Goal: Task Accomplishment & Management: Complete application form

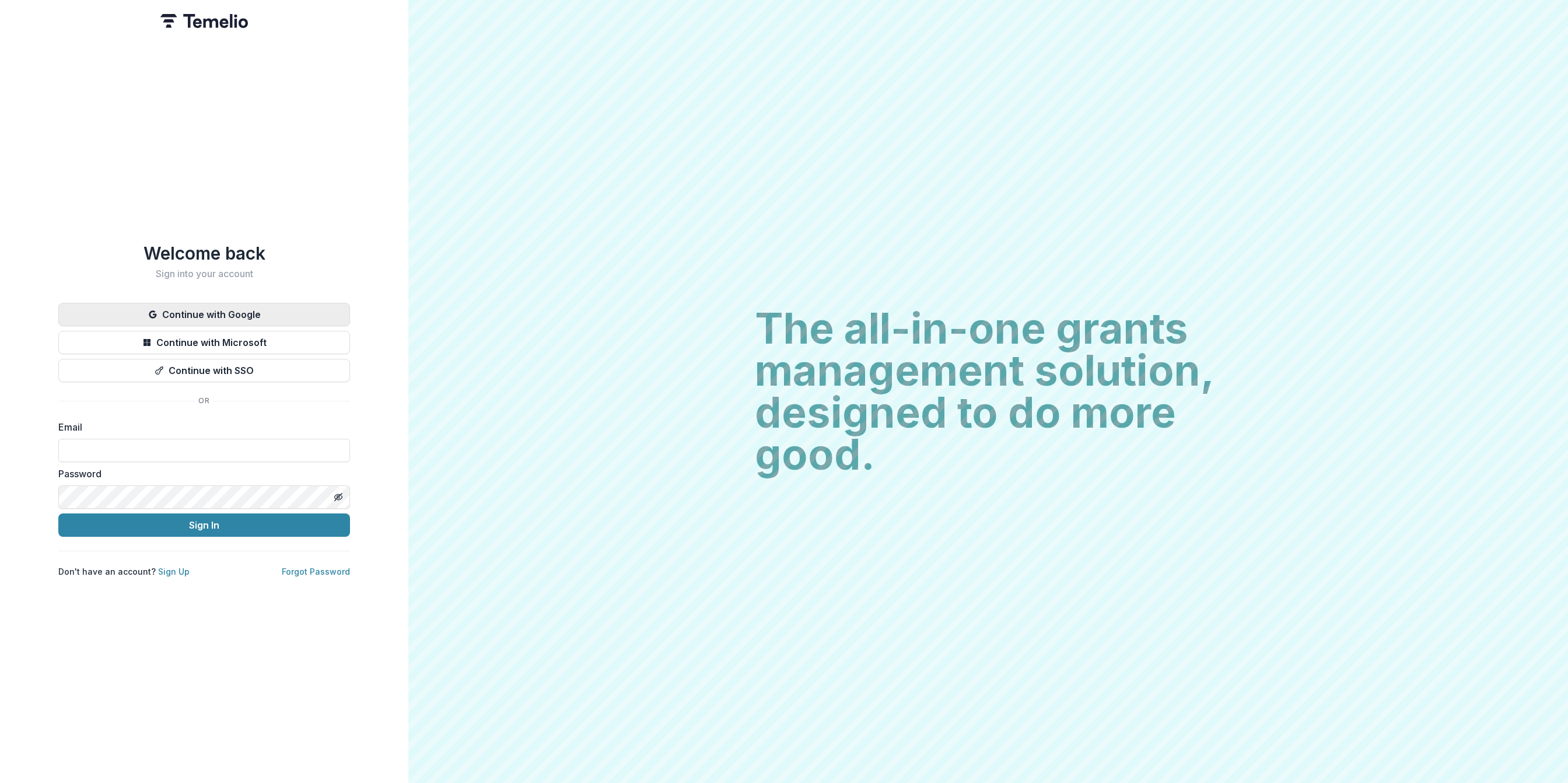
click at [267, 314] on button "Continue with Google" at bounding box center [204, 315] width 292 height 24
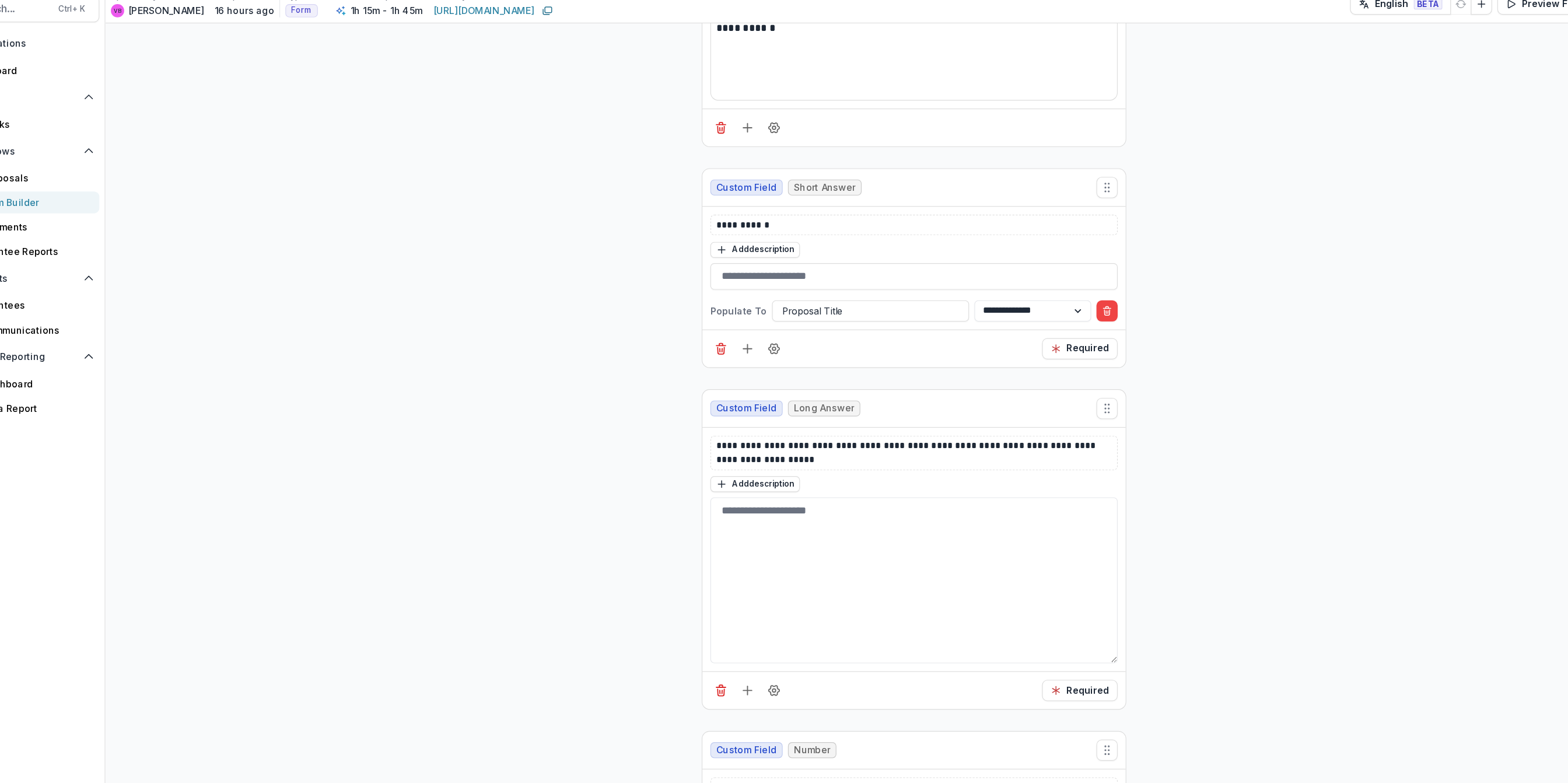
scroll to position [64, 0]
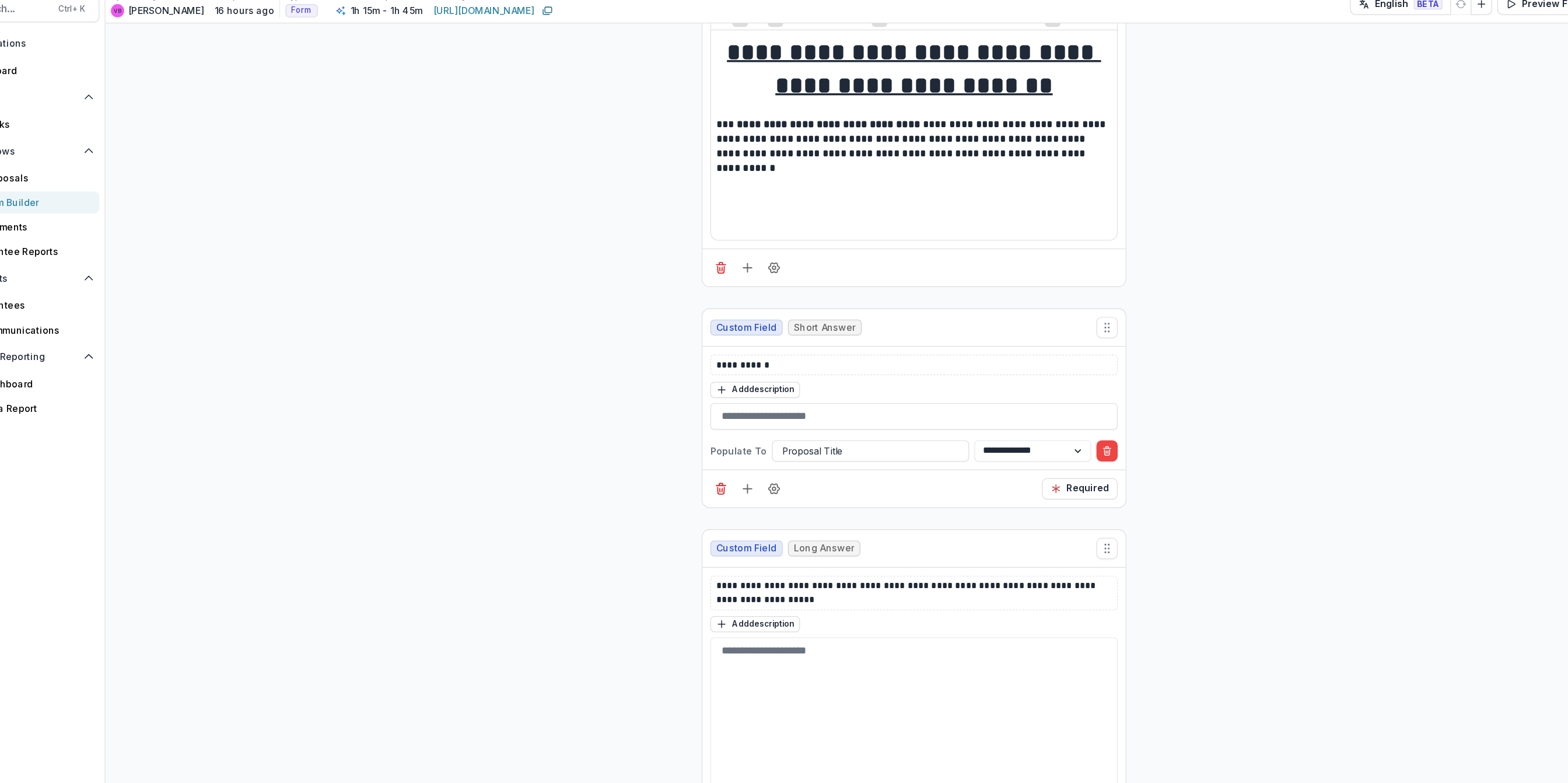
drag, startPoint x: 1249, startPoint y: 226, endPoint x: 1326, endPoint y: 262, distance: 85.0
drag, startPoint x: 1326, startPoint y: 262, endPoint x: 1301, endPoint y: 124, distance: 140.2
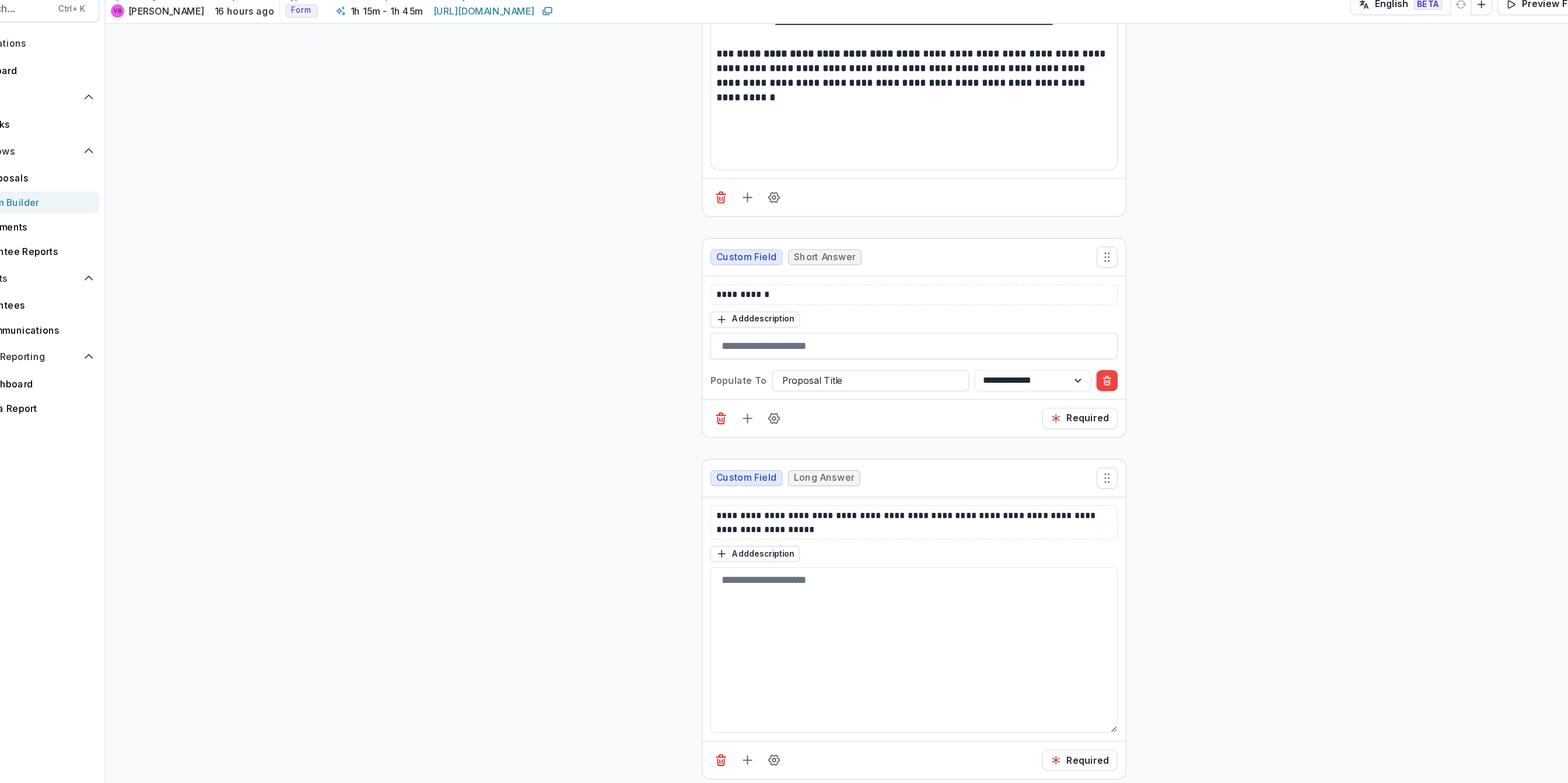
scroll to position [125, 0]
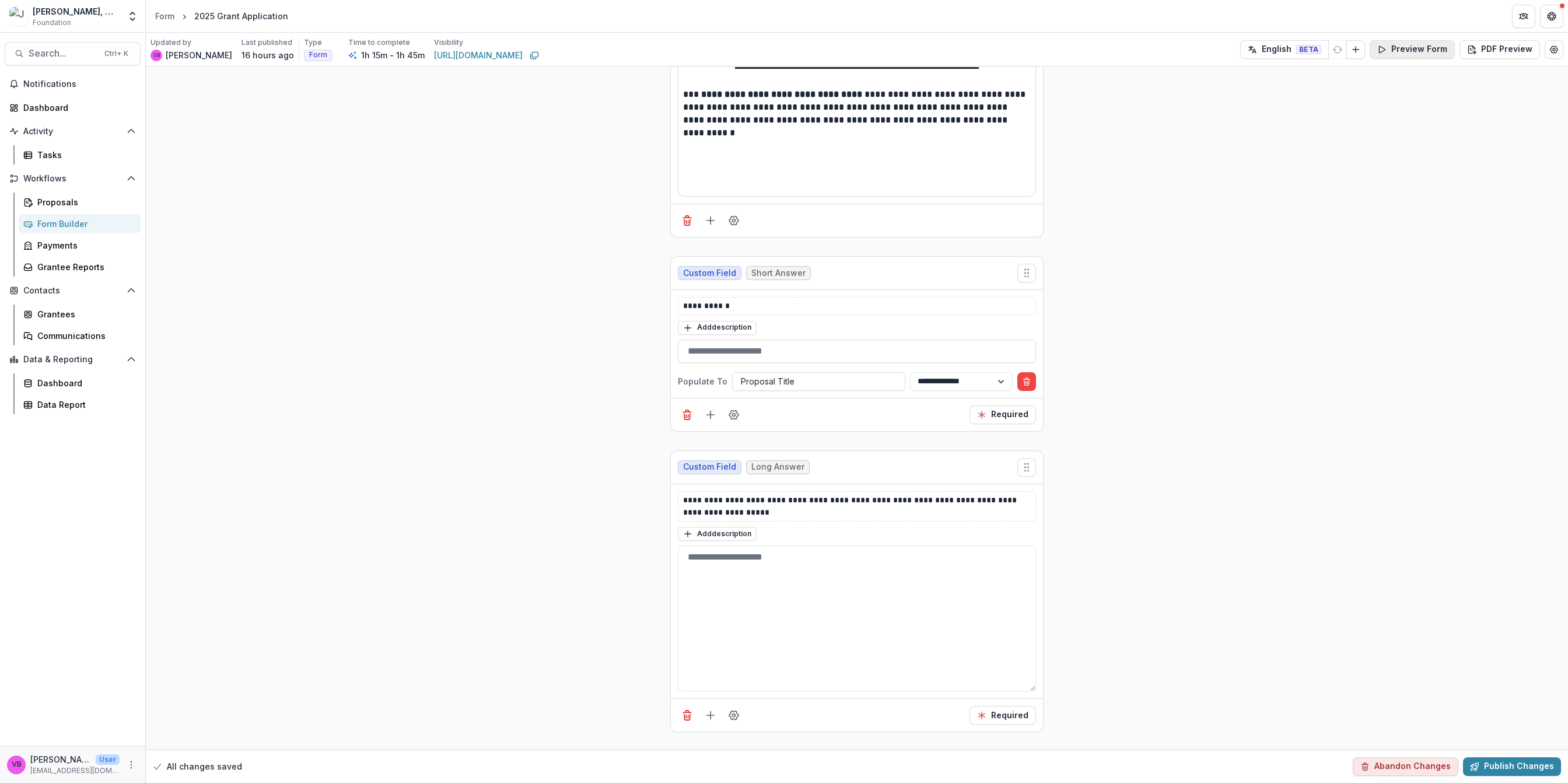
click at [1403, 48] on button "Preview Form" at bounding box center [1412, 49] width 85 height 18
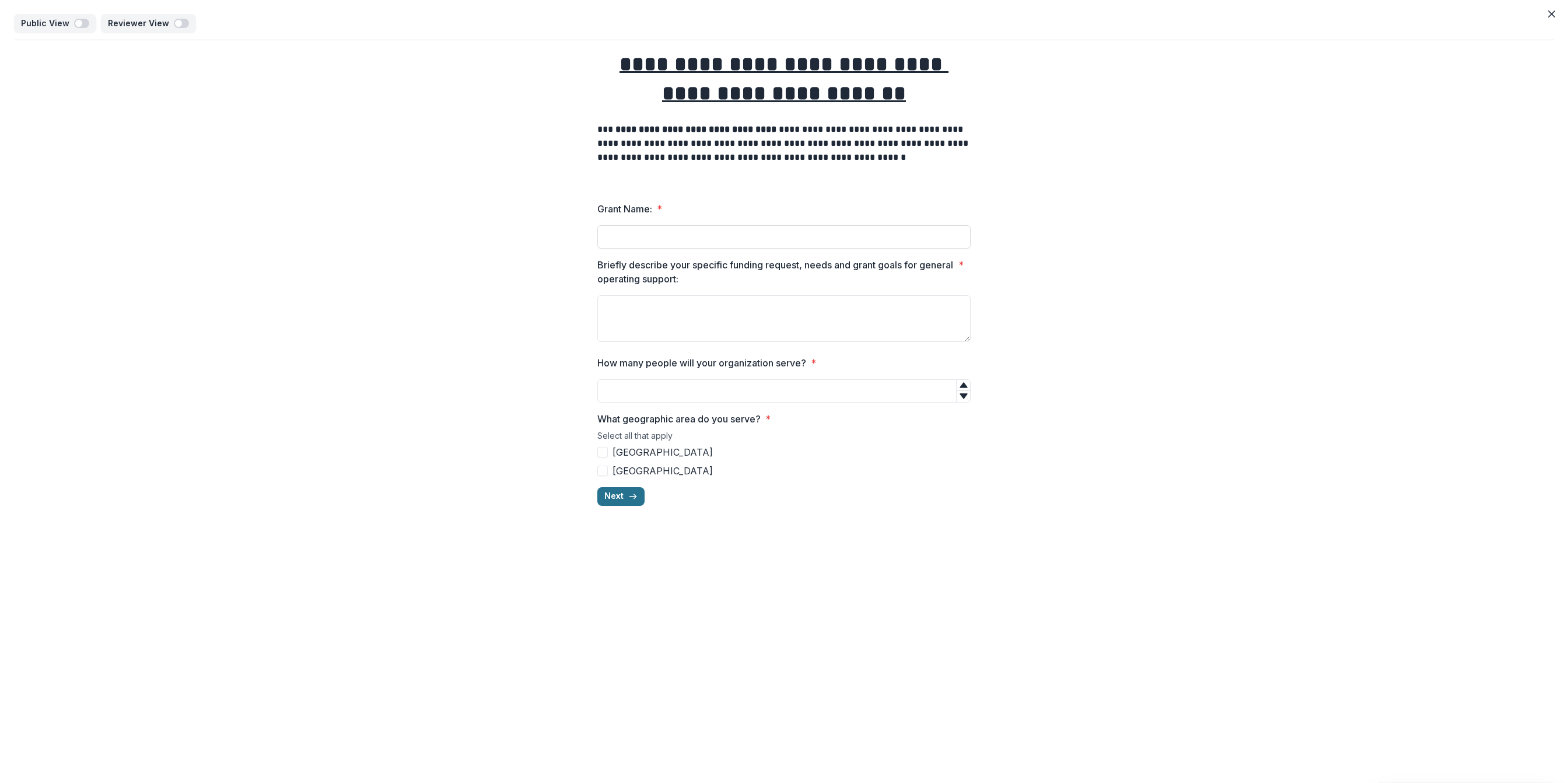
click at [609, 498] on button "Next" at bounding box center [621, 496] width 47 height 18
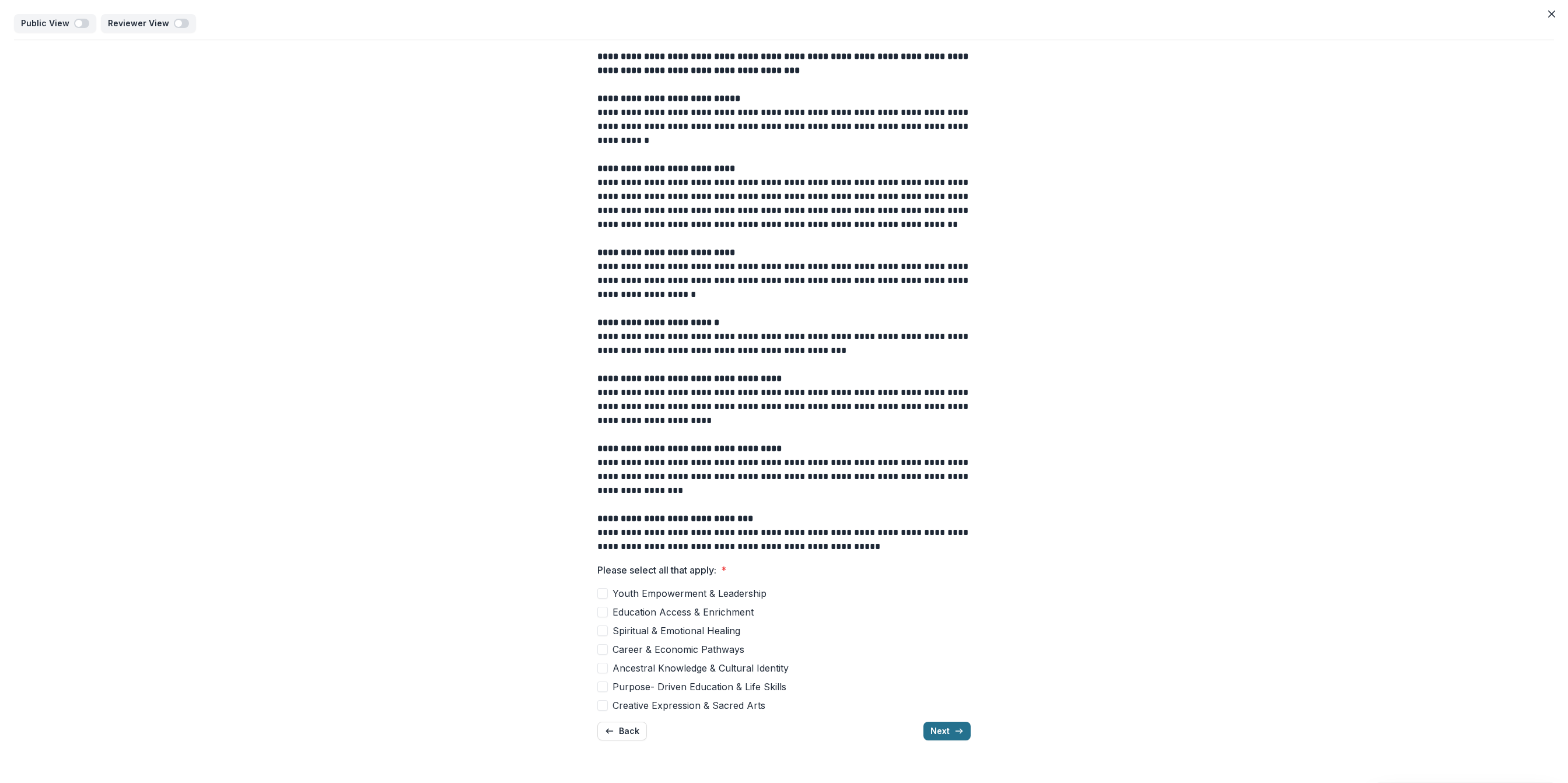
click at [962, 732] on polyline "button" at bounding box center [961, 732] width 2 height 4
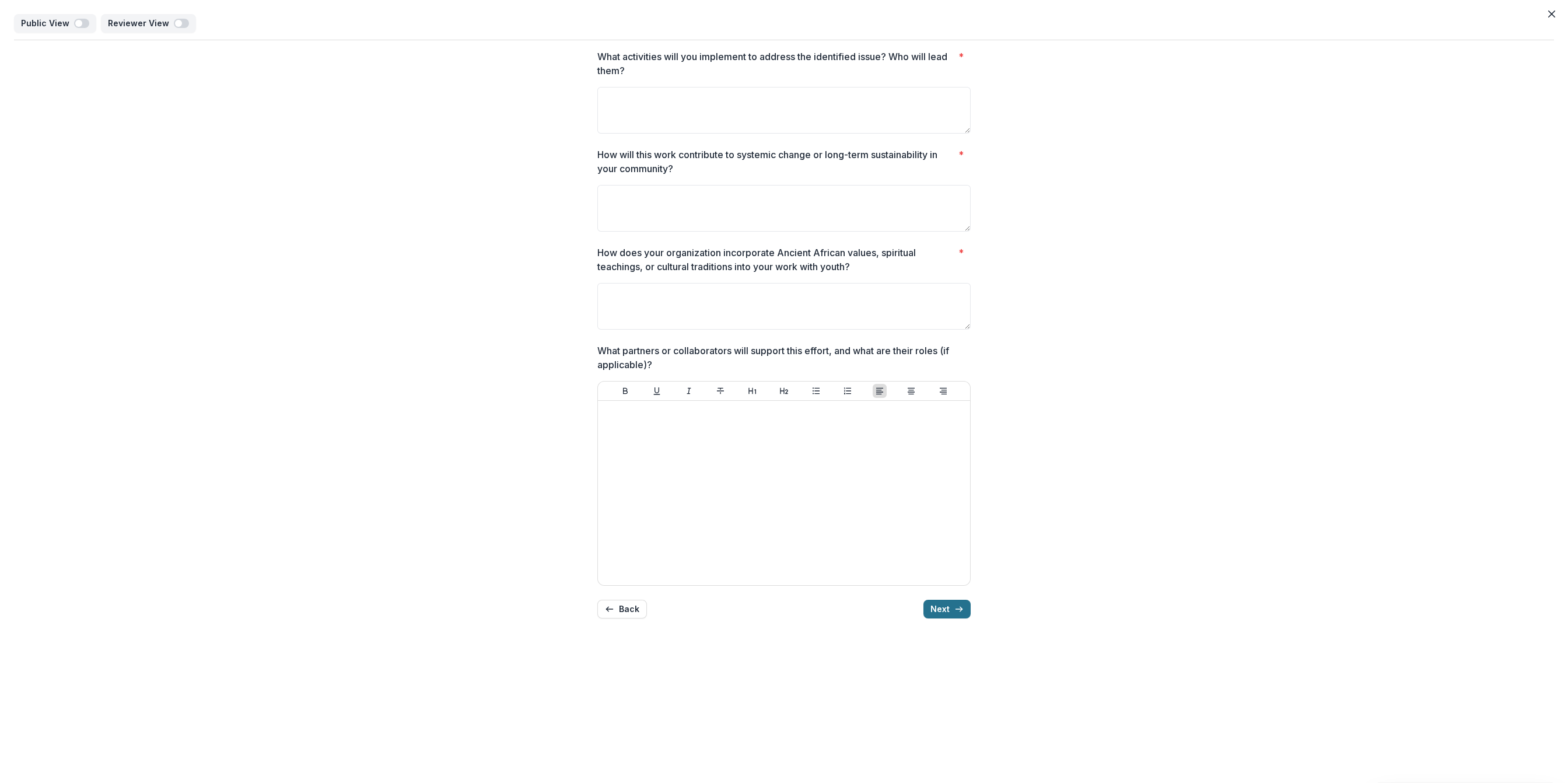
click at [960, 609] on polyline "button" at bounding box center [961, 609] width 2 height 4
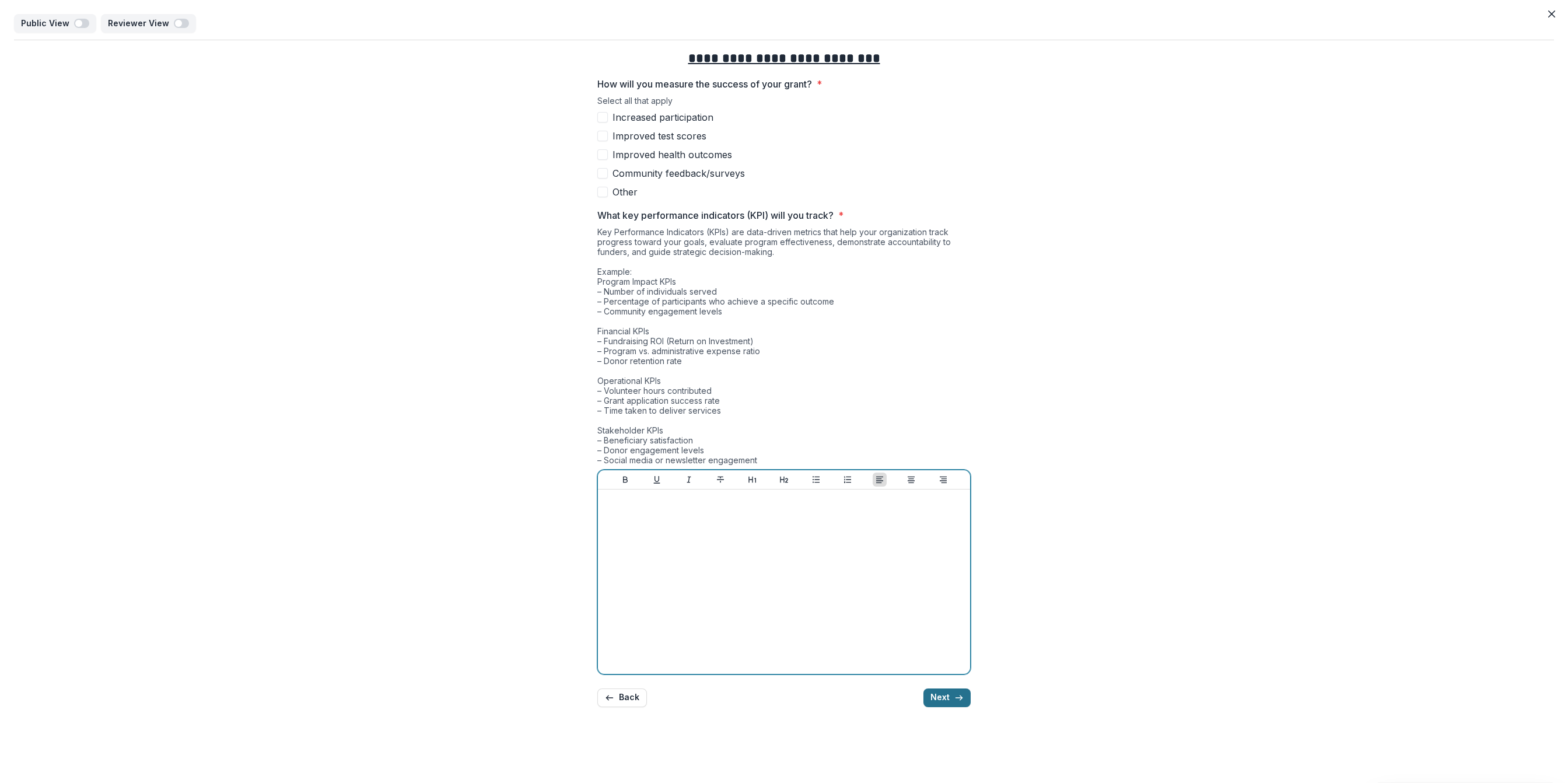
click at [960, 609] on div at bounding box center [784, 582] width 363 height 175
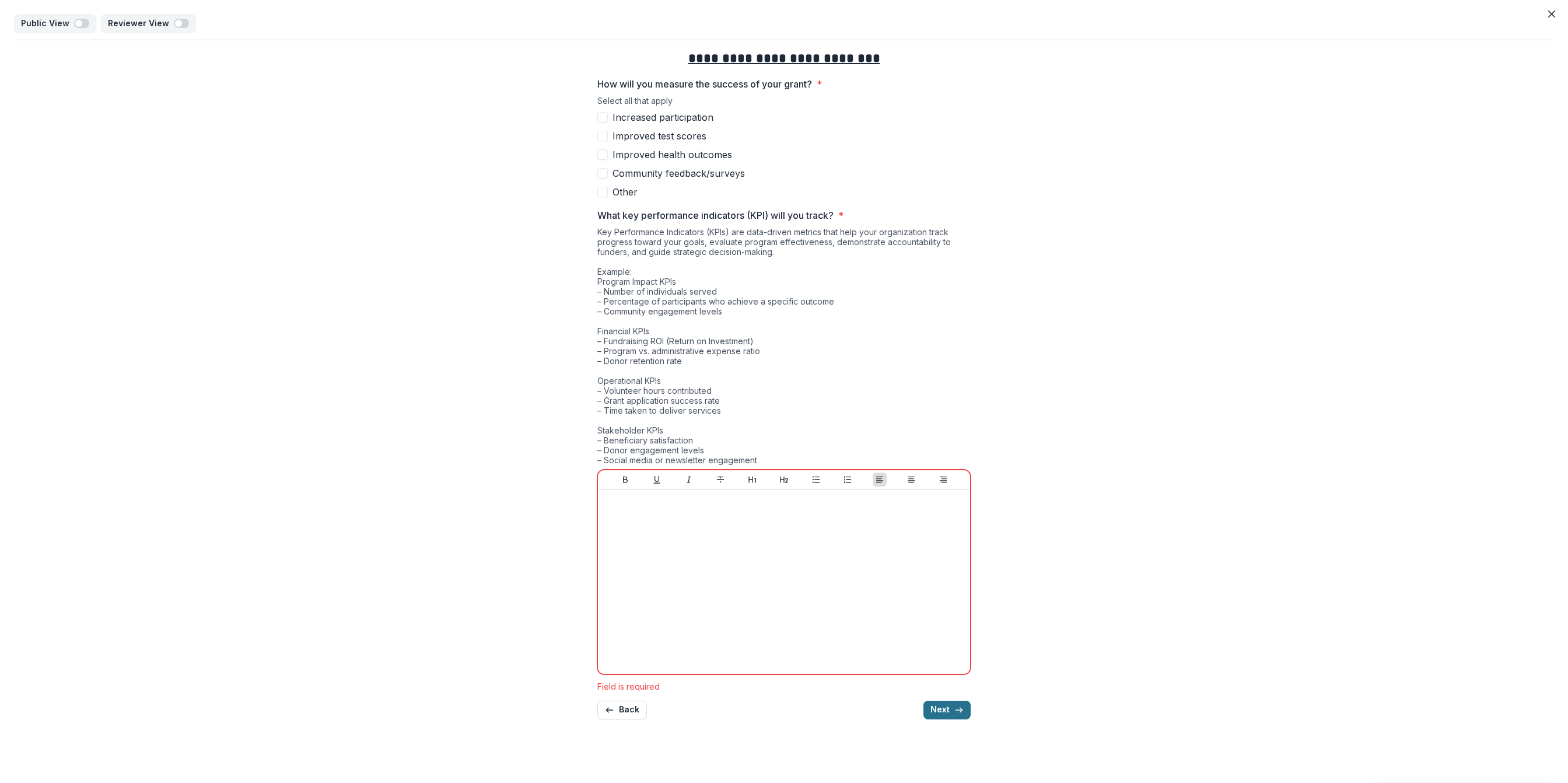
click at [946, 701] on button "Next" at bounding box center [947, 709] width 47 height 18
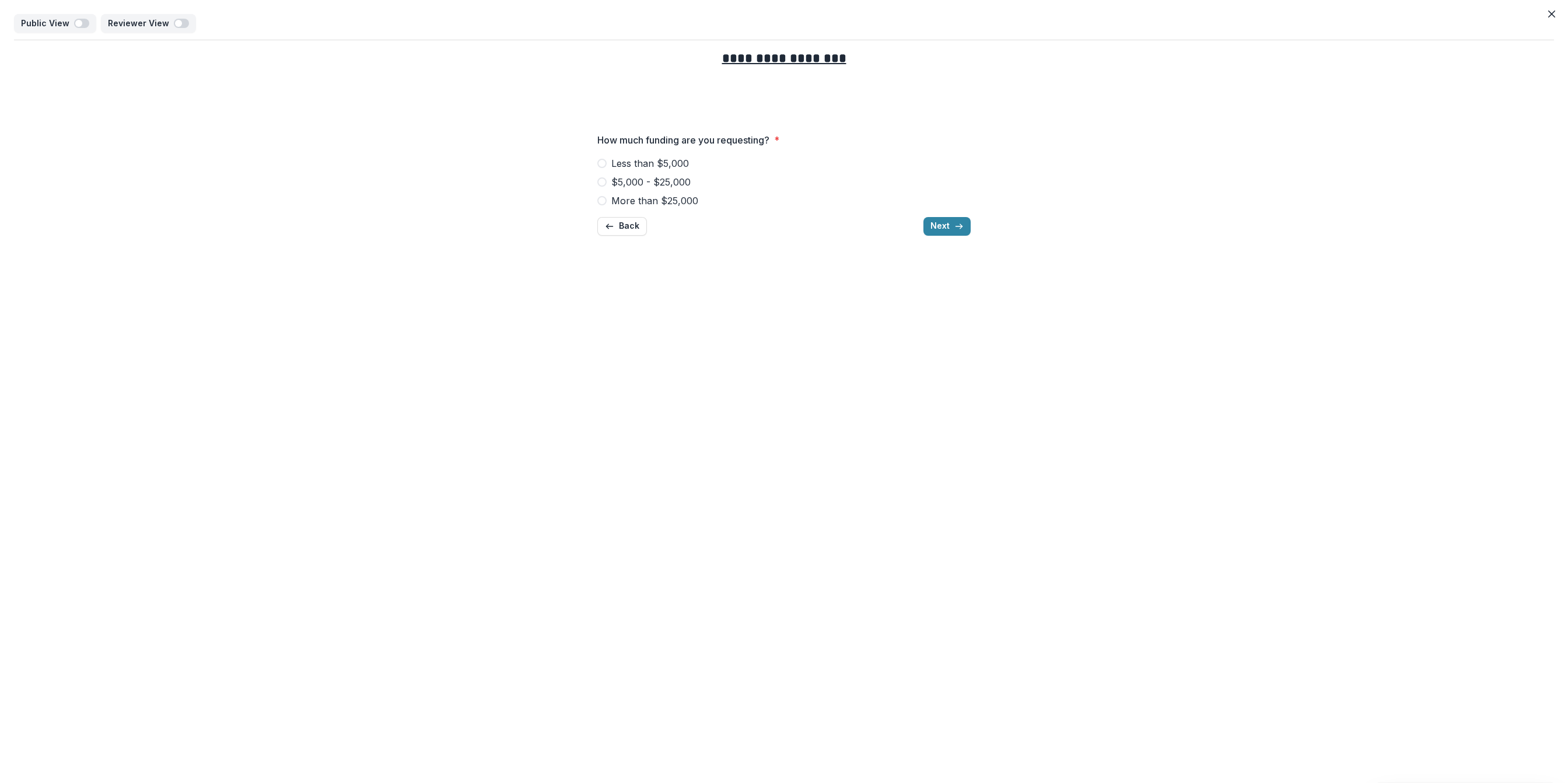
click at [599, 185] on span at bounding box center [602, 182] width 10 height 10
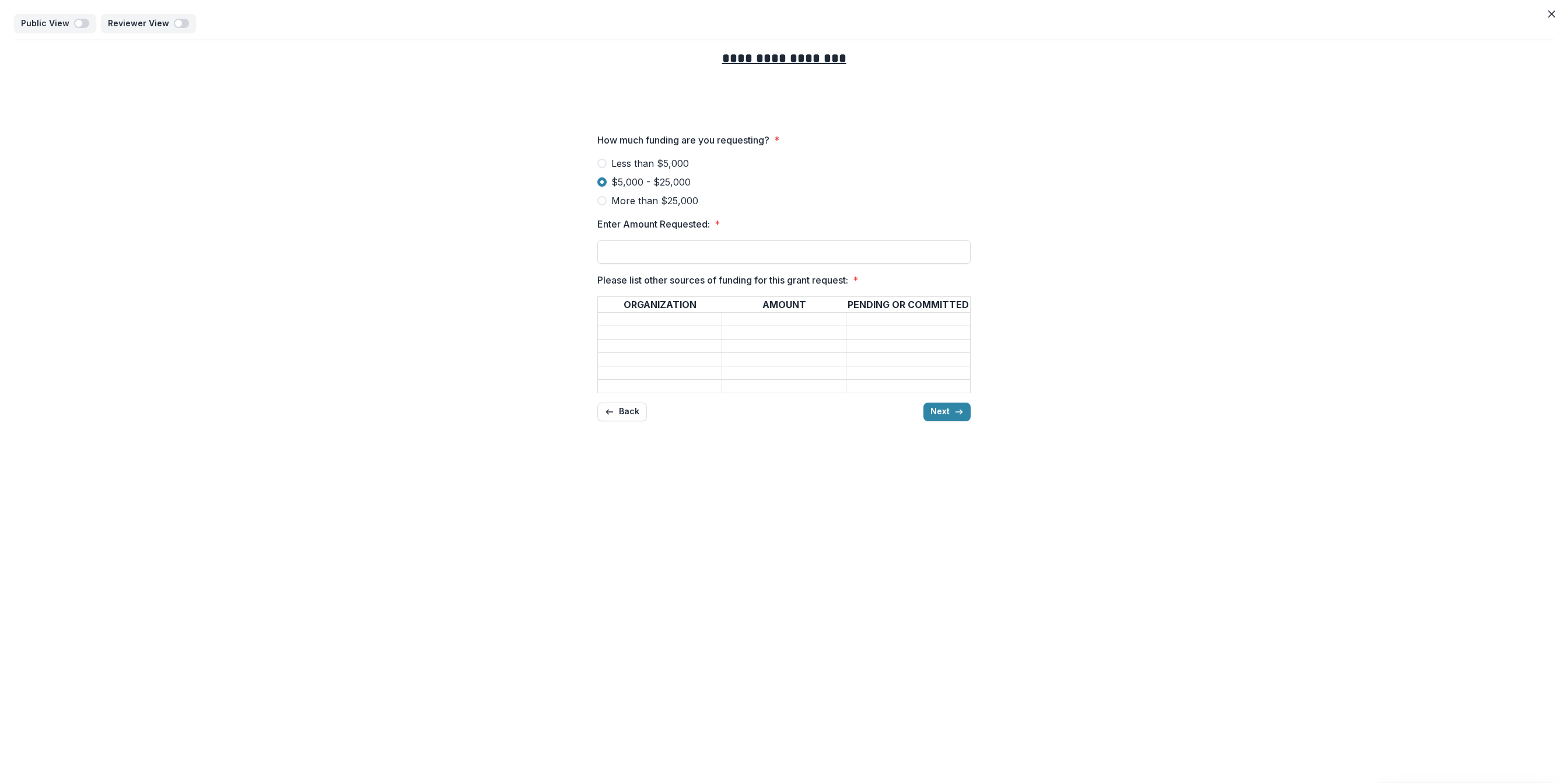
click at [604, 165] on span at bounding box center [602, 163] width 10 height 10
click at [601, 185] on span at bounding box center [602, 182] width 10 height 10
click at [604, 199] on span at bounding box center [602, 201] width 10 height 10
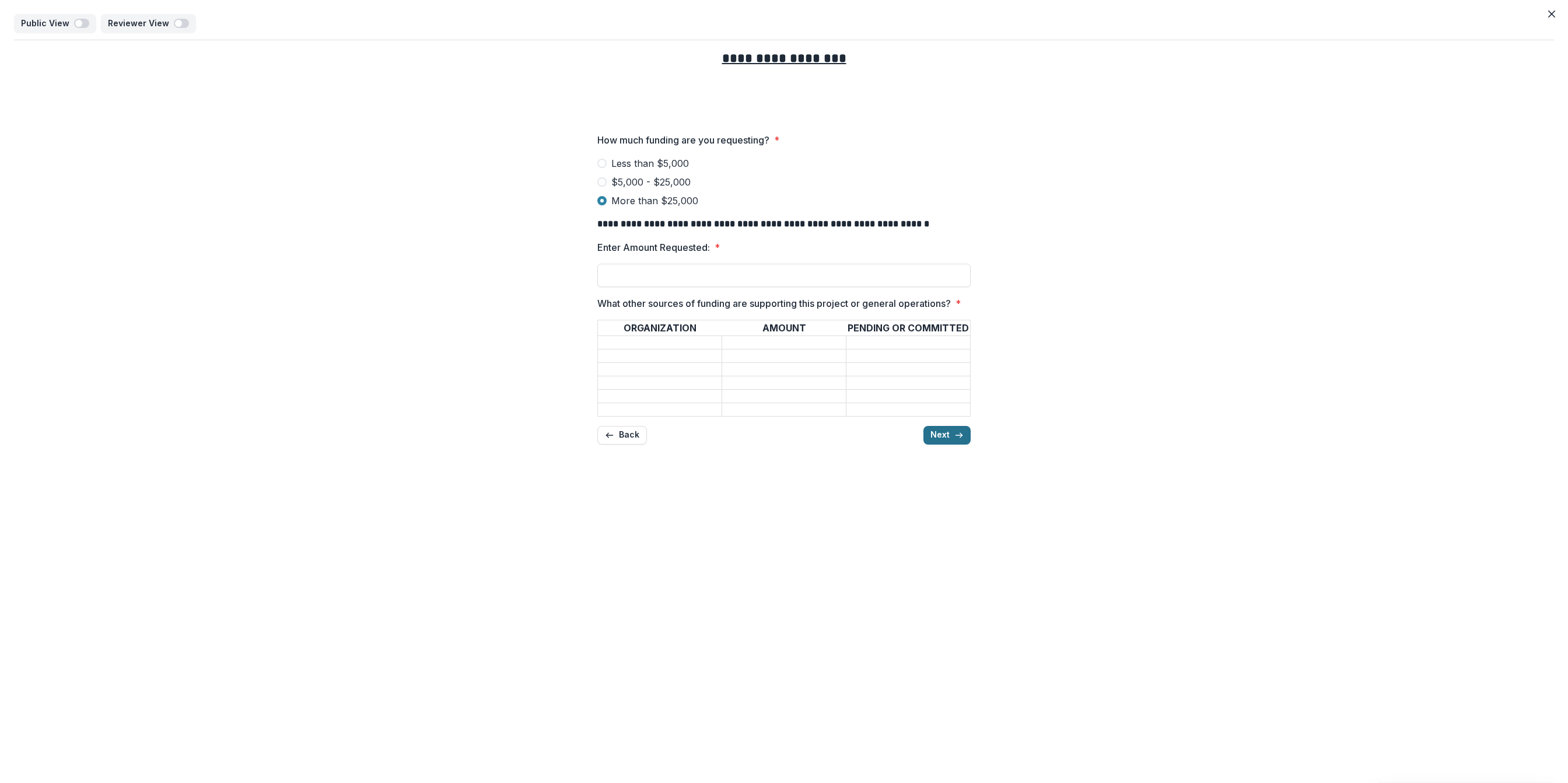
click at [957, 445] on button "Next" at bounding box center [947, 435] width 47 height 18
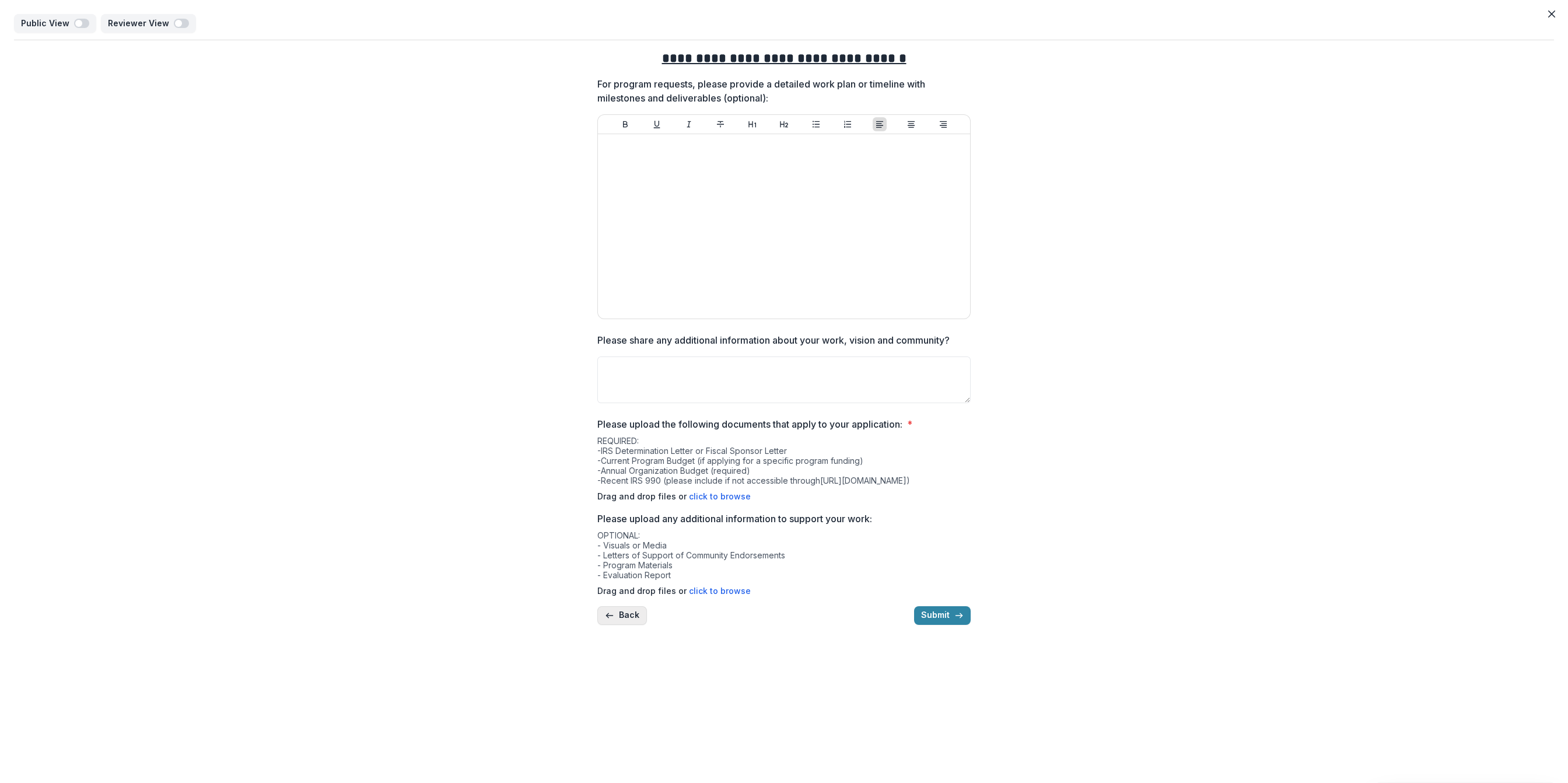
click at [624, 625] on button "Back" at bounding box center [622, 615] width 49 height 18
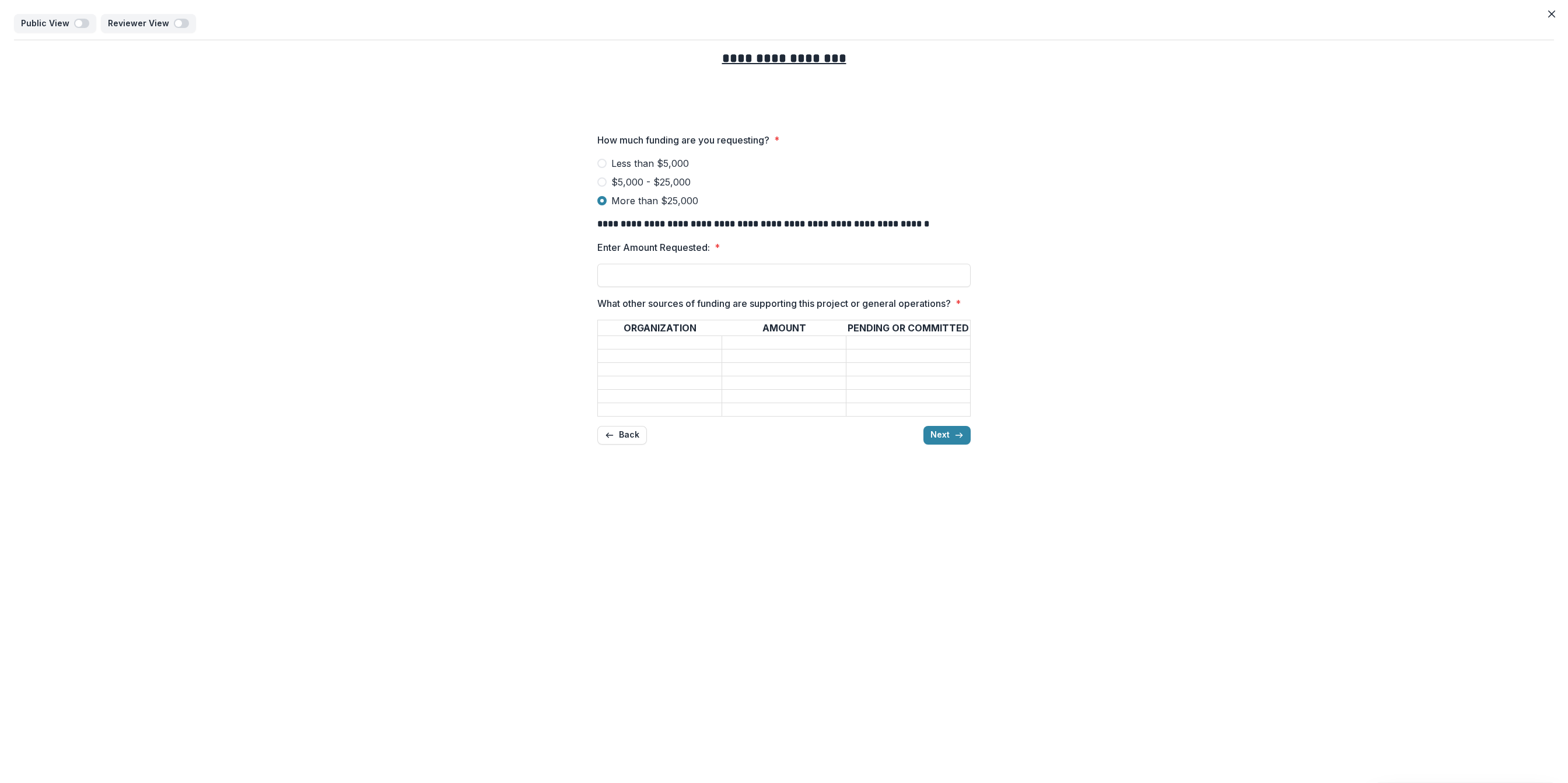
click at [785, 403] on input "What other sources of funding are supporting this project or general operations…" at bounding box center [769, 397] width 93 height 12
click at [662, 362] on input "What other sources of funding are supporting this project or general operations…" at bounding box center [644, 357] width 93 height 12
click at [960, 440] on icon "button" at bounding box center [959, 435] width 10 height 10
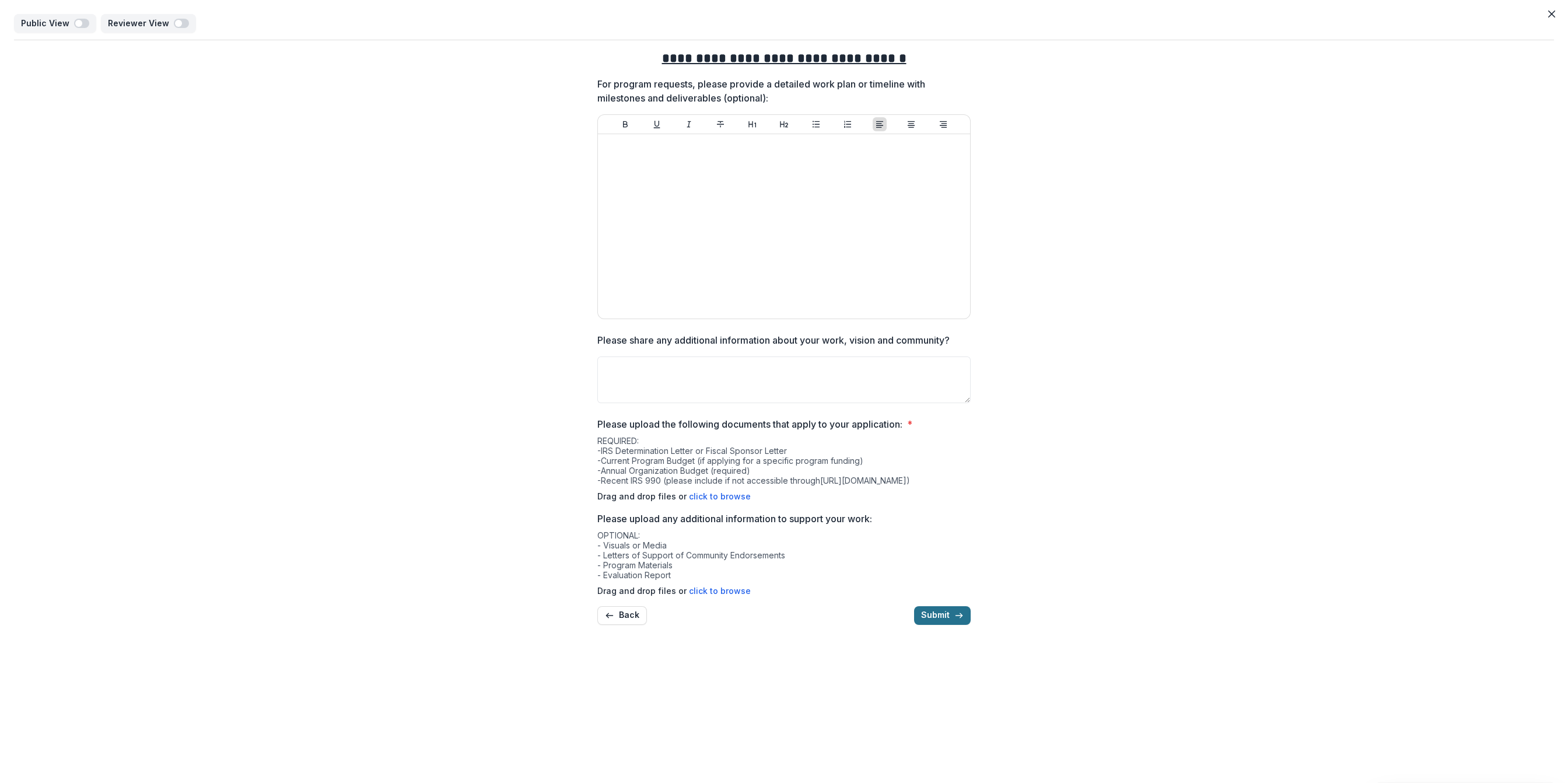
click at [955, 621] on icon "submit" at bounding box center [959, 615] width 10 height 10
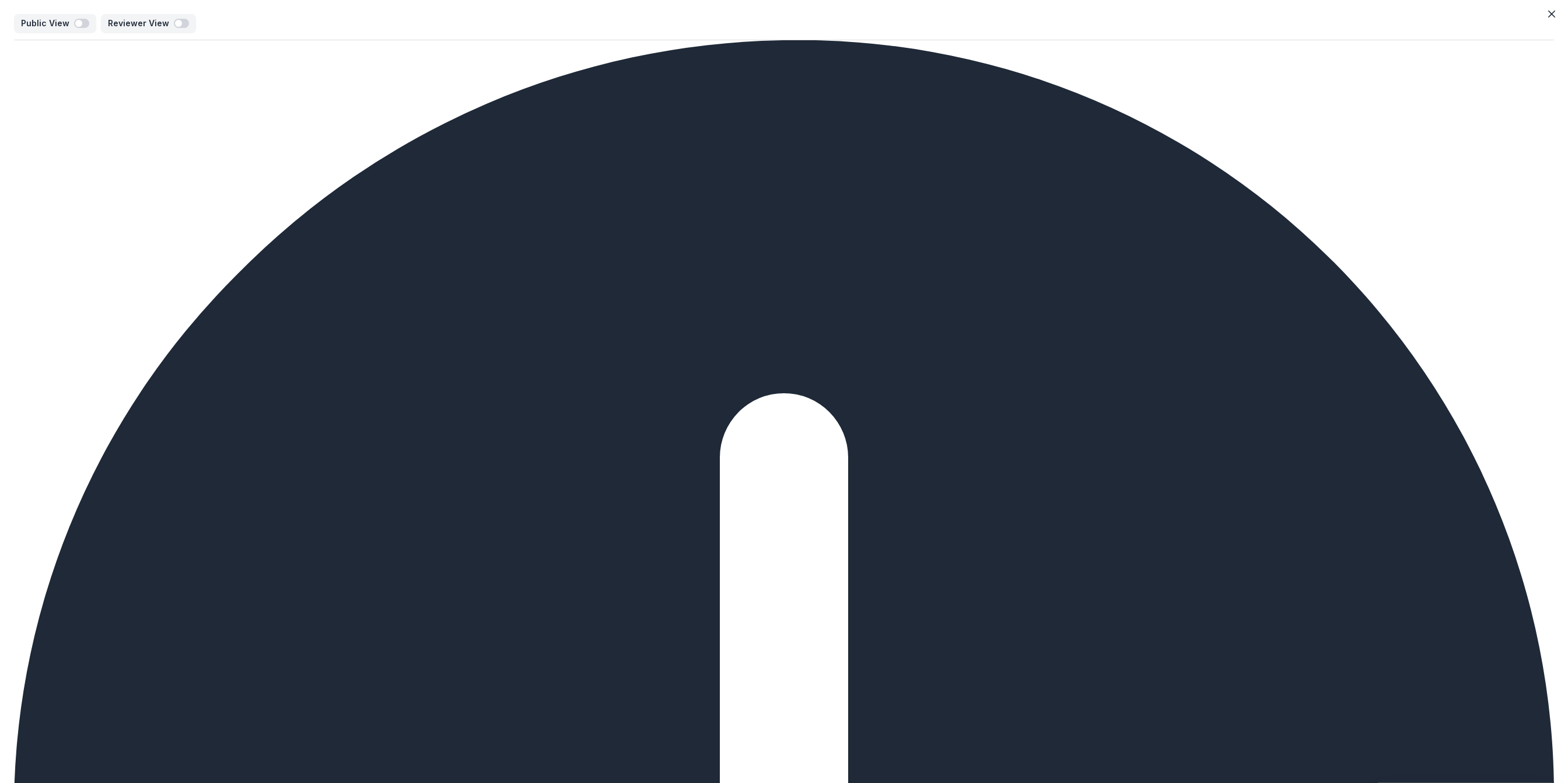
click at [1552, 5] on button "Close" at bounding box center [1551, 13] width 18 height 18
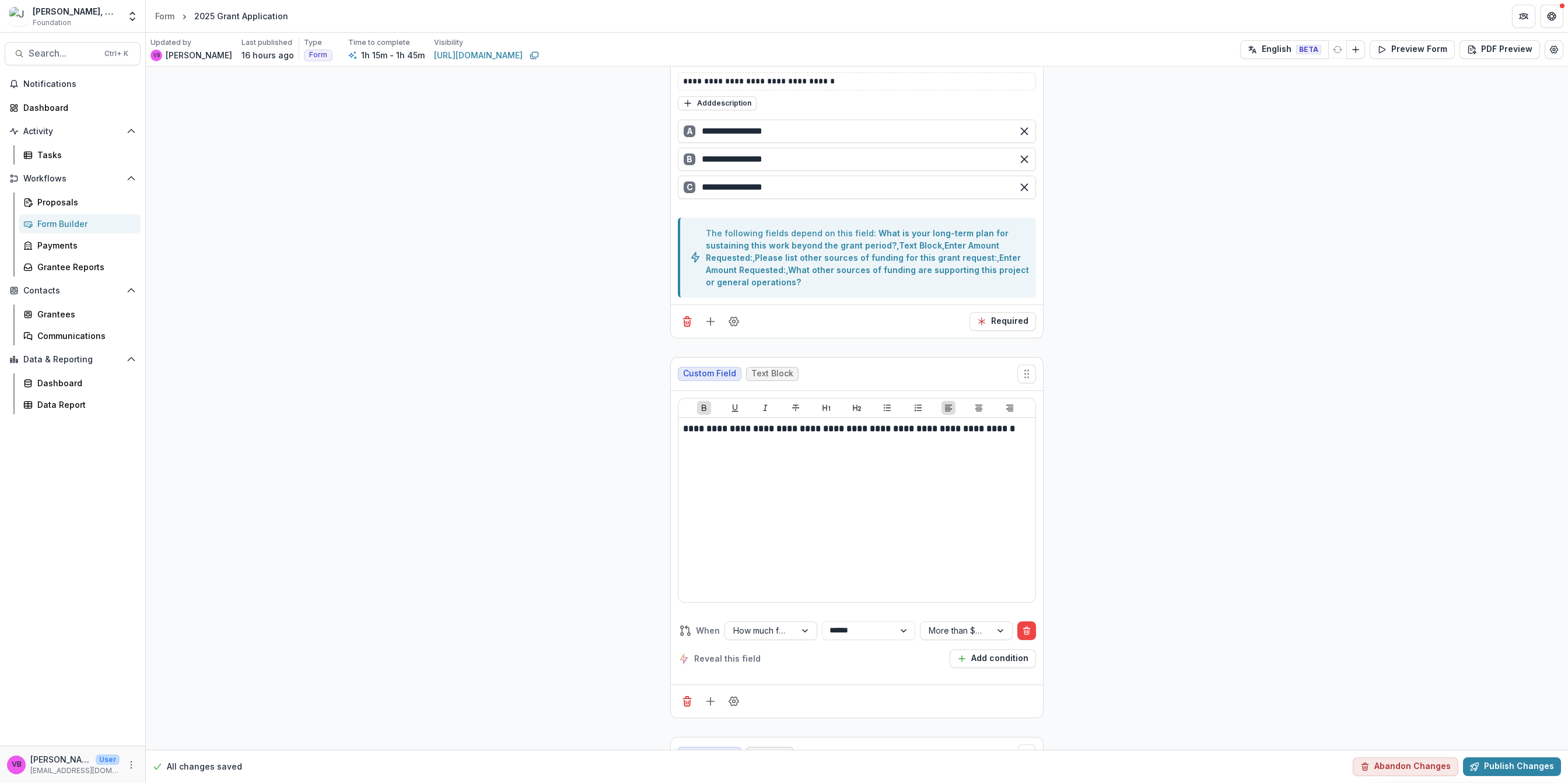
scroll to position [6545, 0]
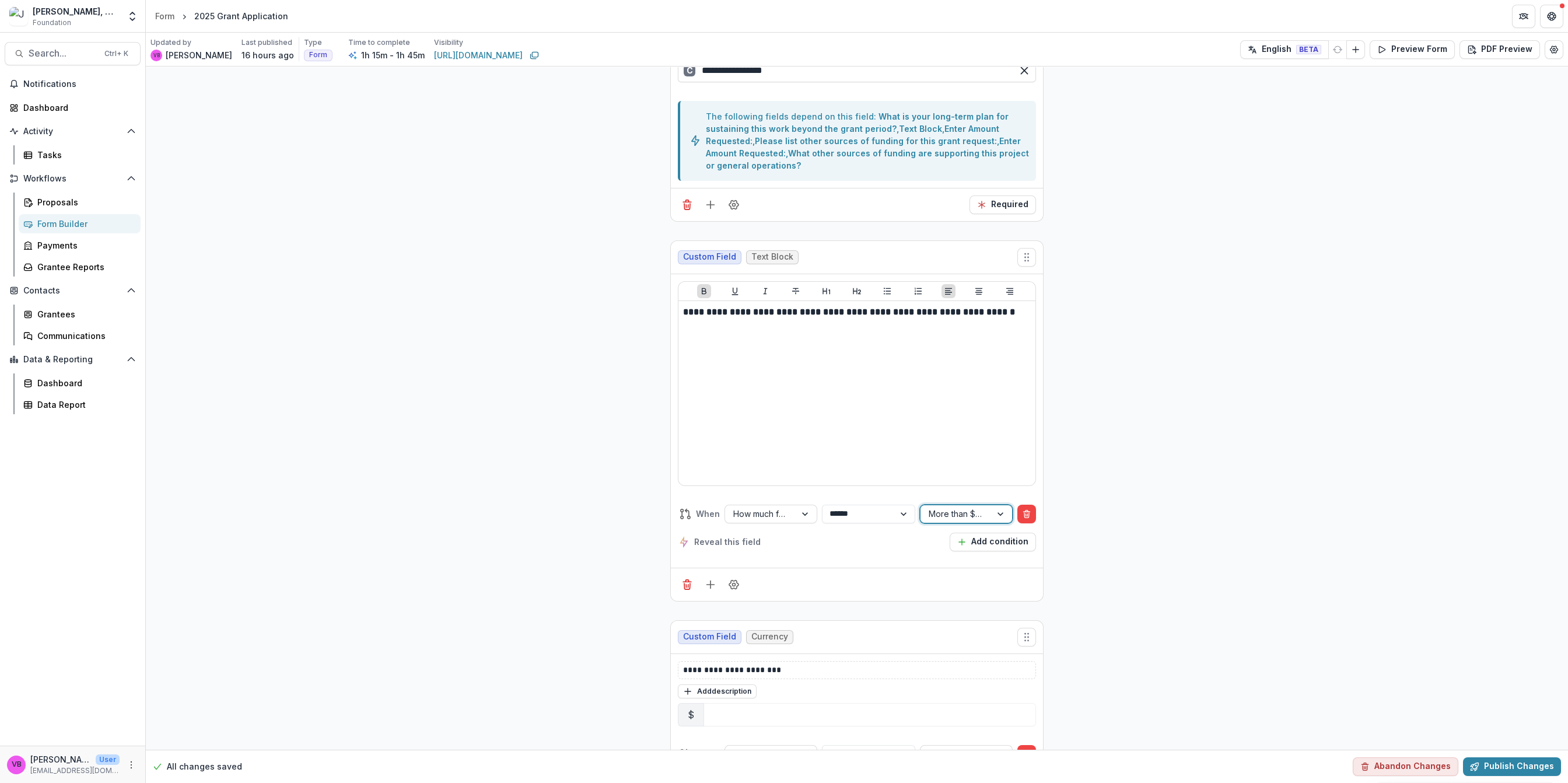
click at [956, 521] on div at bounding box center [956, 514] width 54 height 15
click at [802, 523] on div at bounding box center [806, 514] width 21 height 18
click at [888, 561] on div "**********" at bounding box center [856, 528] width 358 height 65
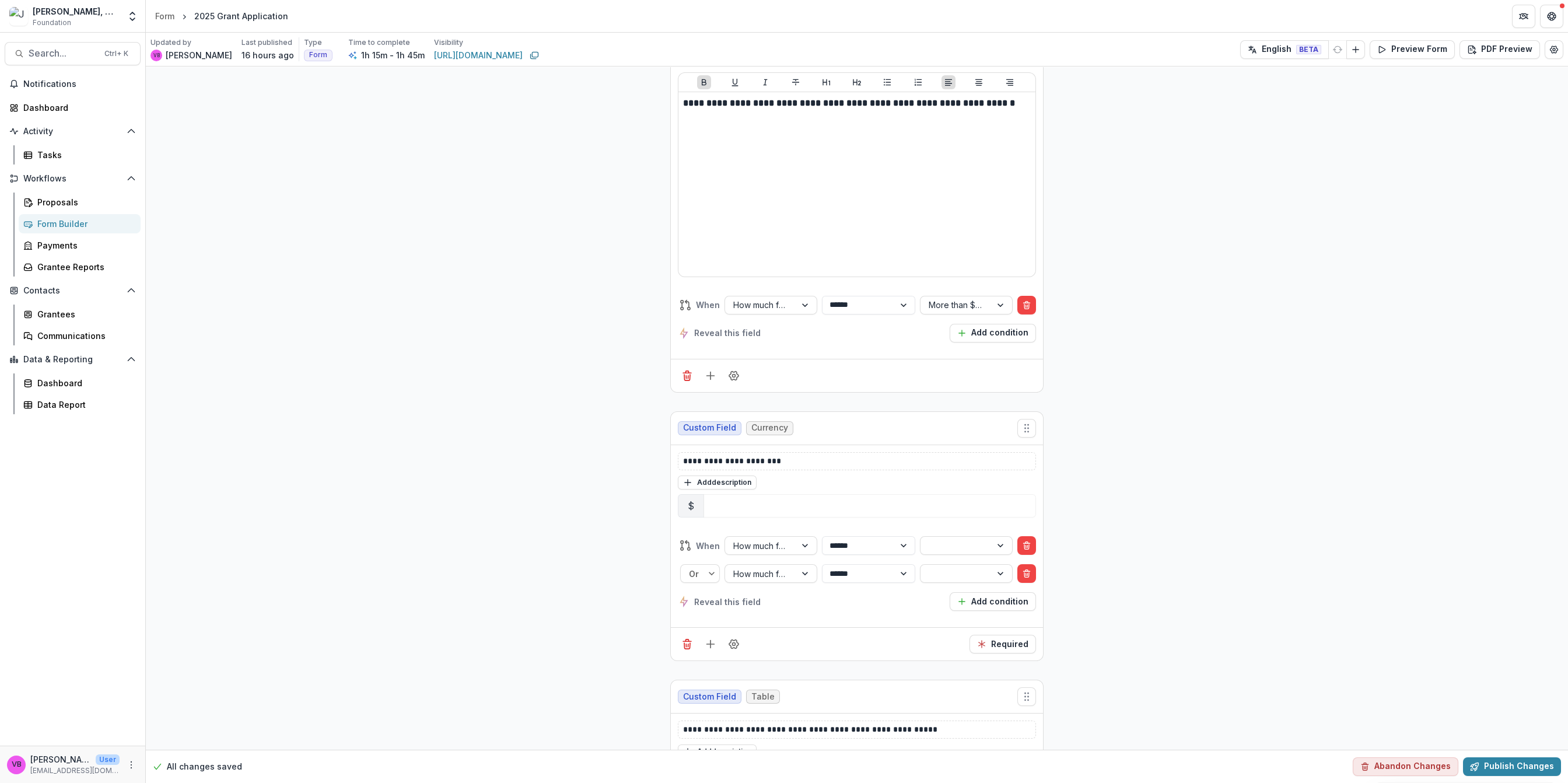
scroll to position [6779, 0]
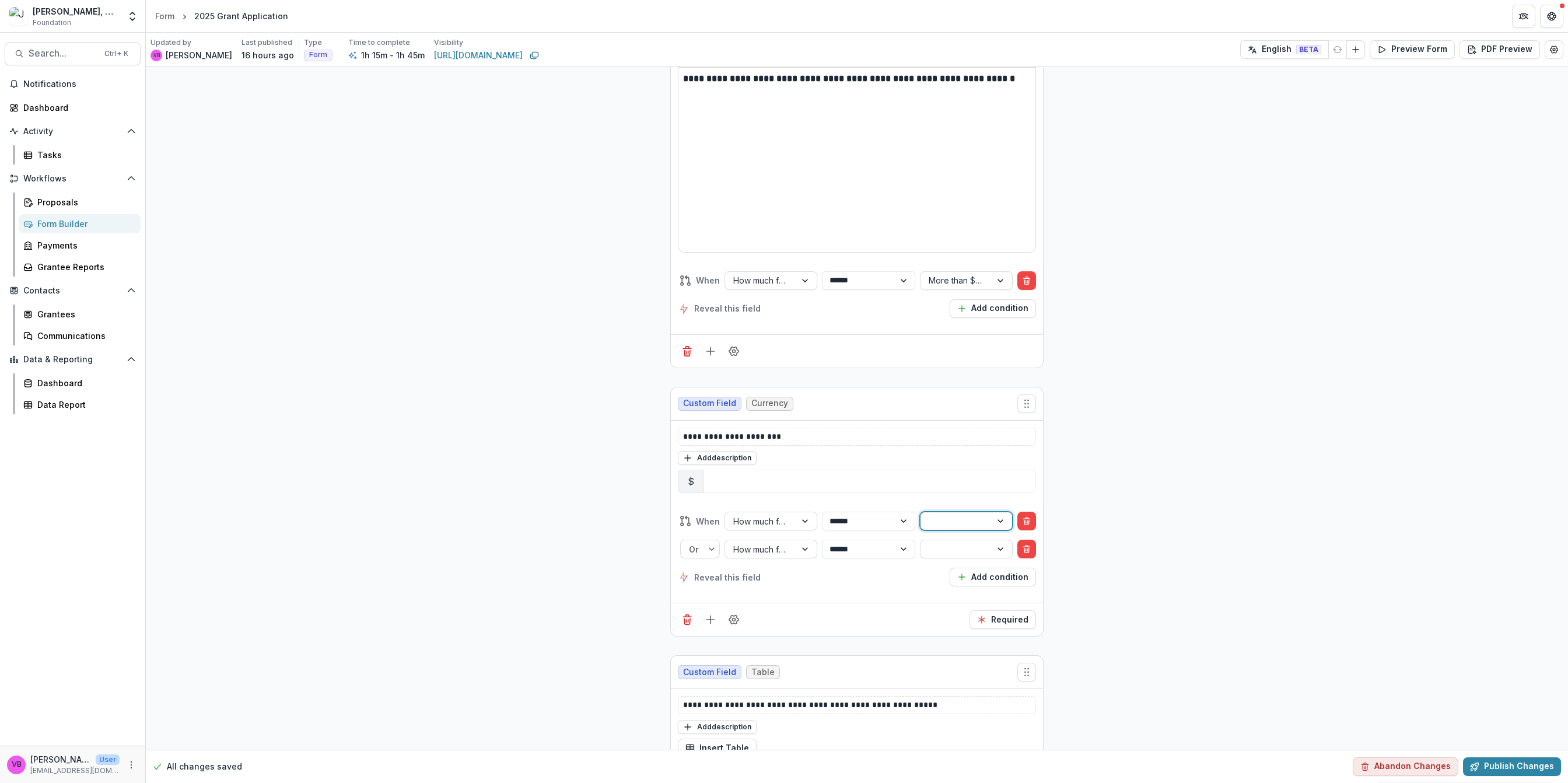
click at [993, 530] on div at bounding box center [1001, 521] width 21 height 18
click at [831, 631] on div "Required" at bounding box center [857, 619] width 372 height 33
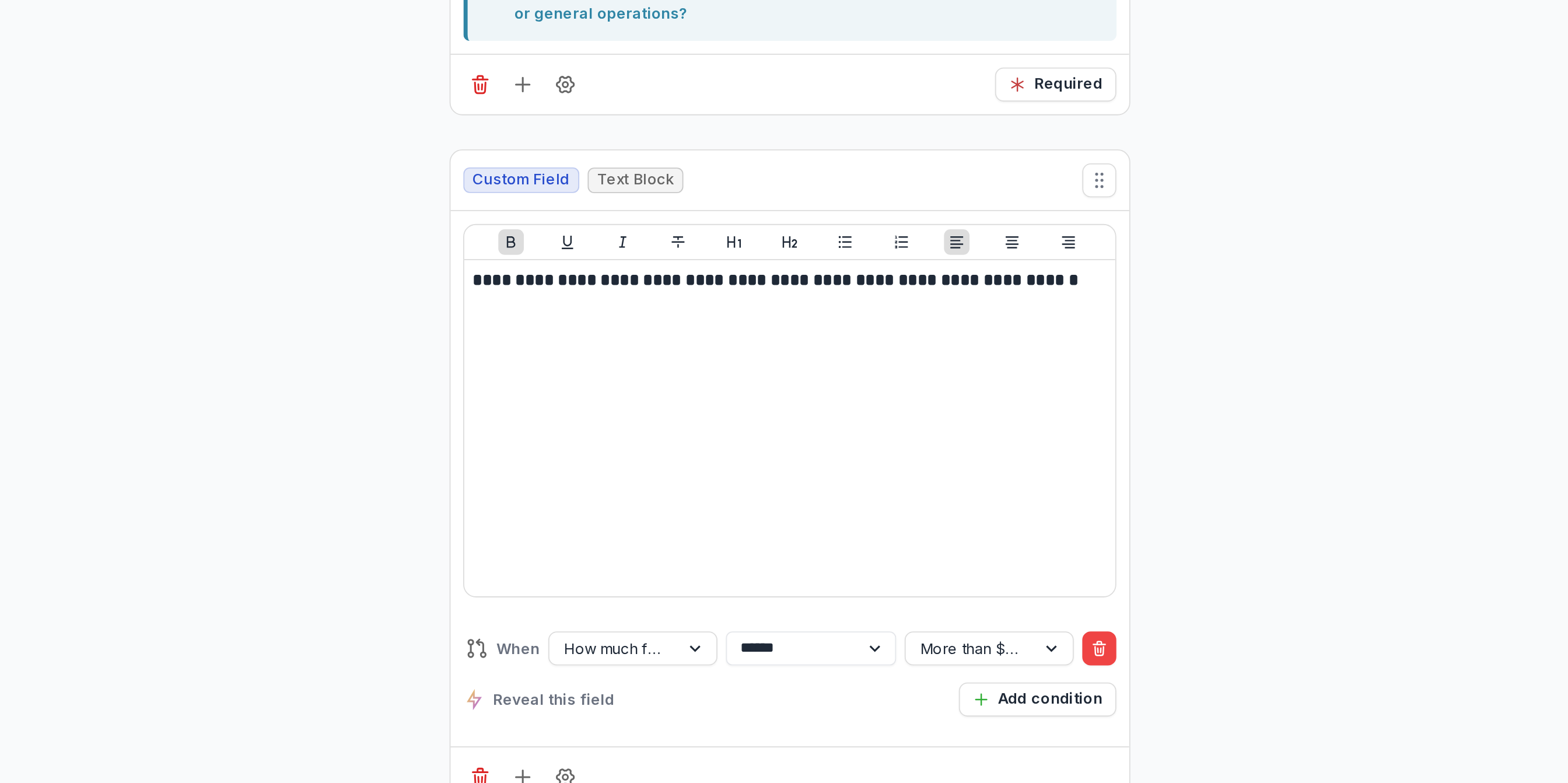
scroll to position [6482, 0]
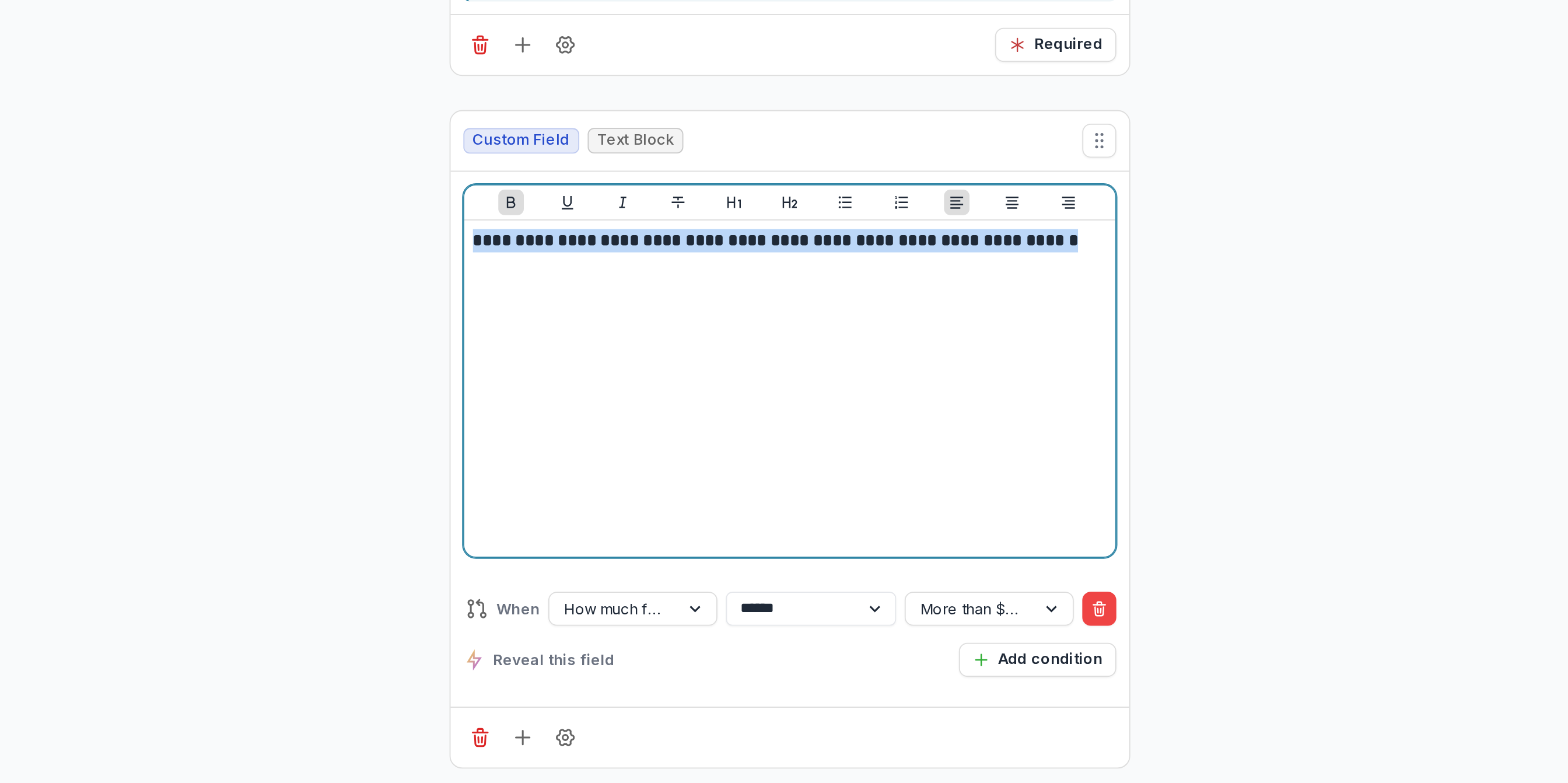
drag, startPoint x: 1008, startPoint y: 407, endPoint x: 684, endPoint y: 404, distance: 324.0
click at [684, 404] on div "**********" at bounding box center [857, 457] width 348 height 175
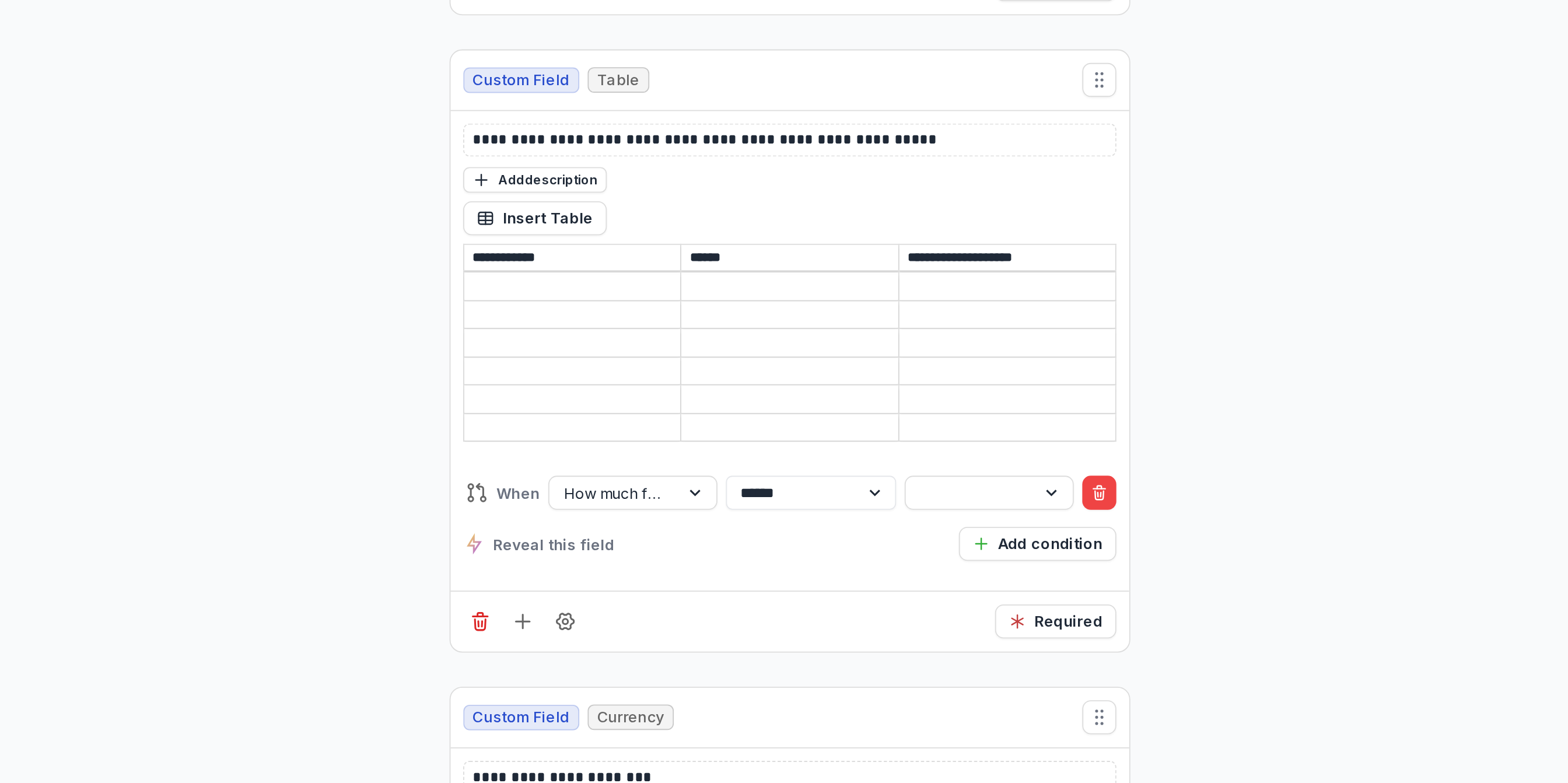
scroll to position [7186, 0]
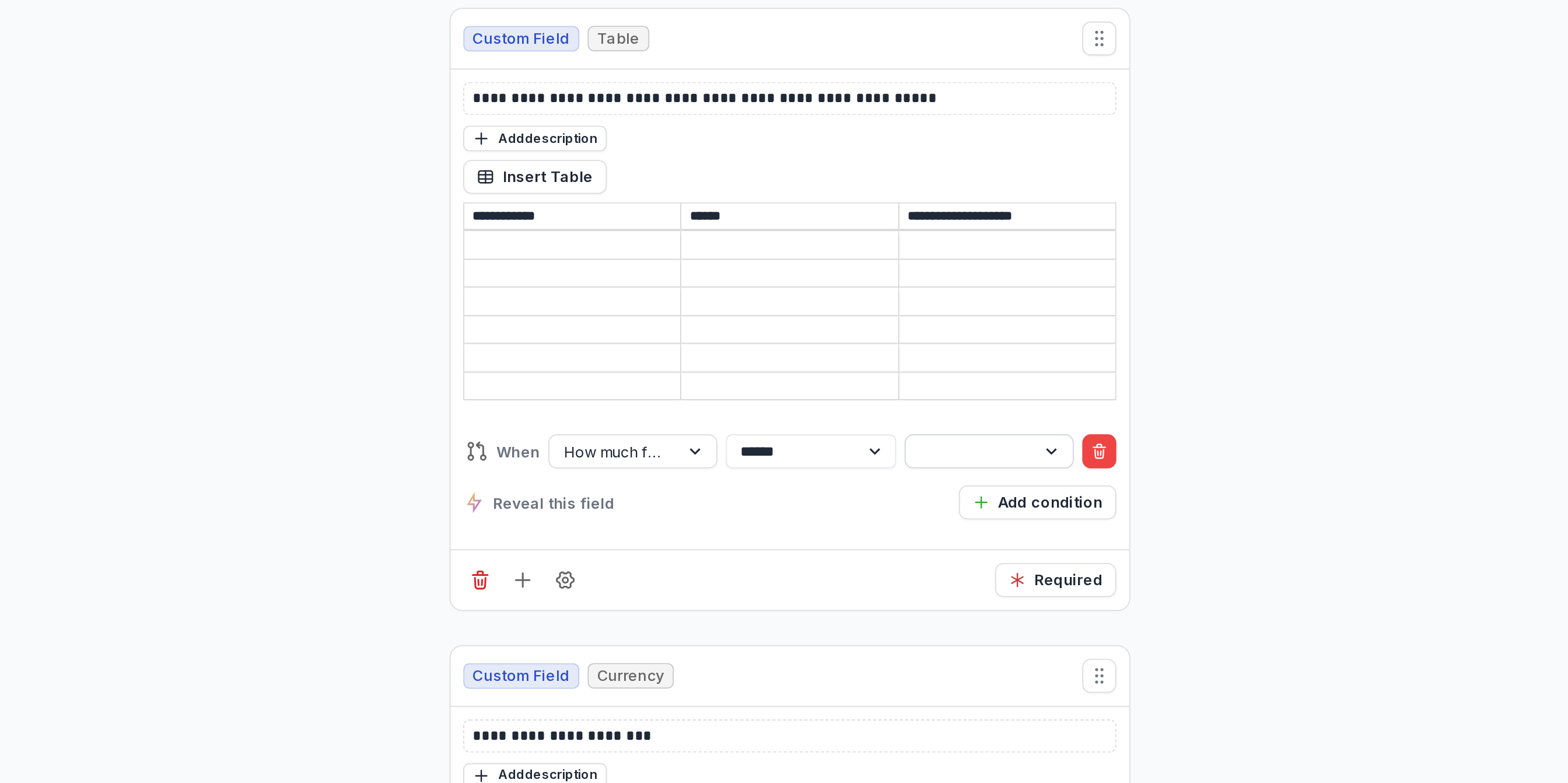
click at [932, 499] on div at bounding box center [956, 492] width 54 height 15
click at [853, 529] on div "Reveal this field Add condition" at bounding box center [856, 519] width 358 height 18
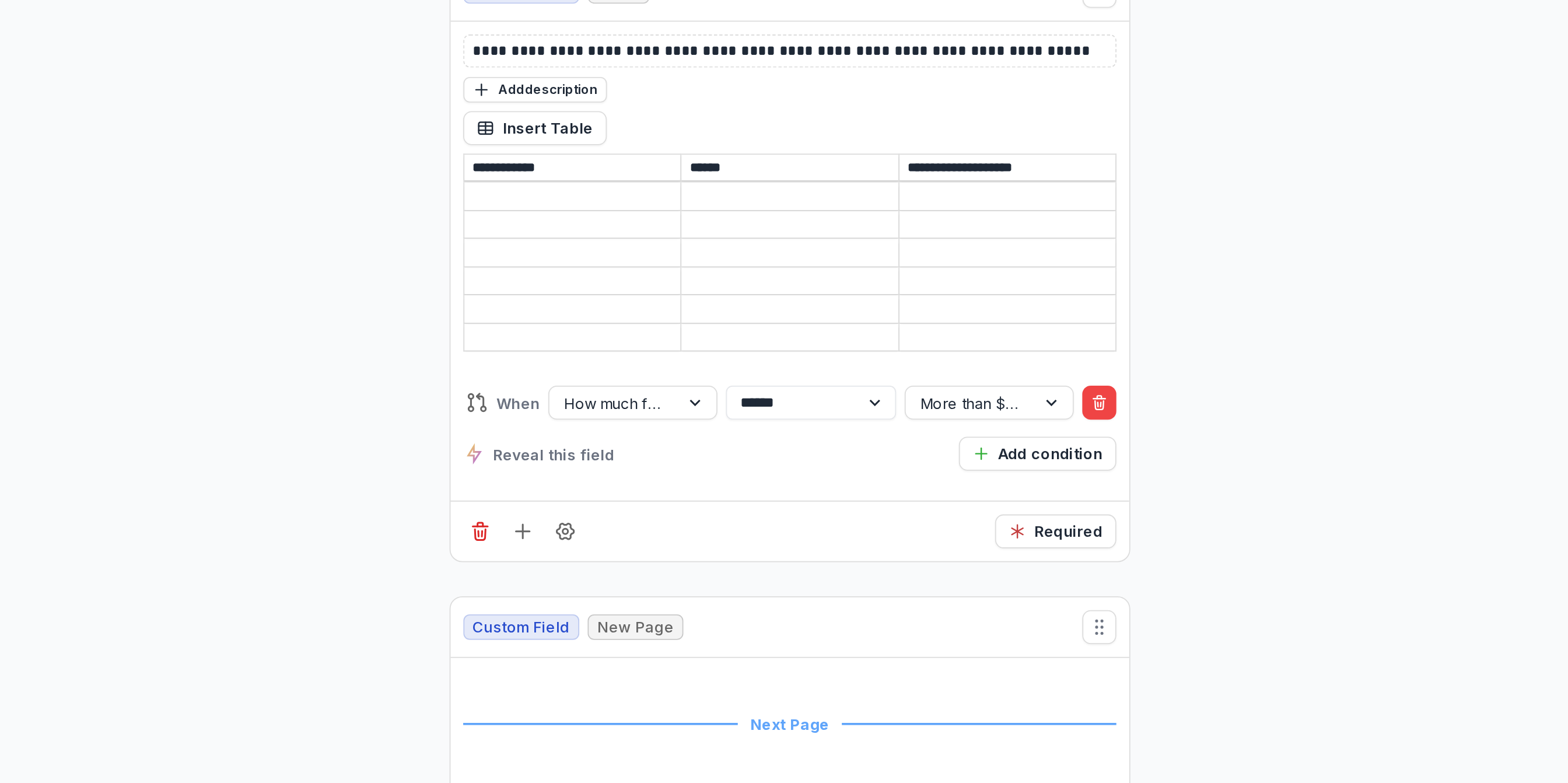
scroll to position [7826, 0]
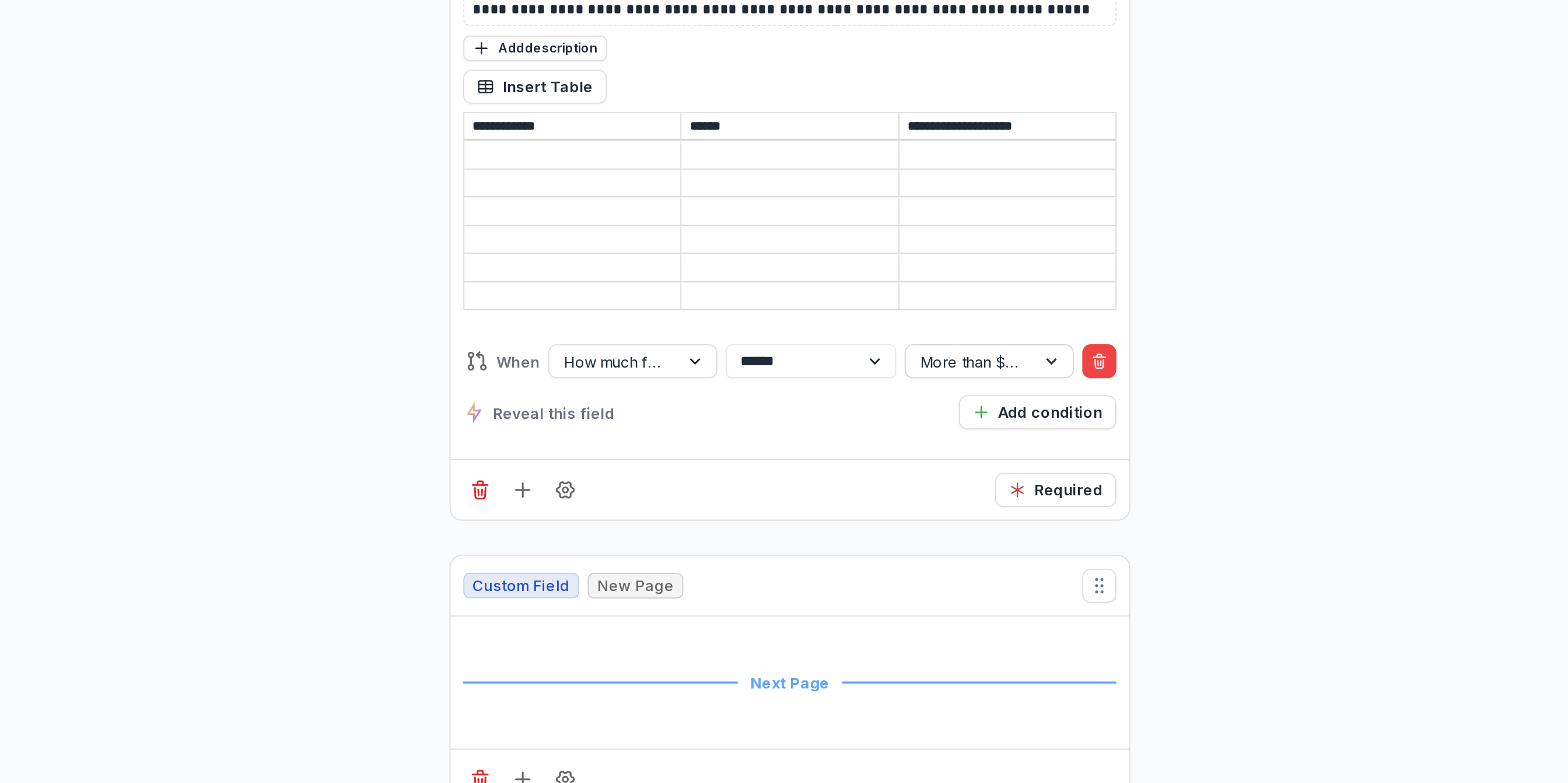
click at [964, 449] on div at bounding box center [956, 442] width 54 height 15
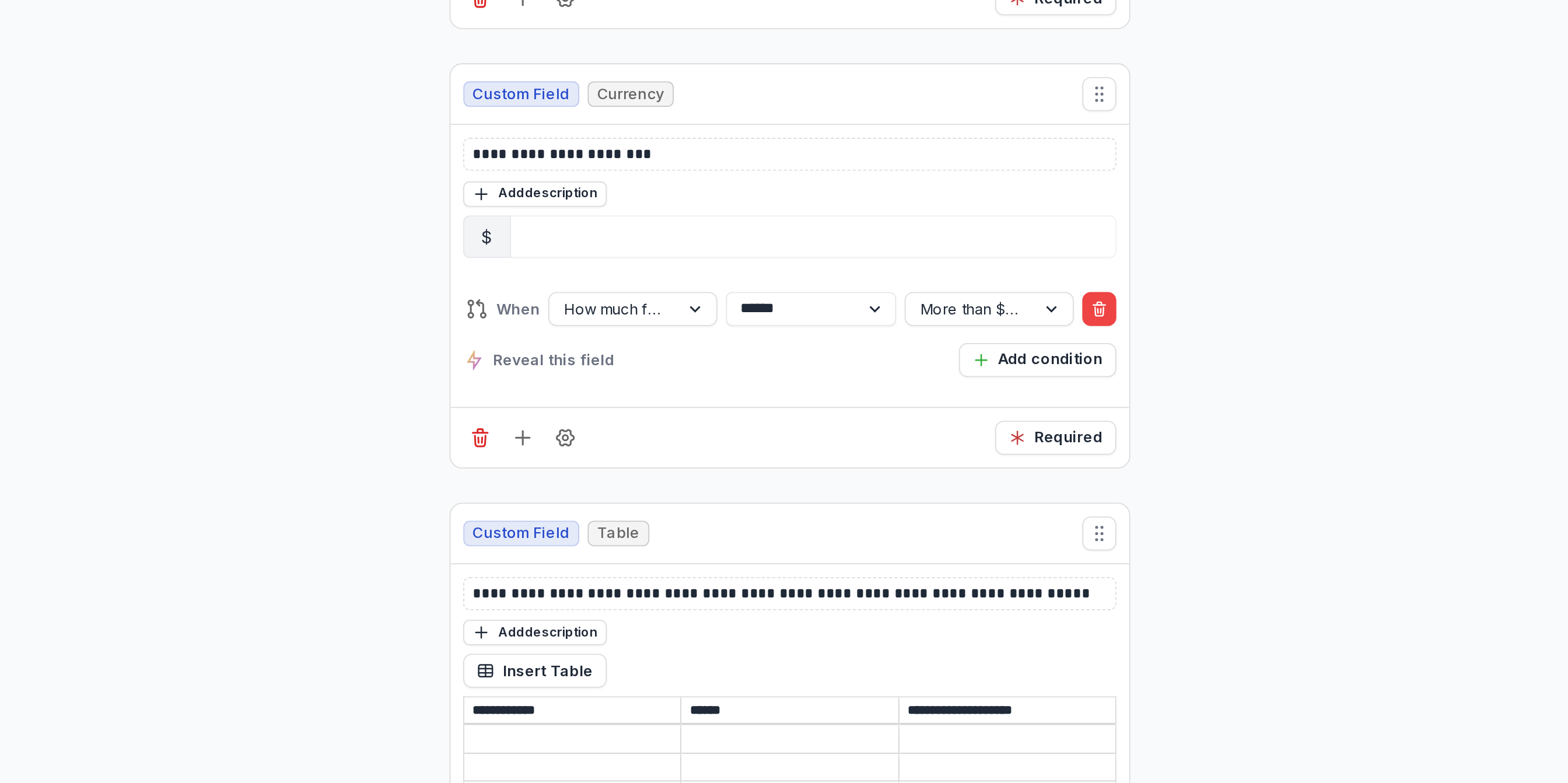
scroll to position [7442, 0]
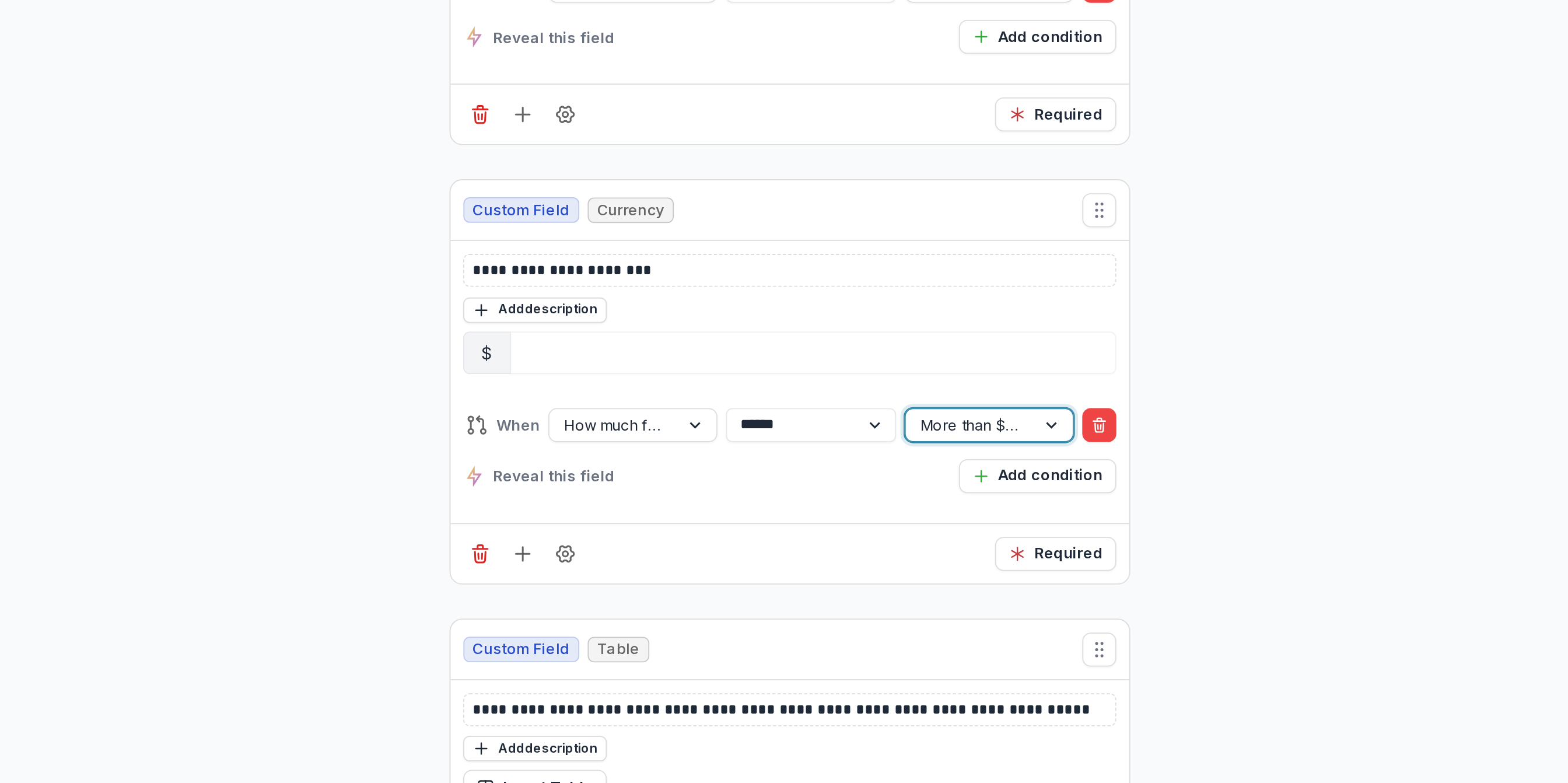
click at [993, 485] on div at bounding box center [1001, 477] width 21 height 18
click at [798, 531] on div "**********" at bounding box center [857, 453] width 372 height 154
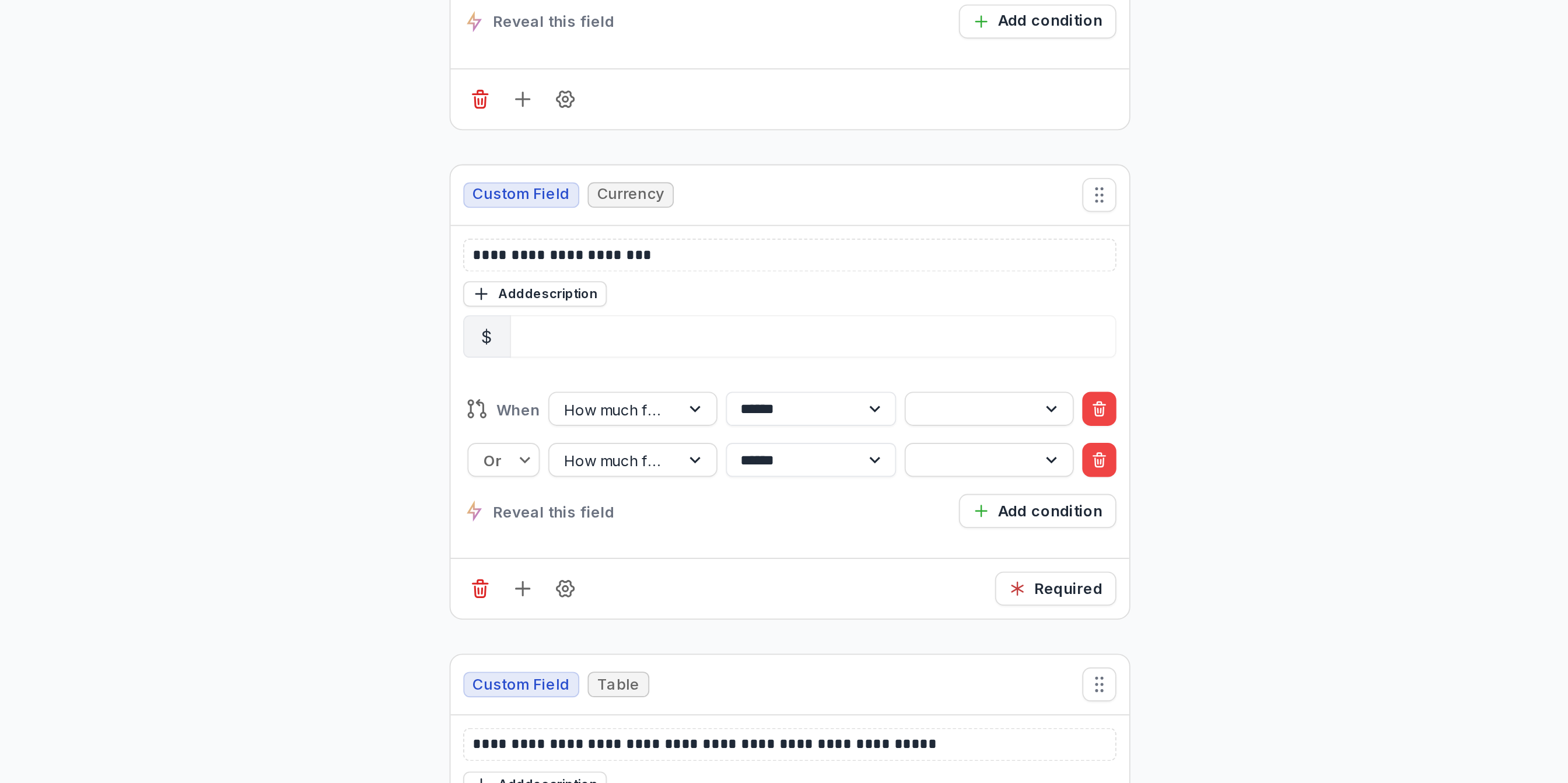
scroll to position [6801, 0]
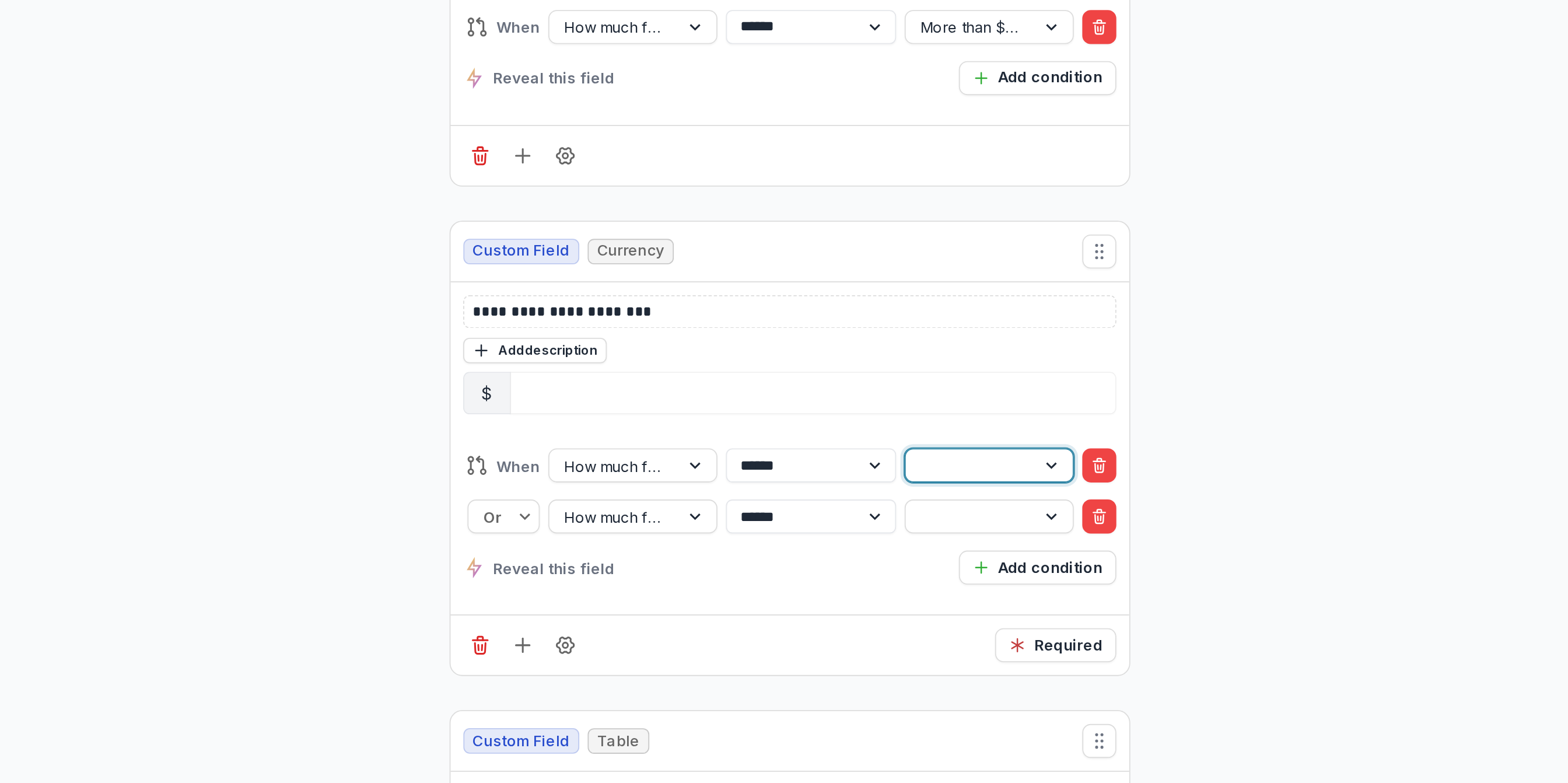
click at [983, 508] on div at bounding box center [956, 499] width 71 height 17
click at [984, 536] on div at bounding box center [956, 527] width 71 height 17
click at [986, 508] on div at bounding box center [956, 499] width 71 height 17
click at [987, 783] on div "Less than $5,000" at bounding box center [784, 790] width 1568 height 14
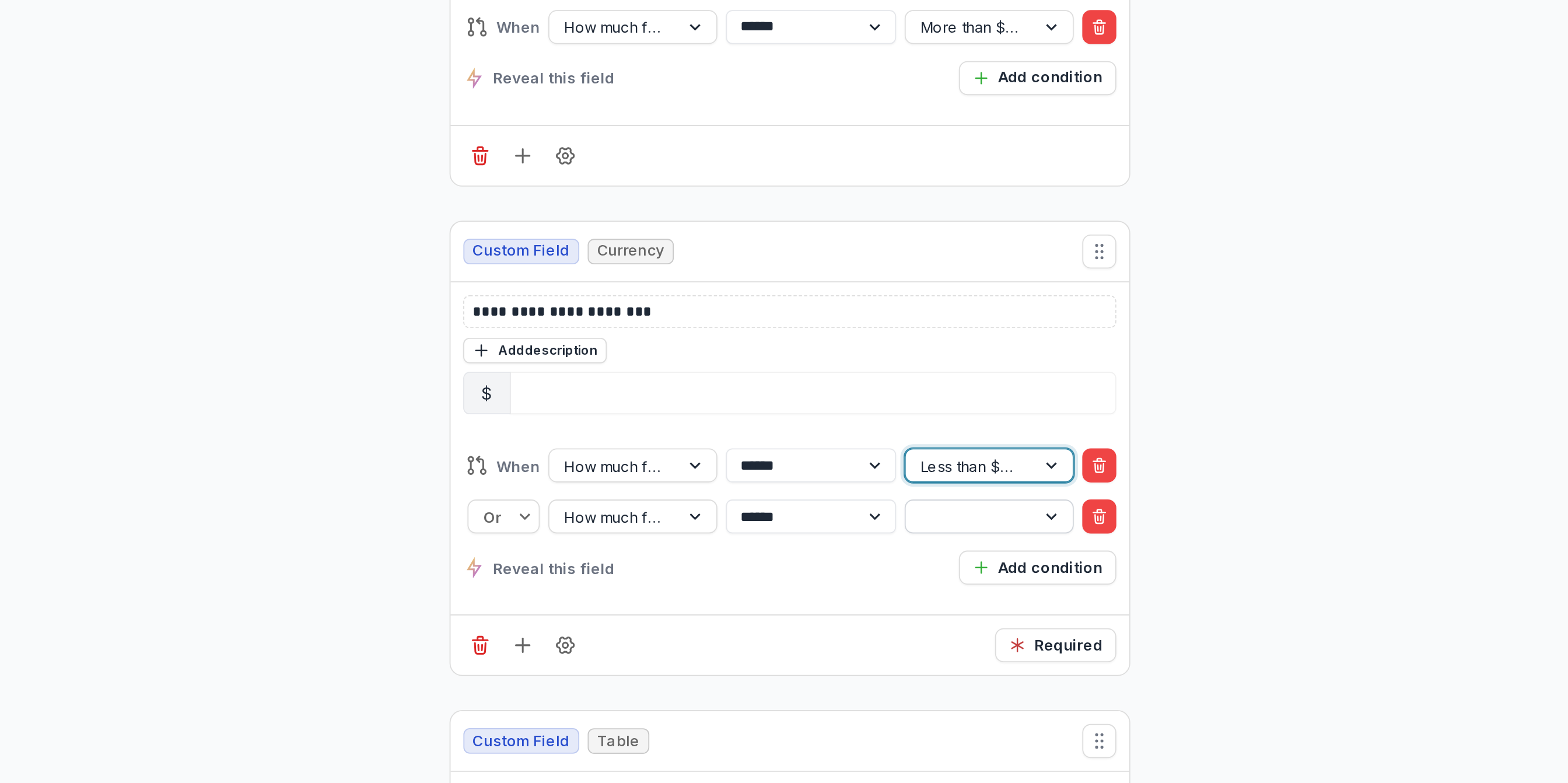
click at [986, 536] on div at bounding box center [956, 527] width 71 height 17
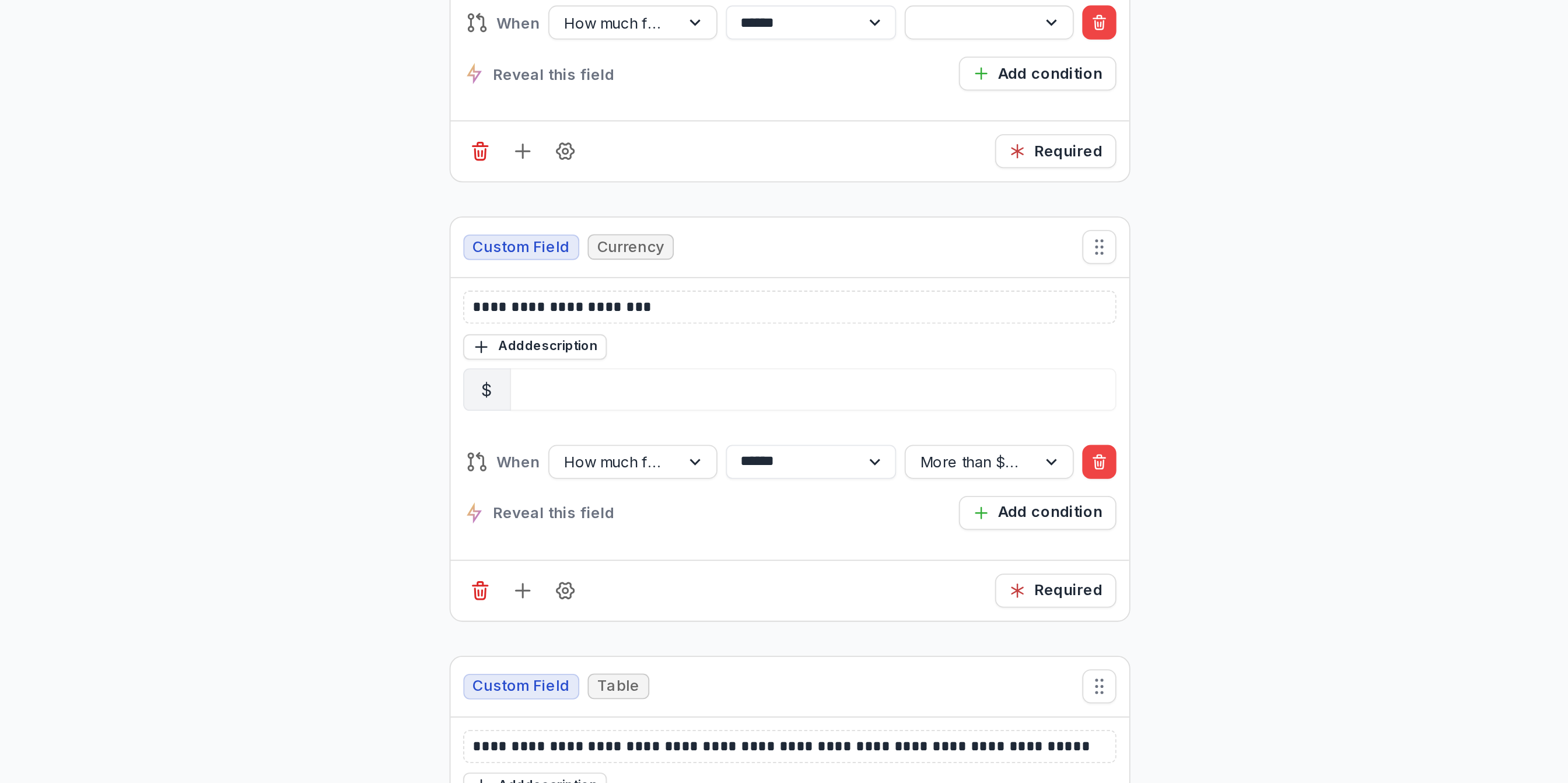
scroll to position [7442, 0]
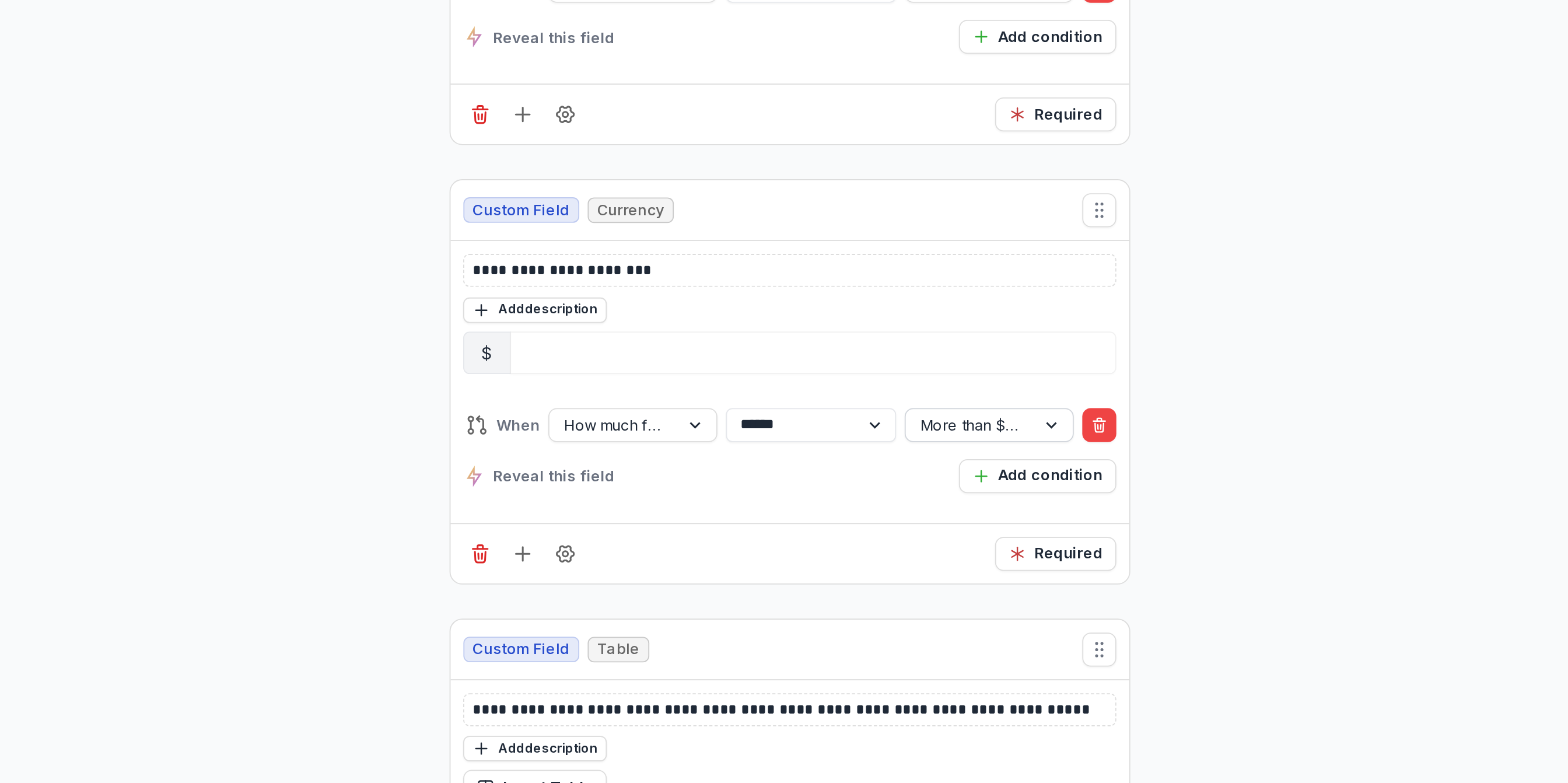
click at [988, 485] on div "More than $25,000" at bounding box center [956, 476] width 71 height 17
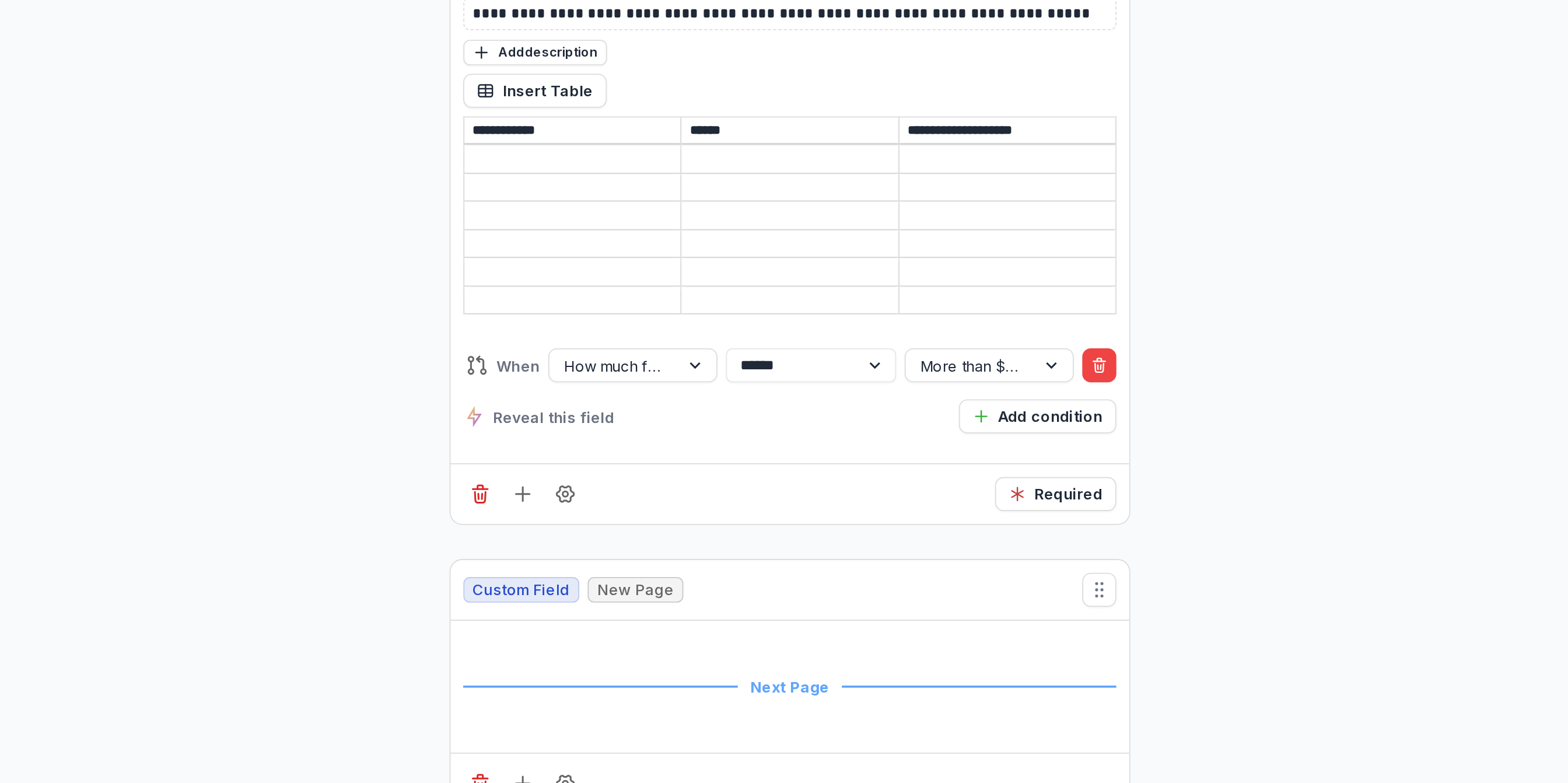
scroll to position [7826, 0]
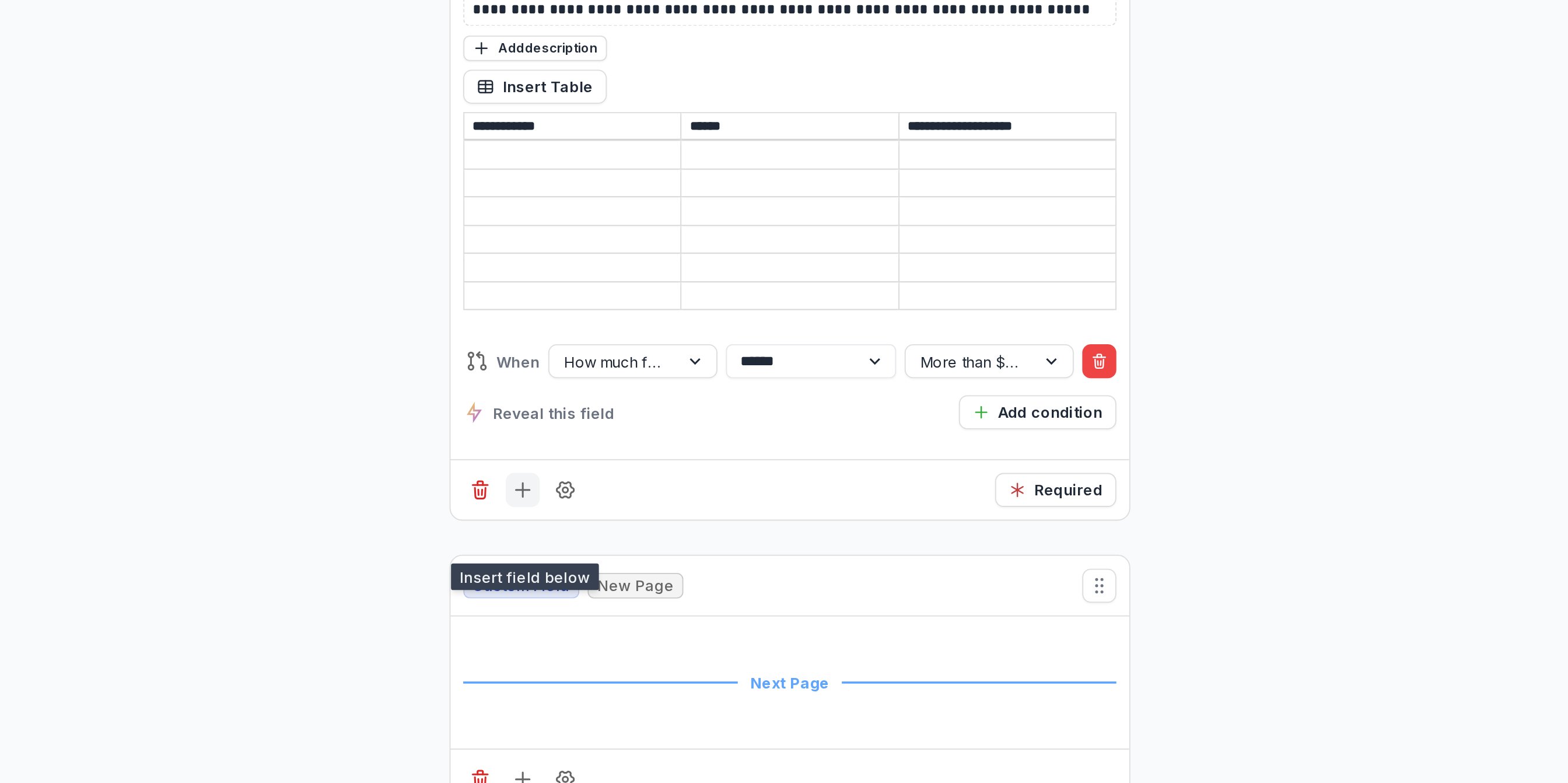
click at [709, 518] on icon "Add field" at bounding box center [711, 512] width 12 height 12
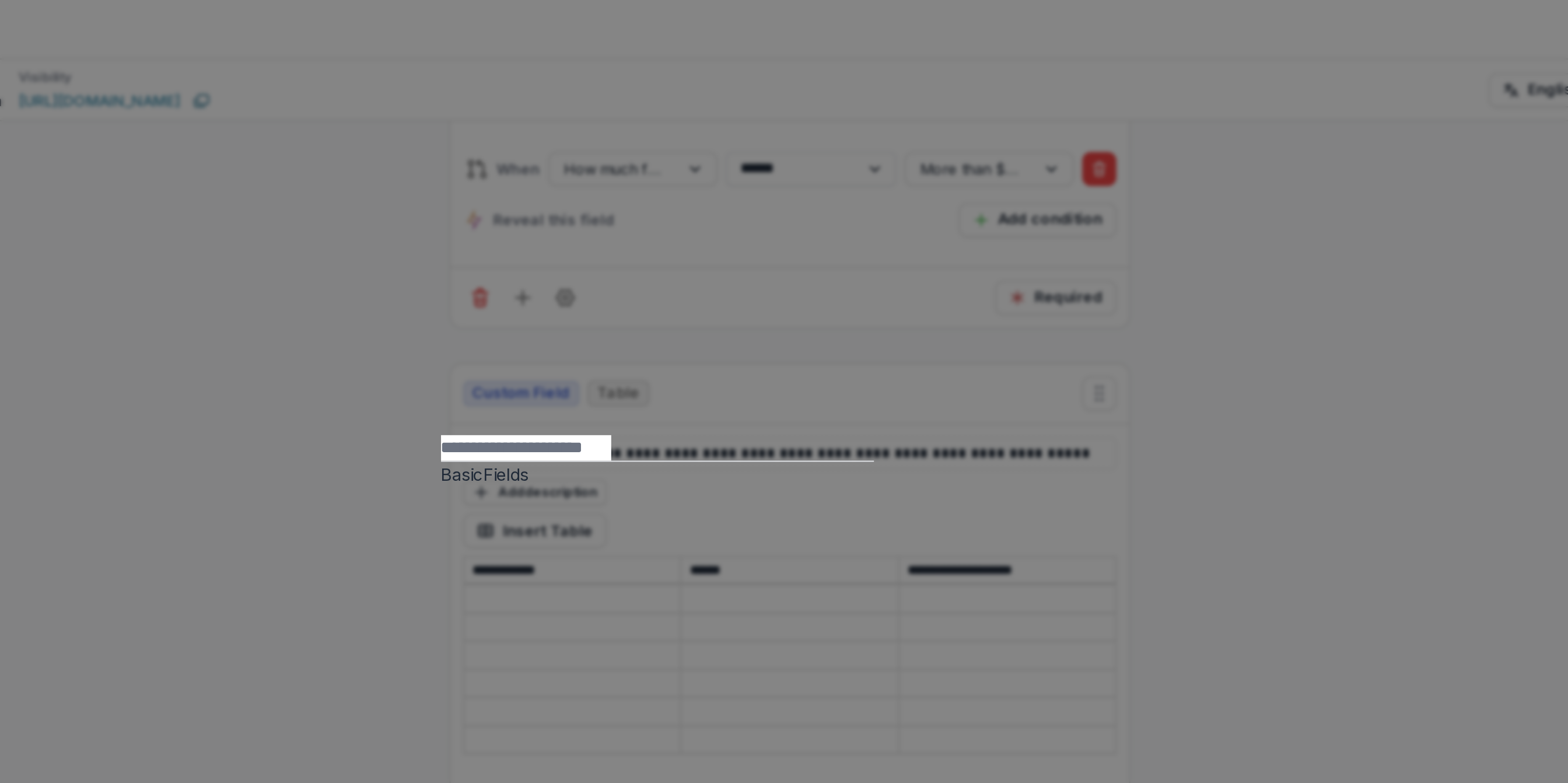
click at [1130, 253] on div "Basic Fields New Page File Download File Upload Text Block Currency Phone Numbe…" at bounding box center [784, 391] width 1568 height 783
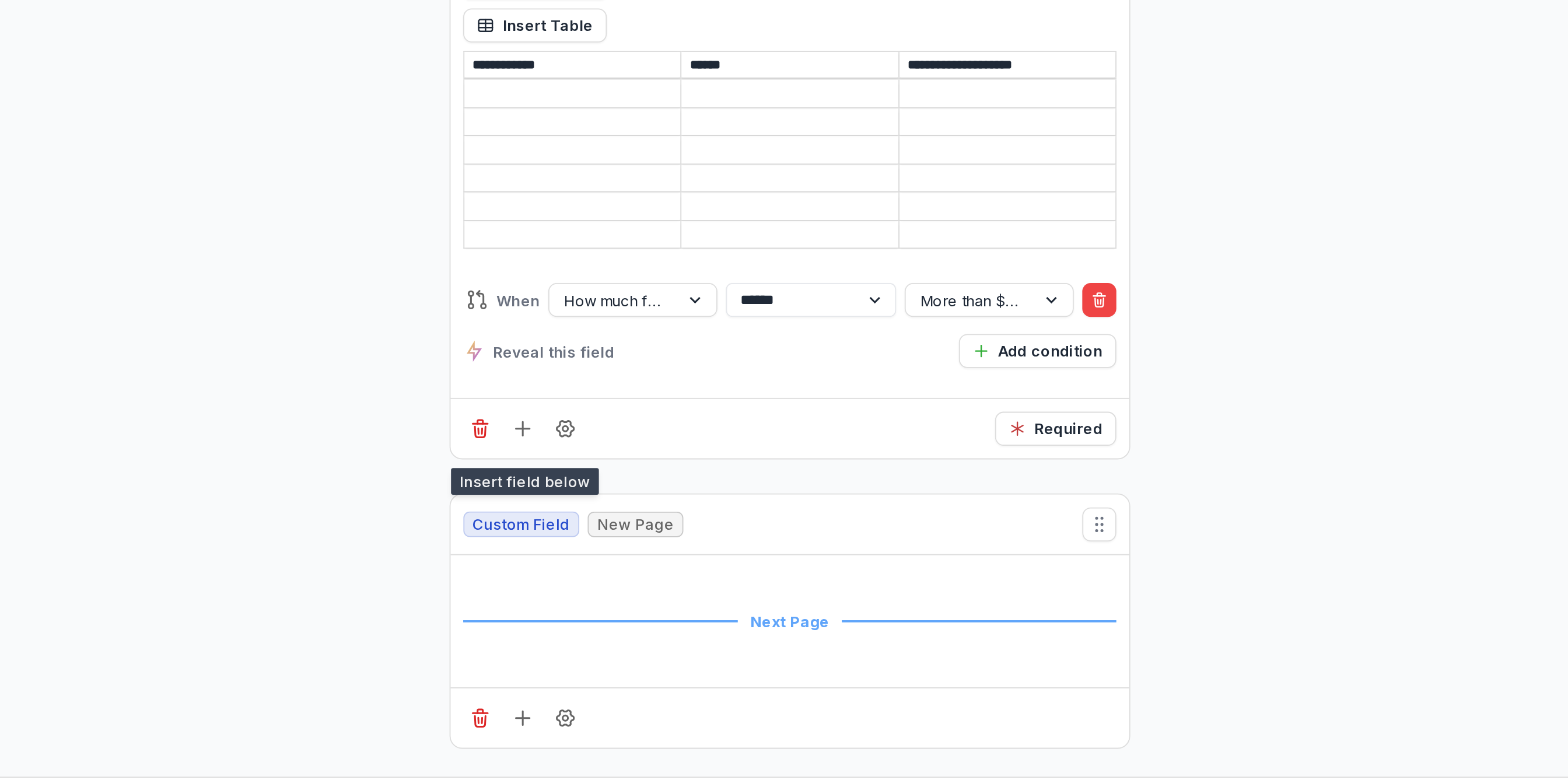
scroll to position [7762, 0]
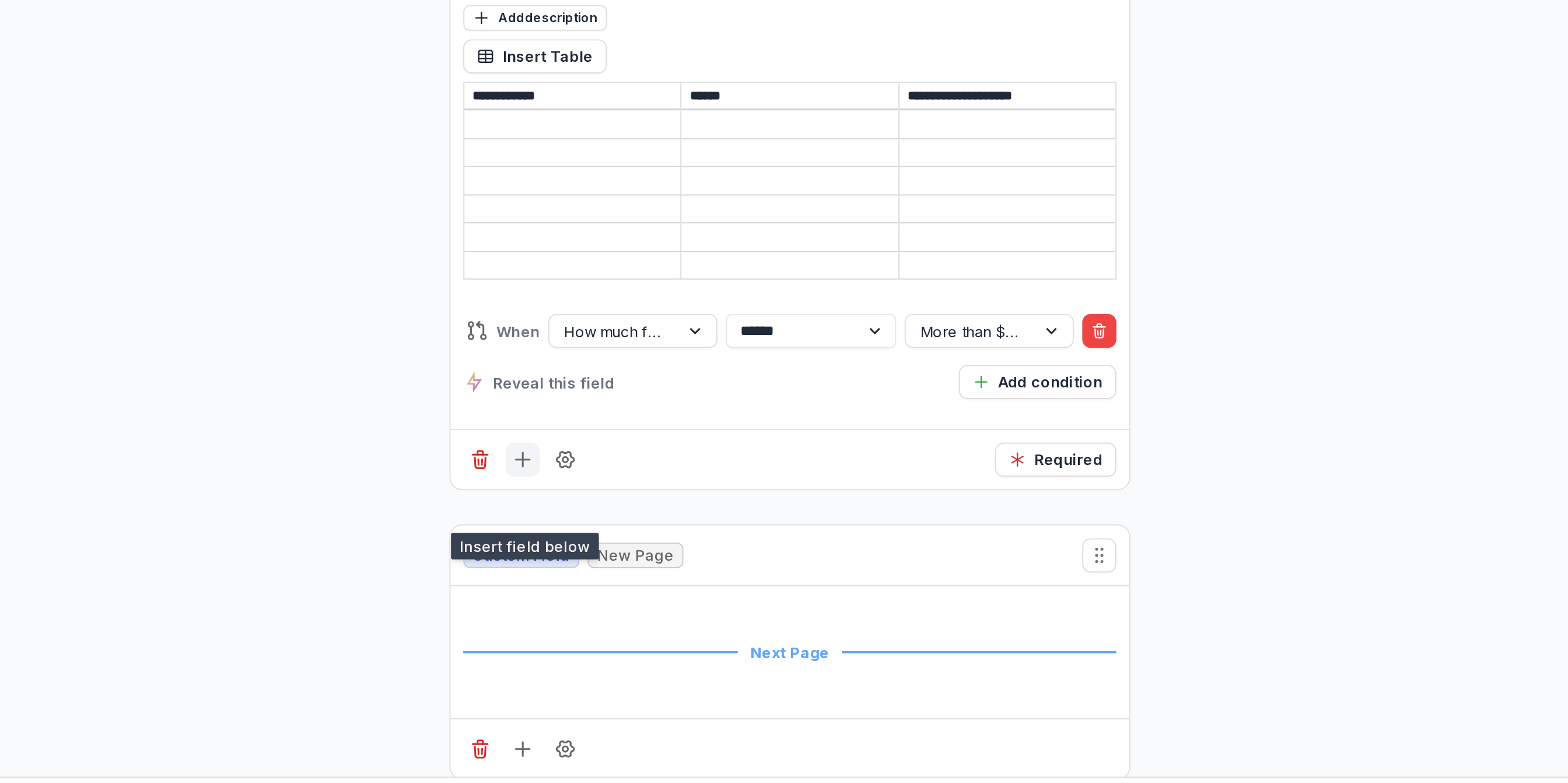
click at [701, 585] on button "Add field" at bounding box center [710, 576] width 18 height 18
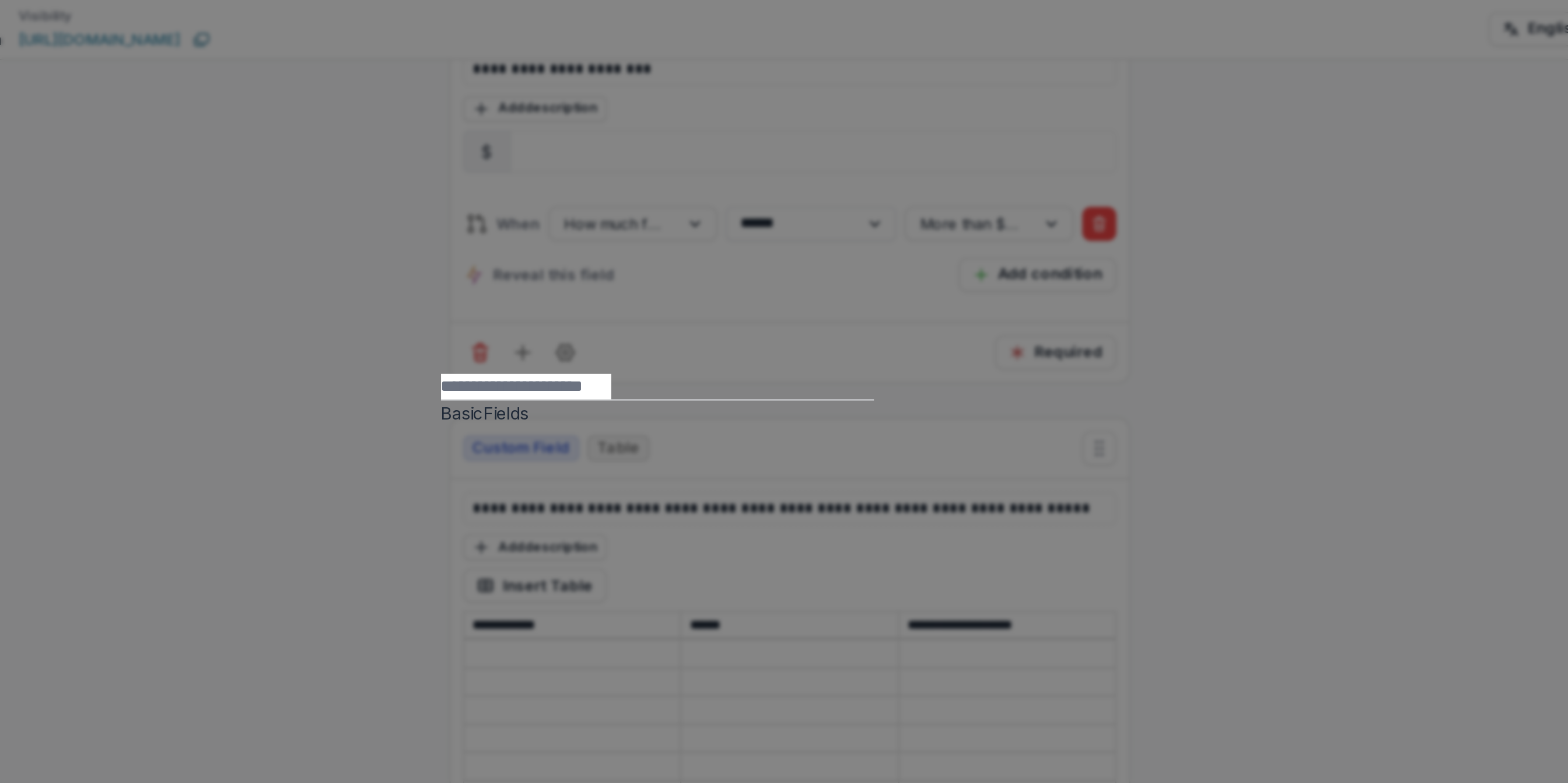
scroll to position [190, 0]
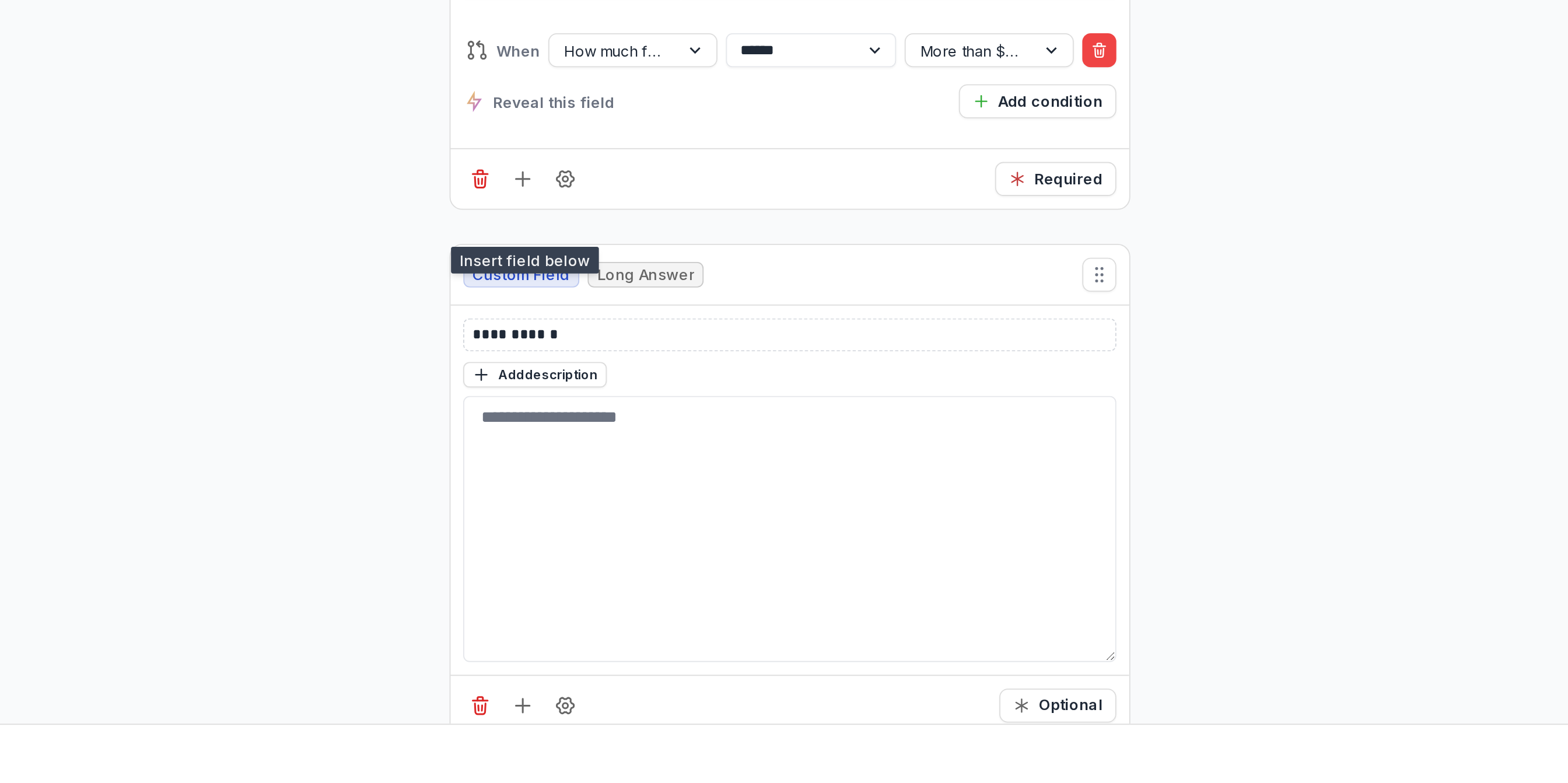
scroll to position [7890, 0]
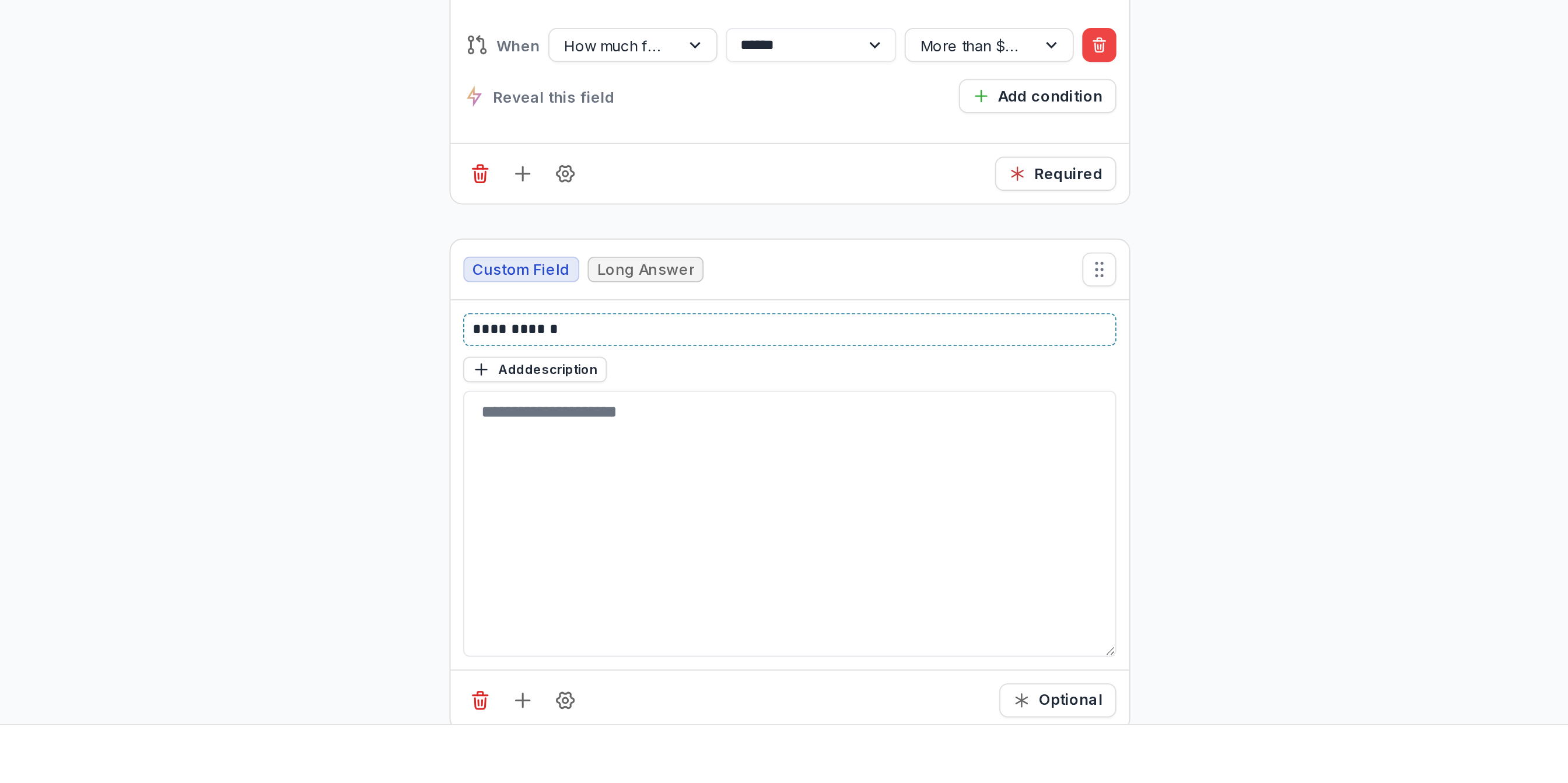
click at [714, 540] on p "**********" at bounding box center [857, 534] width 347 height 12
drag, startPoint x: 738, startPoint y: 561, endPoint x: 669, endPoint y: 555, distance: 69.3
click at [671, 555] on div "**********" at bounding box center [857, 618] width 372 height 202
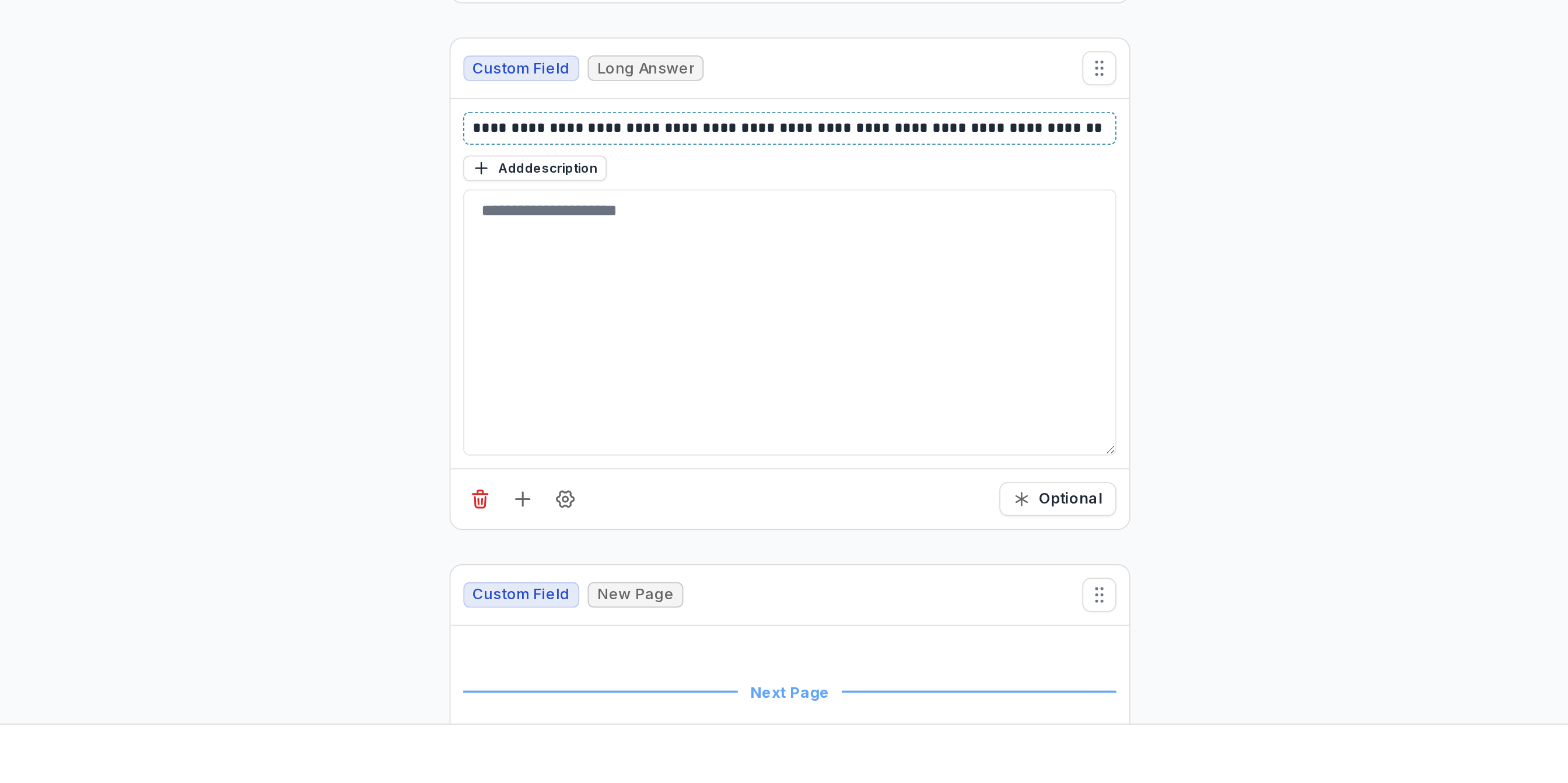
scroll to position [8017, 0]
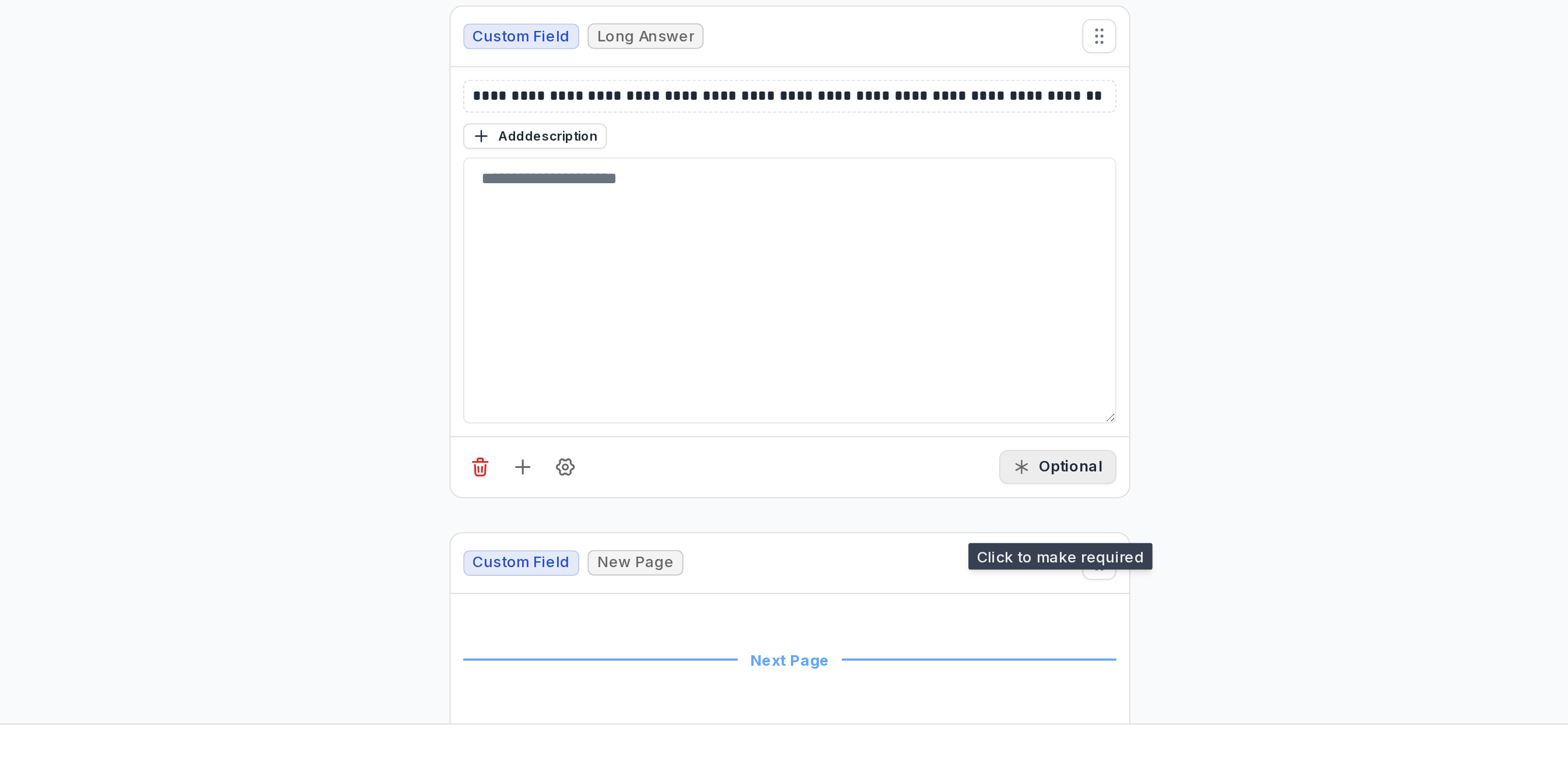
click at [1011, 618] on button "Optional" at bounding box center [1004, 609] width 64 height 18
click at [1008, 618] on button "Required" at bounding box center [1002, 609] width 66 height 18
click at [1008, 618] on button "Optional" at bounding box center [1004, 609] width 64 height 18
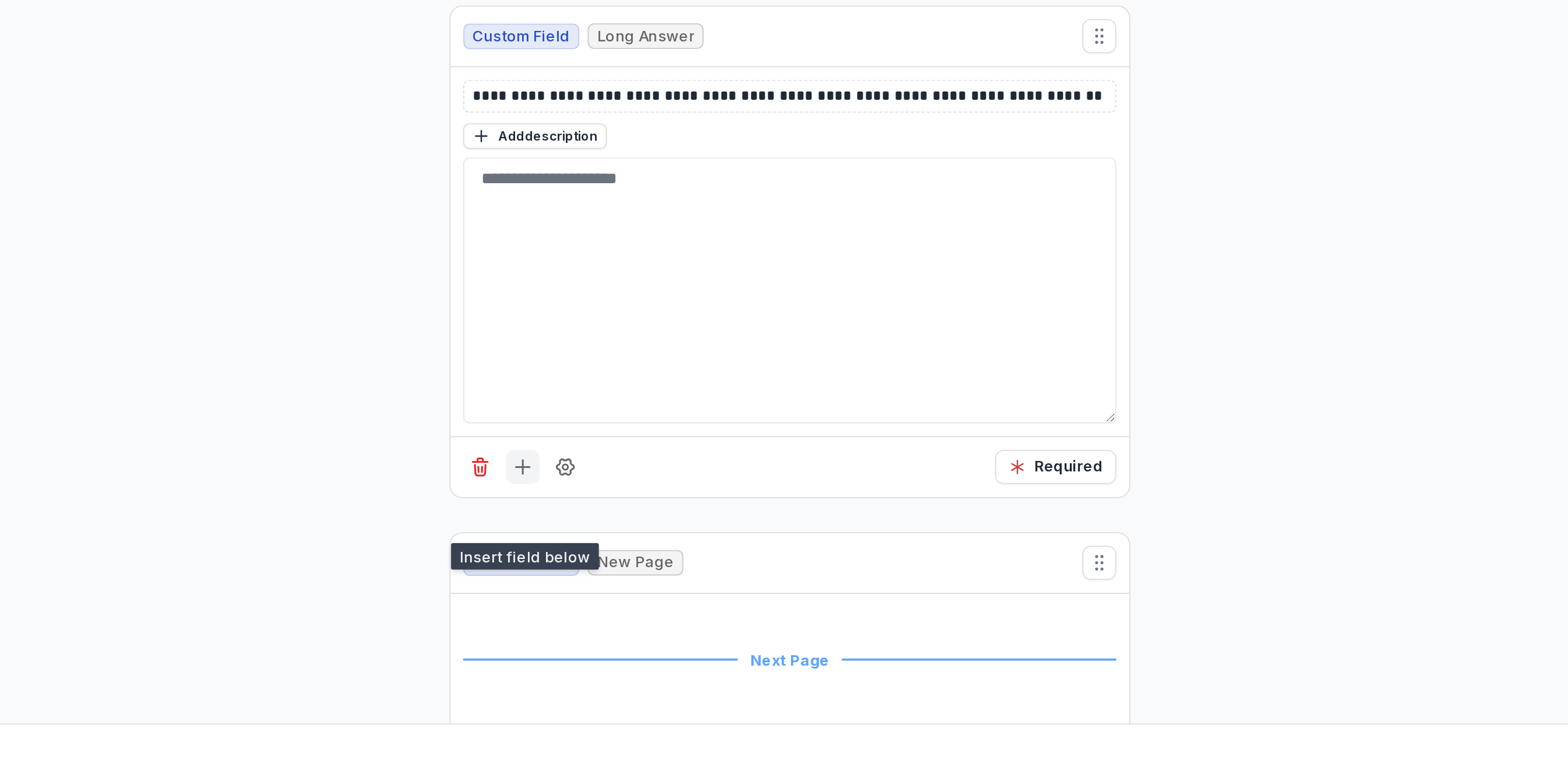
click at [712, 615] on icon "Add field" at bounding box center [711, 609] width 12 height 12
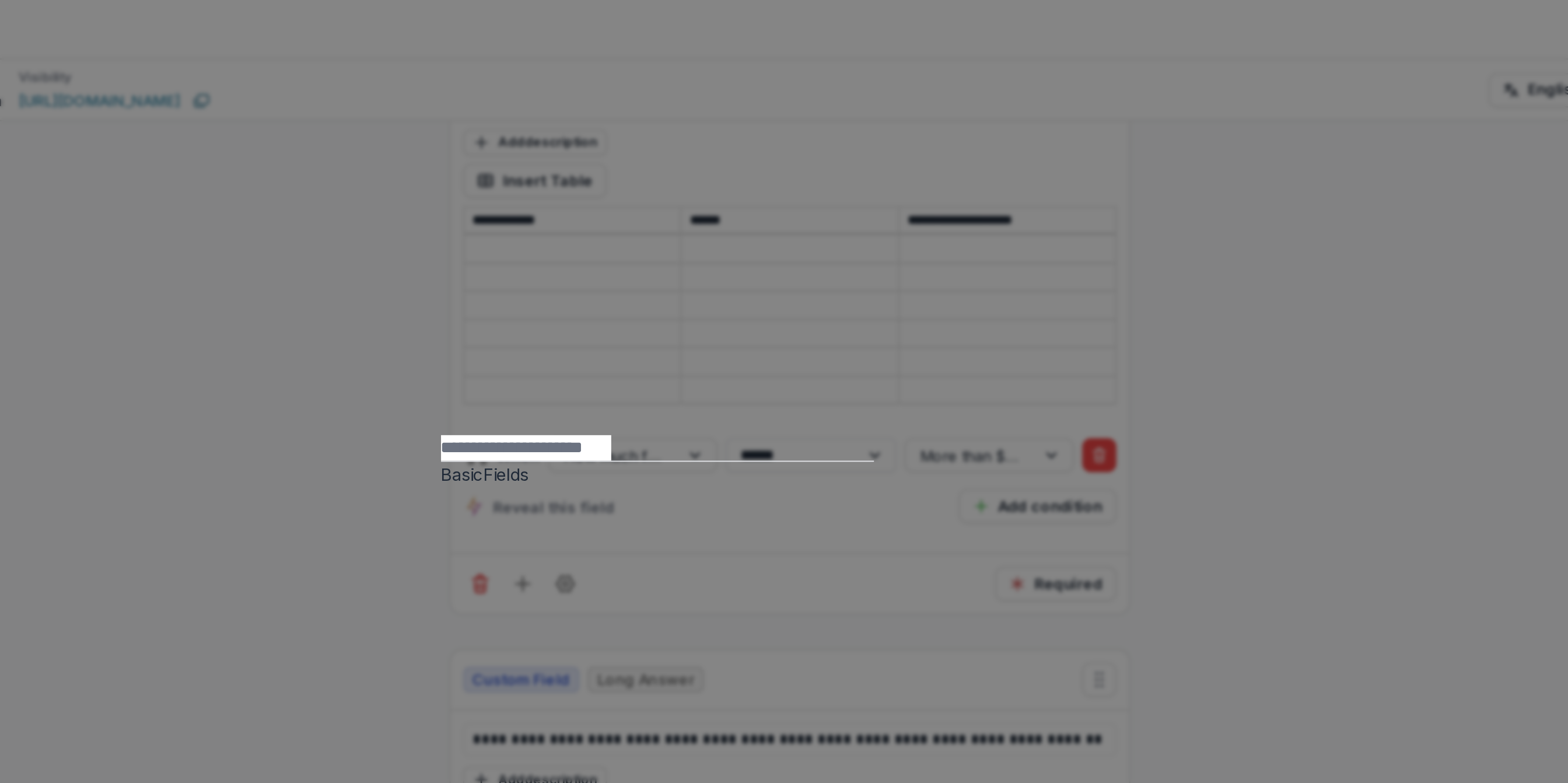
click at [1062, 243] on div "Basic Fields New Page File Download File Upload Text Block Currency Phone Numbe…" at bounding box center [784, 391] width 1568 height 783
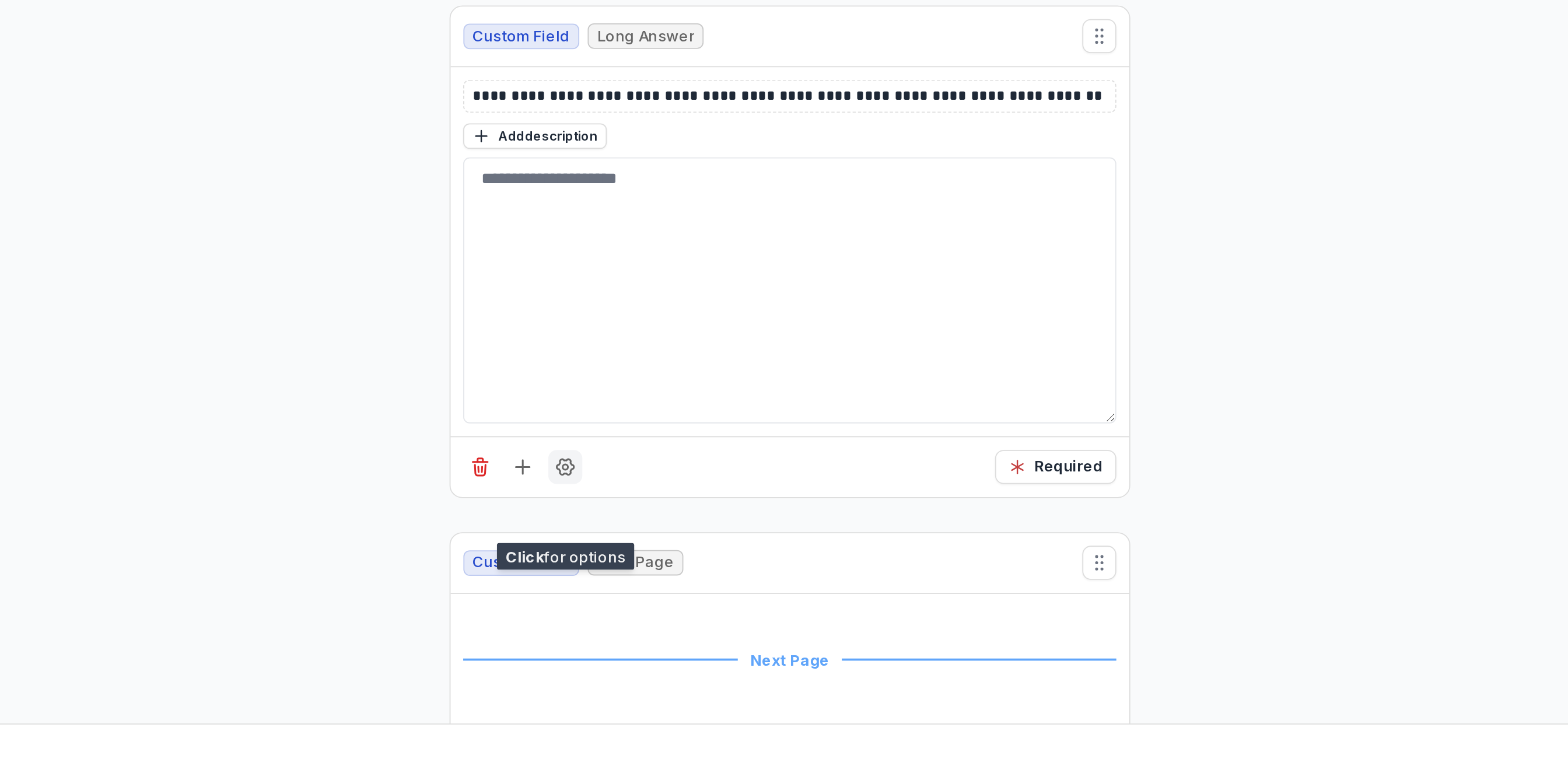
click at [738, 615] on icon "Field Settings" at bounding box center [734, 609] width 12 height 12
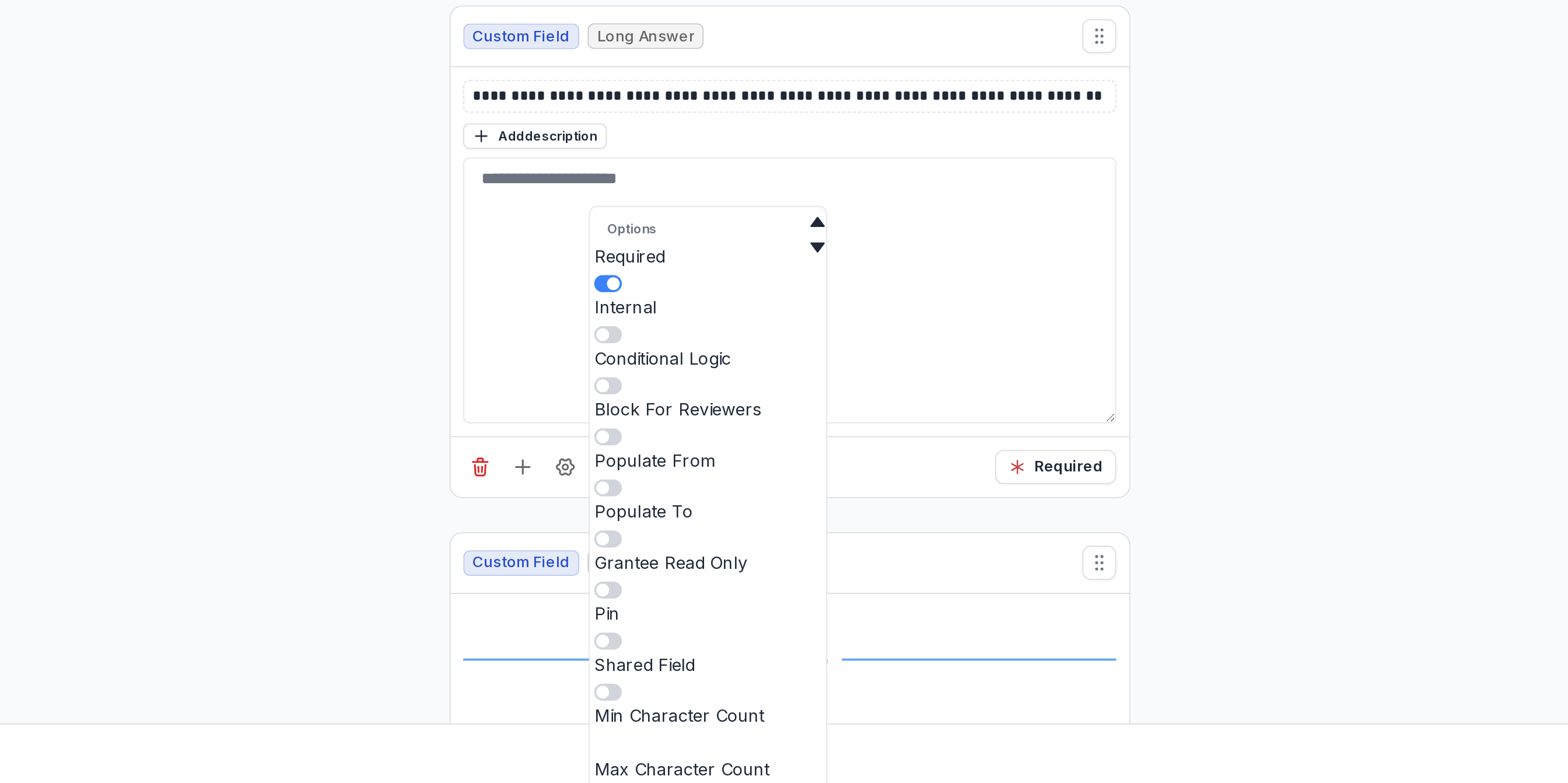
scroll to position [8081, 0]
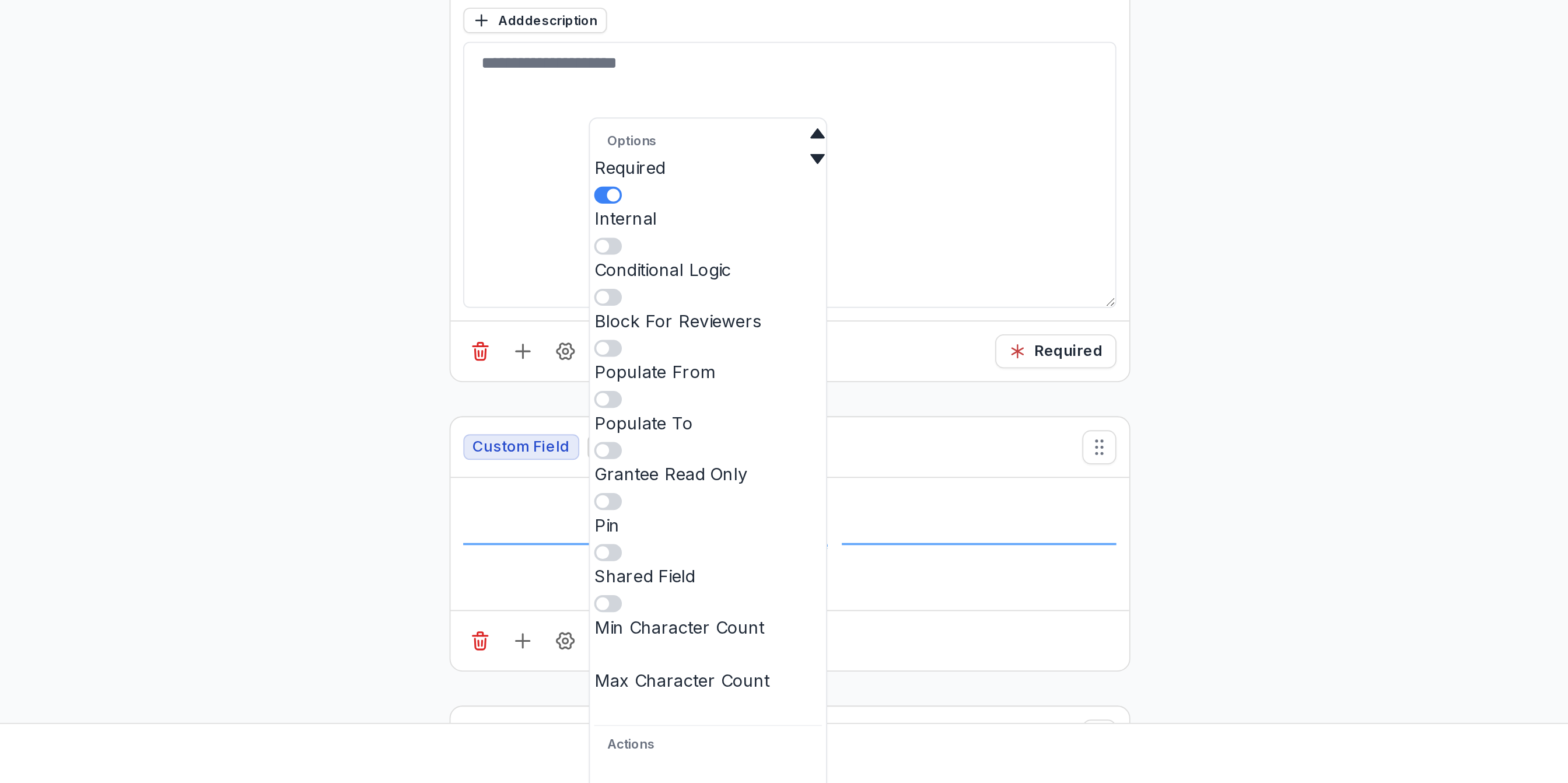
click at [796, 769] on button "Duplicate" at bounding box center [798, 796] width 41 height 55
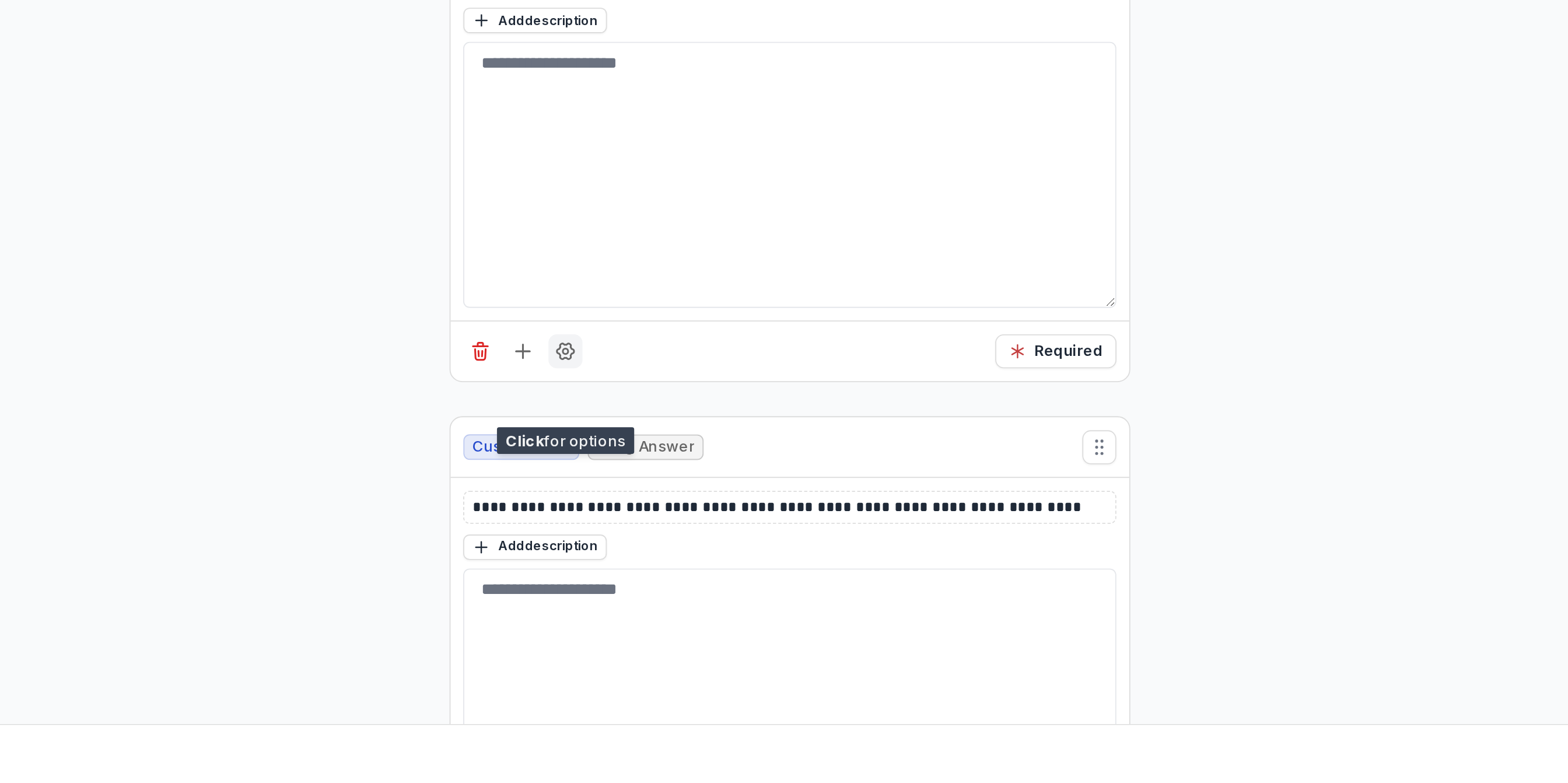
click at [730, 551] on icon "Field Settings" at bounding box center [733, 546] width 10 height 9
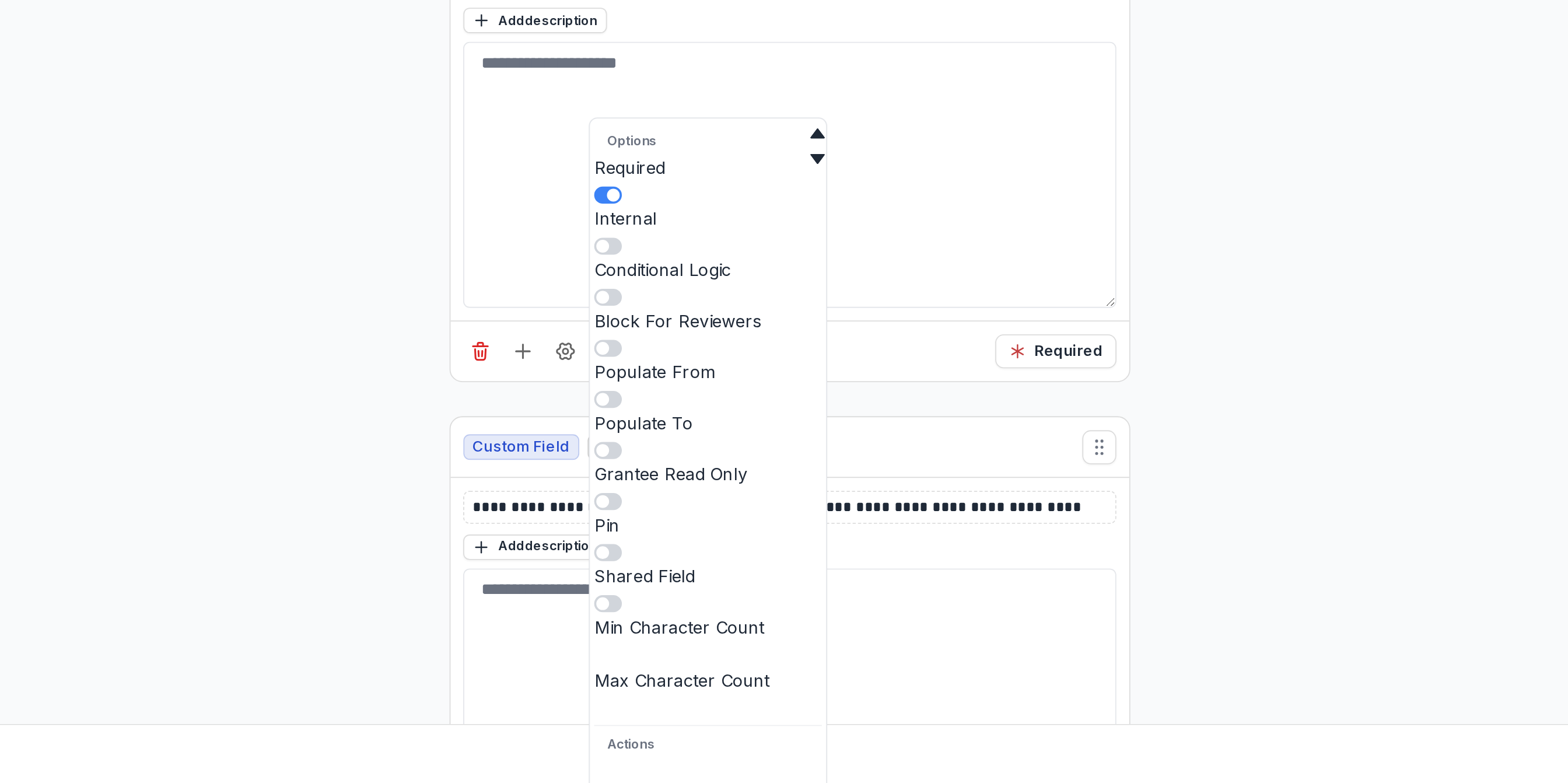
click at [863, 494] on div "Conditional Logic" at bounding box center [812, 501] width 125 height 14
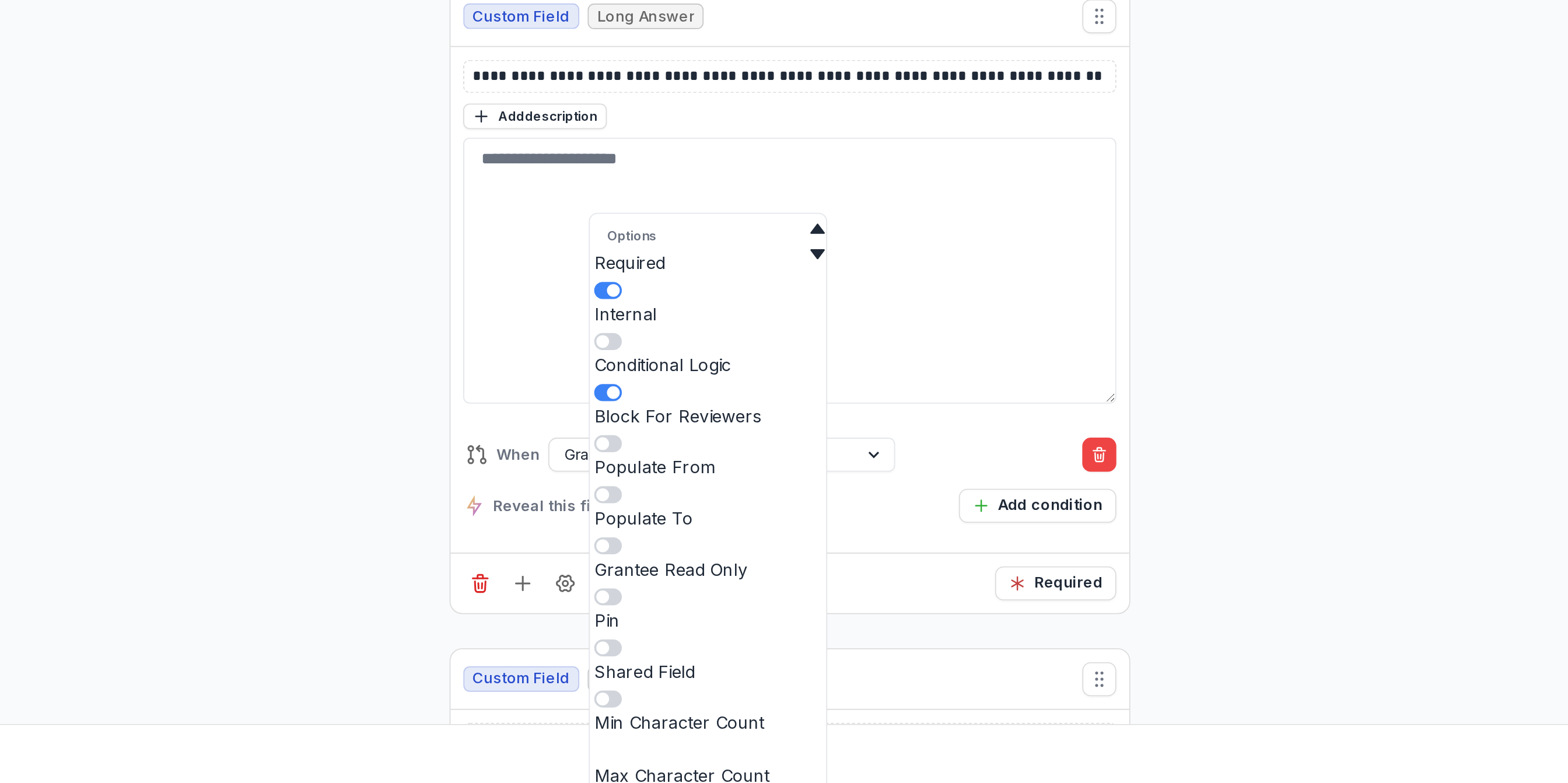
scroll to position [8134, 0]
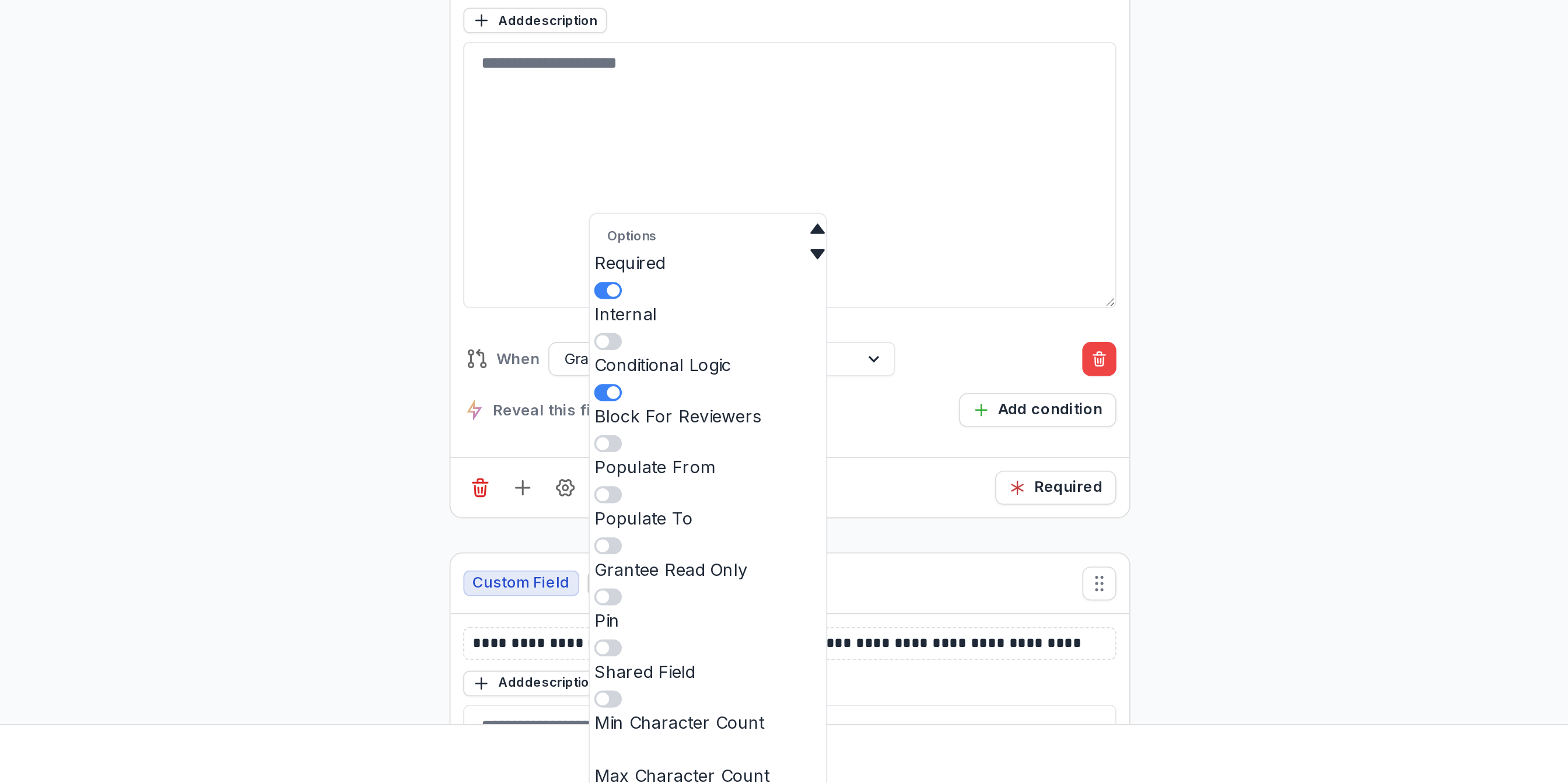
click at [932, 587] on div "Reveal this field Add condition" at bounding box center [856, 577] width 358 height 18
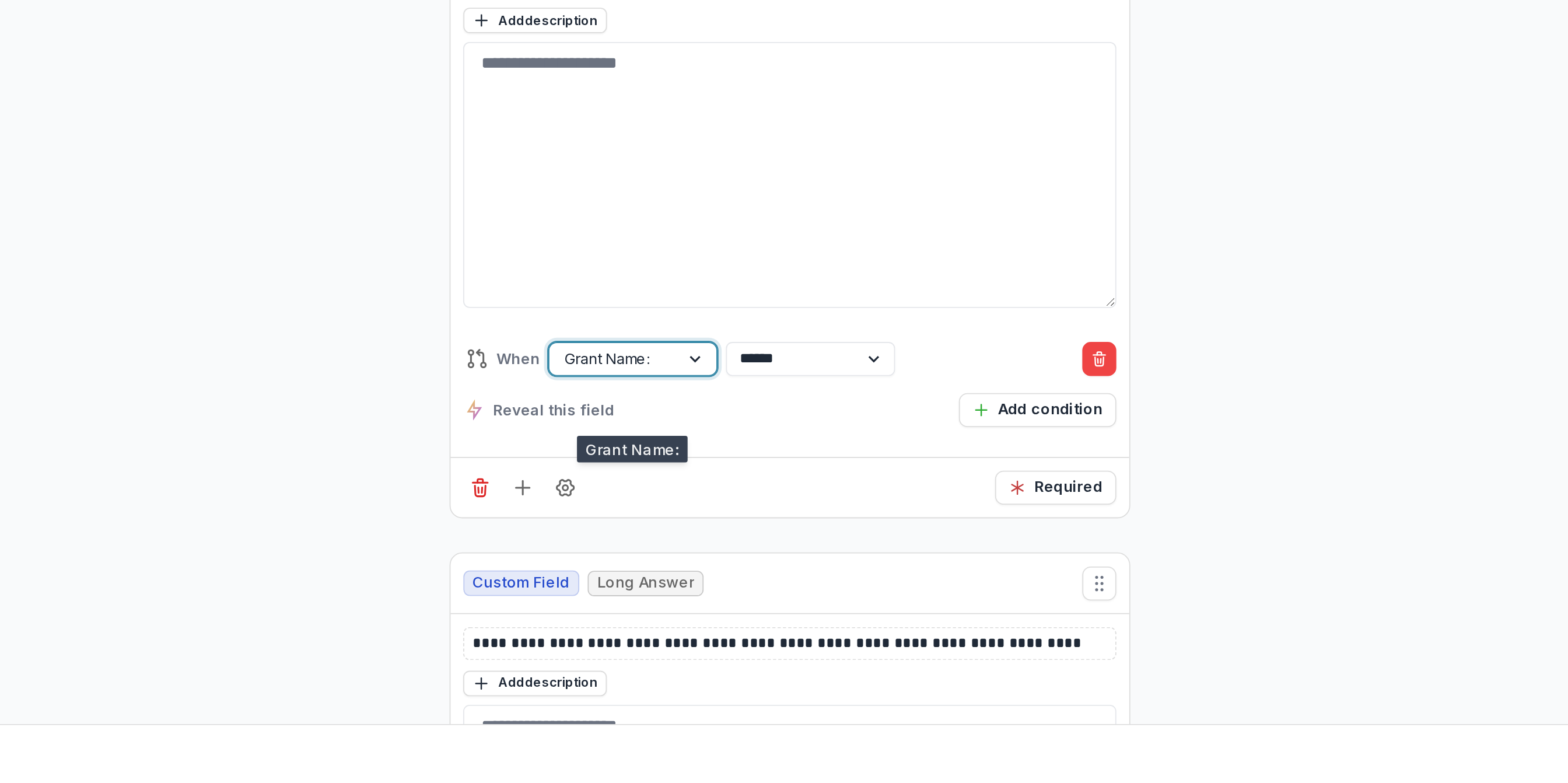
click at [796, 559] on div at bounding box center [806, 550] width 21 height 18
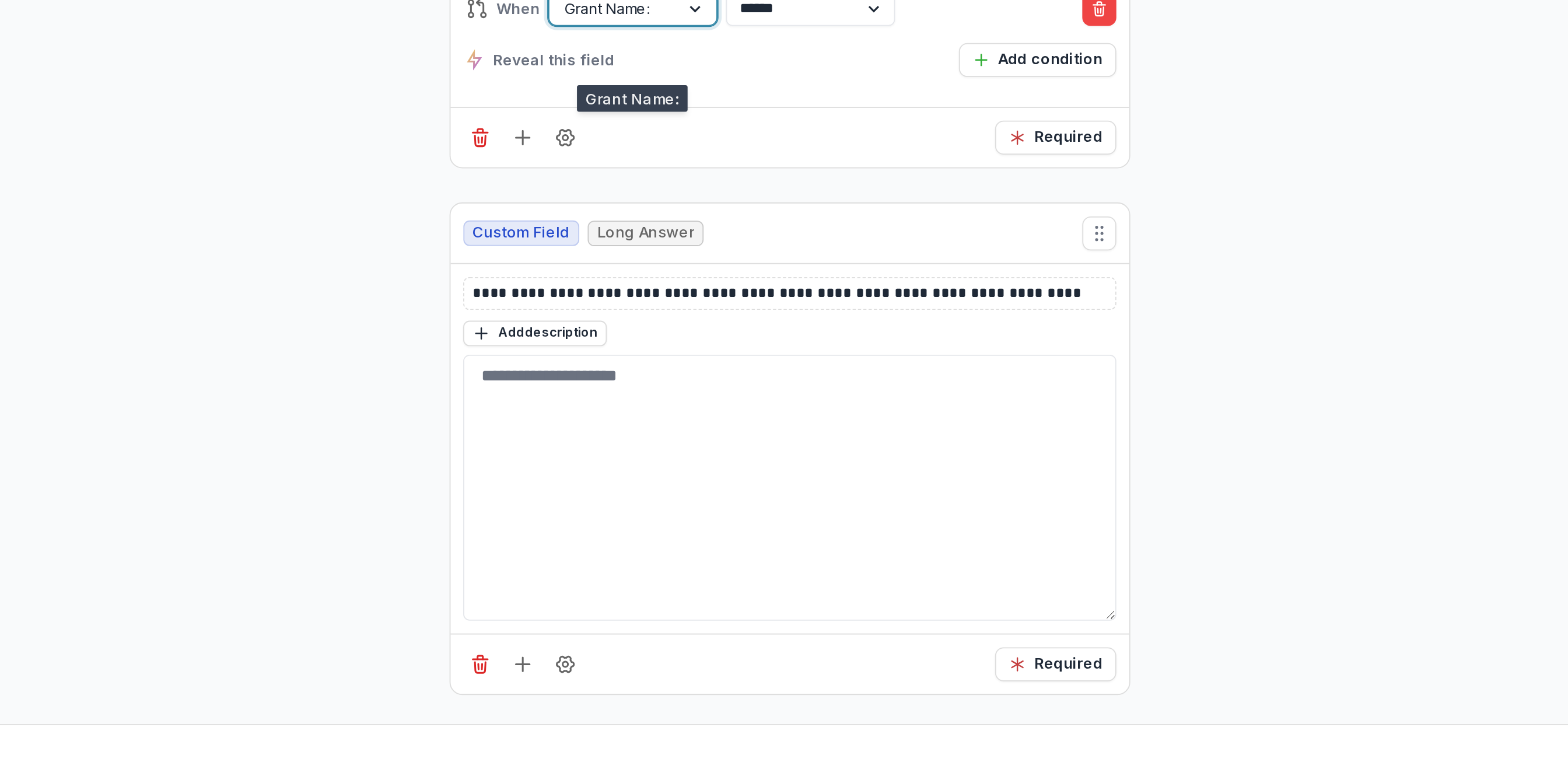
scroll to position [522, 0]
click at [947, 365] on div at bounding box center [956, 357] width 54 height 15
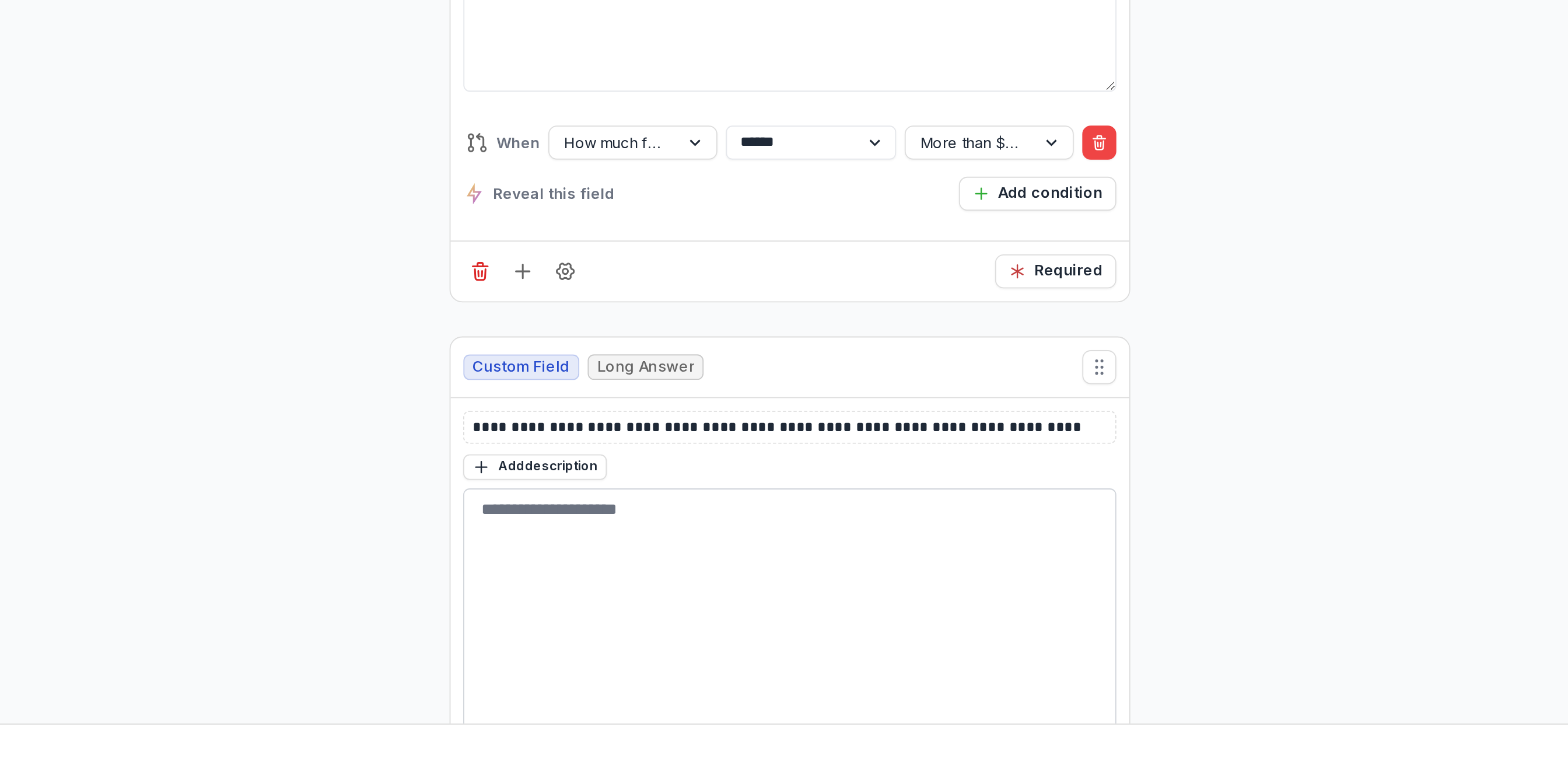
scroll to position [8158, 0]
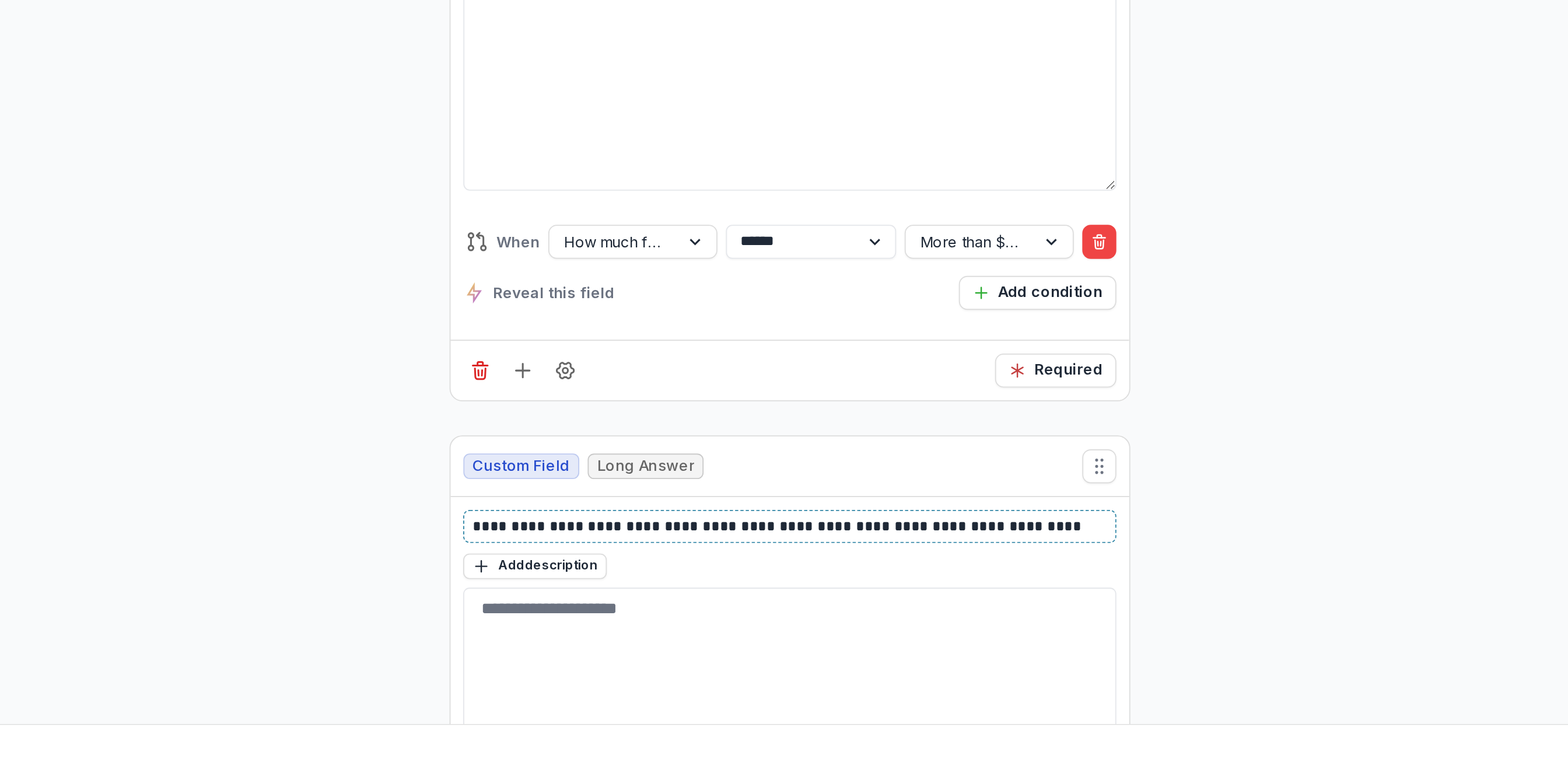
click at [1016, 648] on p "**********" at bounding box center [857, 642] width 347 height 12
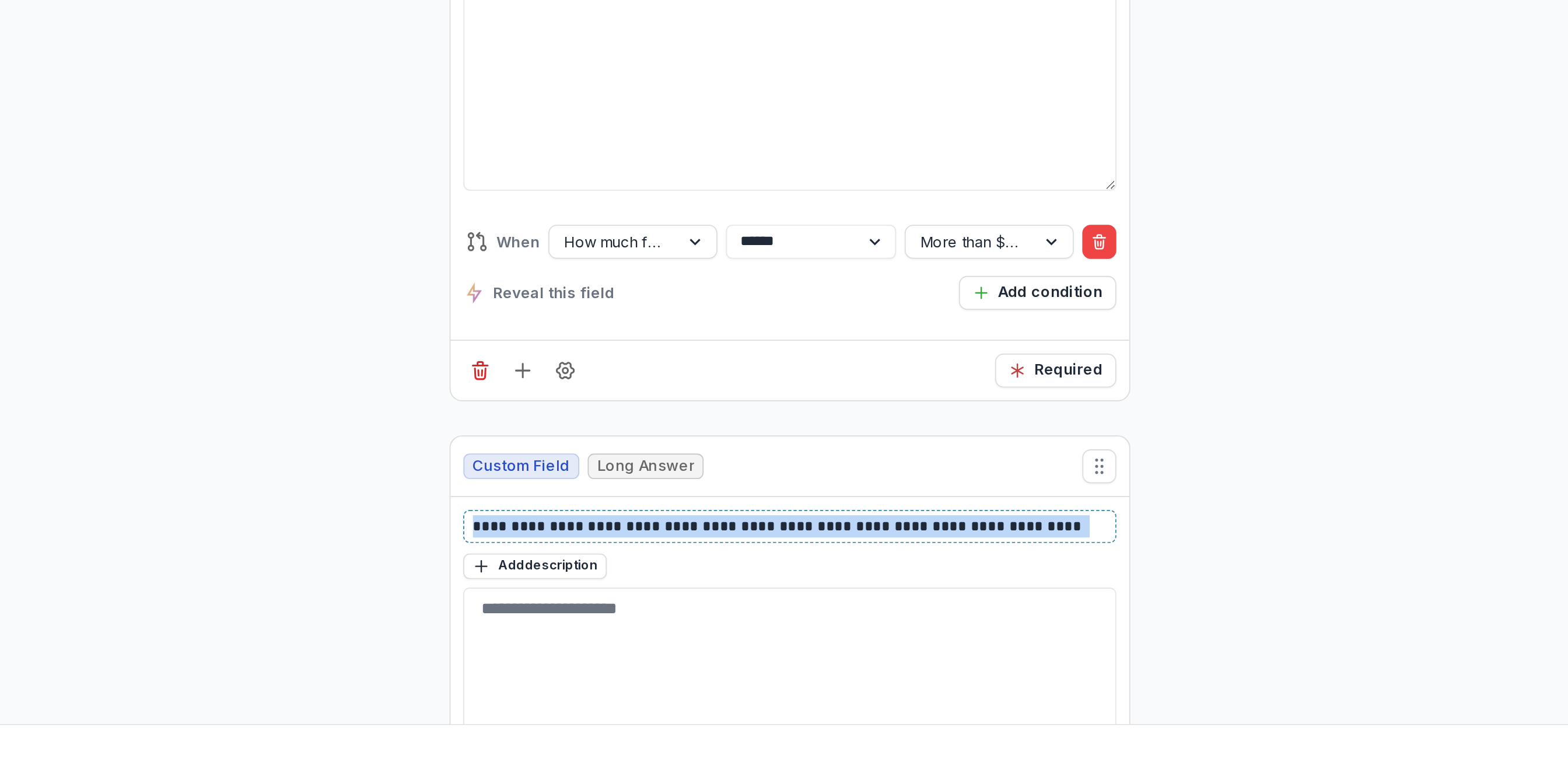
drag, startPoint x: 1015, startPoint y: 676, endPoint x: 663, endPoint y: 694, distance: 352.5
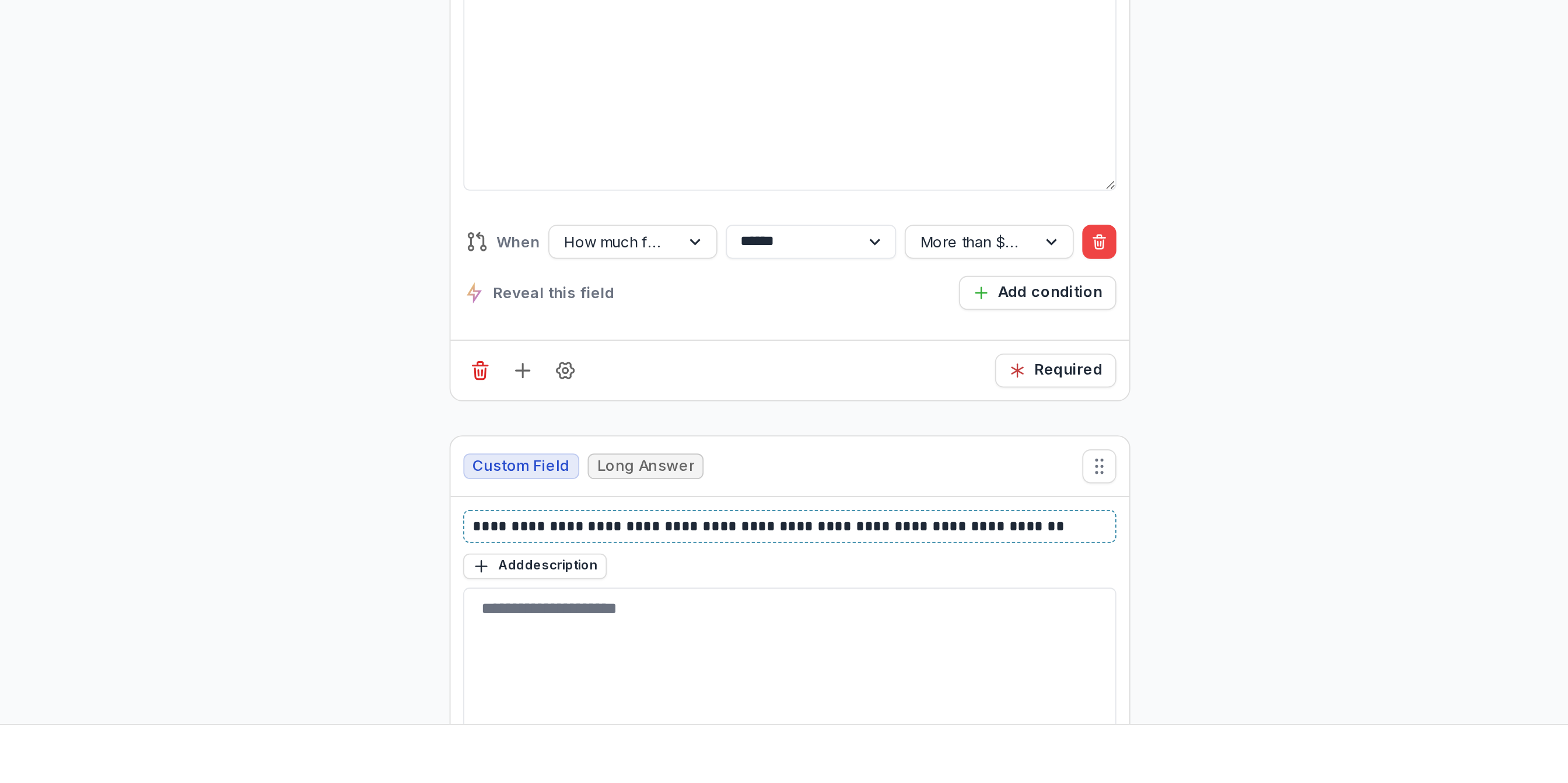
click at [1004, 648] on p "**********" at bounding box center [857, 642] width 347 height 12
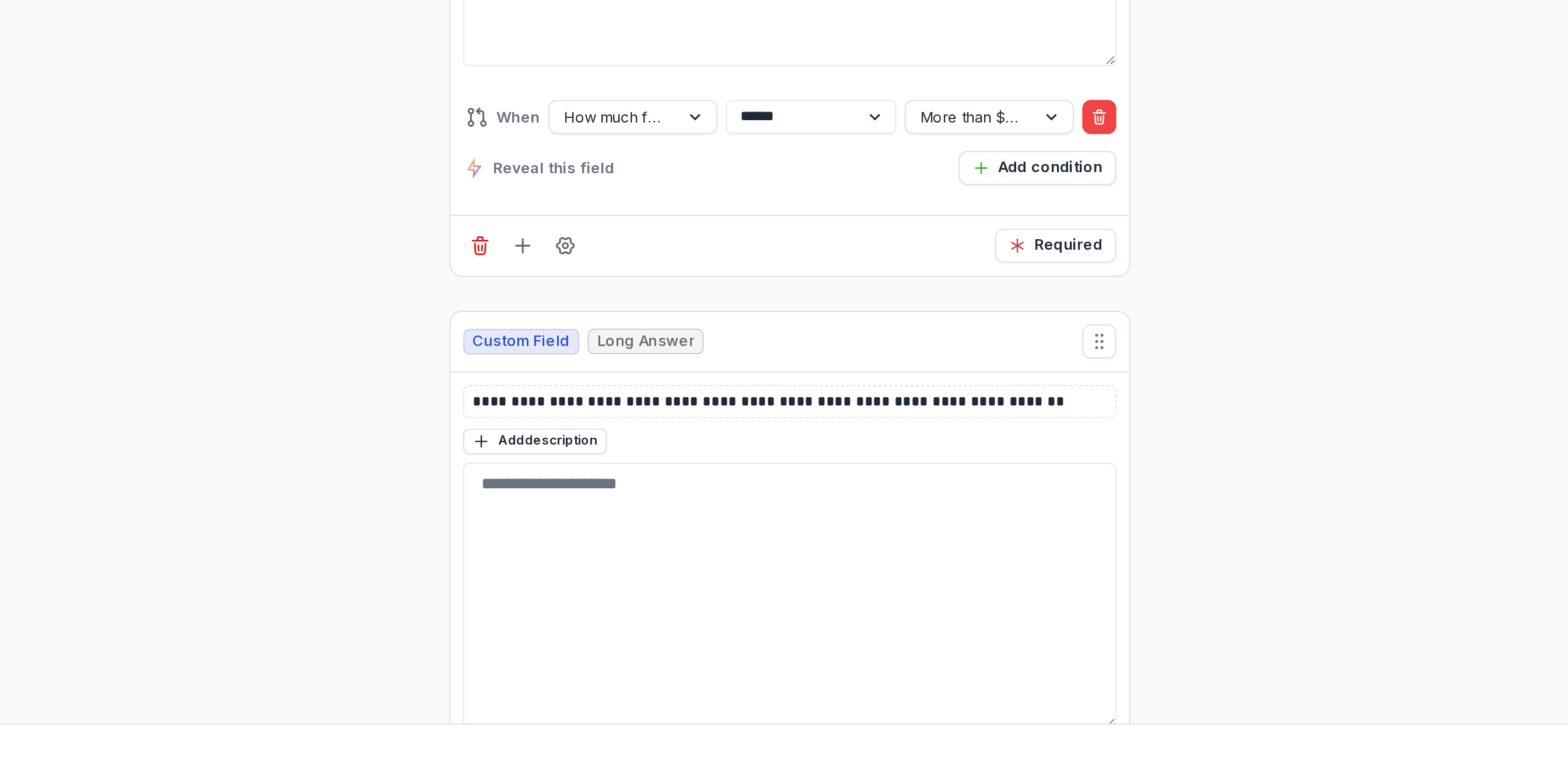
scroll to position [8223, 0]
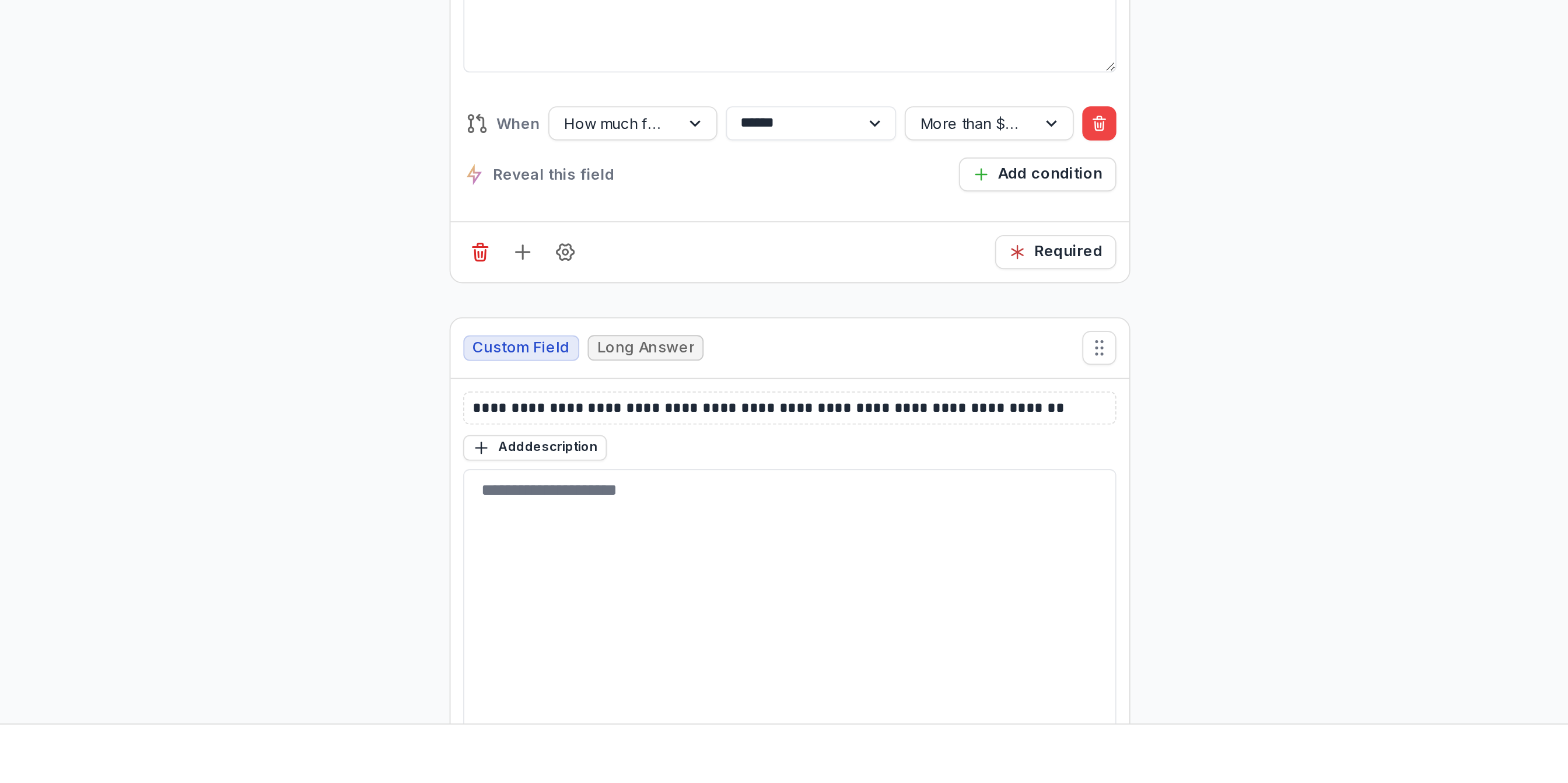
drag, startPoint x: 932, startPoint y: 489, endPoint x: 937, endPoint y: 498, distance: 10.3
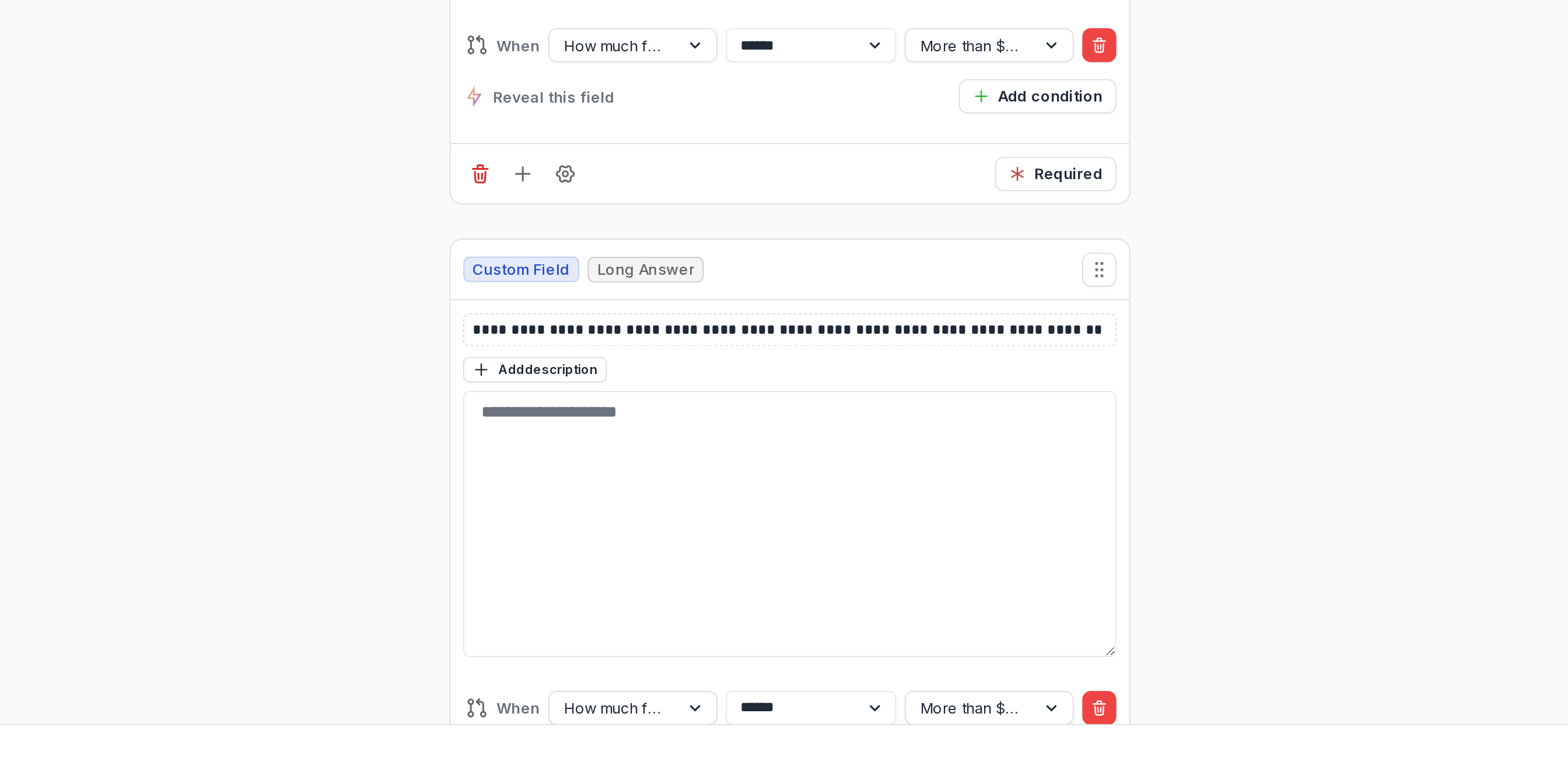
scroll to position [7837, 0]
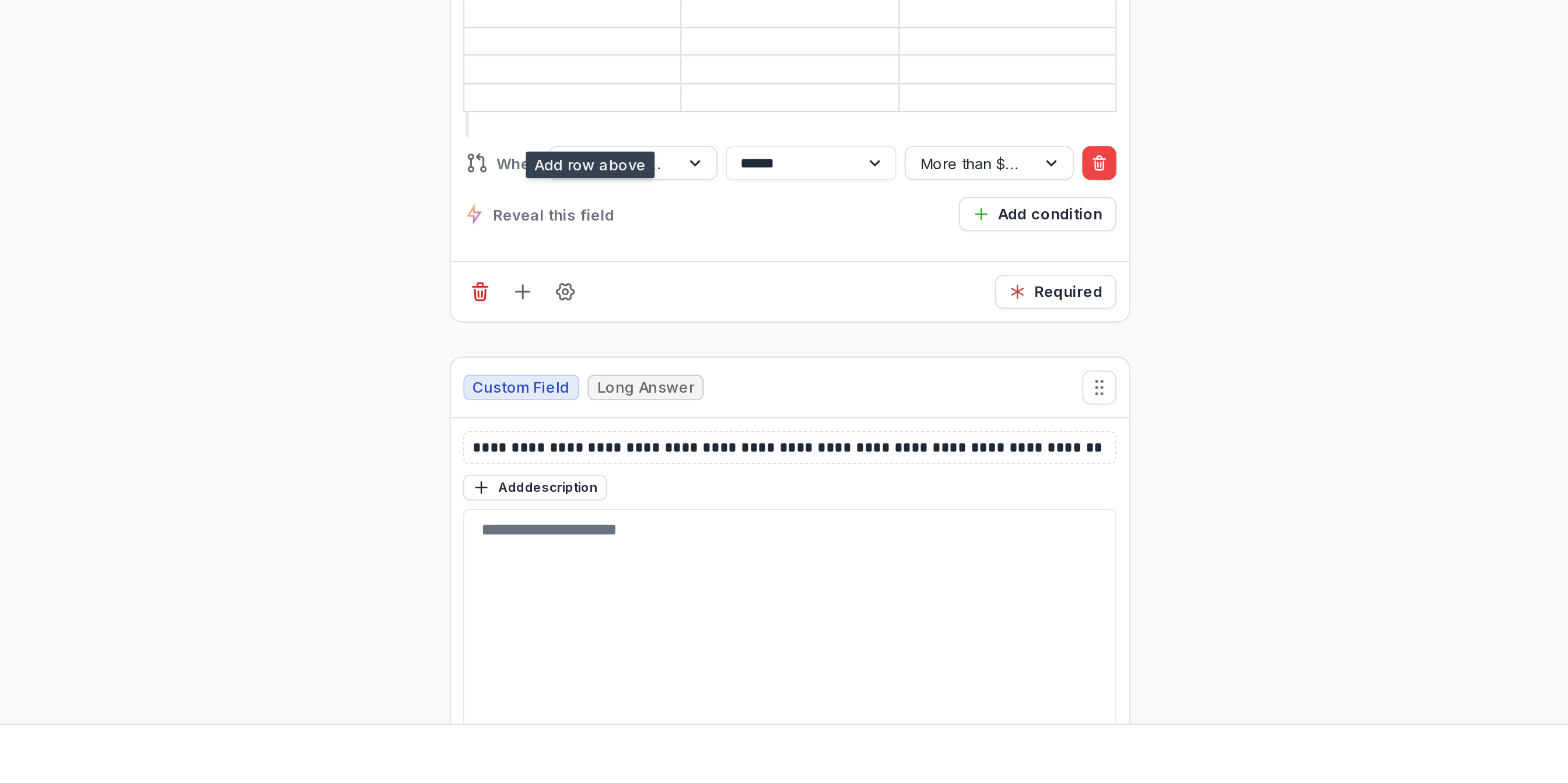
drag, startPoint x: 743, startPoint y: 405, endPoint x: 752, endPoint y: 426, distance: 22.8
click at [752, 426] on body "**********" at bounding box center [784, 391] width 1568 height 783
click at [727, 398] on input at bounding box center [737, 391] width 118 height 14
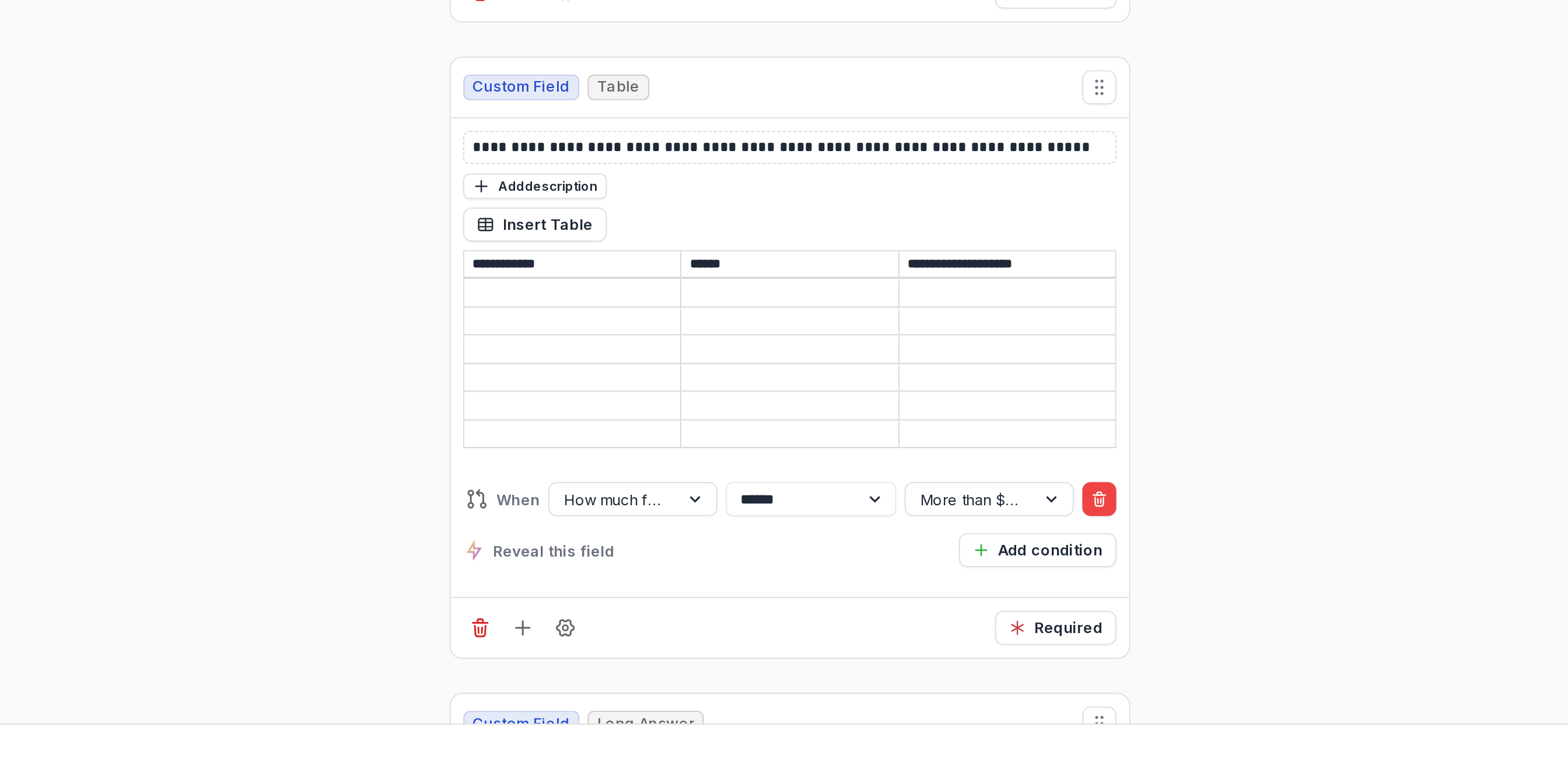
scroll to position [7646, 0]
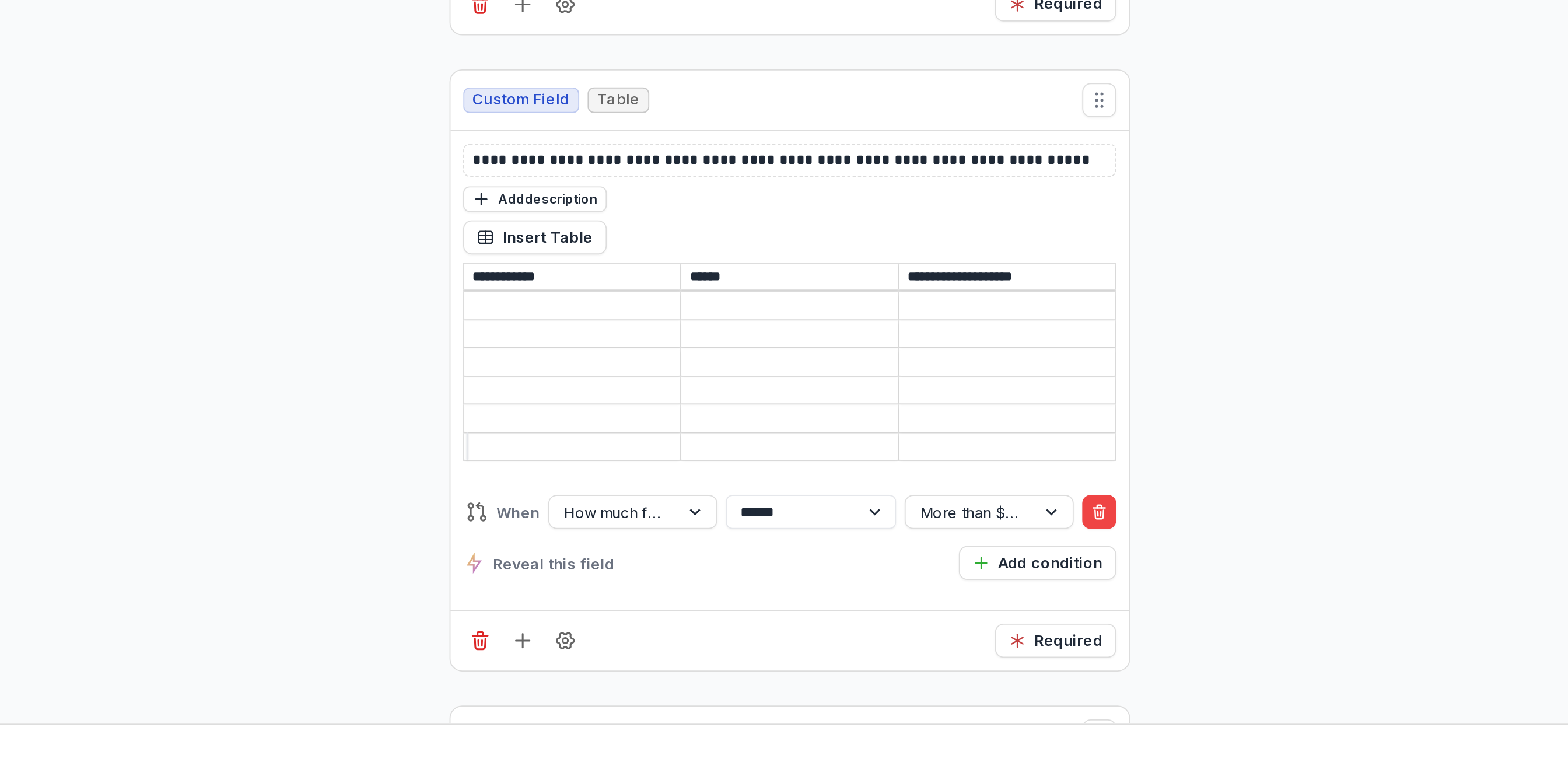
drag, startPoint x: 730, startPoint y: 581, endPoint x: 692, endPoint y: 581, distance: 38.0
click at [692, 559] on input at bounding box center [737, 551] width 118 height 14
click at [729, 590] on td at bounding box center [738, 582] width 119 height 15
click at [717, 605] on input at bounding box center [737, 598] width 118 height 14
drag, startPoint x: 717, startPoint y: 627, endPoint x: 694, endPoint y: 614, distance: 26.4
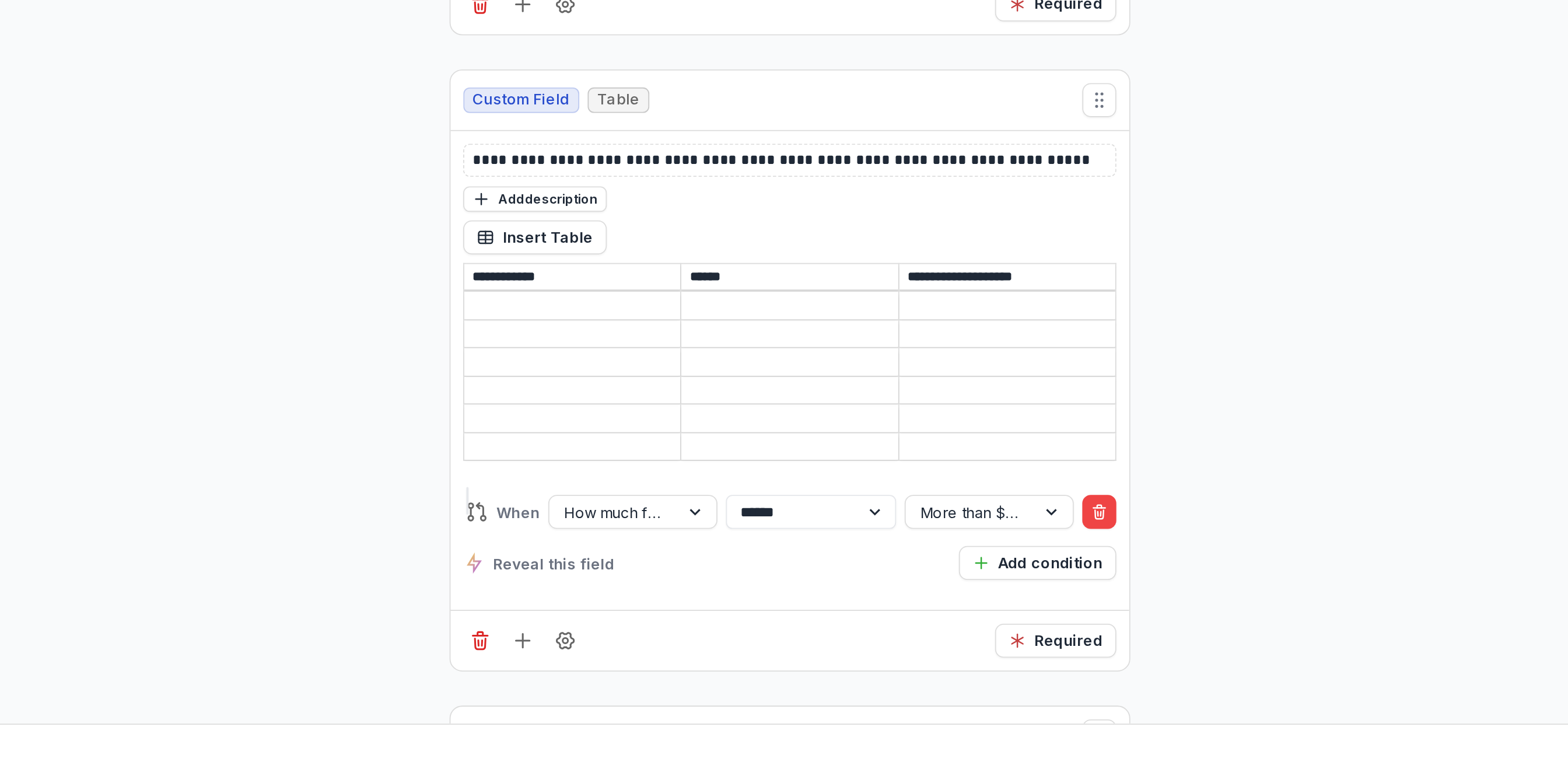
click at [694, 590] on input at bounding box center [737, 583] width 118 height 14
drag, startPoint x: 692, startPoint y: 614, endPoint x: 877, endPoint y: 604, distance: 185.3
click at [877, 590] on tr at bounding box center [857, 582] width 358 height 15
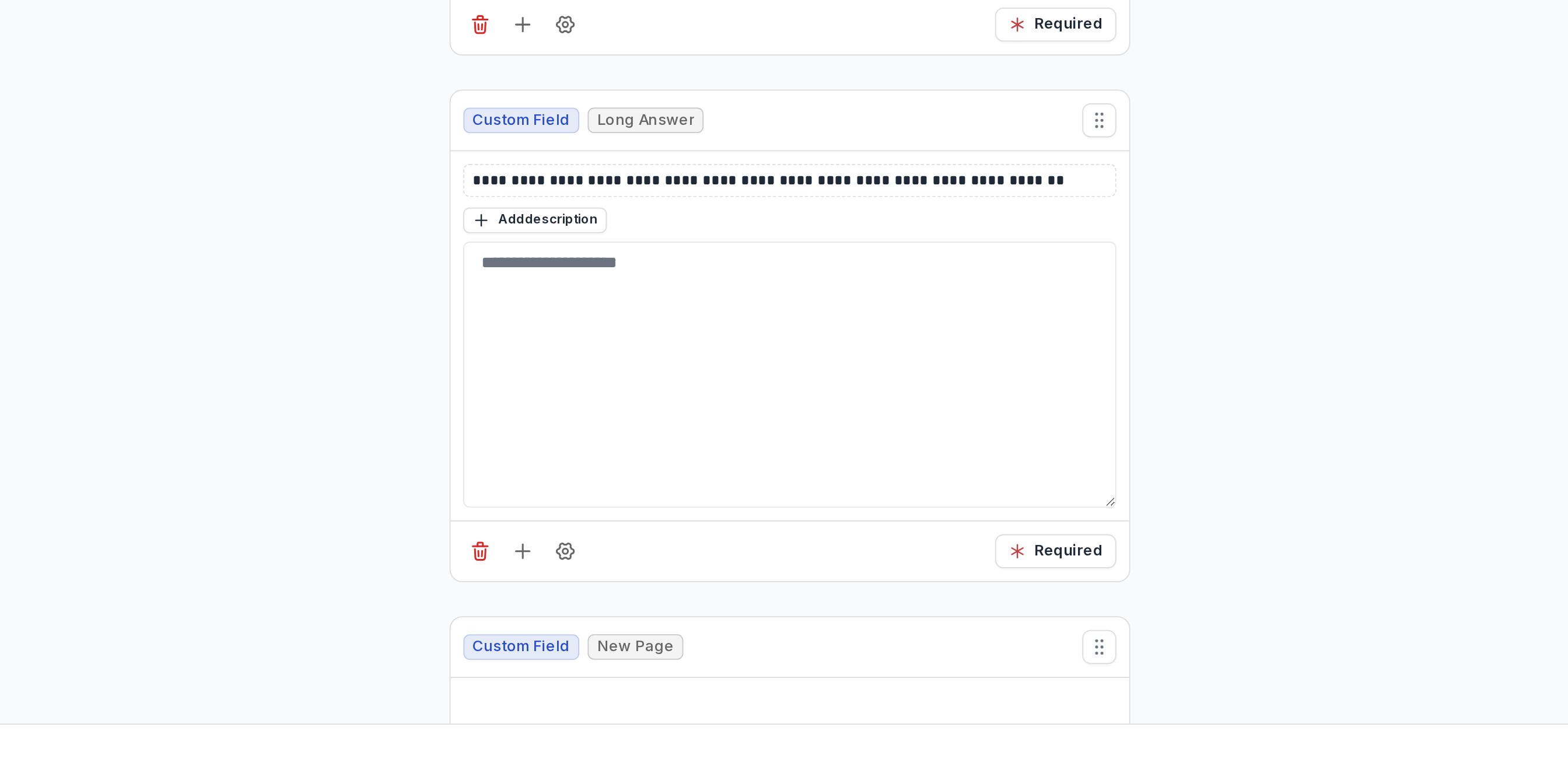
scroll to position [8351, 0]
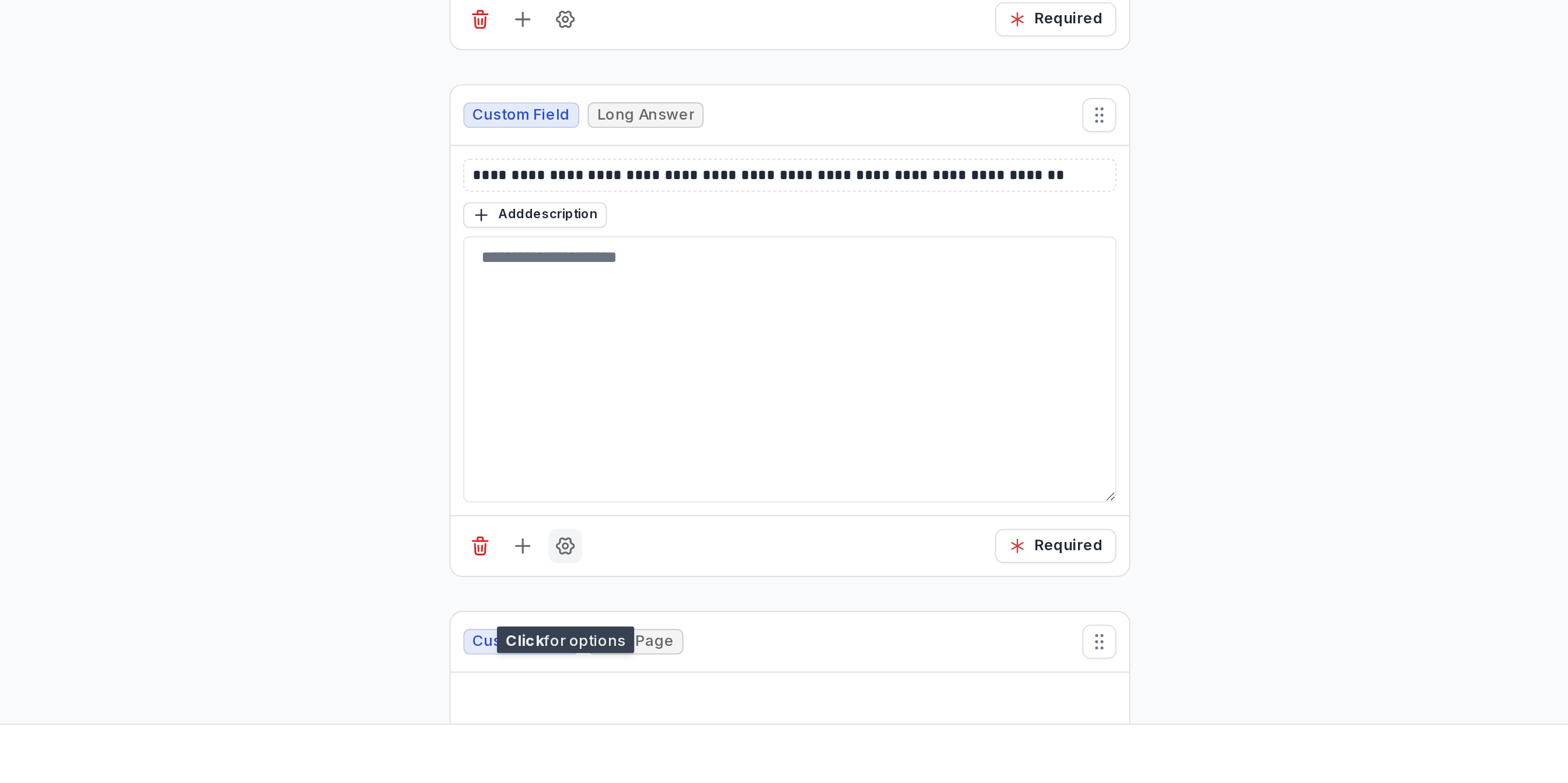
click at [738, 658] on icon "Field Settings" at bounding box center [734, 653] width 12 height 12
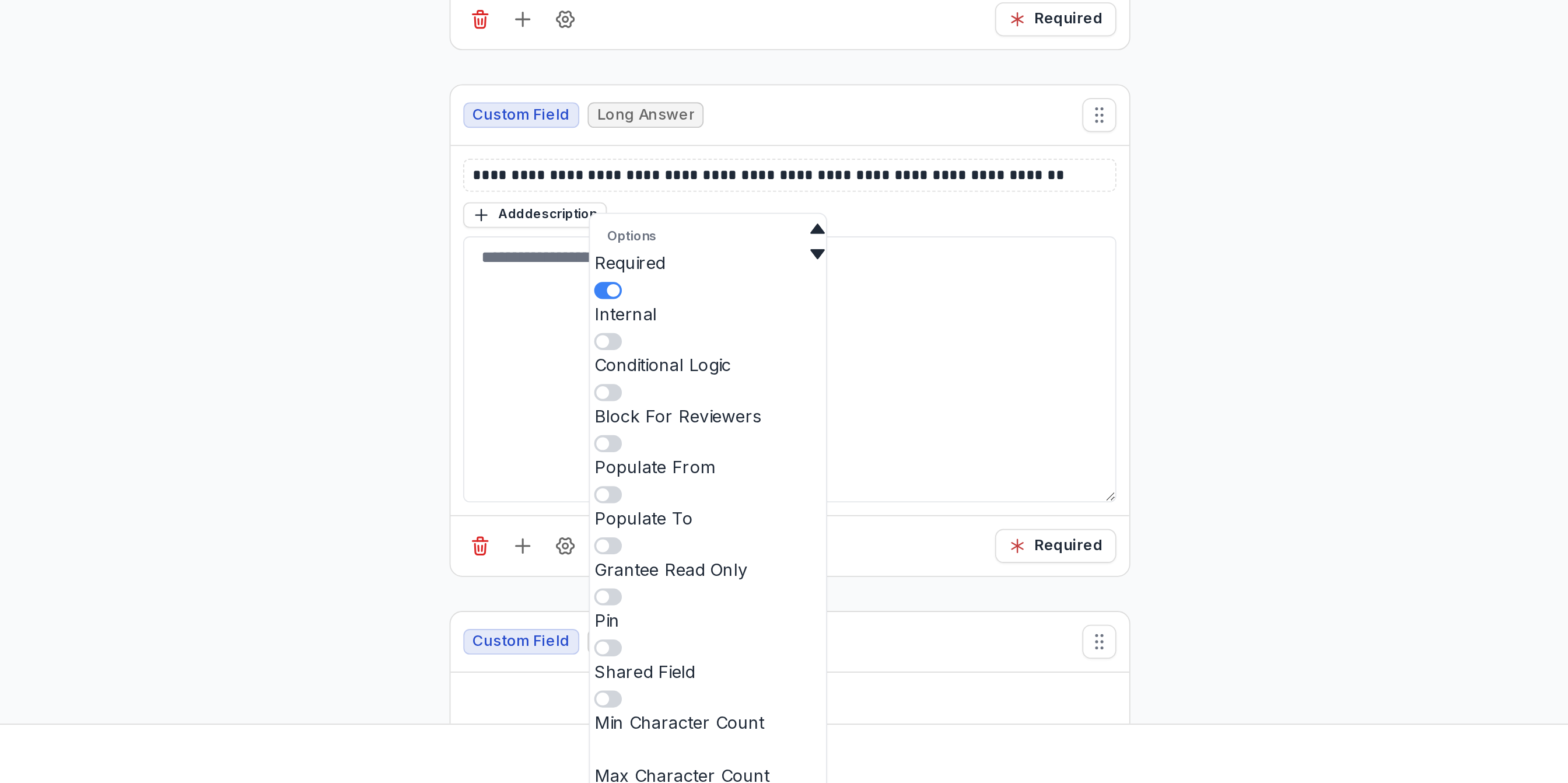
click at [813, 546] on div "Conditional Logic" at bounding box center [812, 553] width 125 height 14
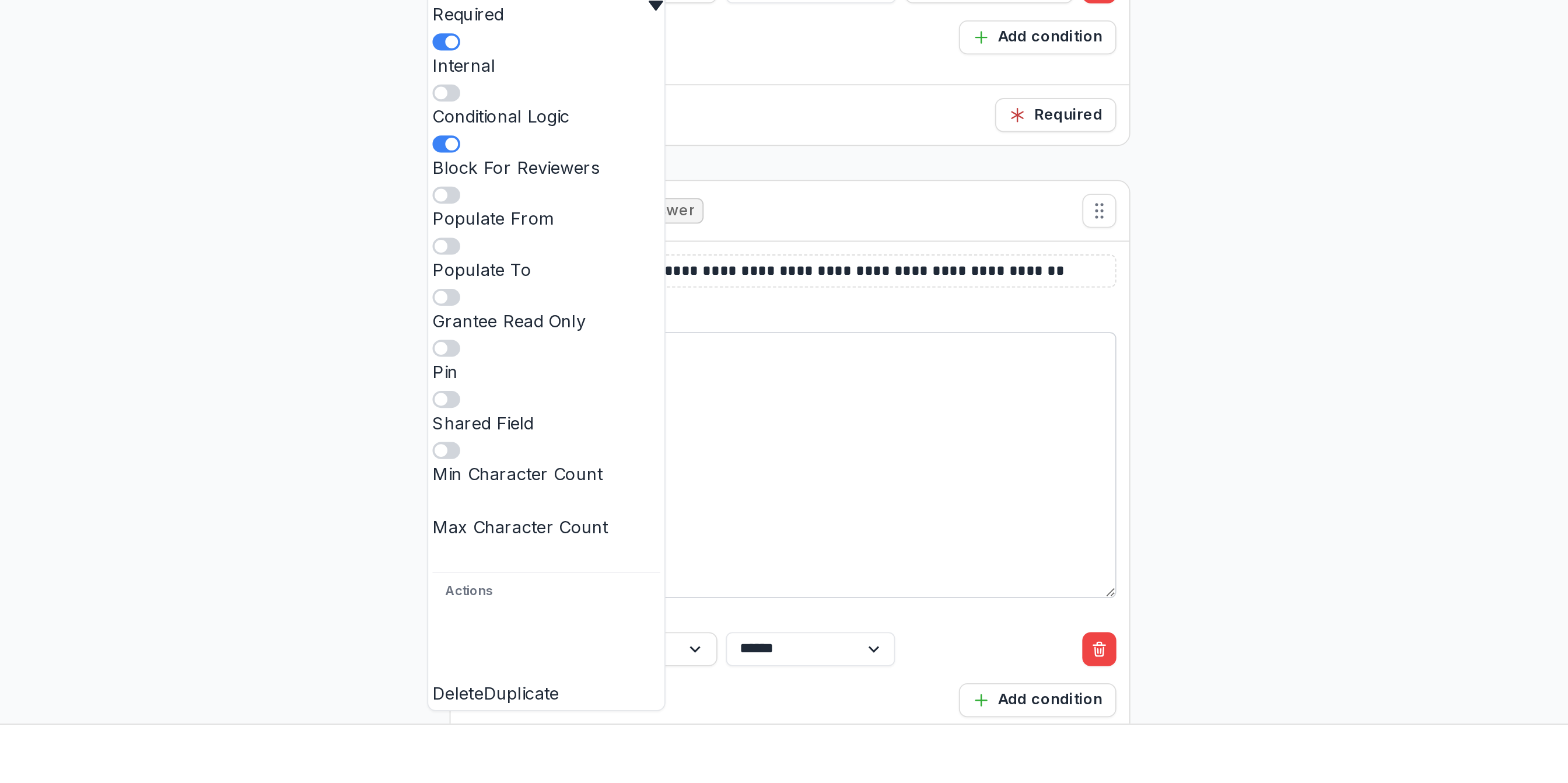
scroll to position [8402, 0]
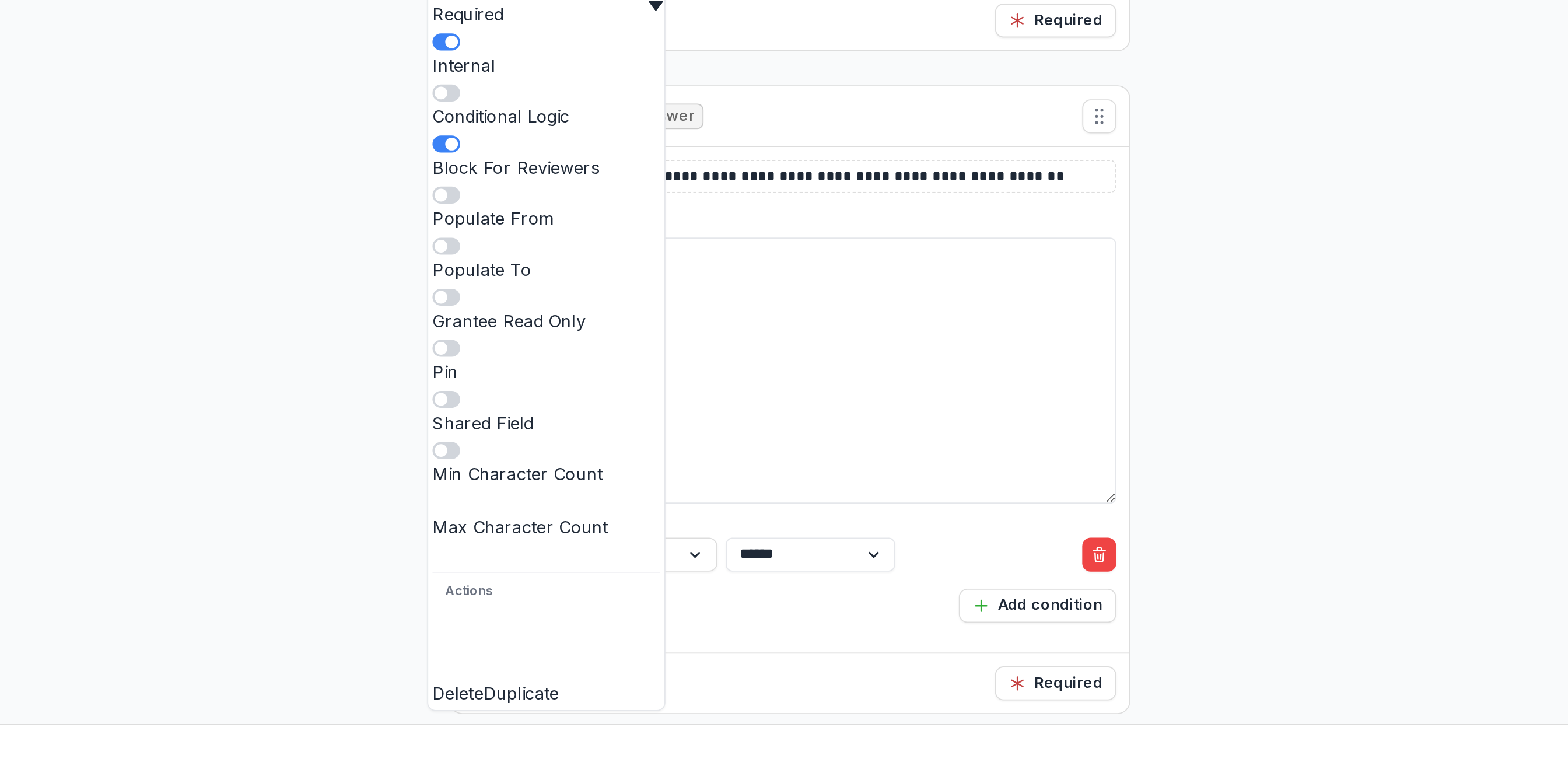
click at [847, 695] on div "Reveal this field Add condition" at bounding box center [856, 684] width 358 height 18
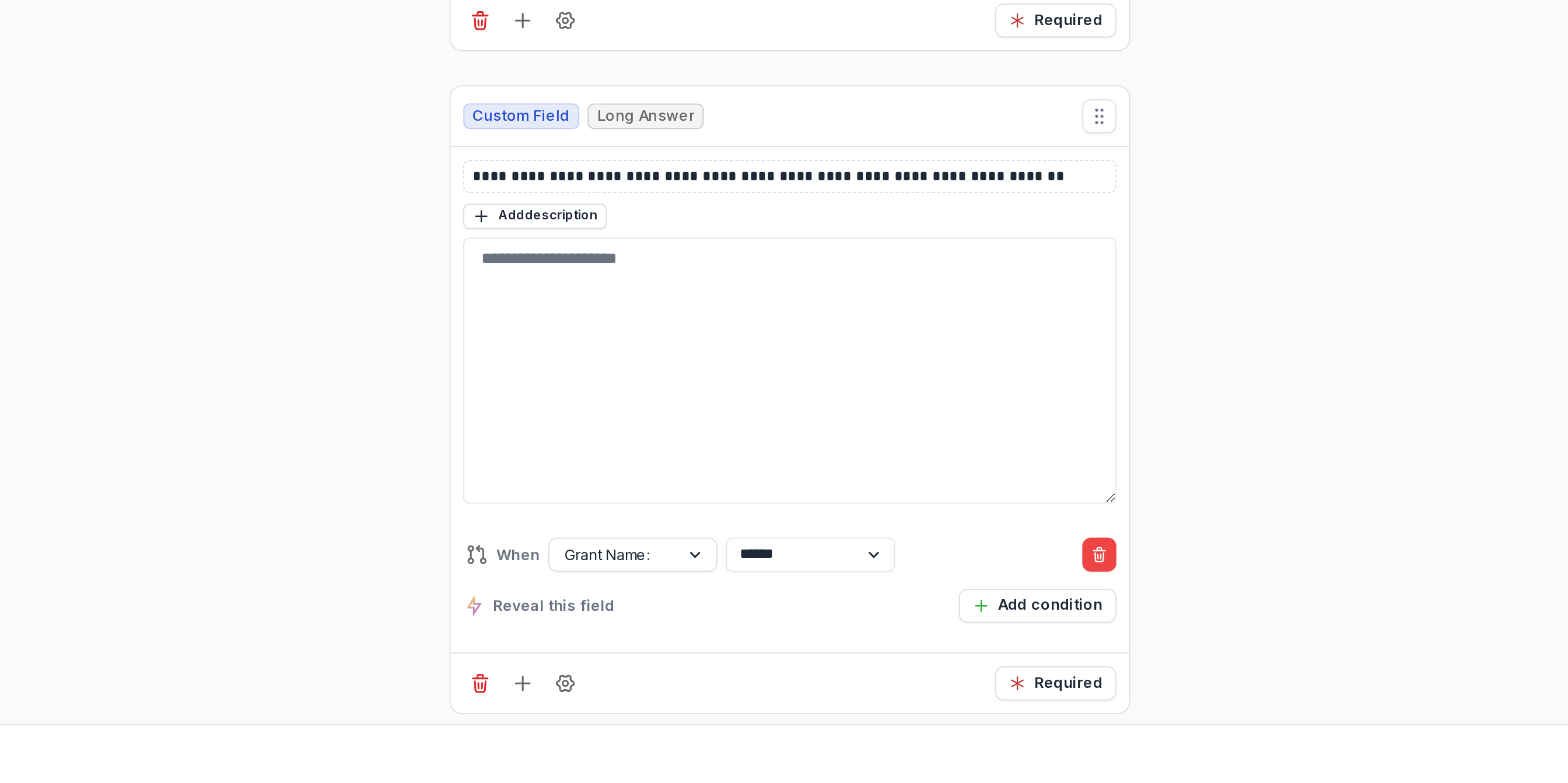
click at [951, 667] on input "text" at bounding box center [965, 657] width 93 height 18
click at [791, 665] on div "Grant Name:" at bounding box center [760, 657] width 71 height 17
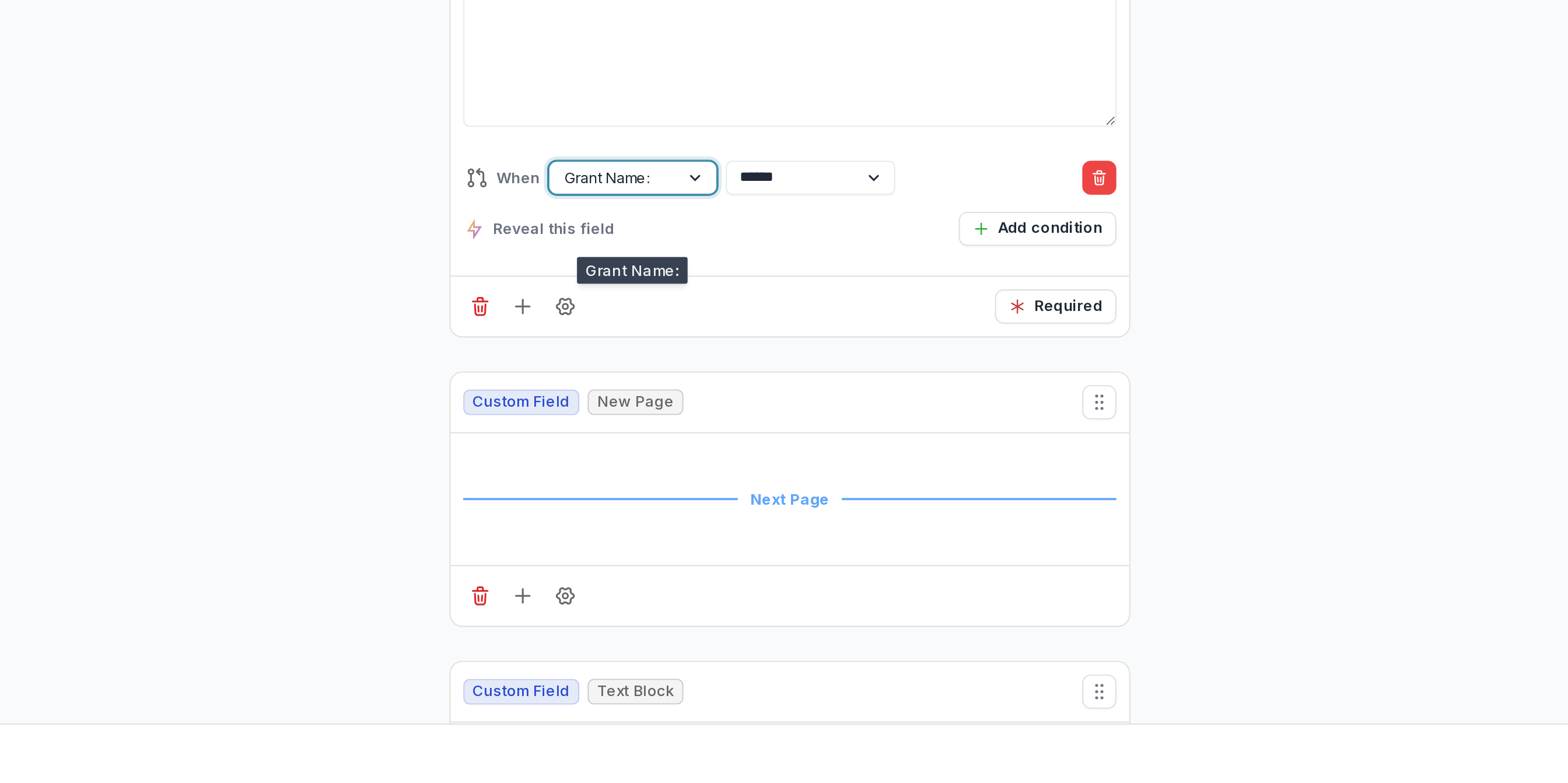
scroll to position [8594, 0]
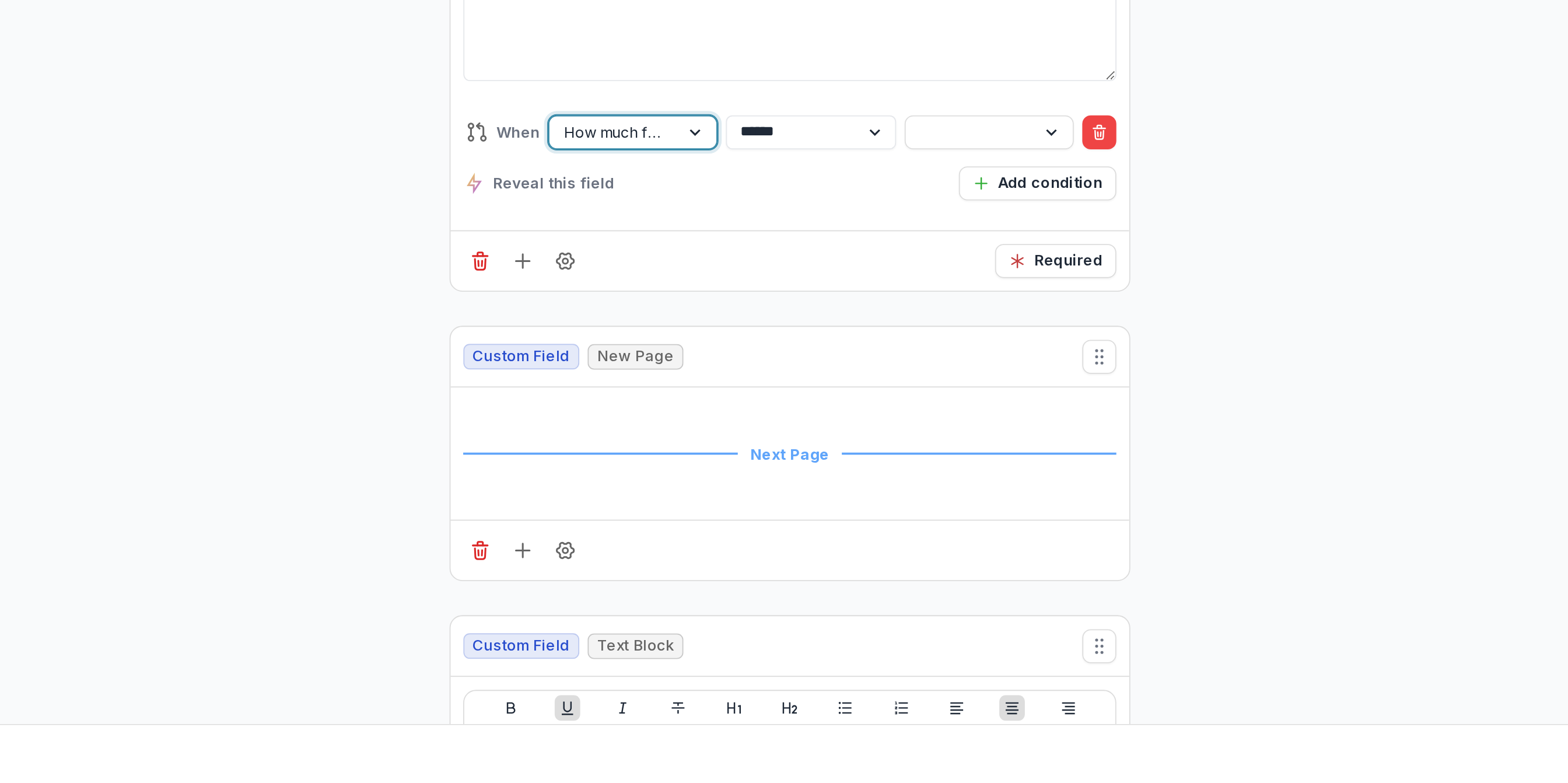
scroll to position [8554, 0]
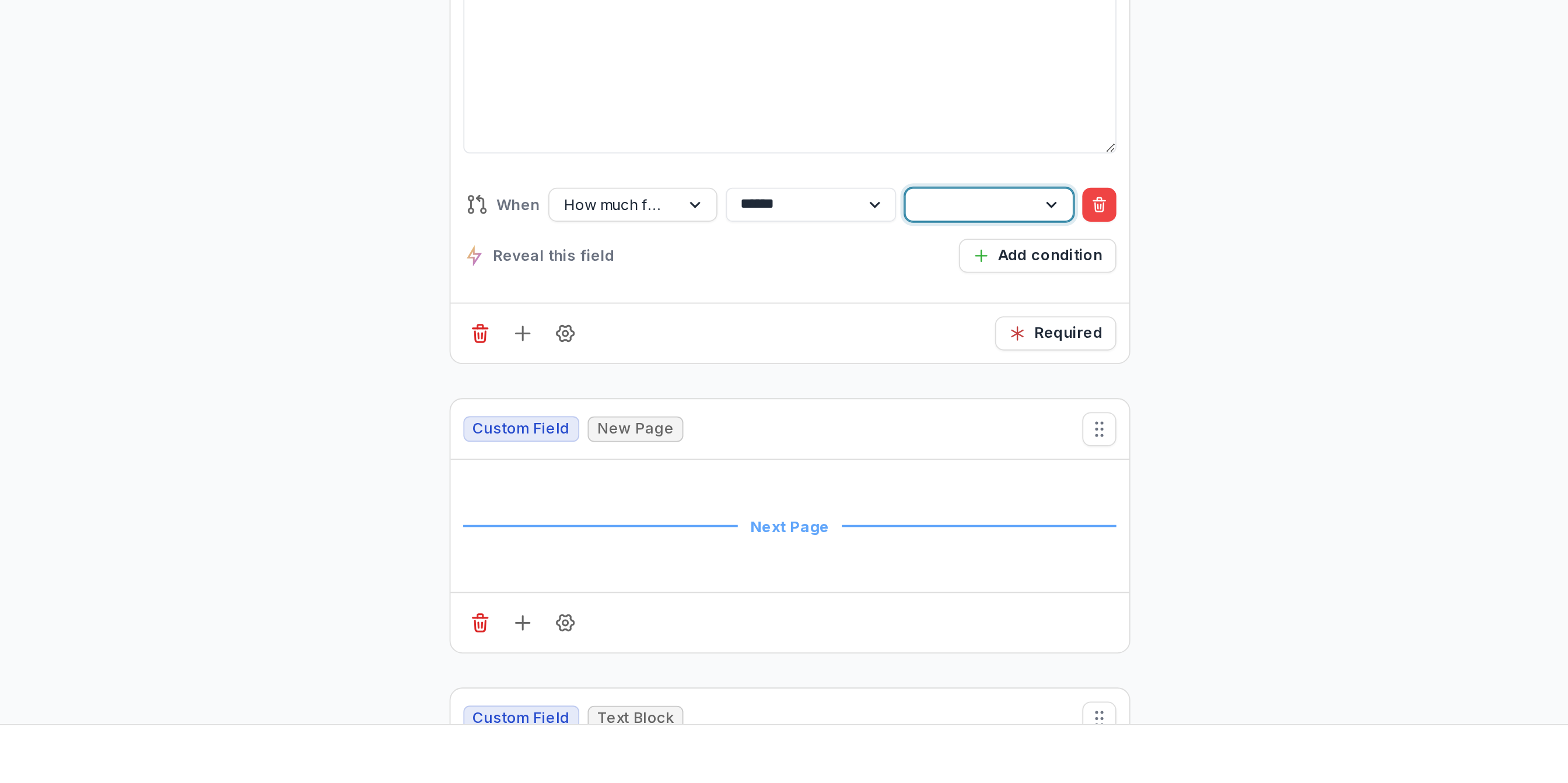
click at [940, 472] on div at bounding box center [956, 465] width 54 height 15
click at [892, 474] on select "**********" at bounding box center [868, 465] width 93 height 18
click at [899, 552] on div "Required" at bounding box center [857, 535] width 372 height 33
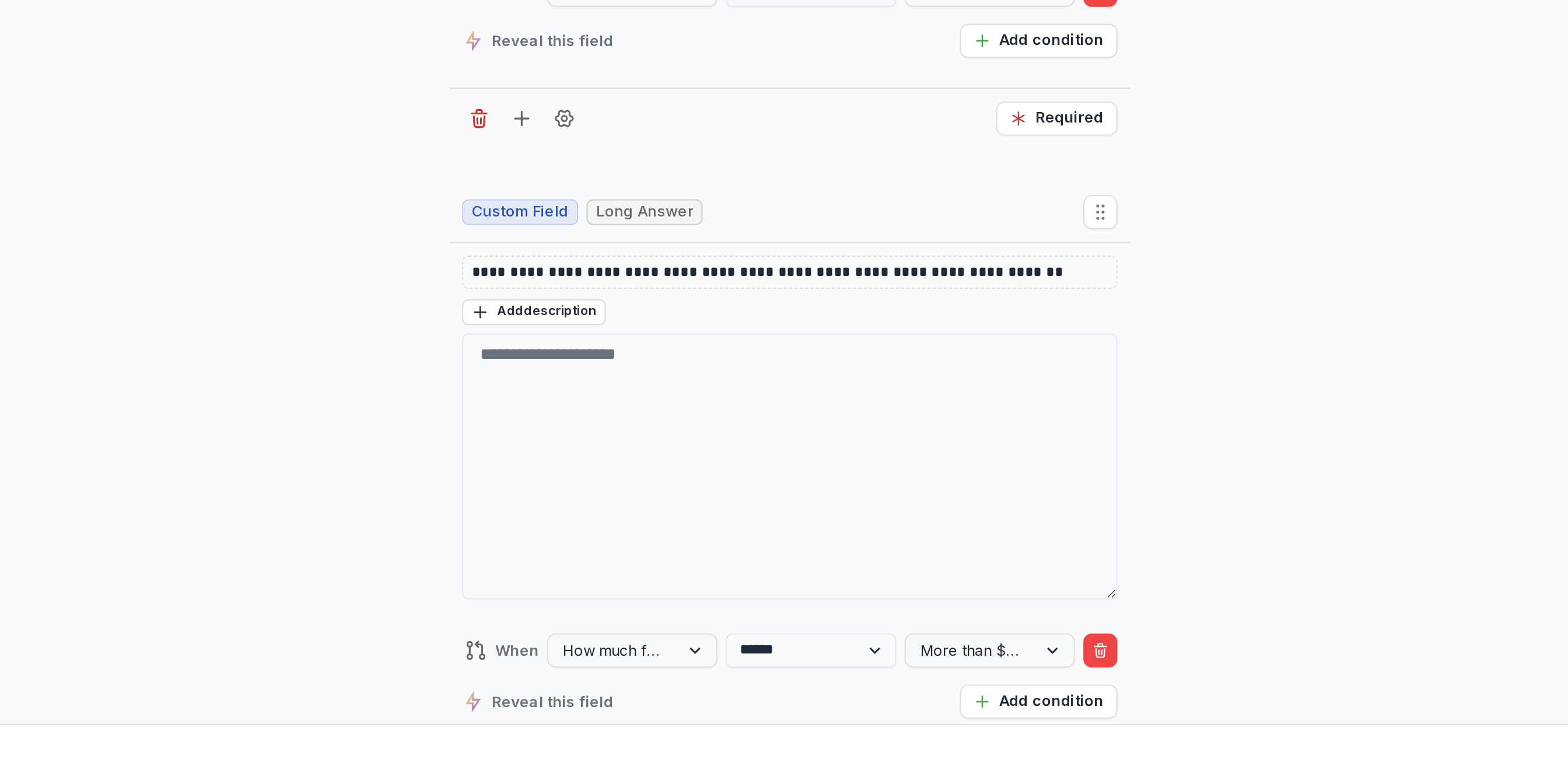
scroll to position [8279, 0]
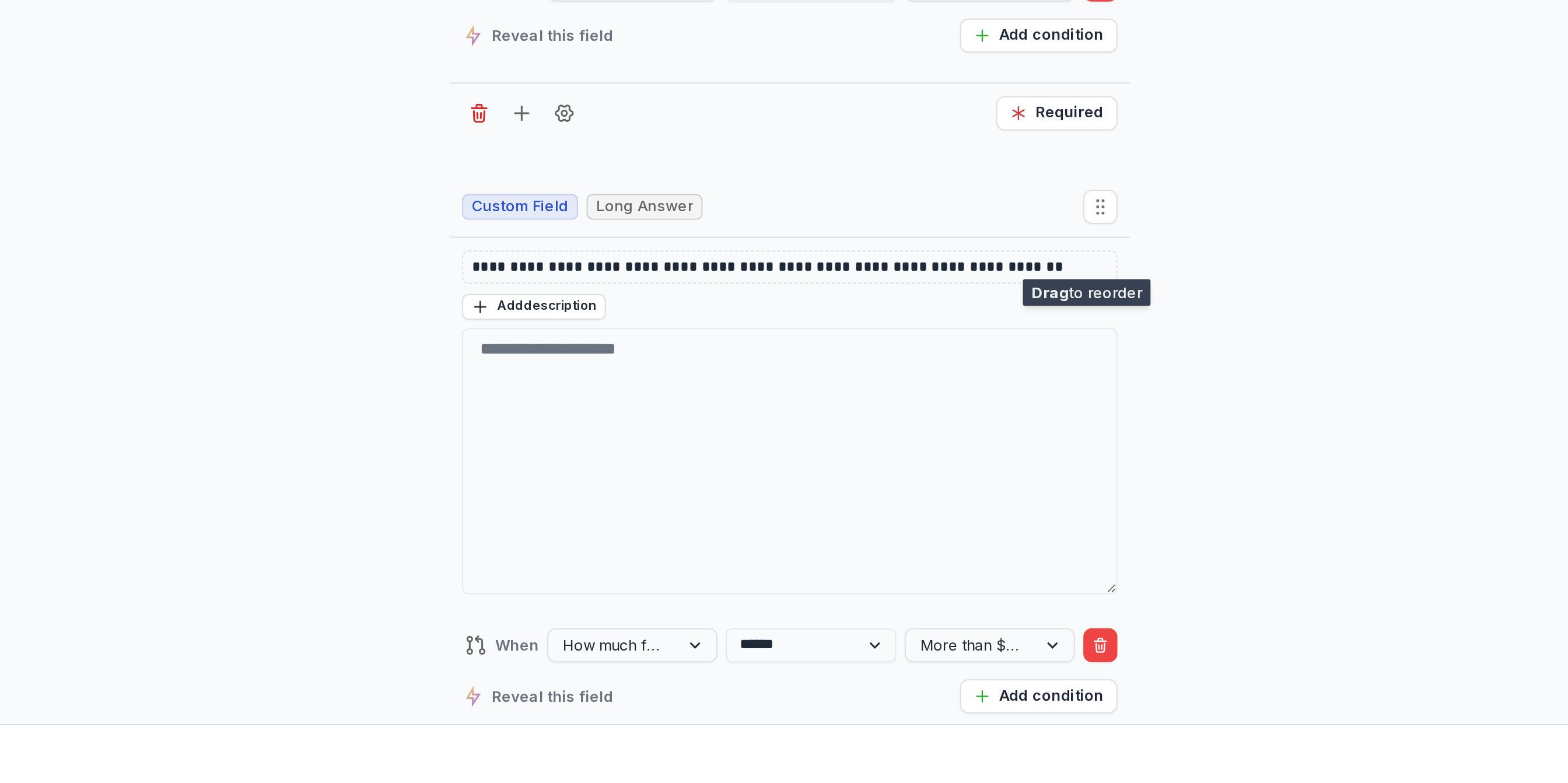
drag, startPoint x: 1023, startPoint y: 481, endPoint x: 1018, endPoint y: 494, distance: 13.9
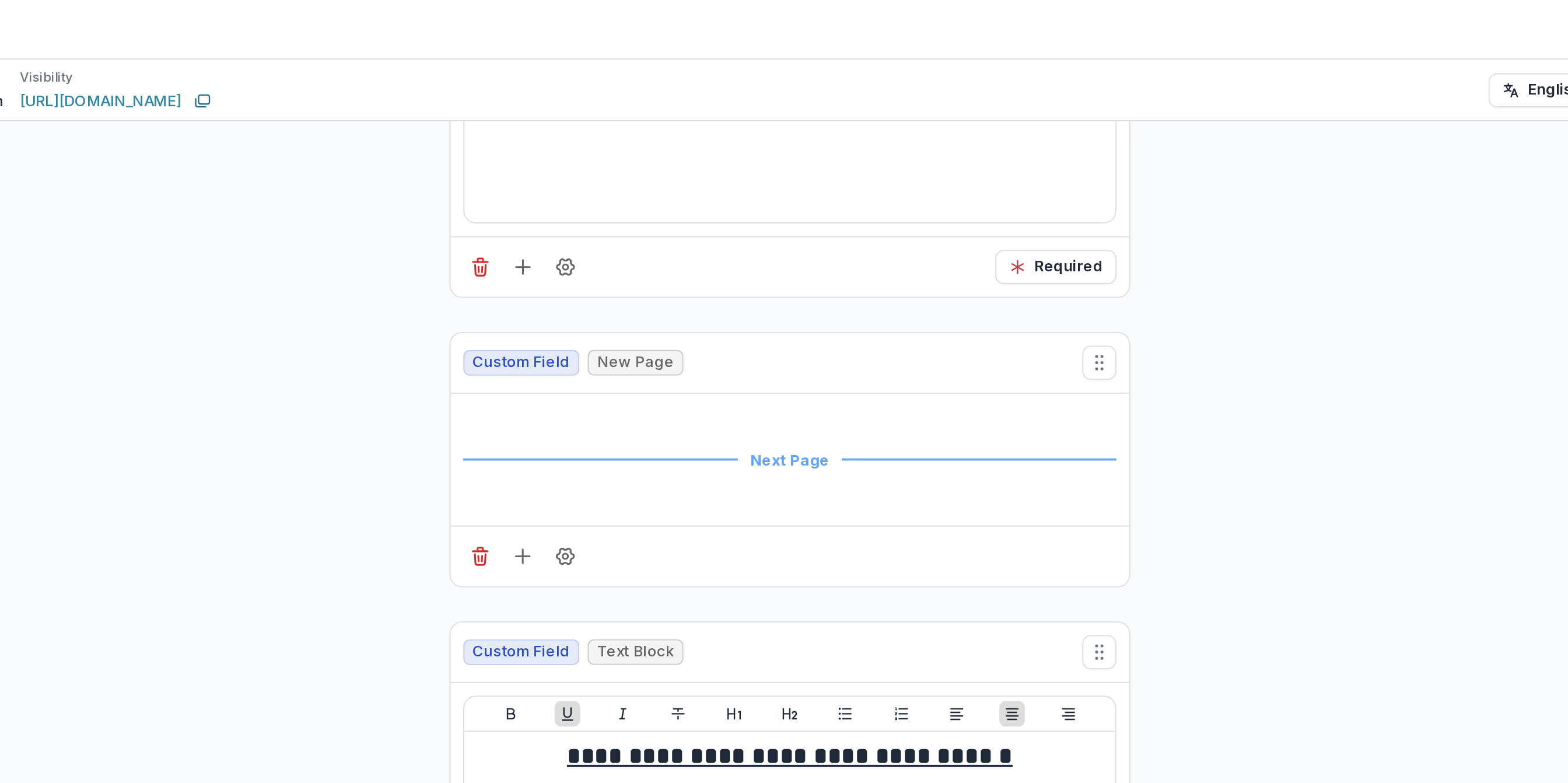
scroll to position [8965, 0]
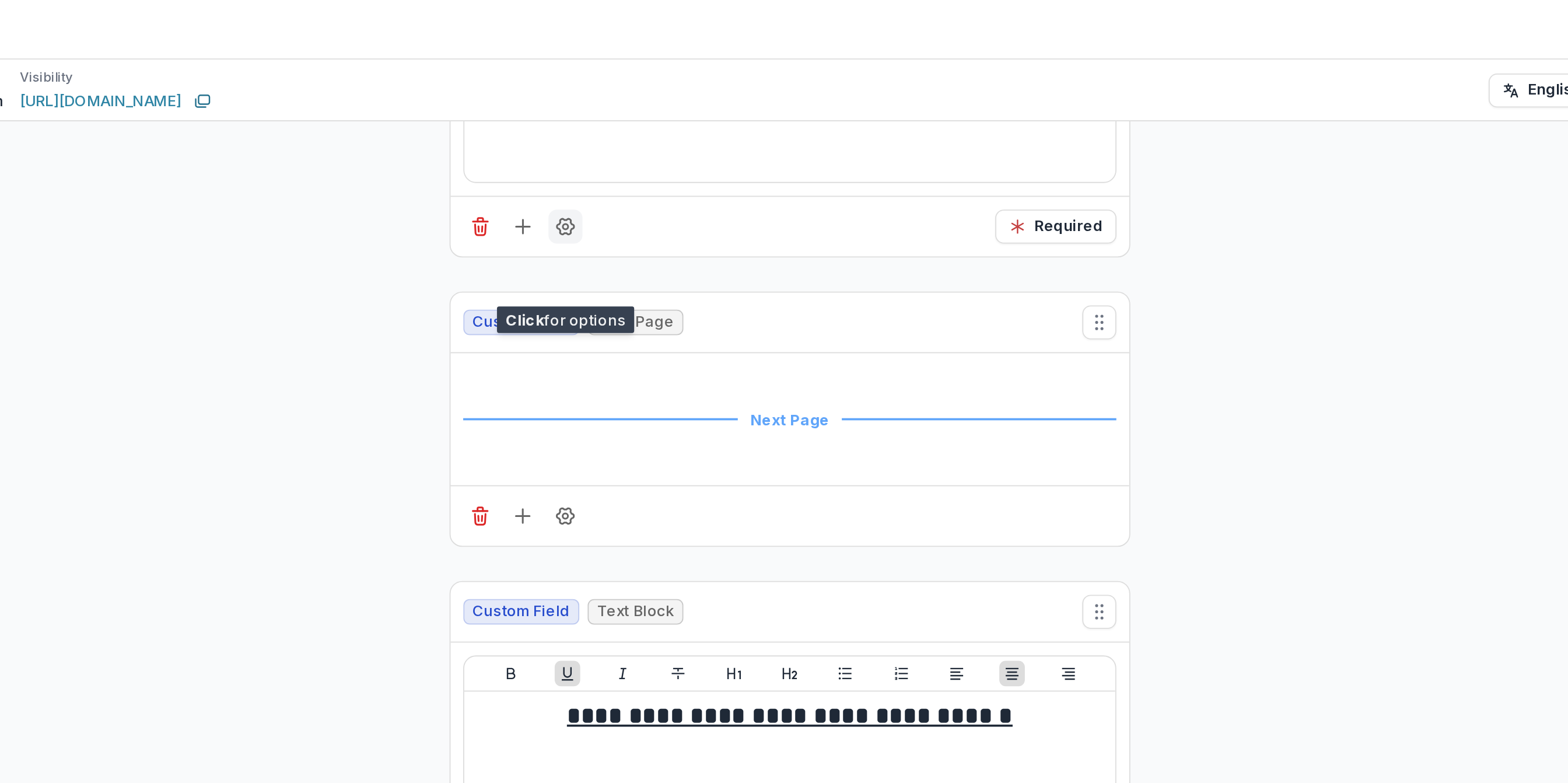
click at [734, 130] on icon "Field Settings" at bounding box center [734, 124] width 12 height 12
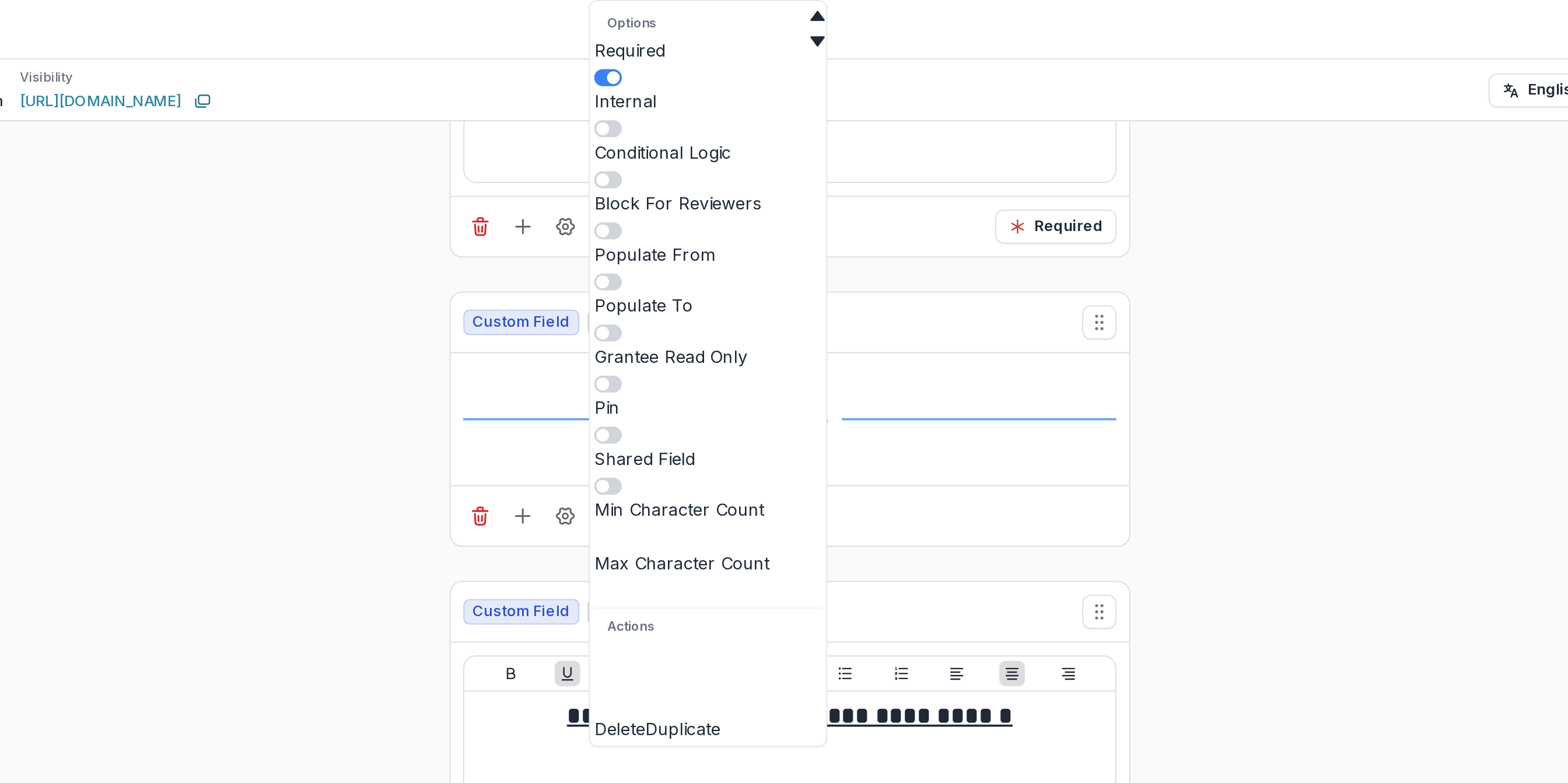
click at [861, 76] on div "Conditional Logic" at bounding box center [812, 83] width 125 height 14
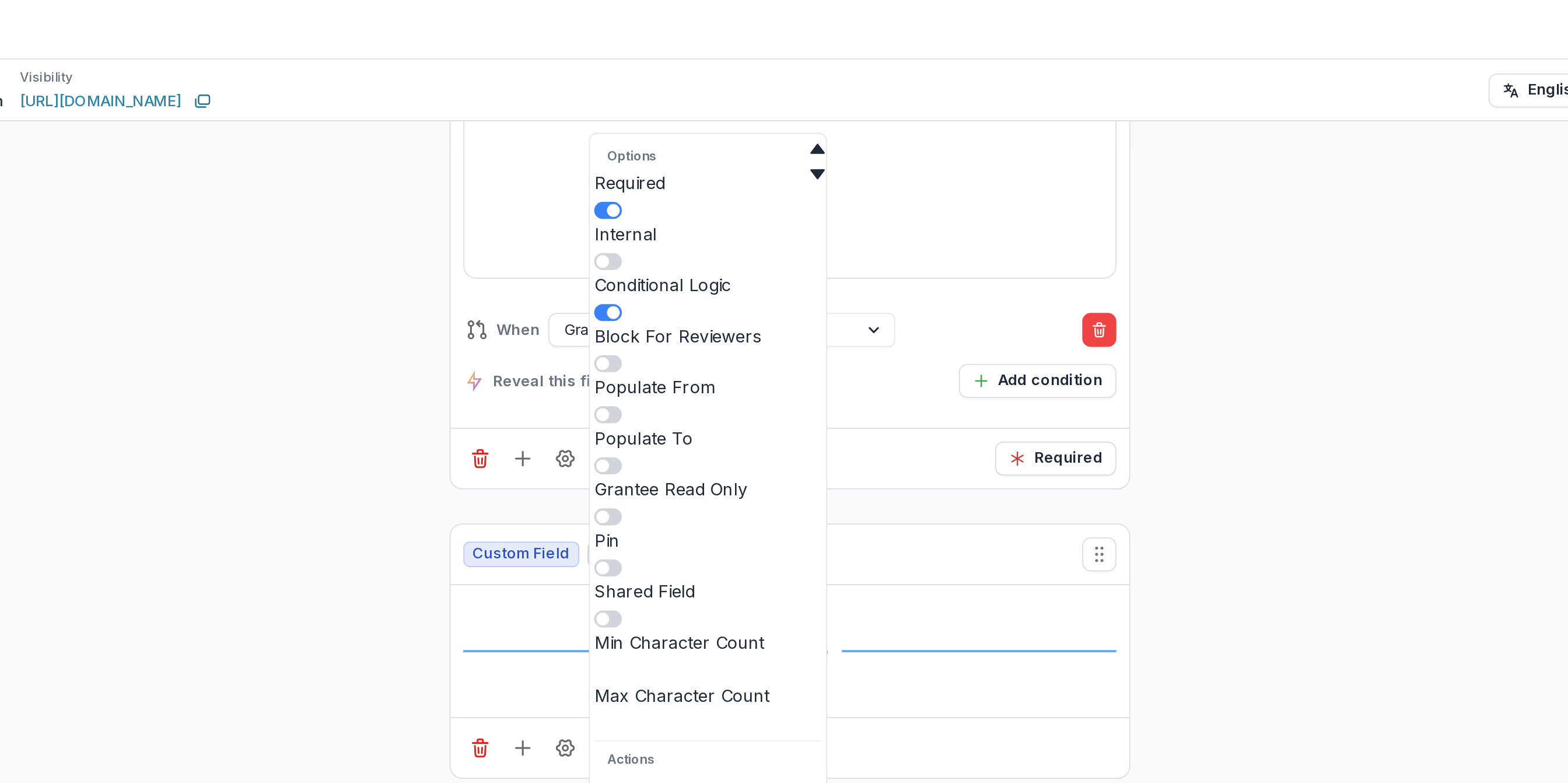
scroll to position [9018, 0]
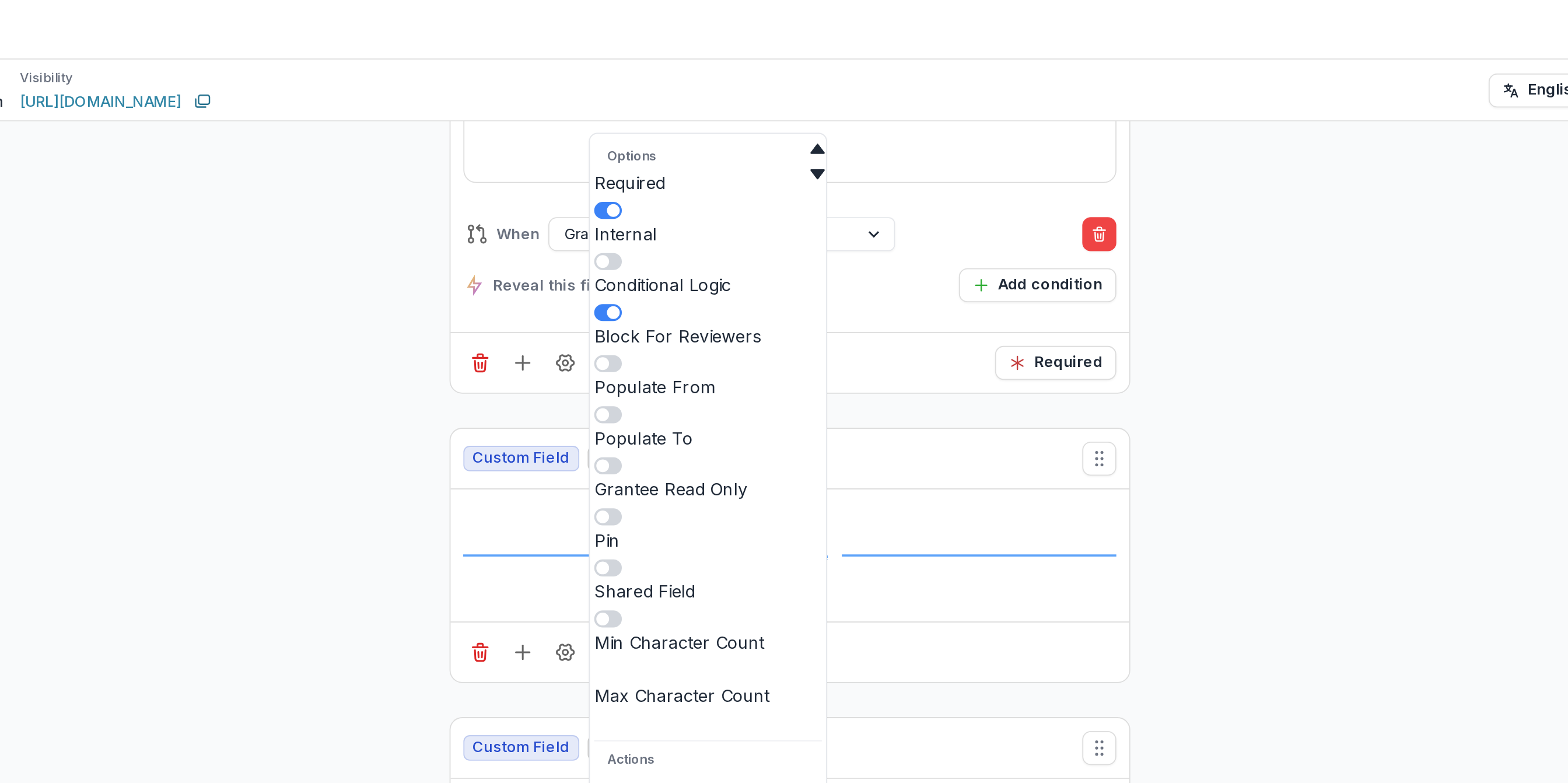
click at [738, 165] on div "**********" at bounding box center [856, 143] width 358 height 47
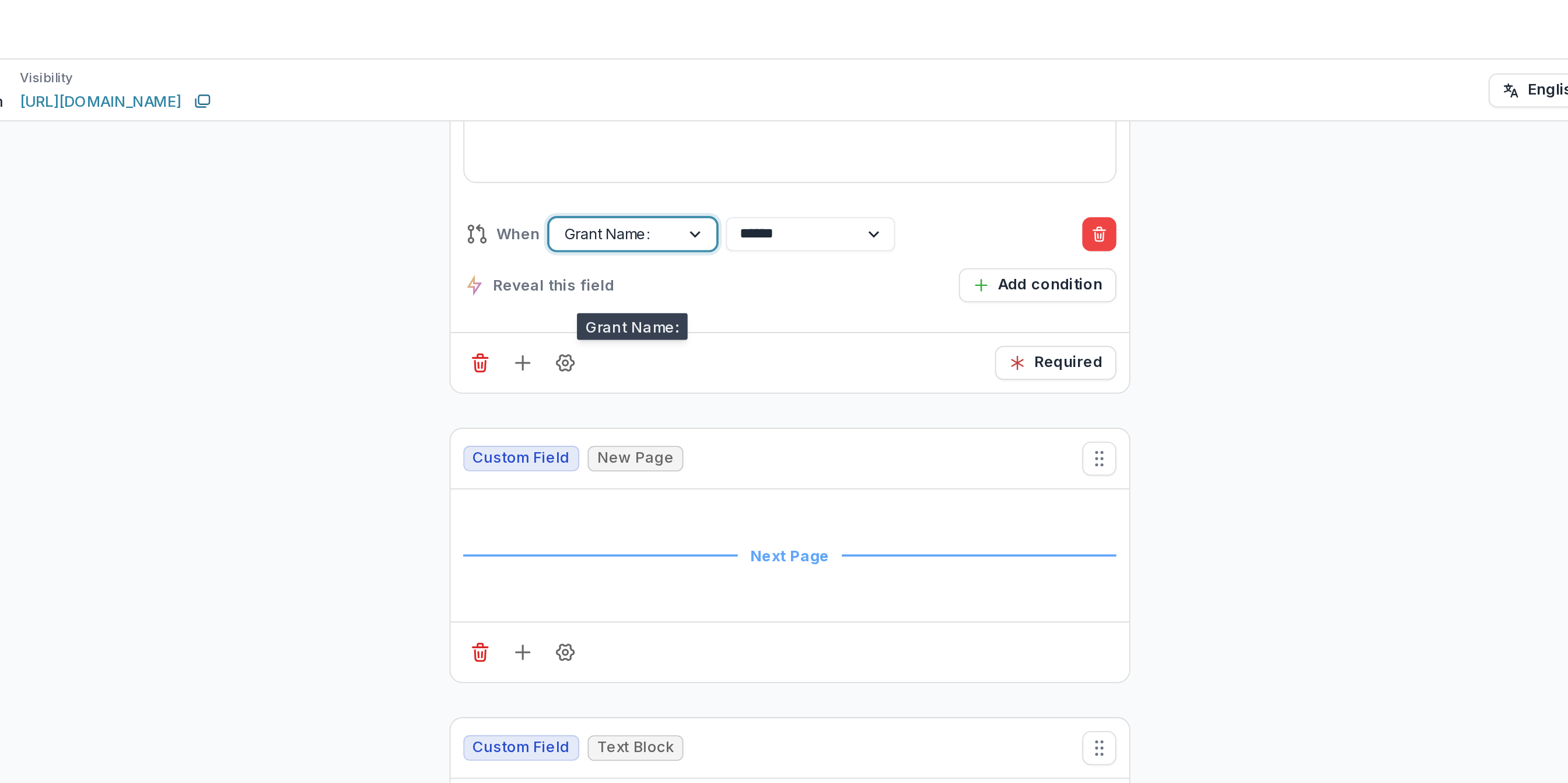
click at [772, 135] on div at bounding box center [760, 128] width 54 height 15
click at [809, 137] on div at bounding box center [806, 129] width 21 height 18
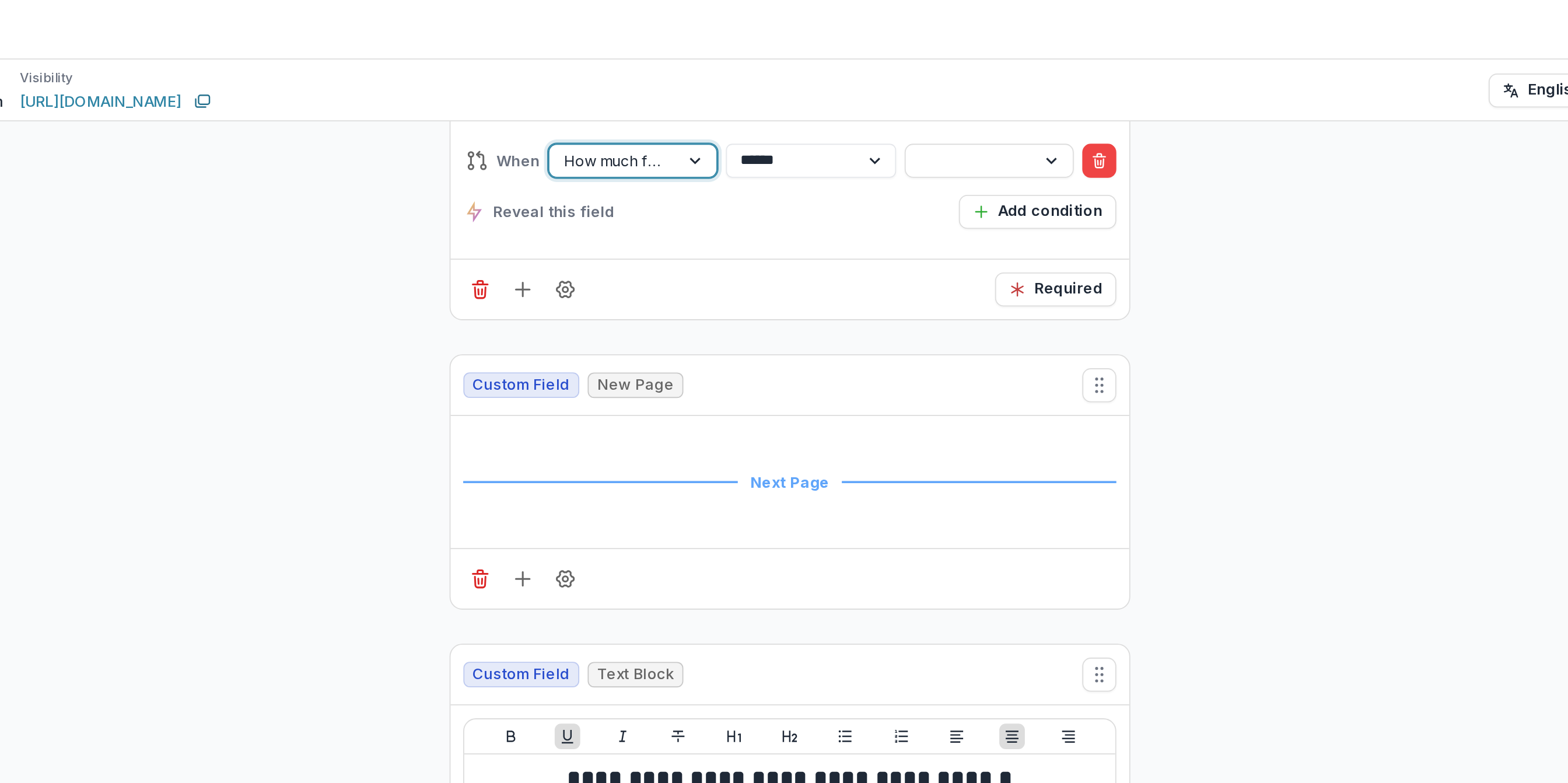
scroll to position [8978, 0]
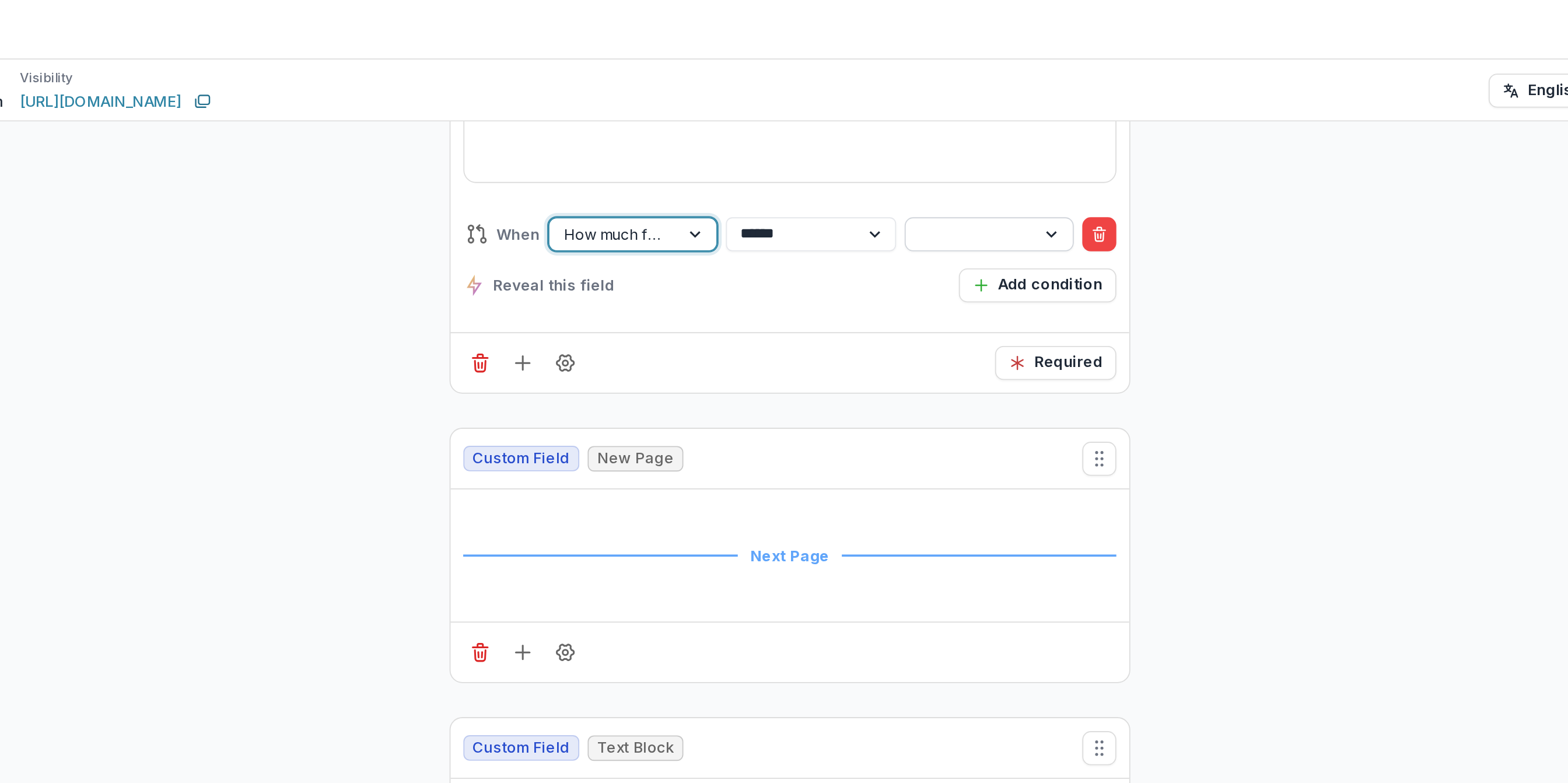
click at [958, 135] on div at bounding box center [956, 128] width 54 height 15
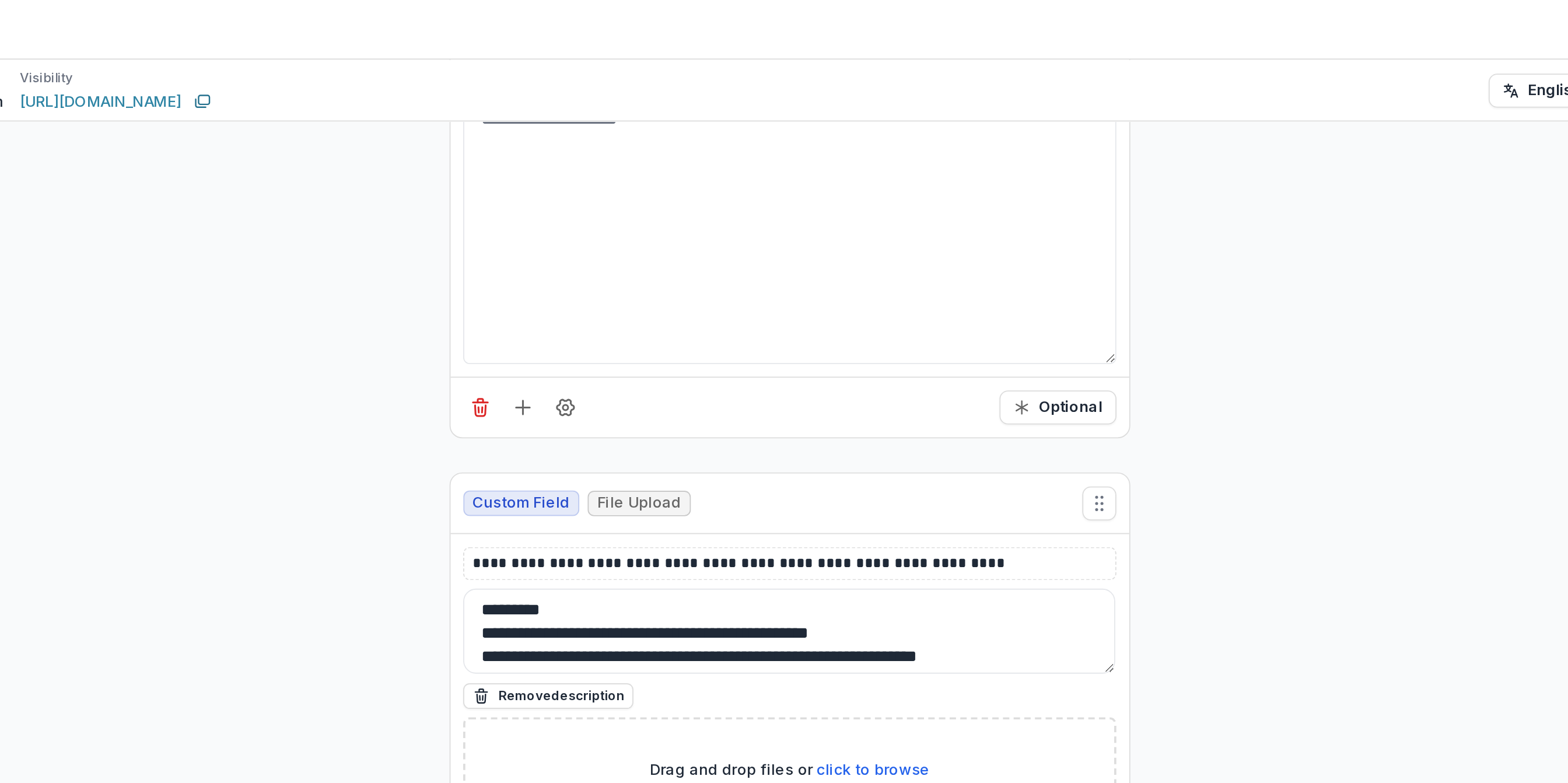
scroll to position [10190, 0]
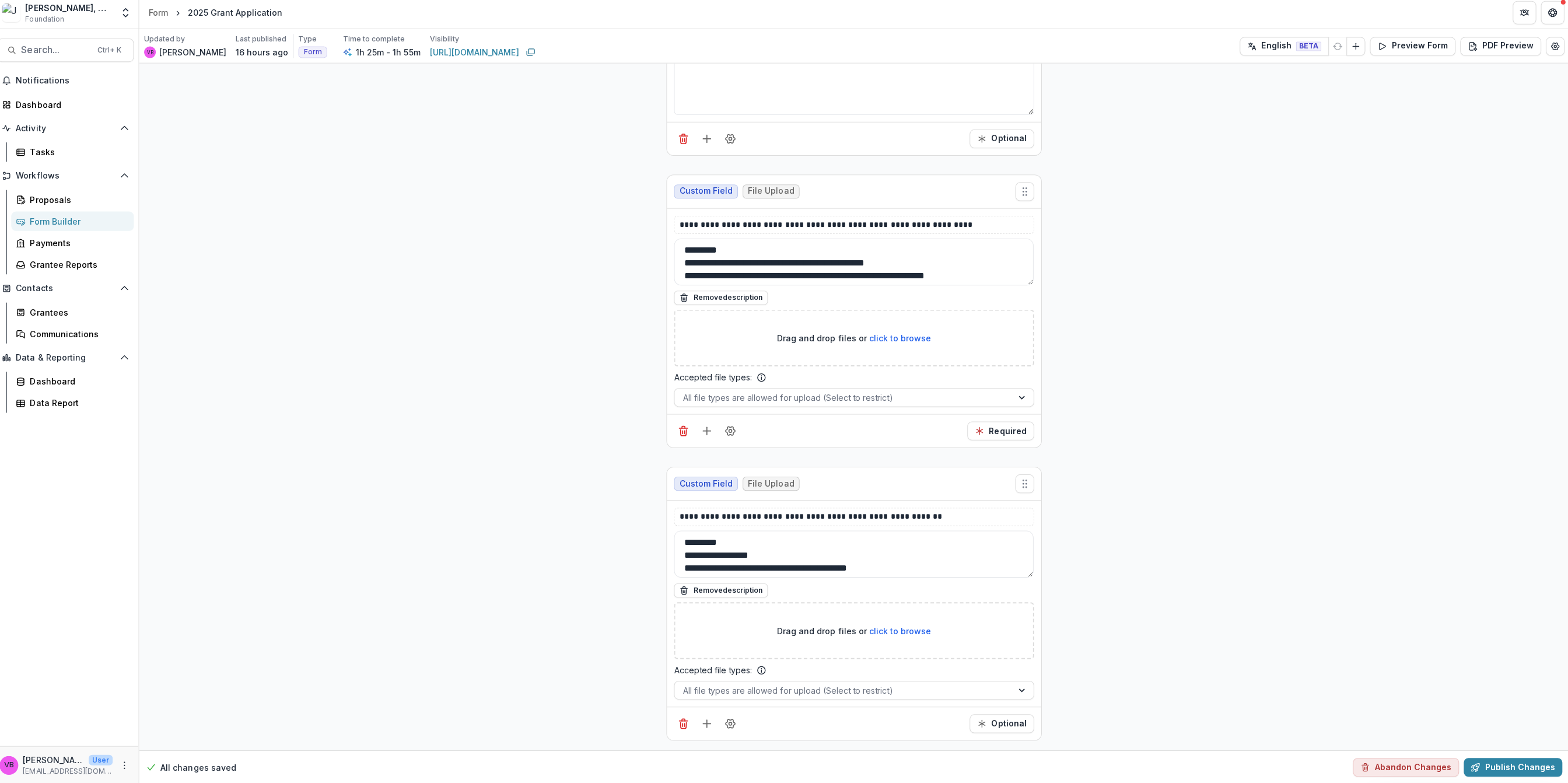
scroll to position [0, 0]
click at [1540, 759] on button "Publish Changes" at bounding box center [1511, 766] width 98 height 18
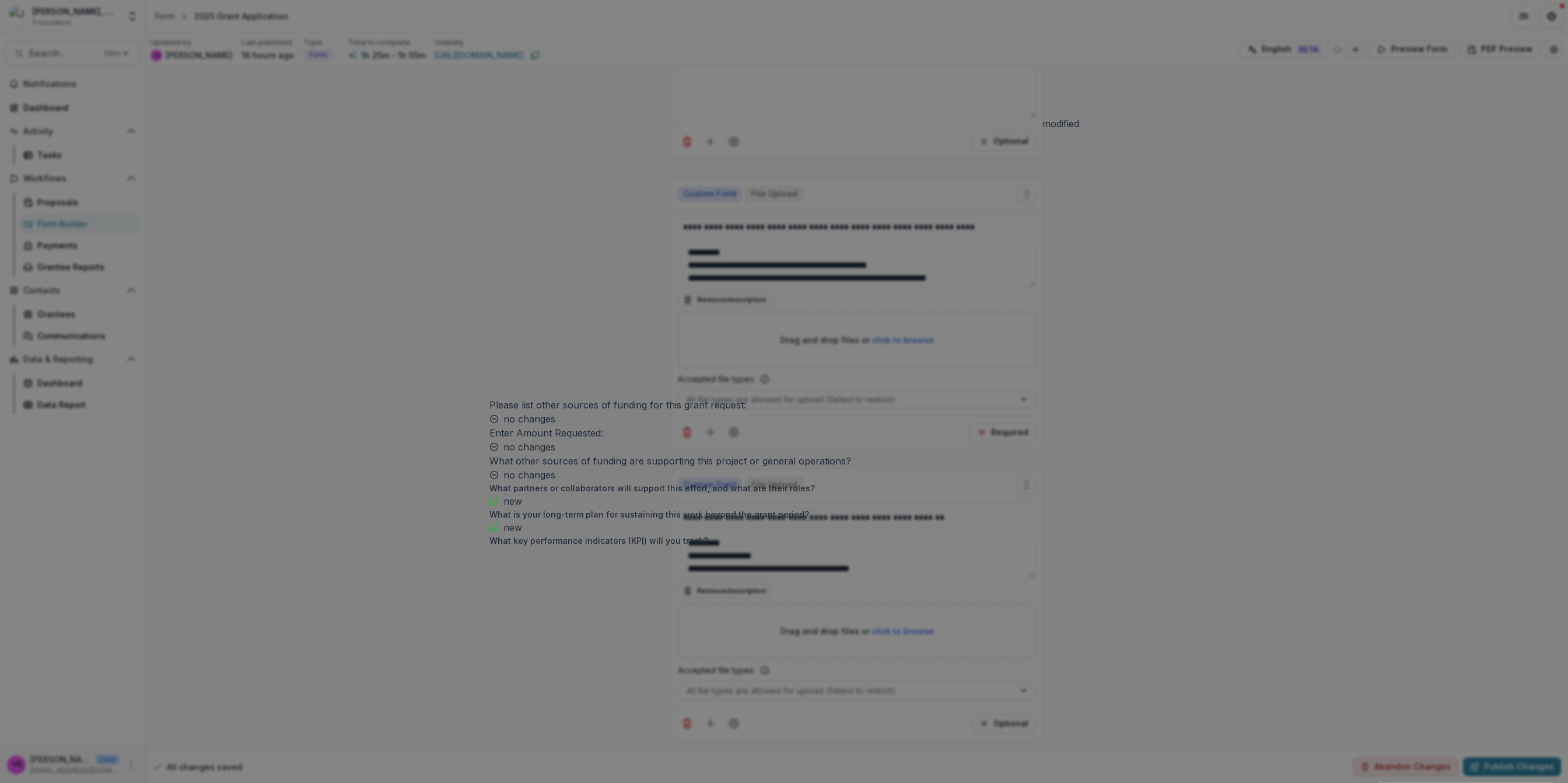
scroll to position [1329, 0]
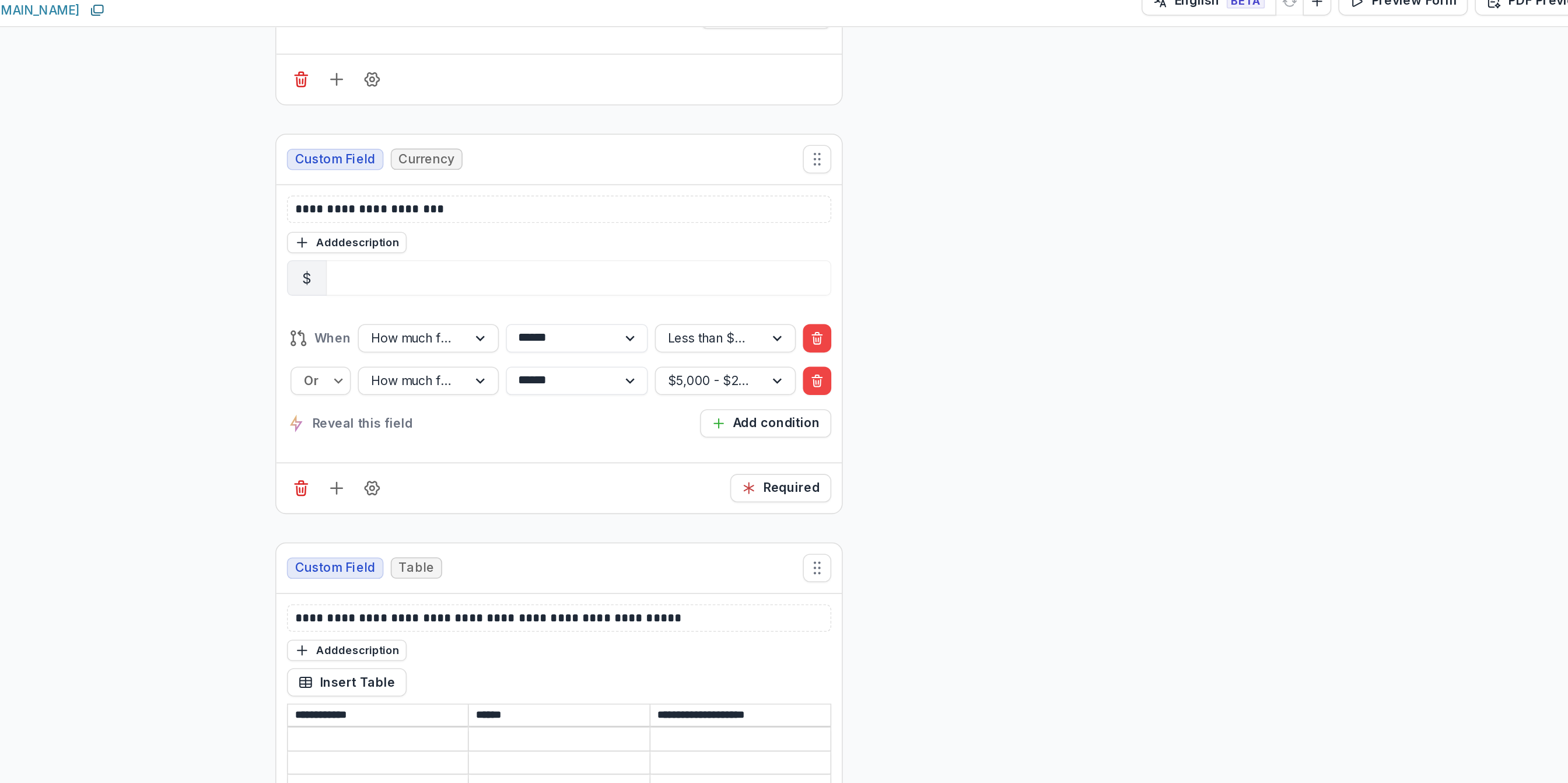
scroll to position [6649, 0]
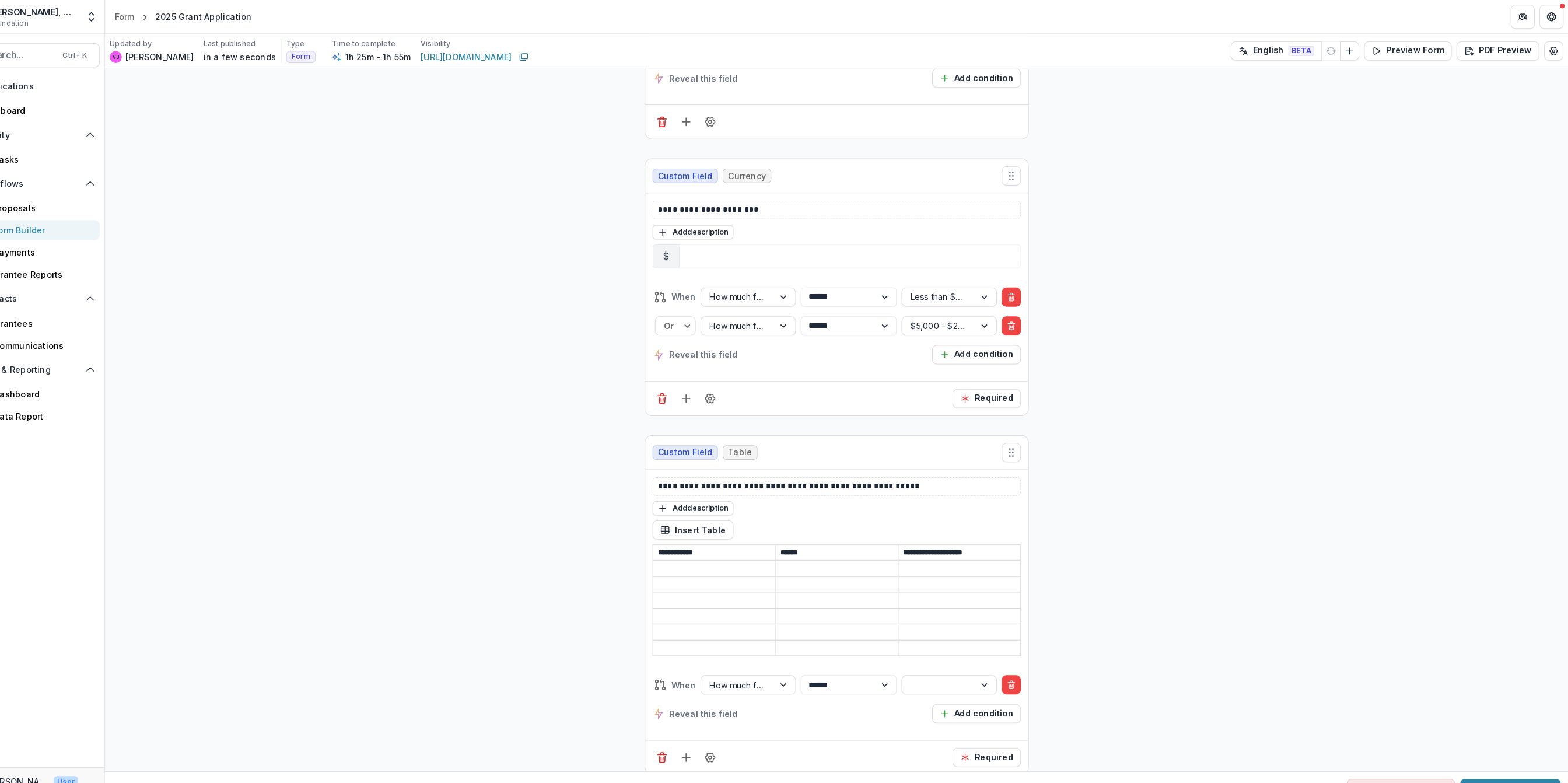
scroll to position [0, 0]
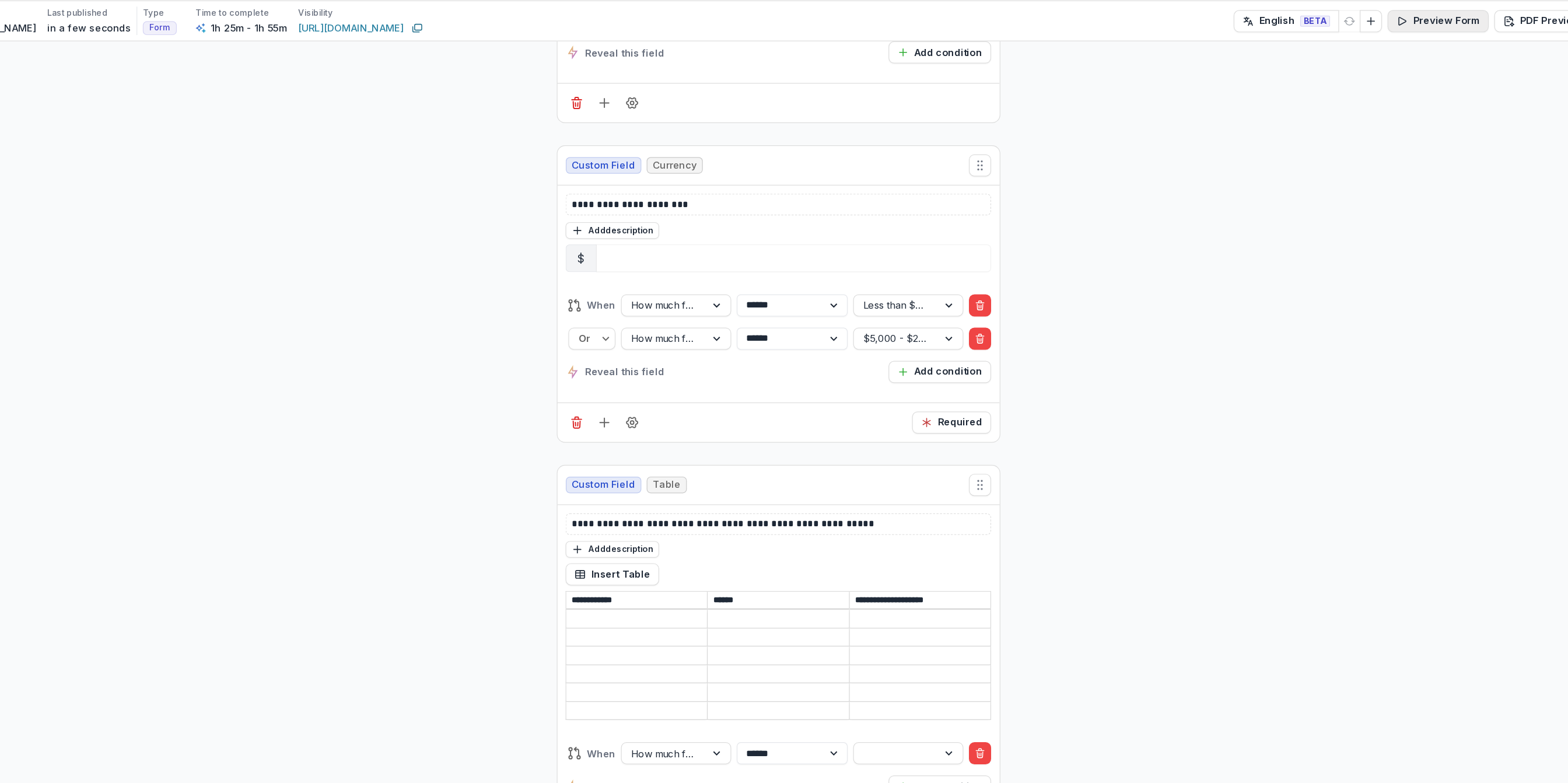
click at [1423, 43] on button "Preview Form" at bounding box center [1412, 49] width 85 height 18
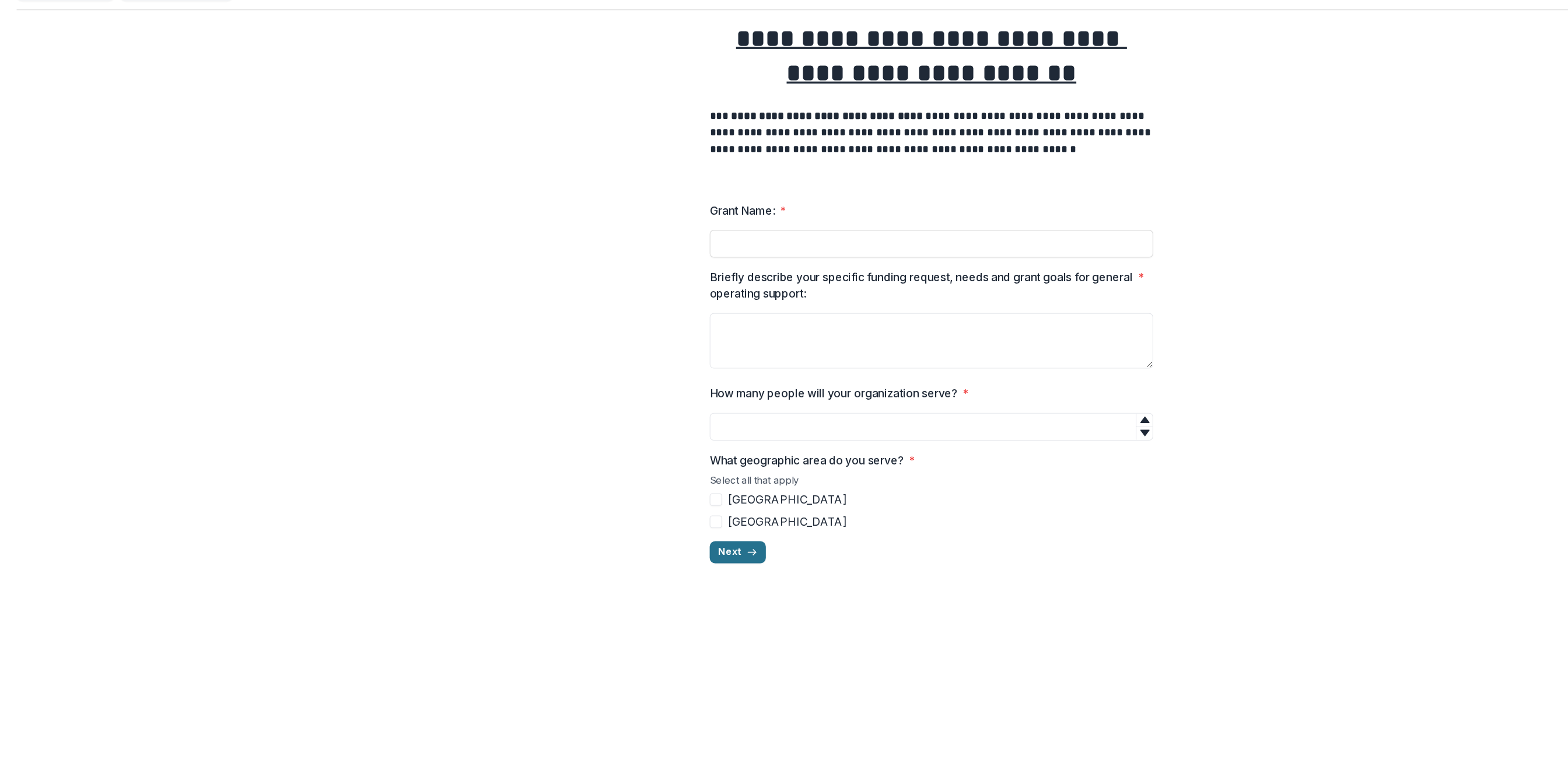
click at [619, 494] on button "Next" at bounding box center [621, 496] width 47 height 18
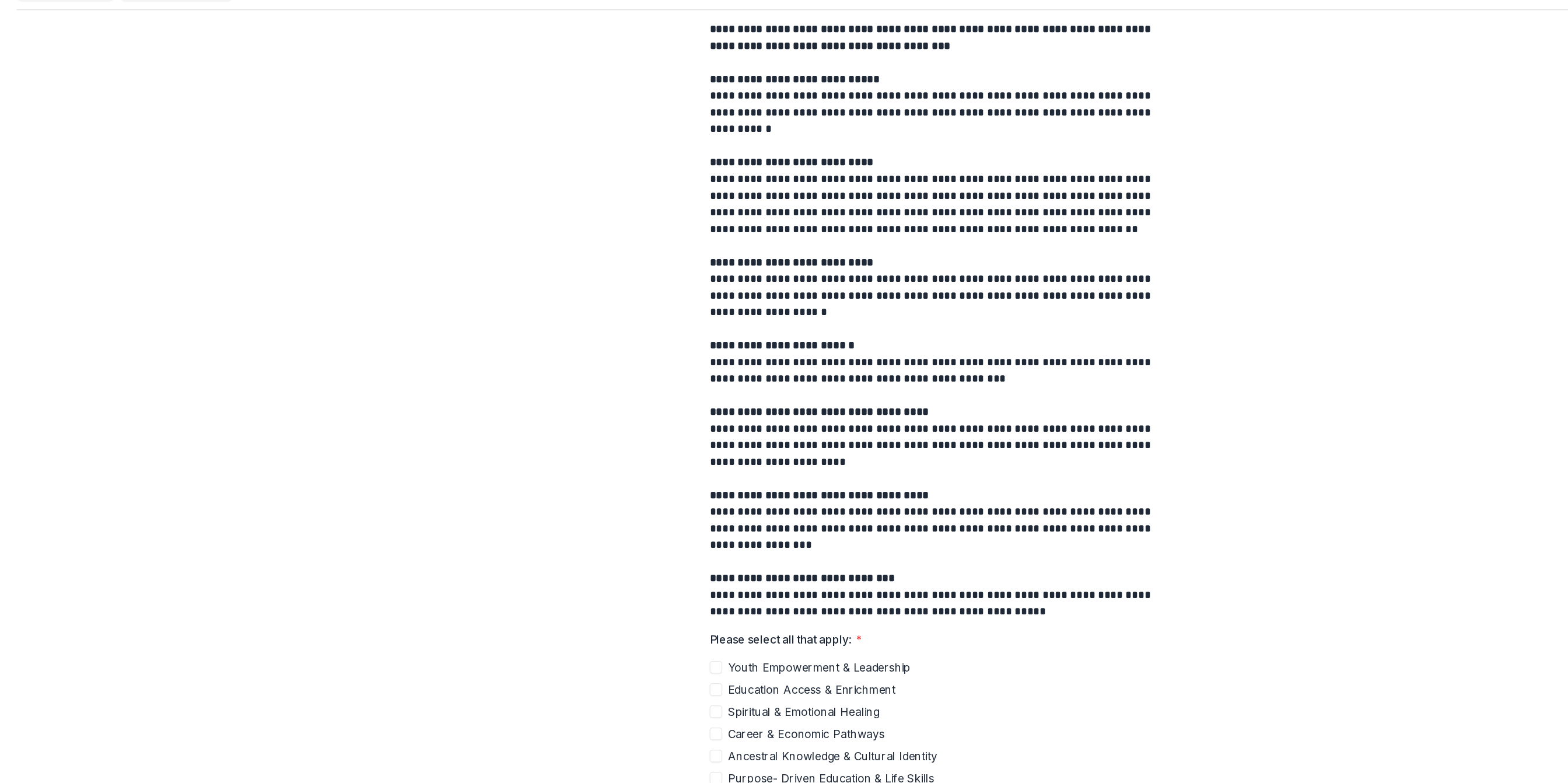
click at [978, 549] on div "**********" at bounding box center [783, 395] width 392 height 709
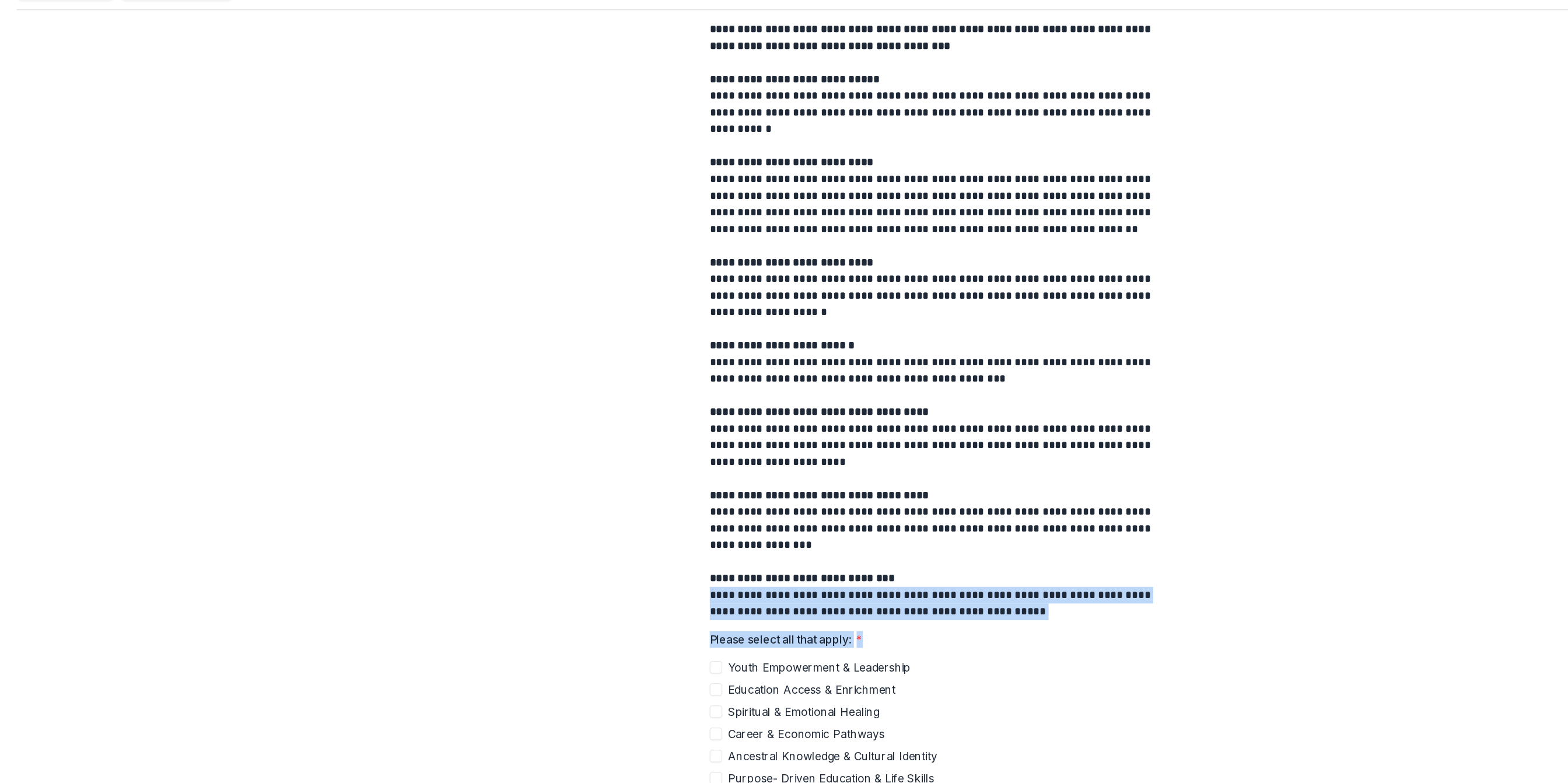
click at [661, 460] on div "**********" at bounding box center [784, 395] width 373 height 709
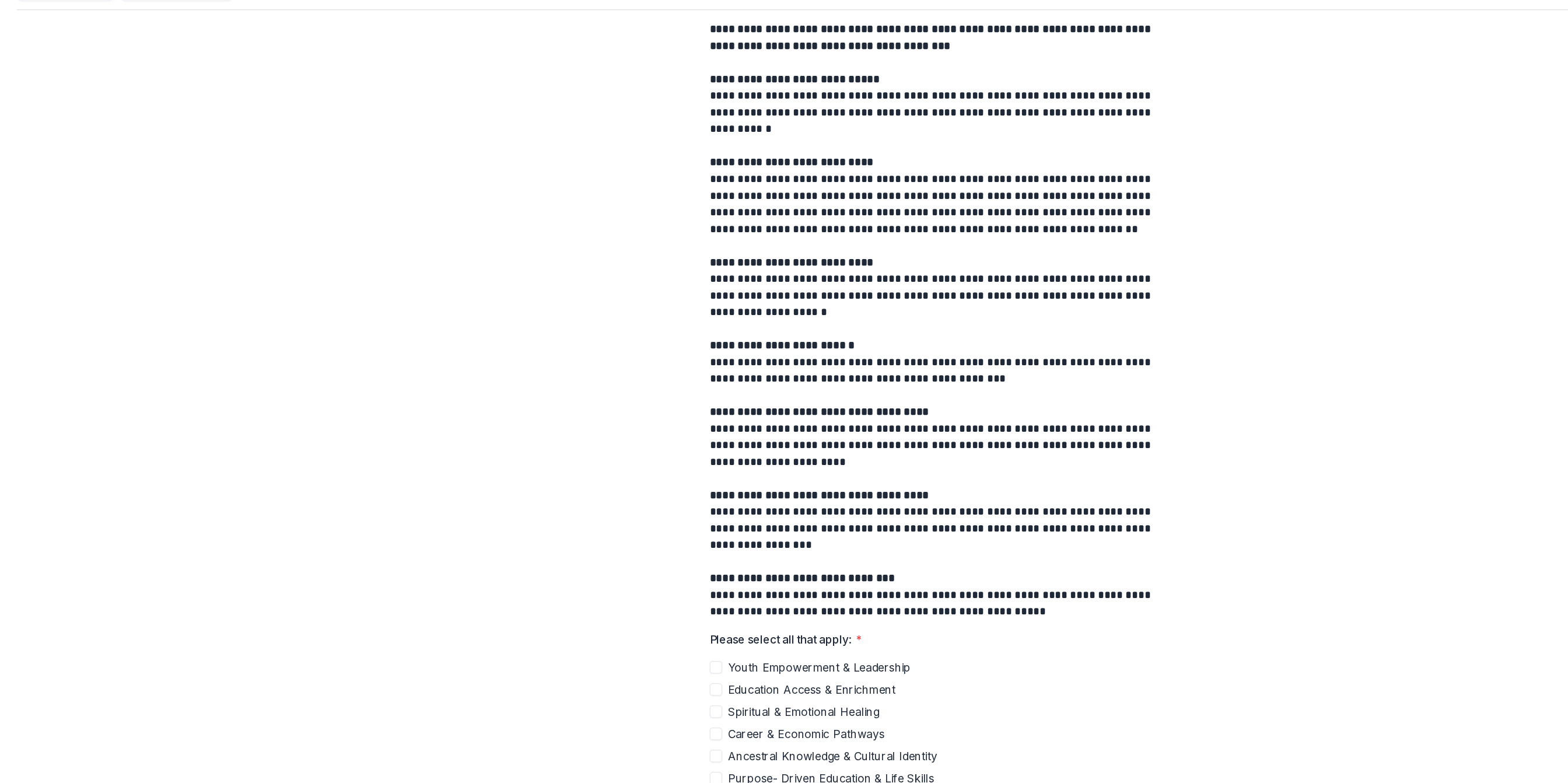
click at [393, 259] on div "**********" at bounding box center [784, 395] width 1540 height 709
click at [393, 257] on div "**********" at bounding box center [784, 395] width 1540 height 709
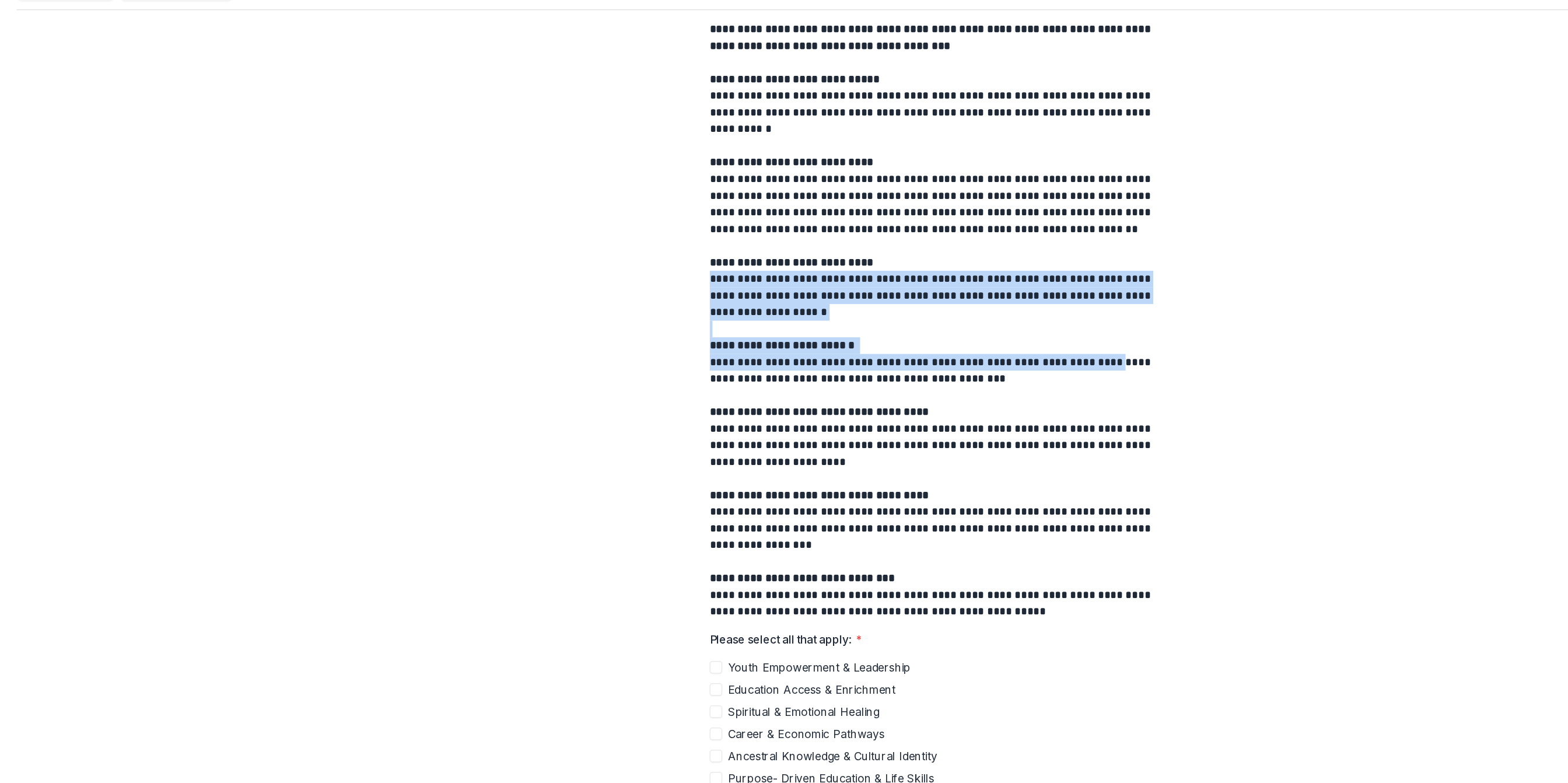
drag, startPoint x: 323, startPoint y: 336, endPoint x: 264, endPoint y: 262, distance: 94.6
click at [267, 265] on div "**********" at bounding box center [784, 395] width 1540 height 709
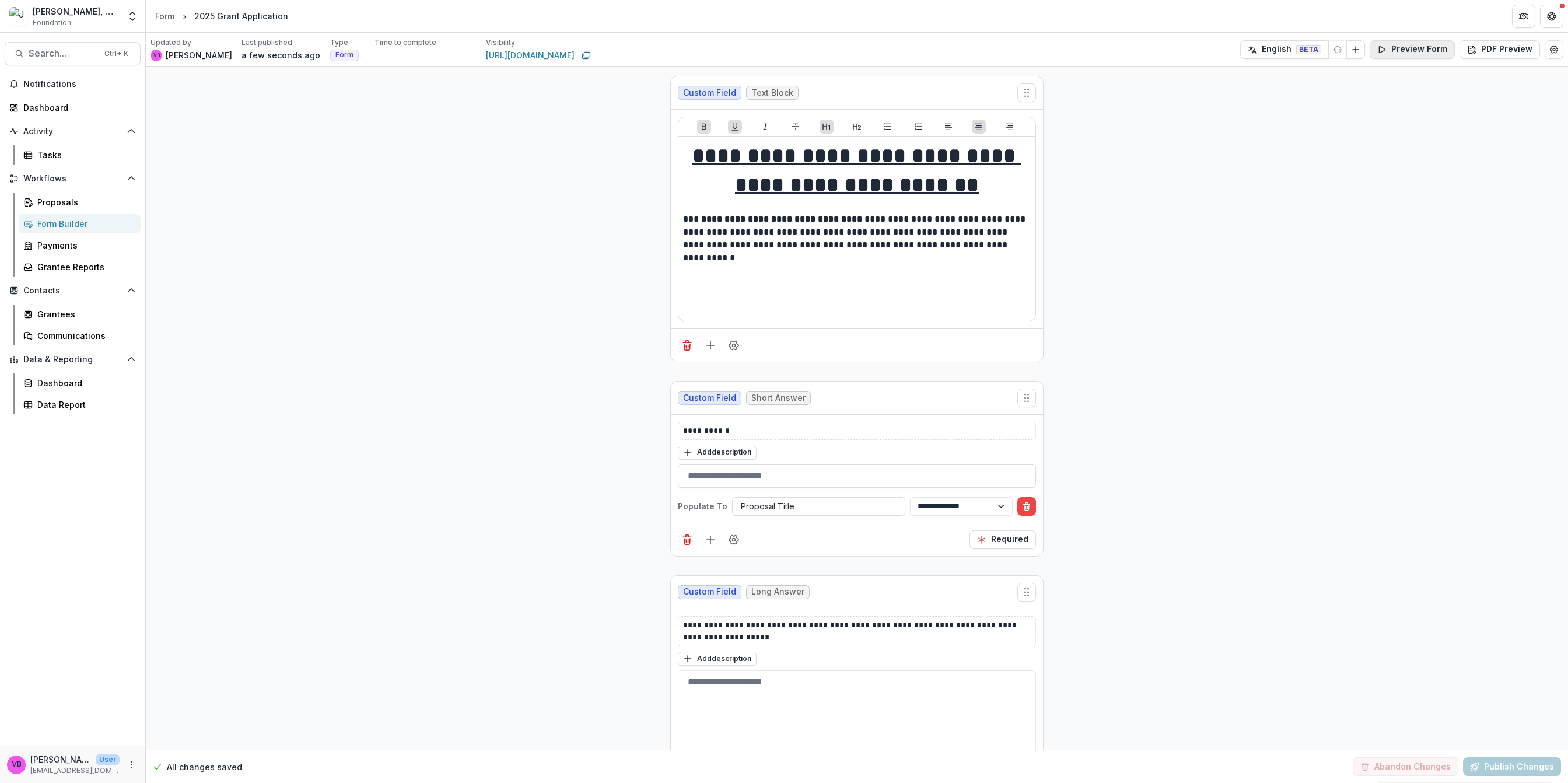
click at [1414, 54] on button "Preview Form" at bounding box center [1412, 49] width 85 height 18
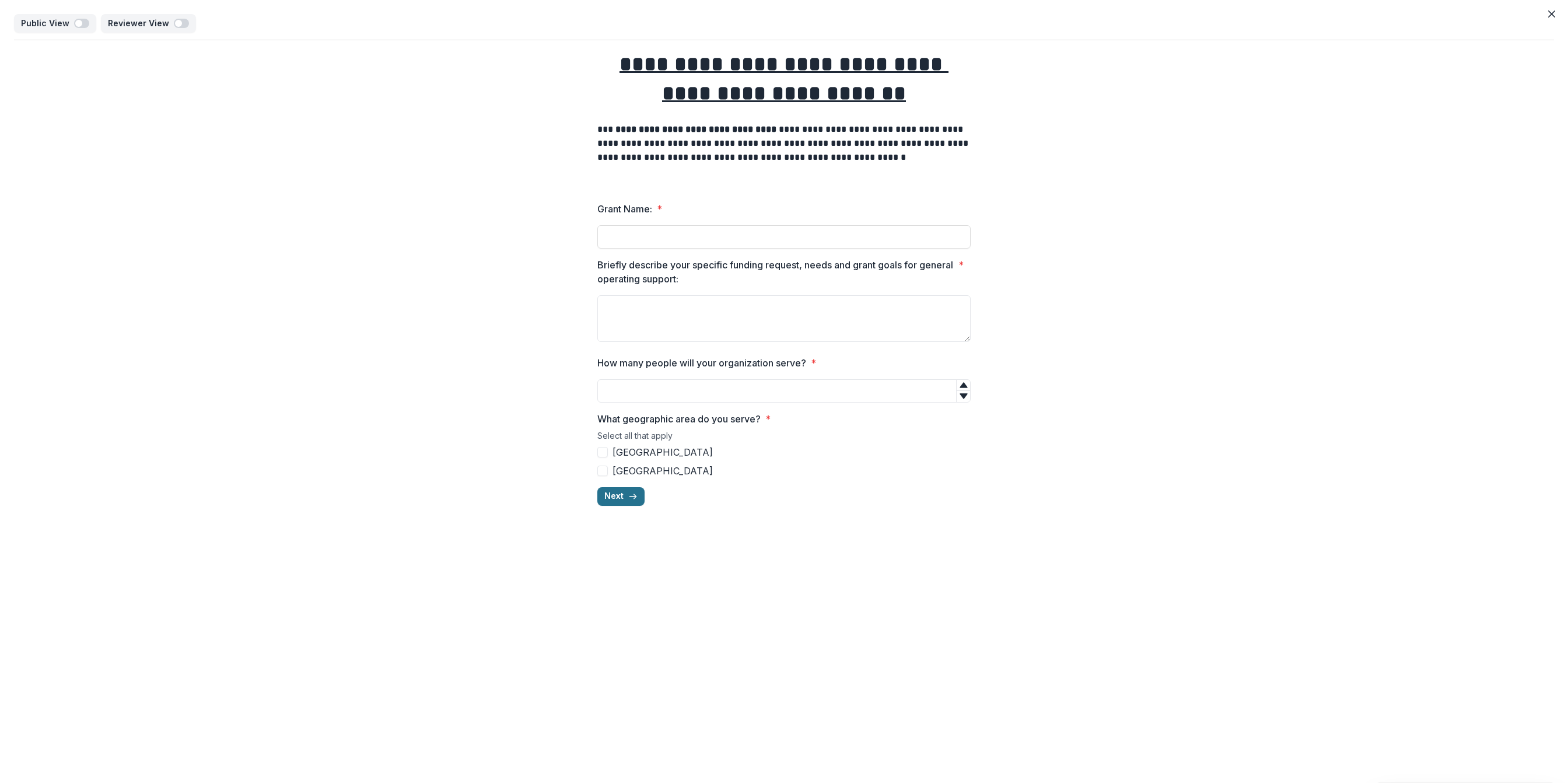
click at [630, 497] on icon "button" at bounding box center [633, 496] width 10 height 10
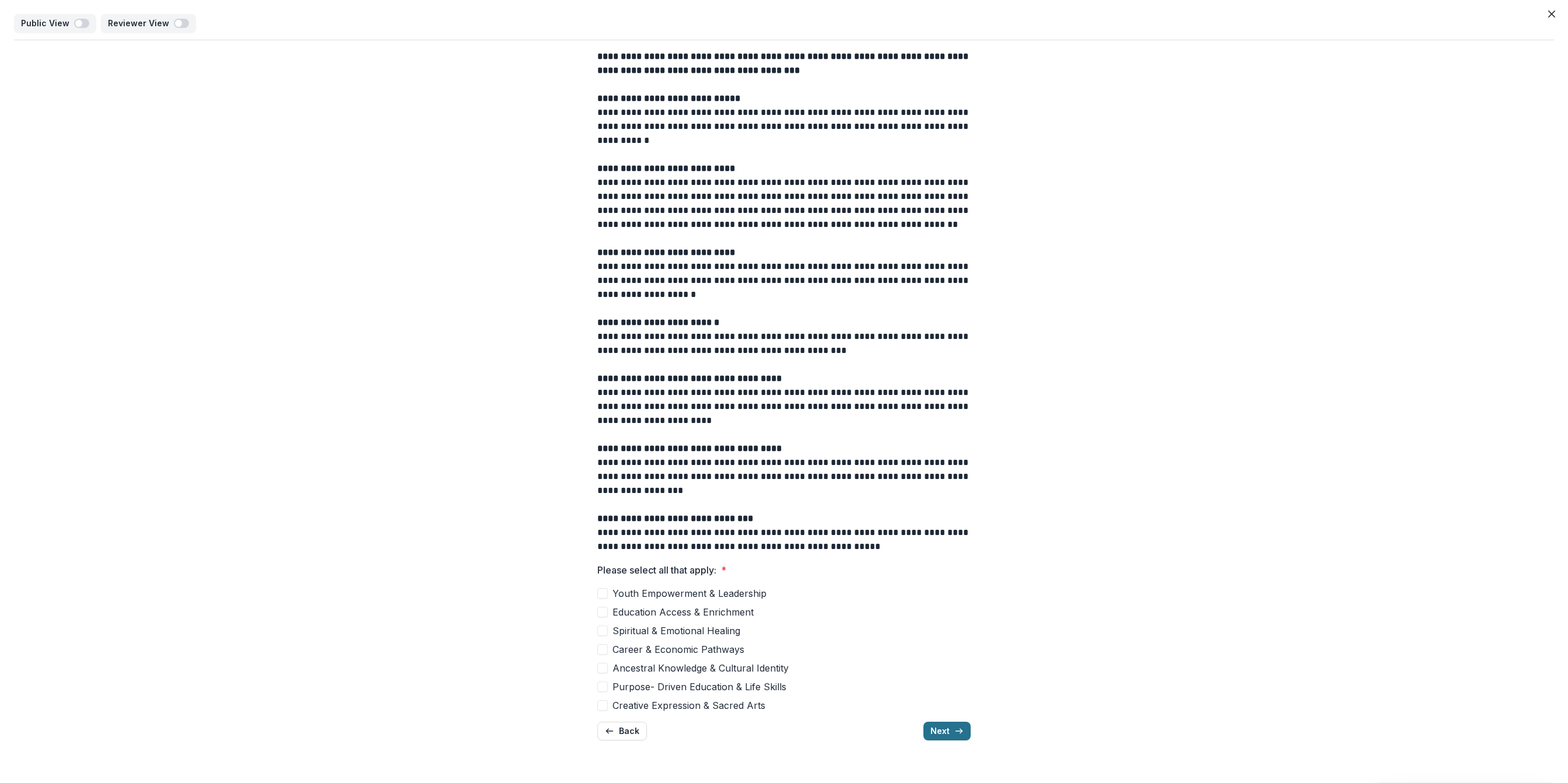
click at [949, 726] on button "Next" at bounding box center [947, 731] width 47 height 18
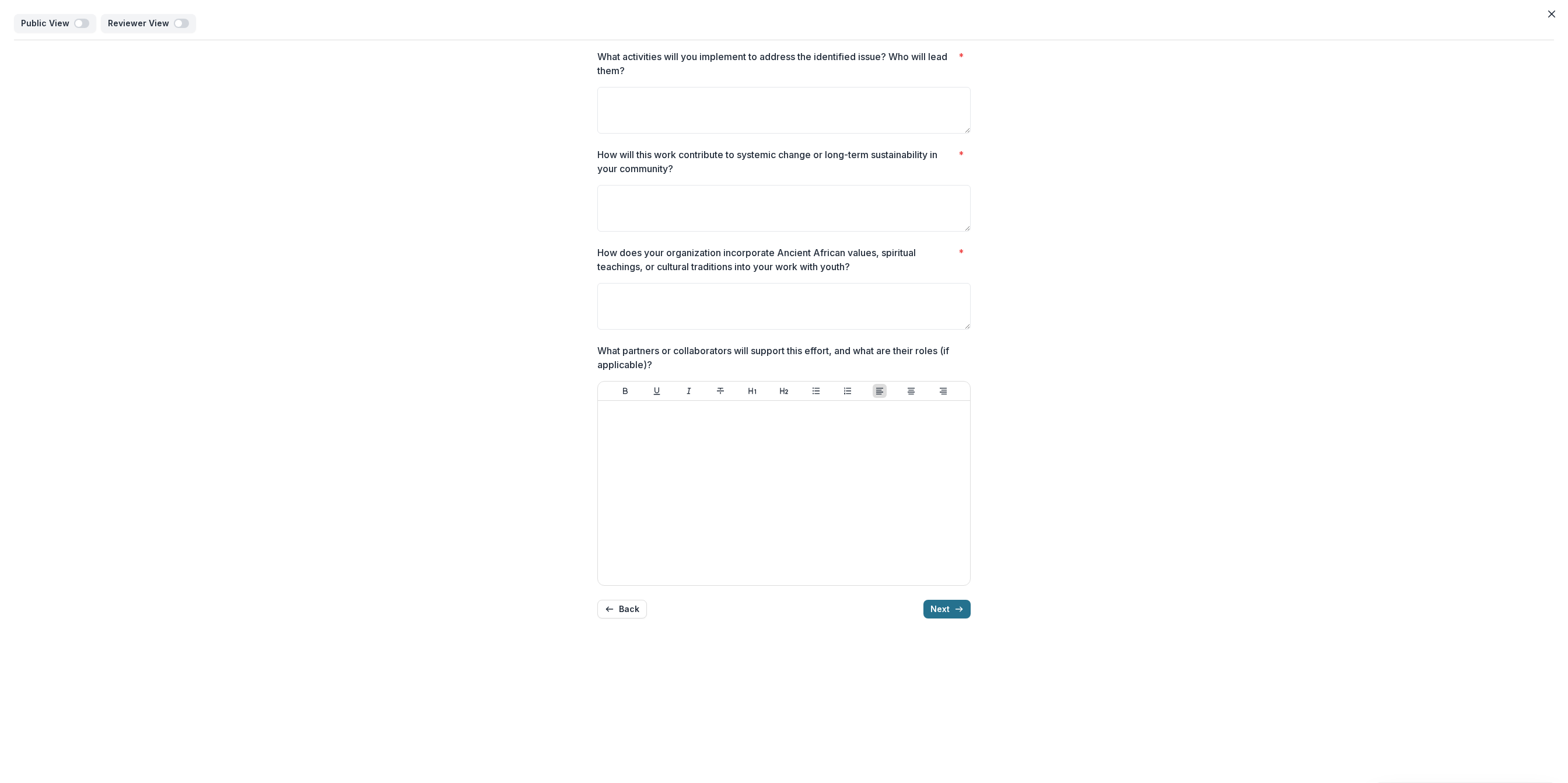
click at [951, 603] on button "Next" at bounding box center [947, 609] width 47 height 18
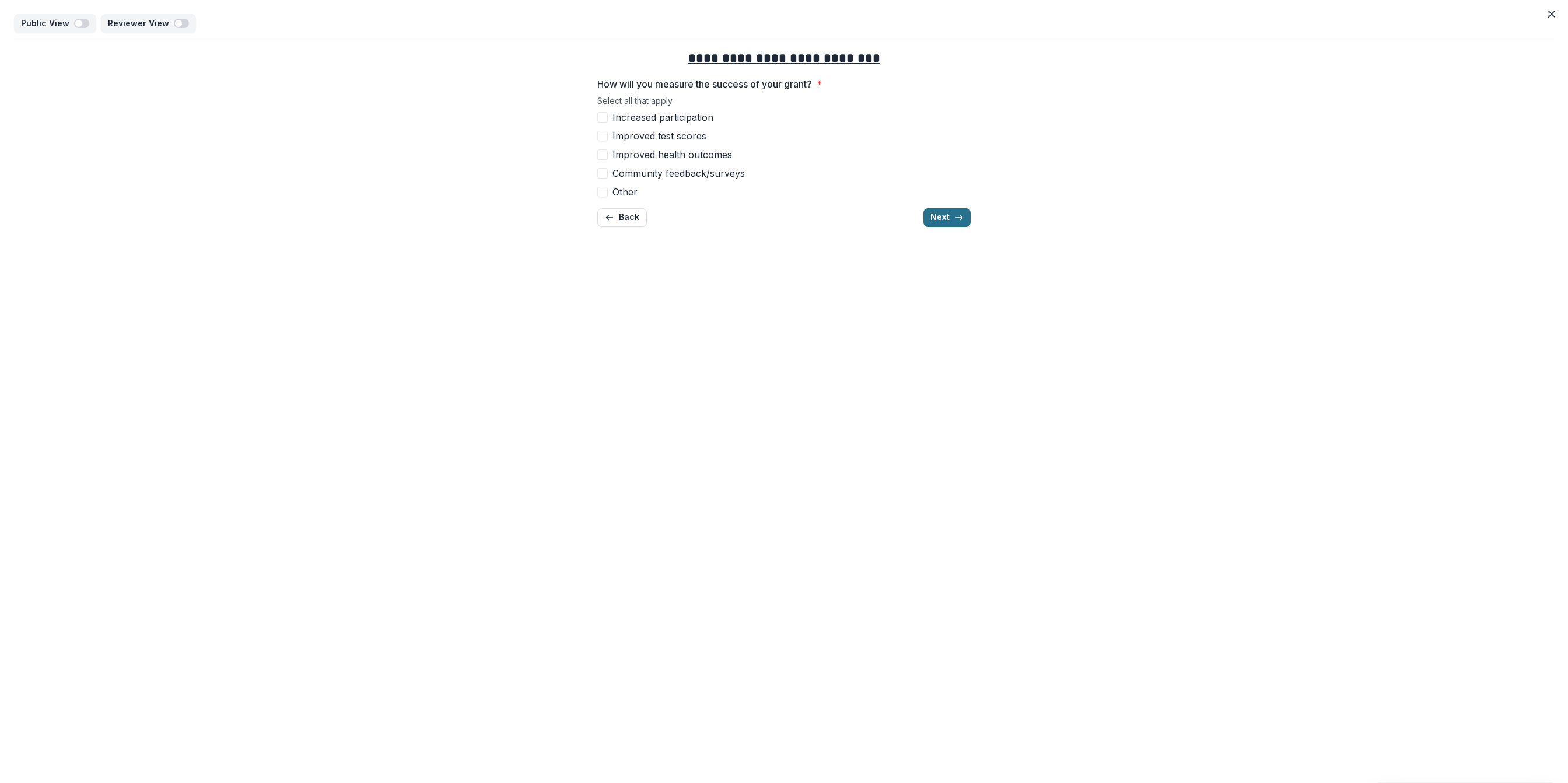
click at [959, 224] on button "Next" at bounding box center [947, 217] width 47 height 18
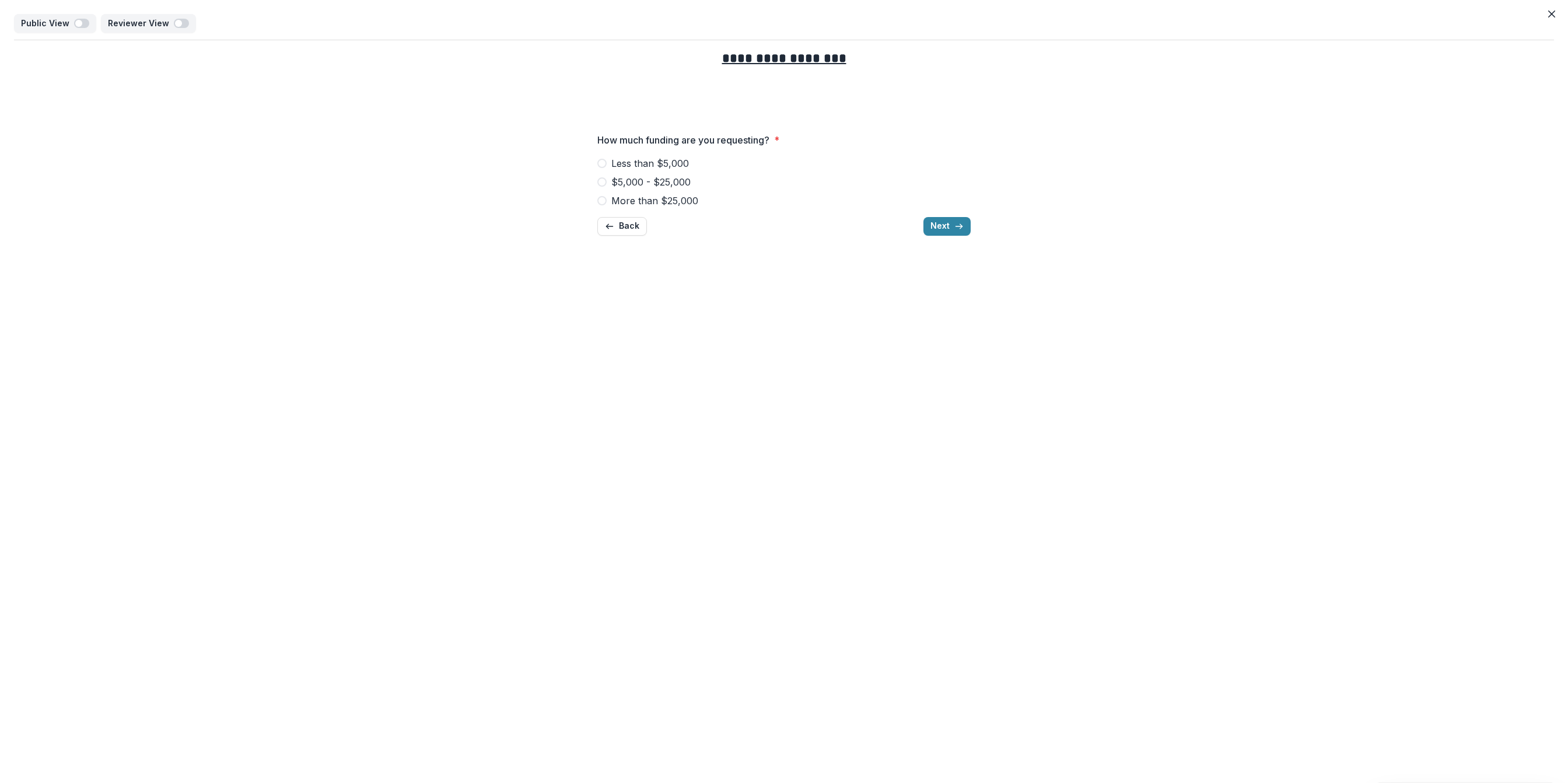
click at [601, 201] on span at bounding box center [602, 201] width 10 height 10
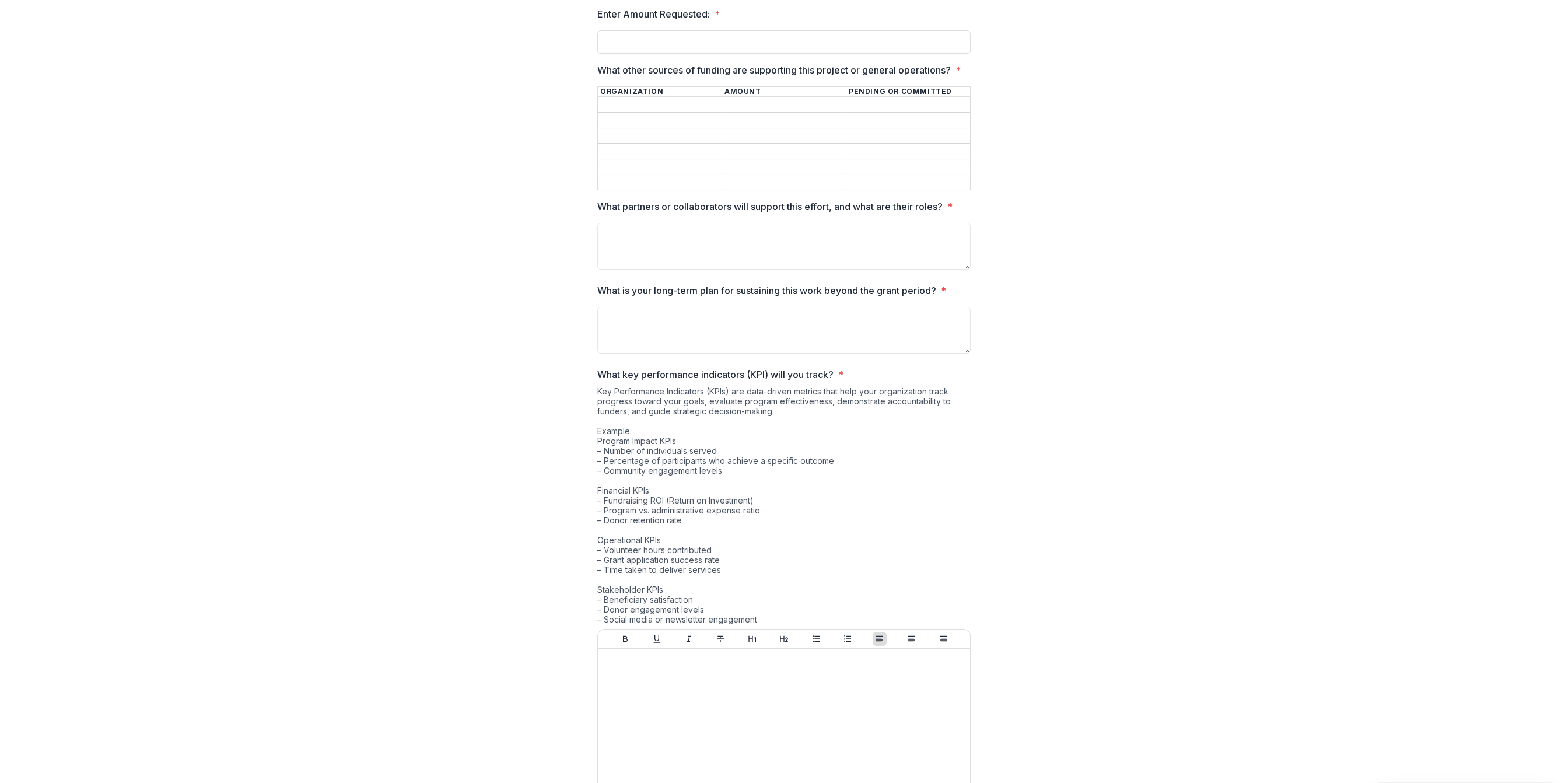
scroll to position [338, 0]
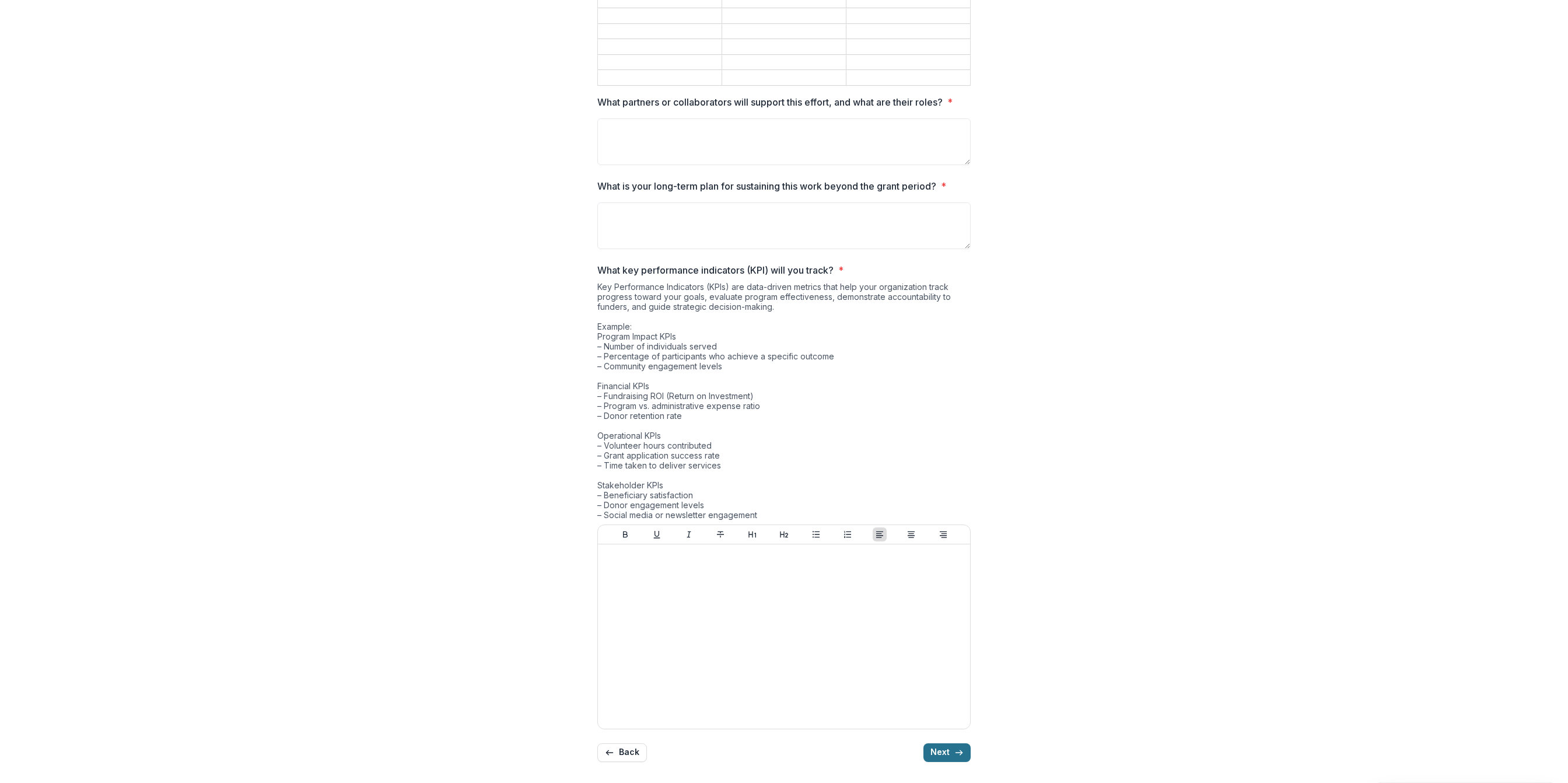
click at [959, 748] on icon "button" at bounding box center [959, 753] width 10 height 10
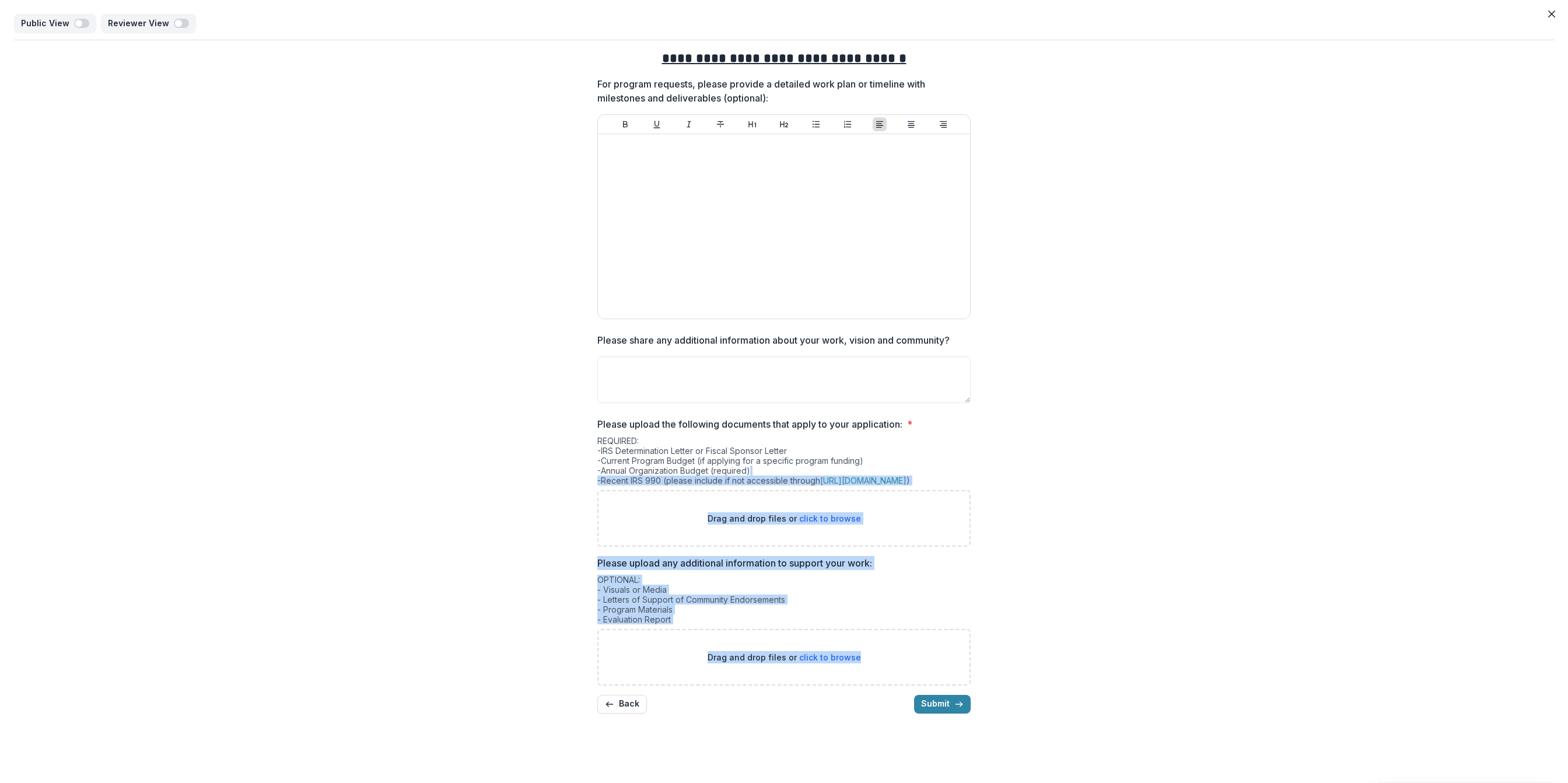
drag, startPoint x: 949, startPoint y: 686, endPoint x: 1260, endPoint y: 404, distance: 419.8
click at [1252, 421] on div "**********" at bounding box center [784, 382] width 1540 height 683
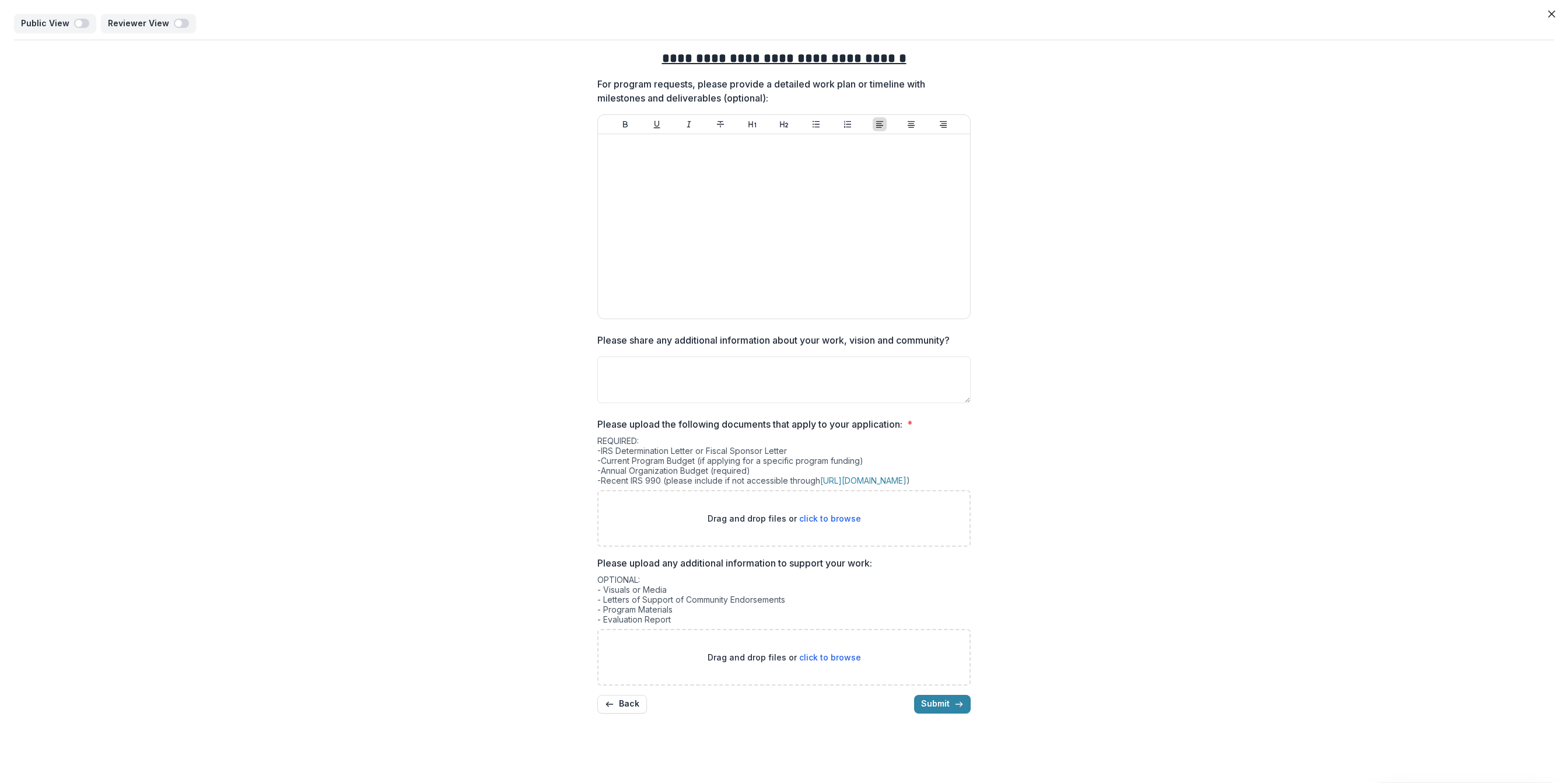
drag, startPoint x: 1455, startPoint y: 60, endPoint x: 1551, endPoint y: 112, distance: 109.2
drag, startPoint x: 1551, startPoint y: 112, endPoint x: 1547, endPoint y: 13, distance: 99.1
click at [1547, 13] on button "Close" at bounding box center [1551, 13] width 18 height 18
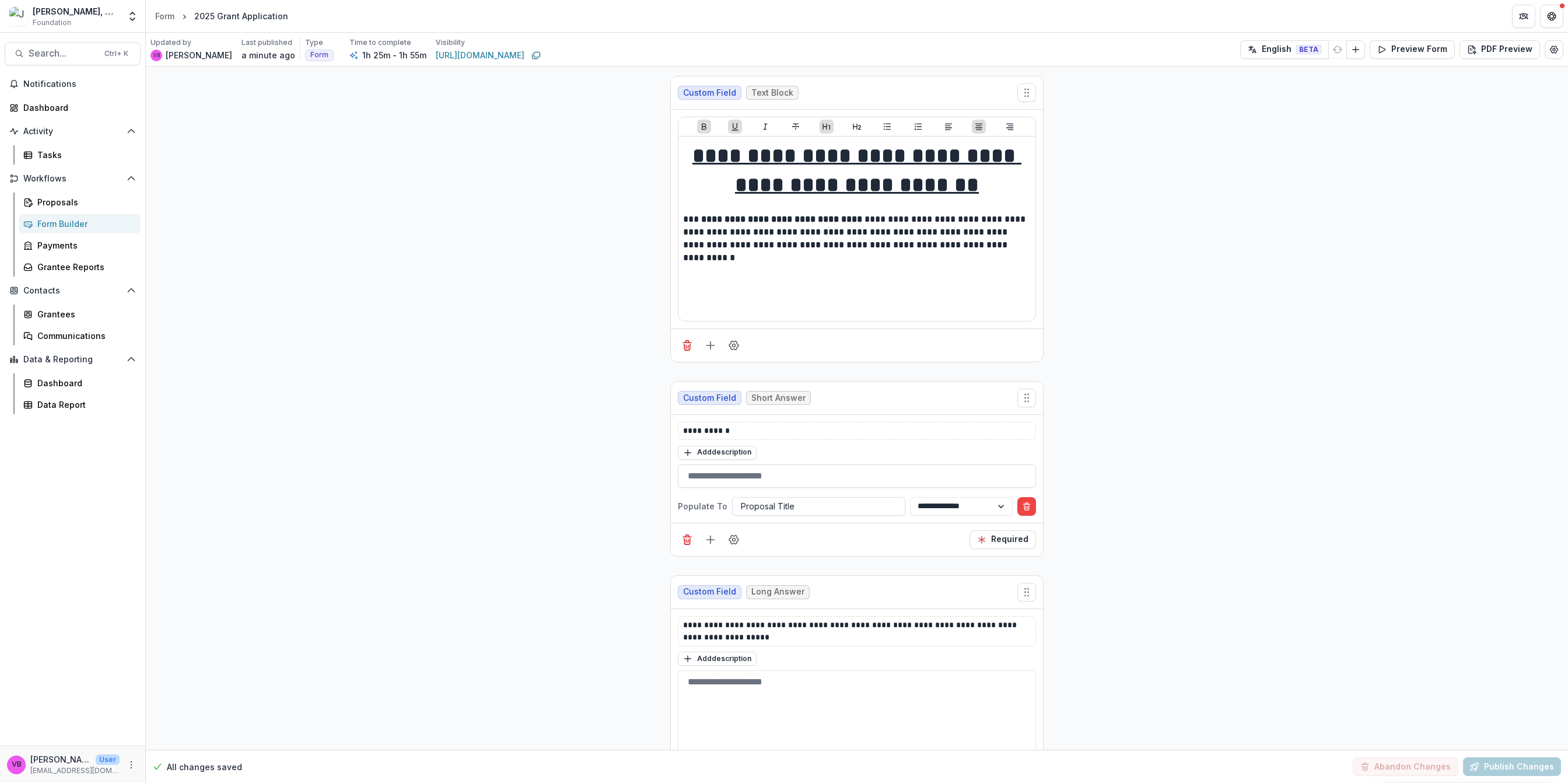
click at [1554, 55] on button "Edit Form Settings" at bounding box center [1553, 49] width 18 height 18
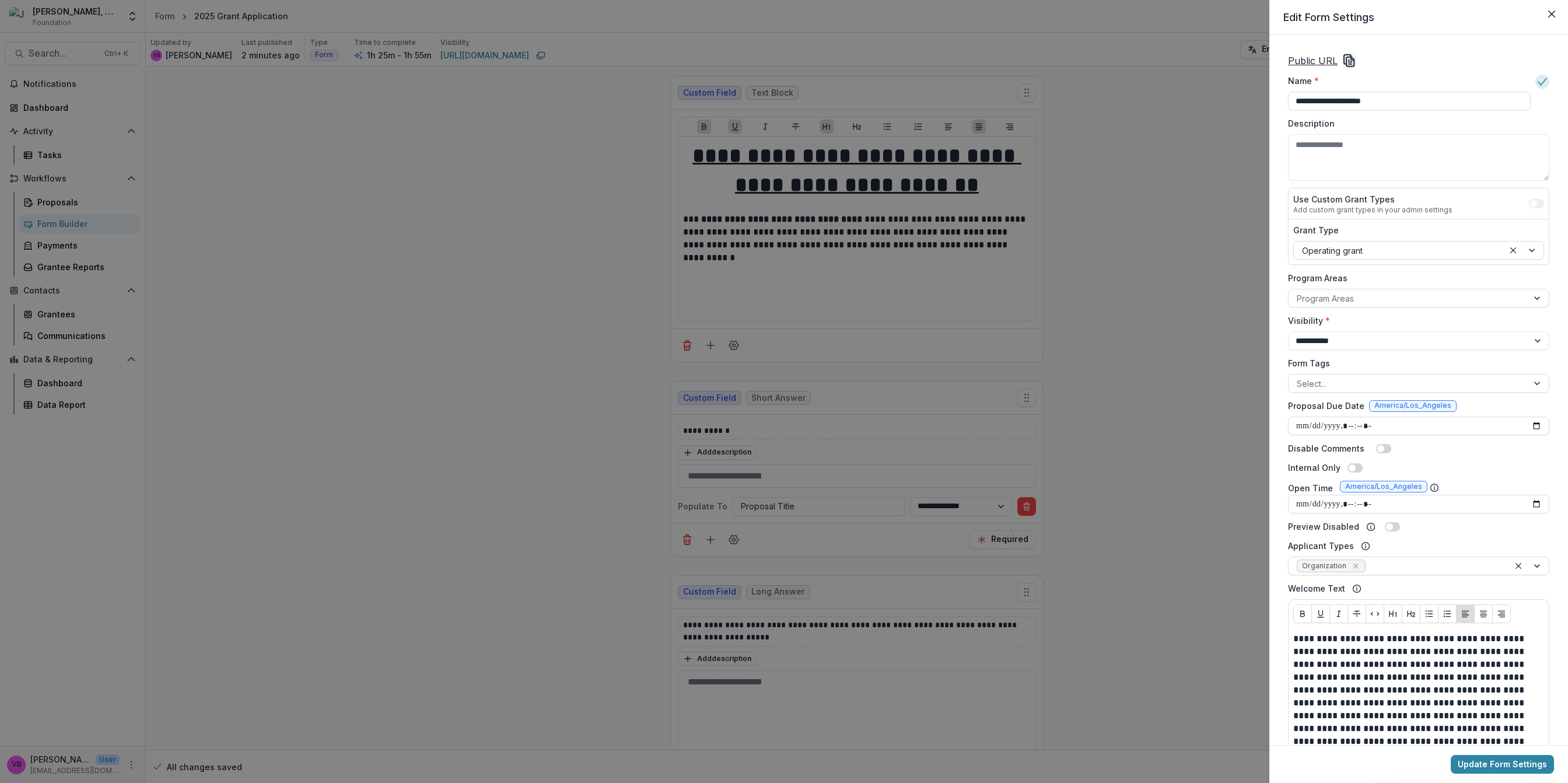
click at [1228, 548] on div "**********" at bounding box center [784, 391] width 1568 height 783
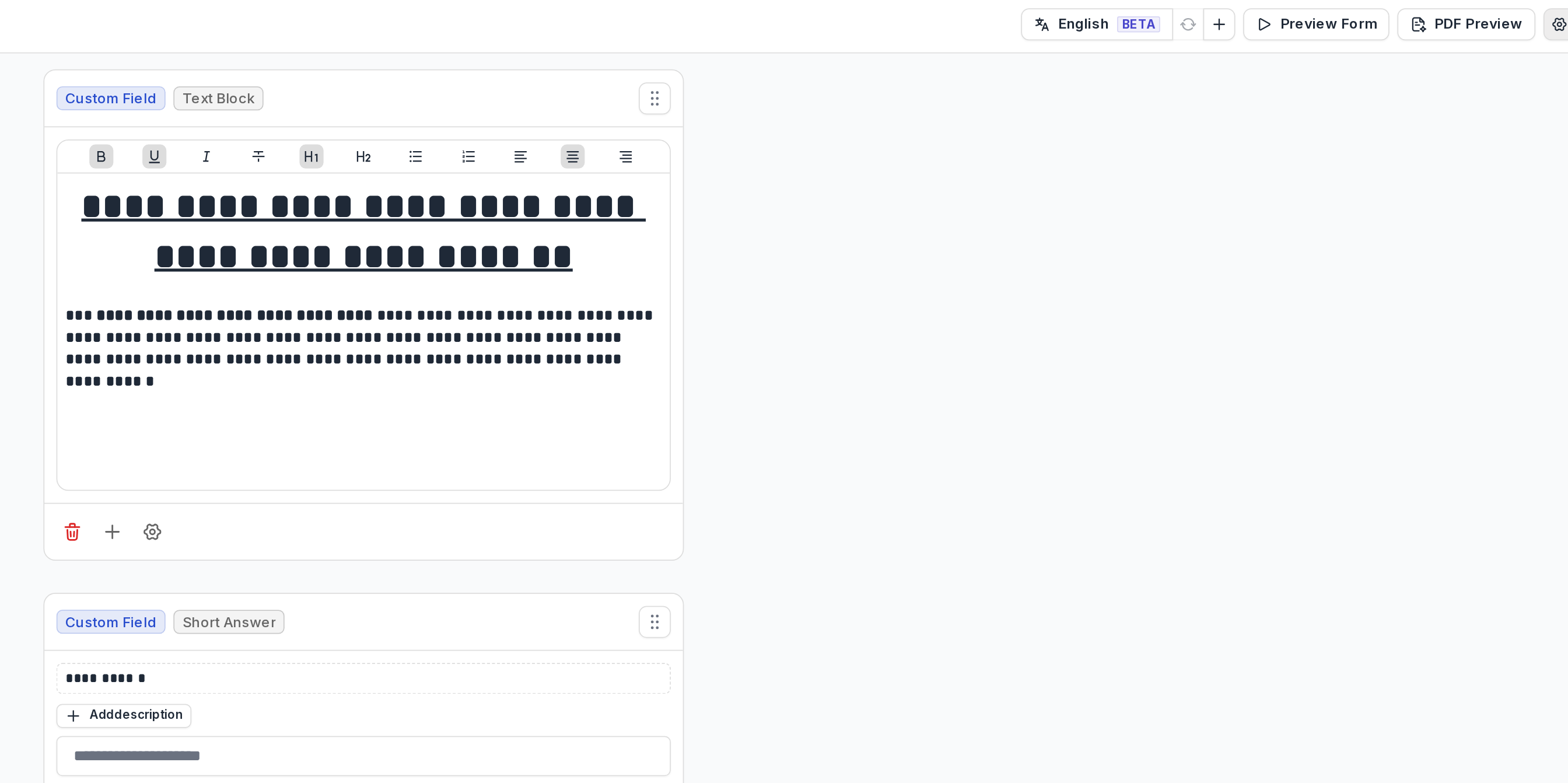
click at [1553, 49] on icon "Edit Form Settings" at bounding box center [1553, 49] width 10 height 10
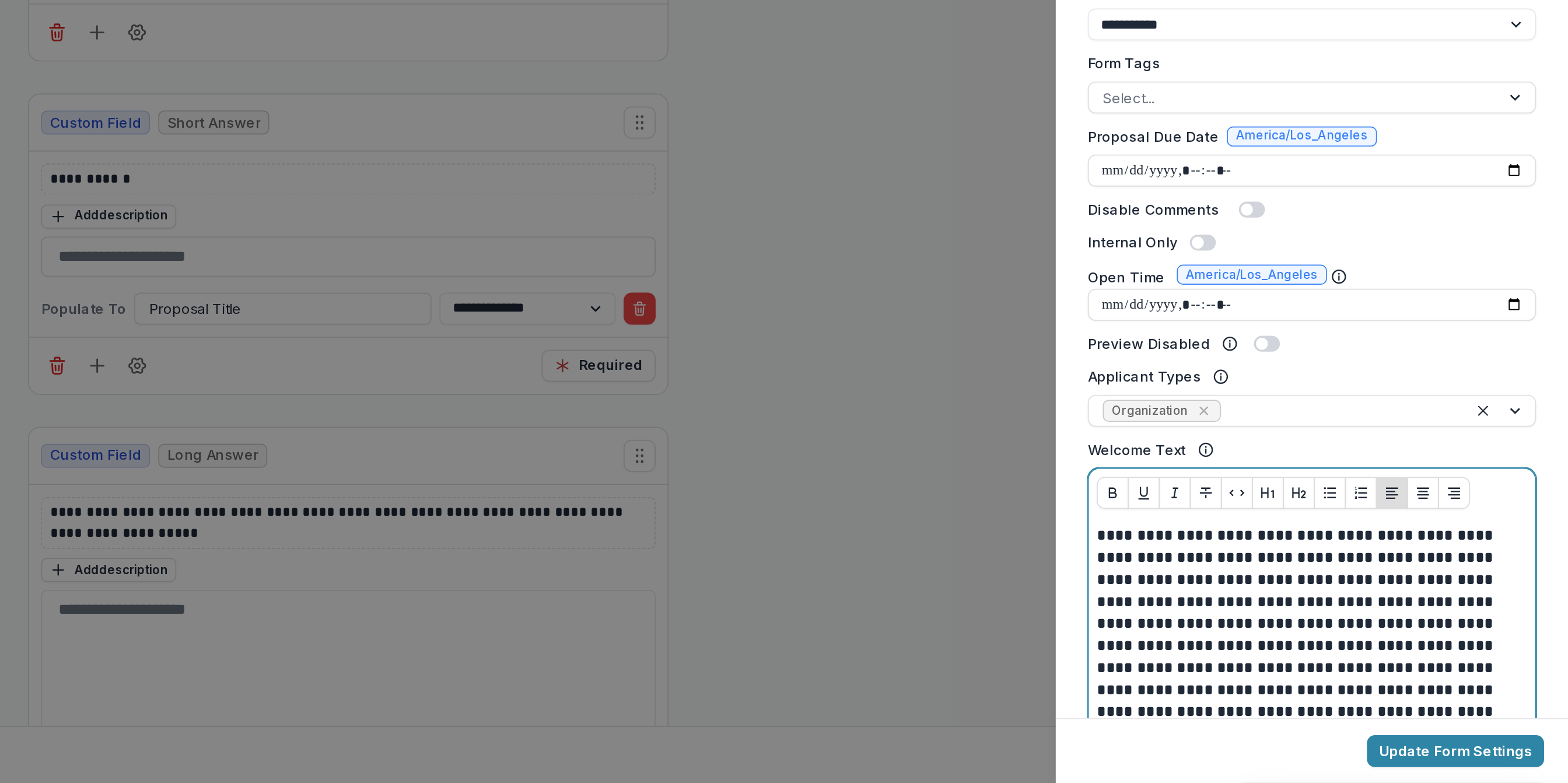
click at [1456, 725] on p "**********" at bounding box center [1417, 690] width 248 height 115
click at [1436, 726] on p "**********" at bounding box center [1417, 690] width 248 height 115
click at [1522, 737] on p "**********" at bounding box center [1417, 690] width 248 height 115
click at [1523, 742] on p "**********" at bounding box center [1417, 690] width 248 height 115
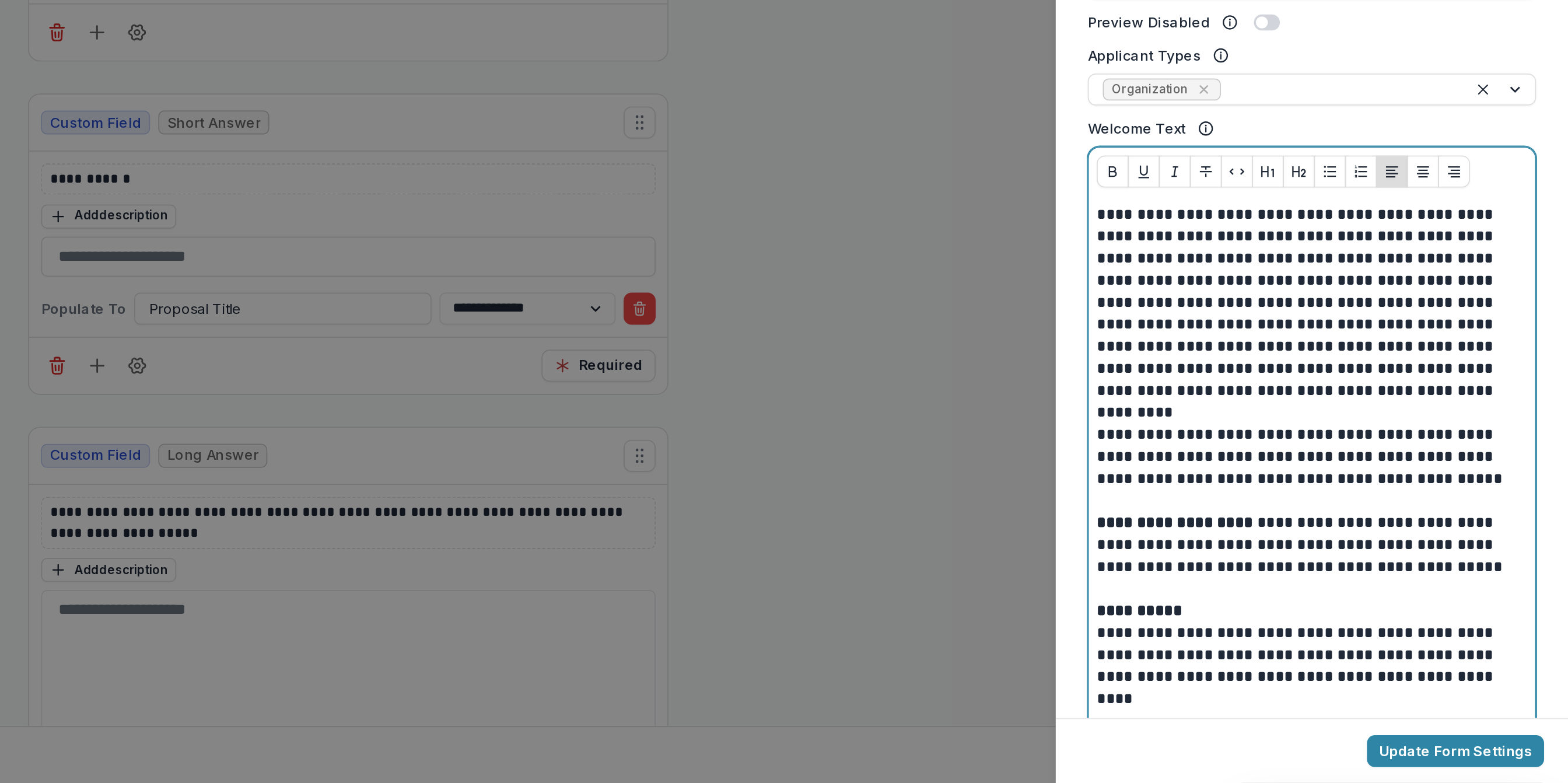
scroll to position [198, 0]
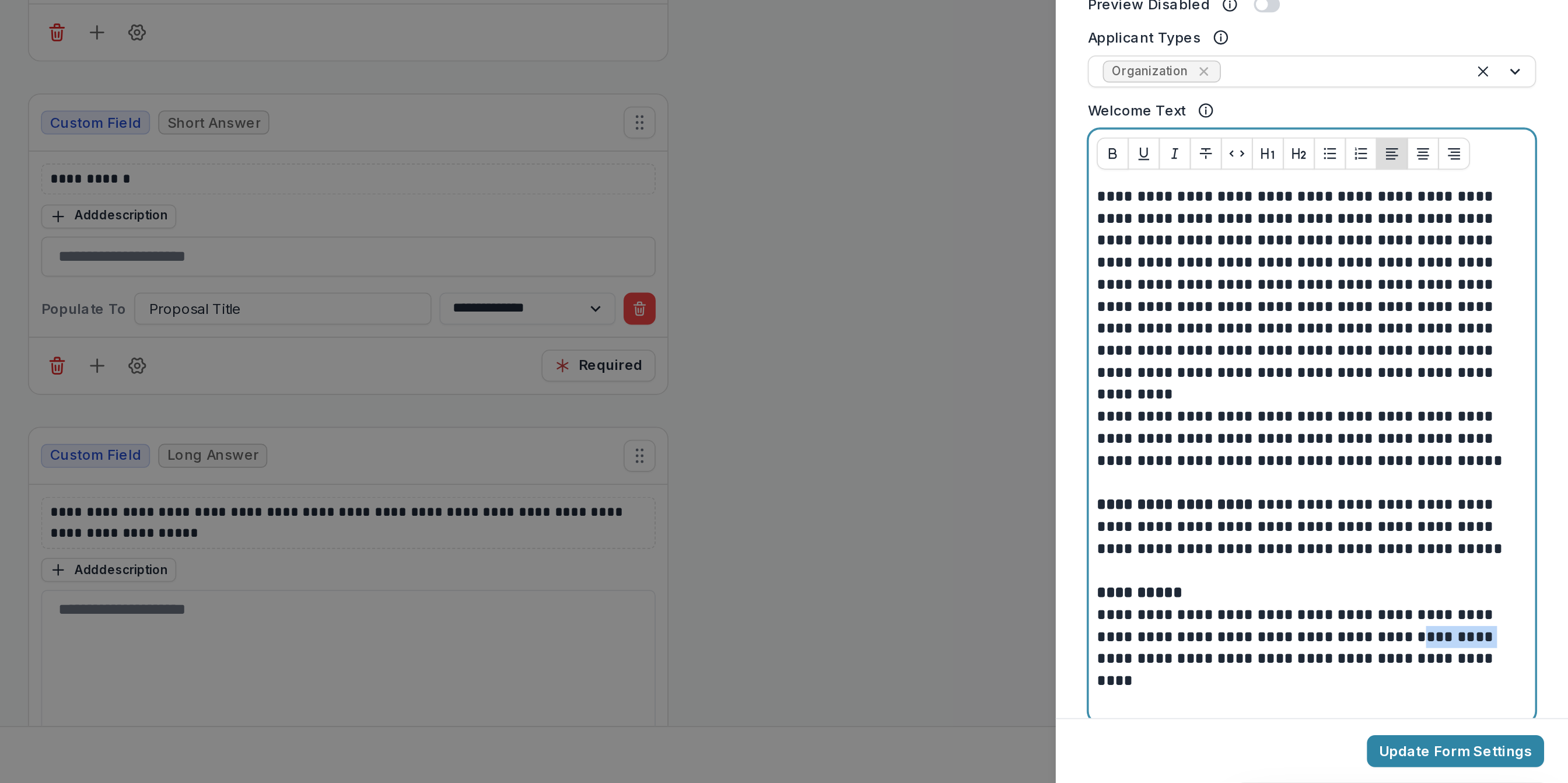
drag, startPoint x: 1525, startPoint y: 700, endPoint x: 1477, endPoint y: 701, distance: 48.0
click at [1477, 701] on p "**********" at bounding box center [1417, 698] width 248 height 64
drag, startPoint x: 1481, startPoint y: 700, endPoint x: 1487, endPoint y: 702, distance: 6.3
click at [1487, 702] on p "**********" at bounding box center [1417, 704] width 248 height 77
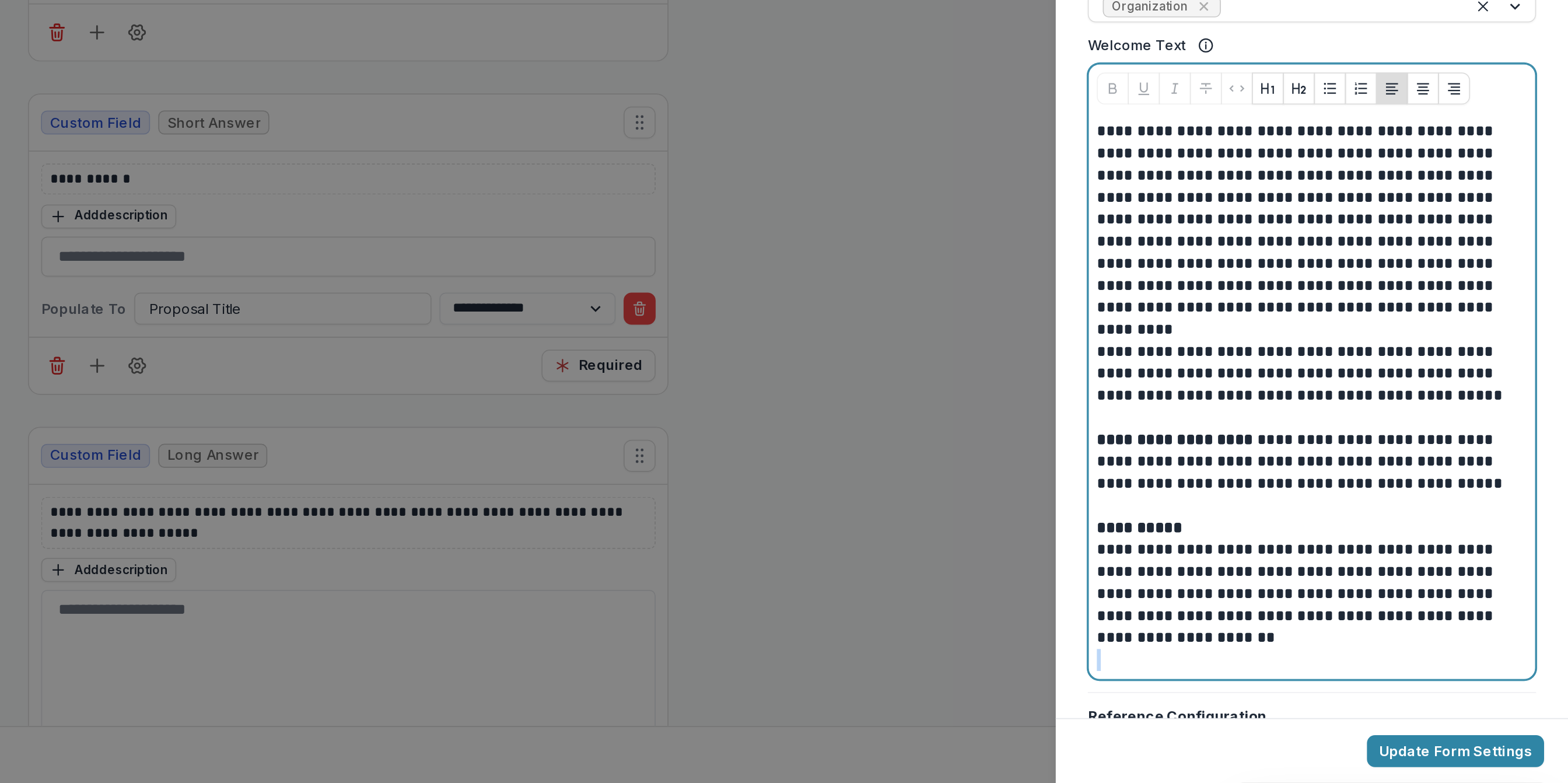
scroll to position [242, 0]
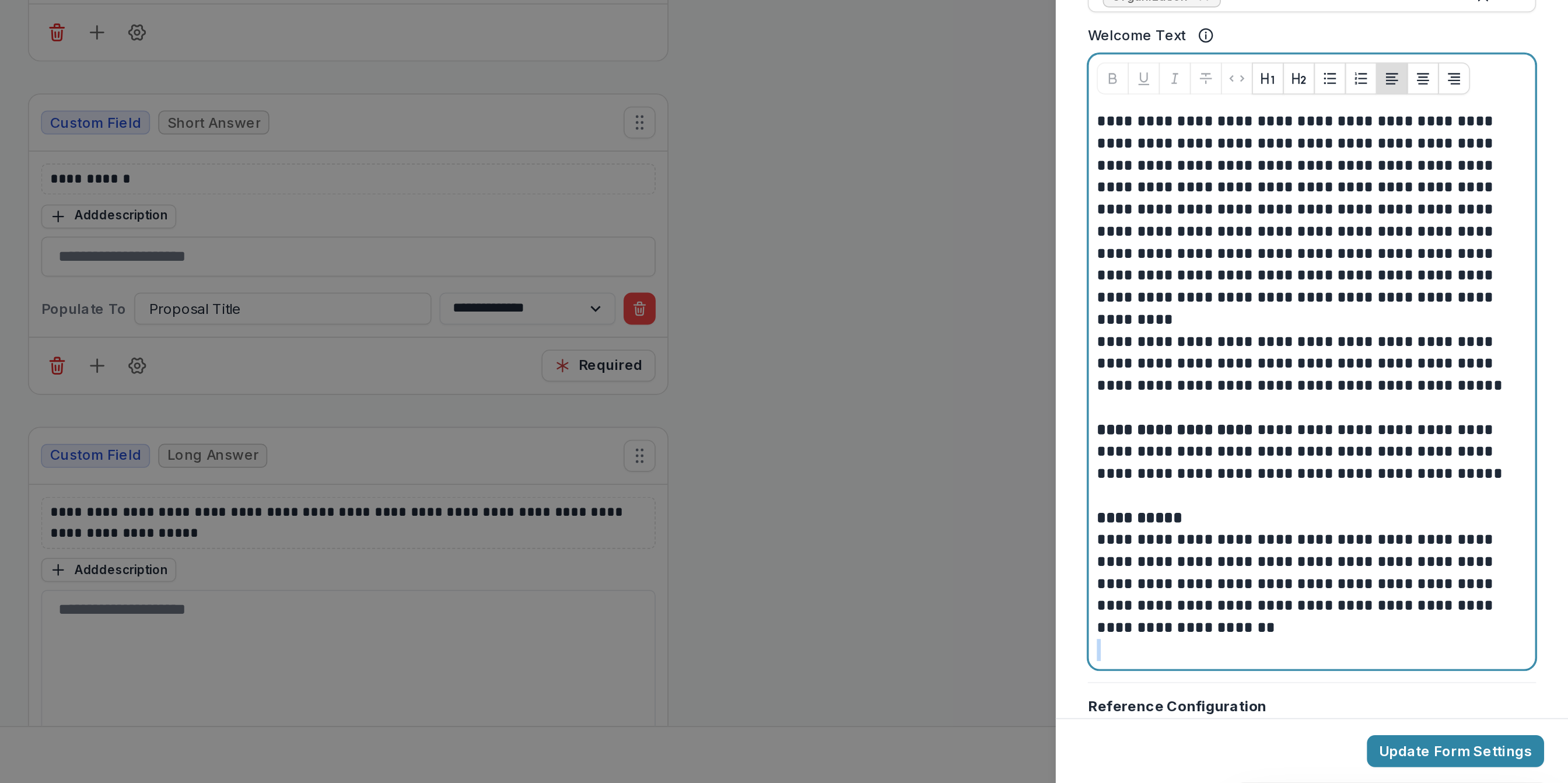
drag, startPoint x: 1416, startPoint y: 743, endPoint x: 1388, endPoint y: 715, distance: 39.6
click at [1388, 715] on div "**********" at bounding box center [1419, 551] width 260 height 330
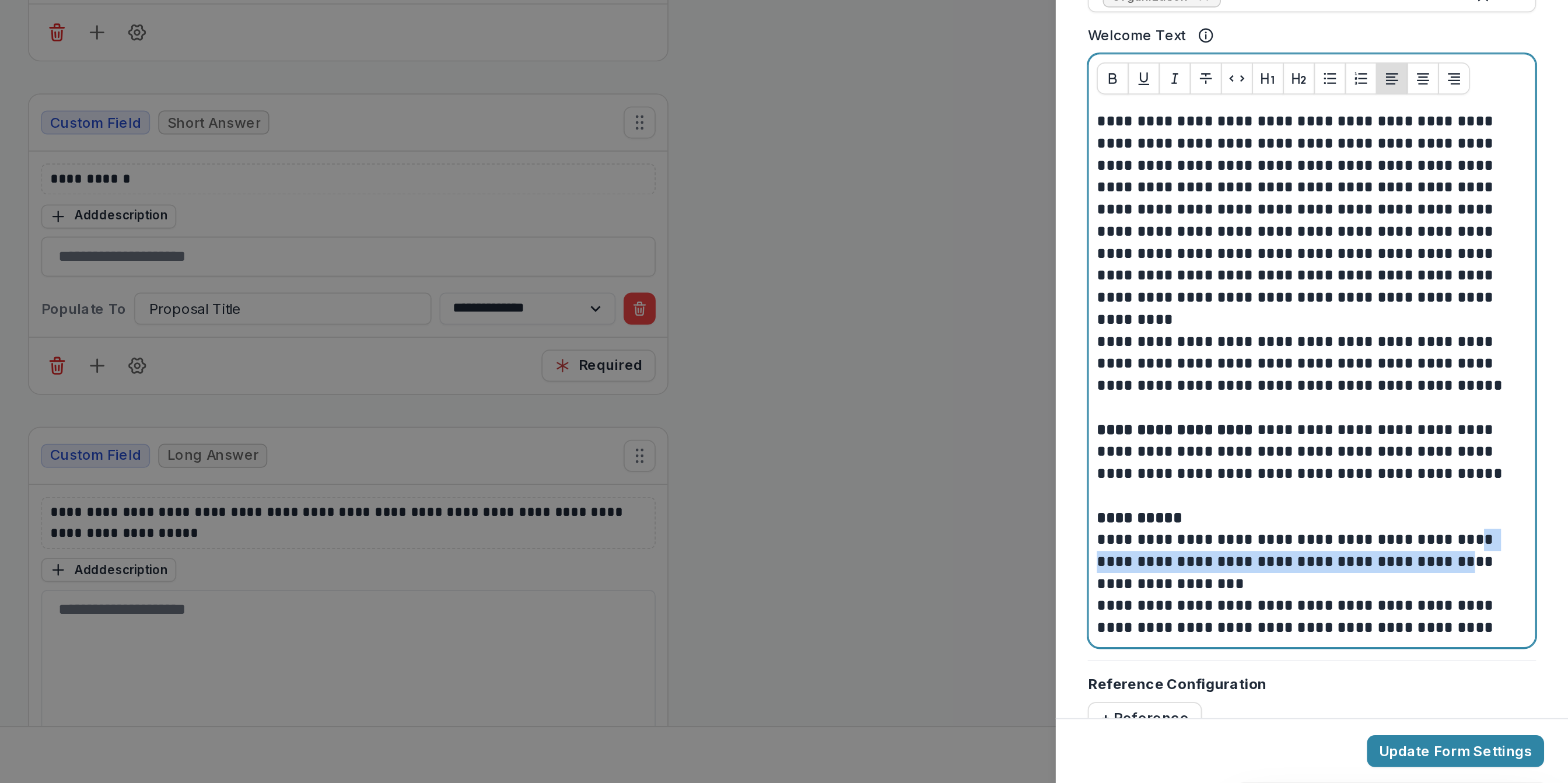
drag, startPoint x: 1440, startPoint y: 684, endPoint x: 1507, endPoint y: 651, distance: 74.7
click at [1507, 651] on p "**********" at bounding box center [1417, 648] width 248 height 51
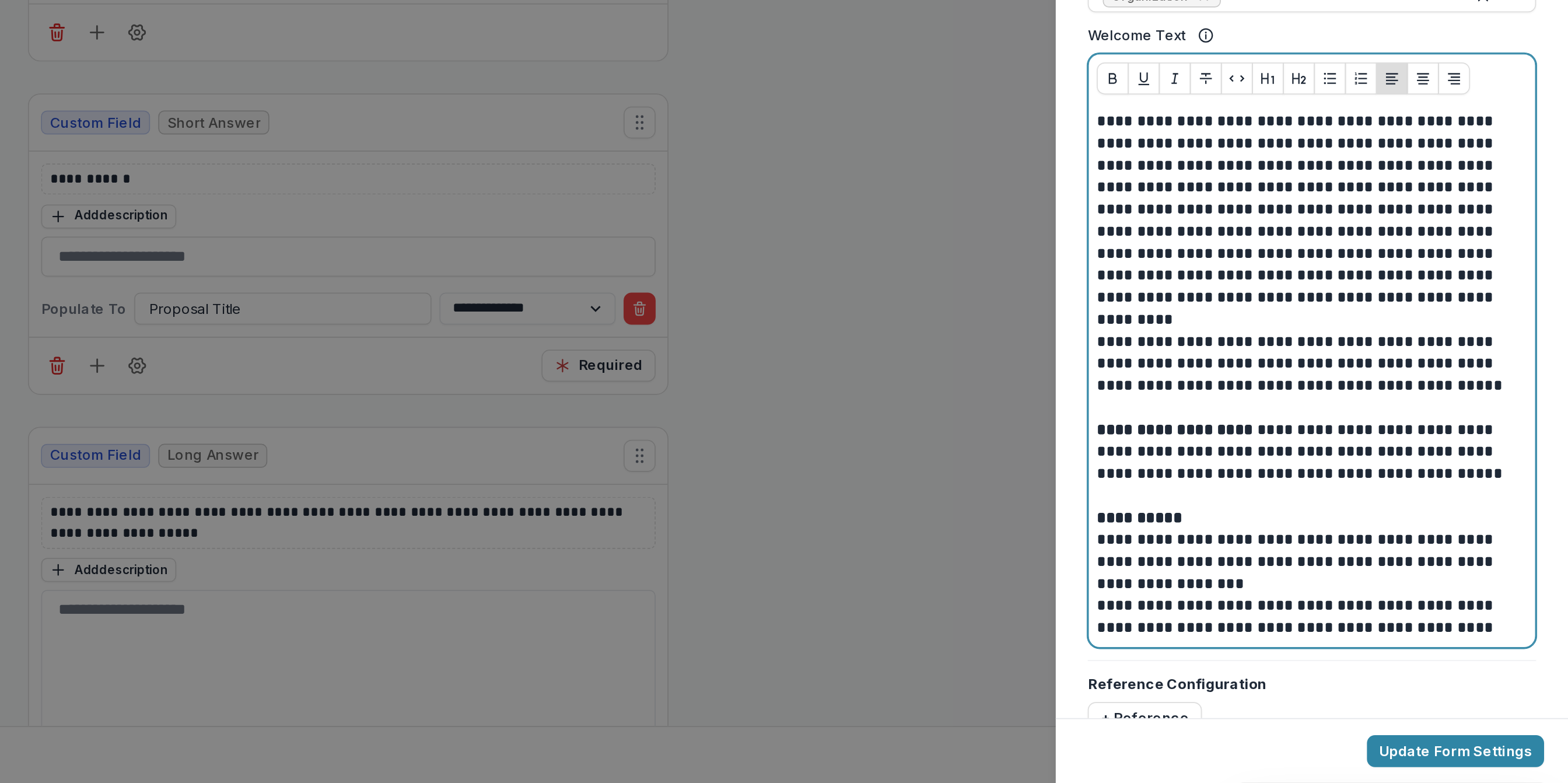
click at [1484, 681] on p "**********" at bounding box center [1417, 686] width 248 height 26
click at [1487, 695] on p "**********" at bounding box center [1417, 686] width 248 height 26
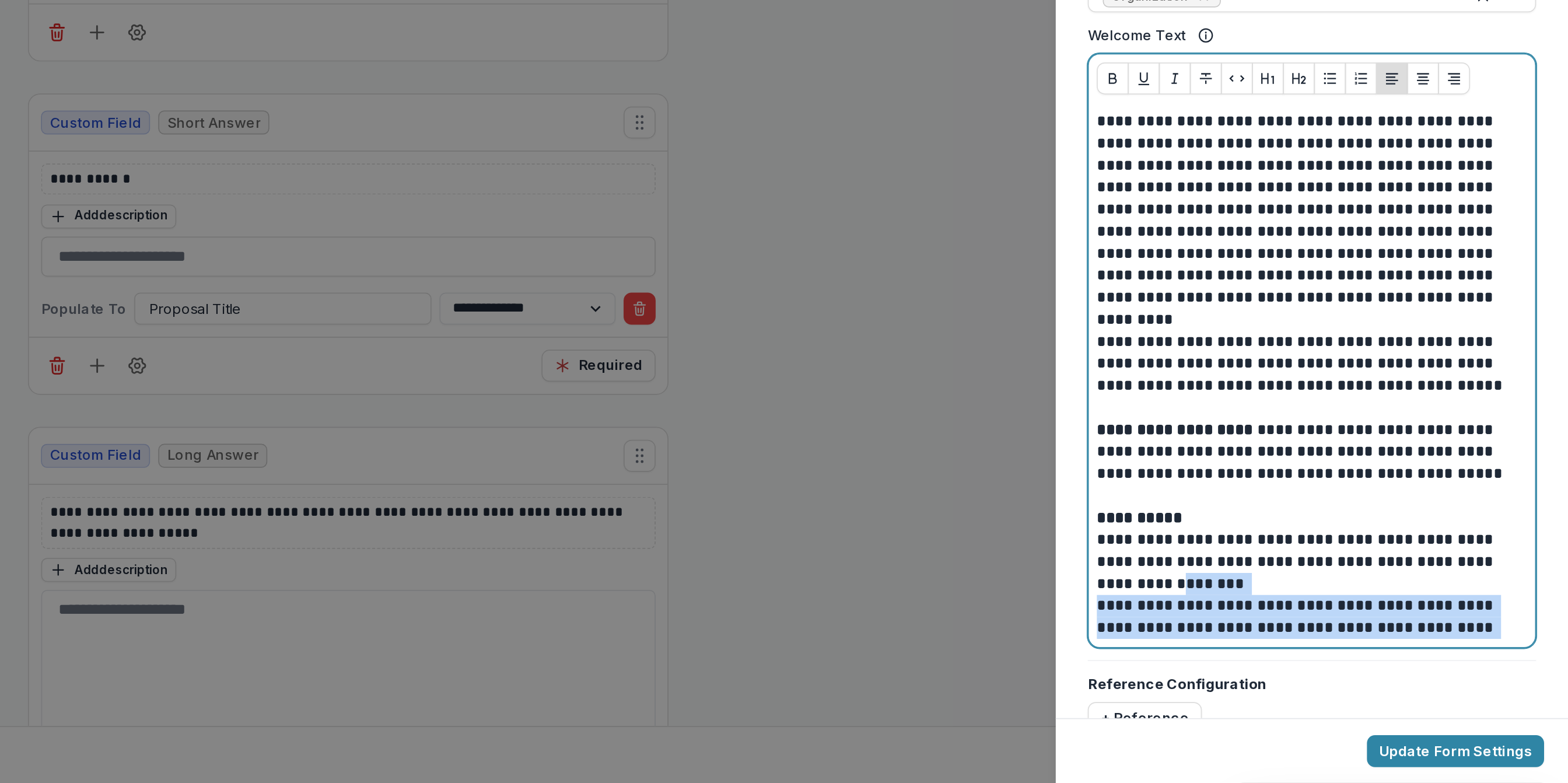
drag, startPoint x: 1532, startPoint y: 699, endPoint x: 1326, endPoint y: 675, distance: 207.4
click at [1326, 675] on div "**********" at bounding box center [1418, 545] width 251 height 308
drag, startPoint x: 1331, startPoint y: 693, endPoint x: 1474, endPoint y: 696, distance: 143.0
click at [1474, 696] on p "**********" at bounding box center [1417, 686] width 248 height 26
click at [1531, 694] on p "**********" at bounding box center [1417, 686] width 248 height 26
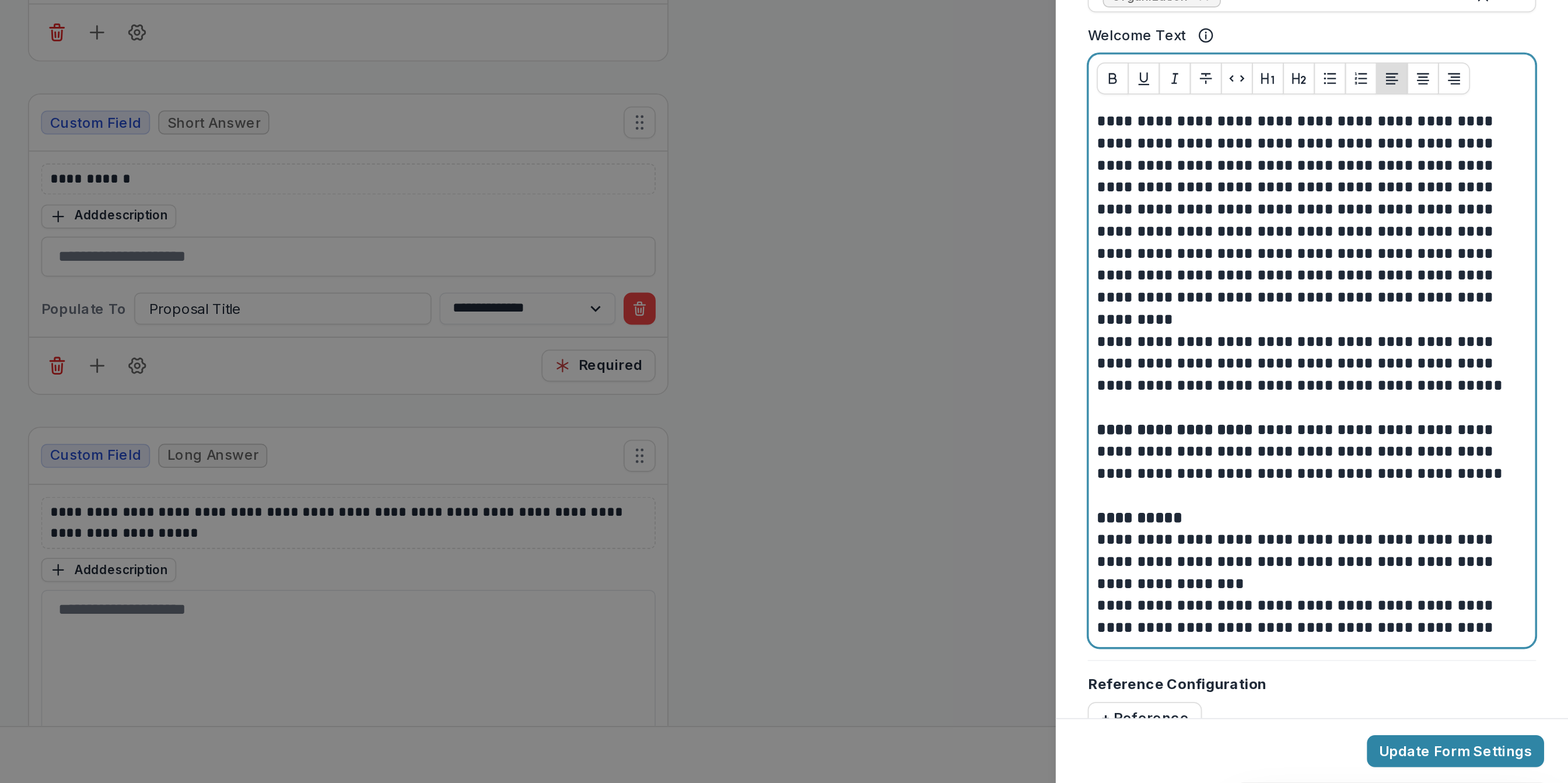
click at [1406, 654] on p "**********" at bounding box center [1417, 648] width 248 height 51
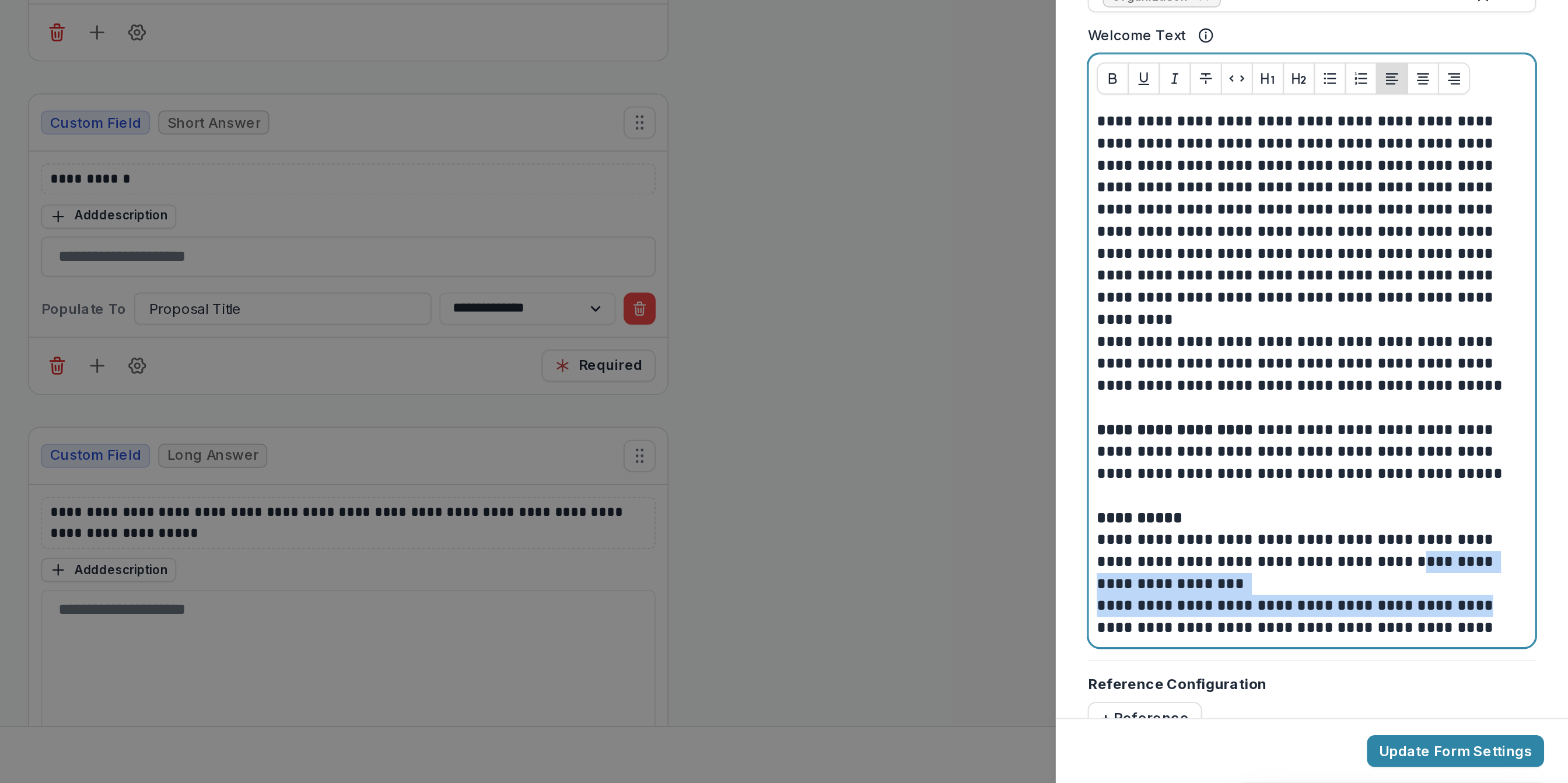
drag, startPoint x: 1475, startPoint y: 657, endPoint x: 1512, endPoint y: 682, distance: 44.7
click at [1512, 682] on div "**********" at bounding box center [1418, 545] width 251 height 308
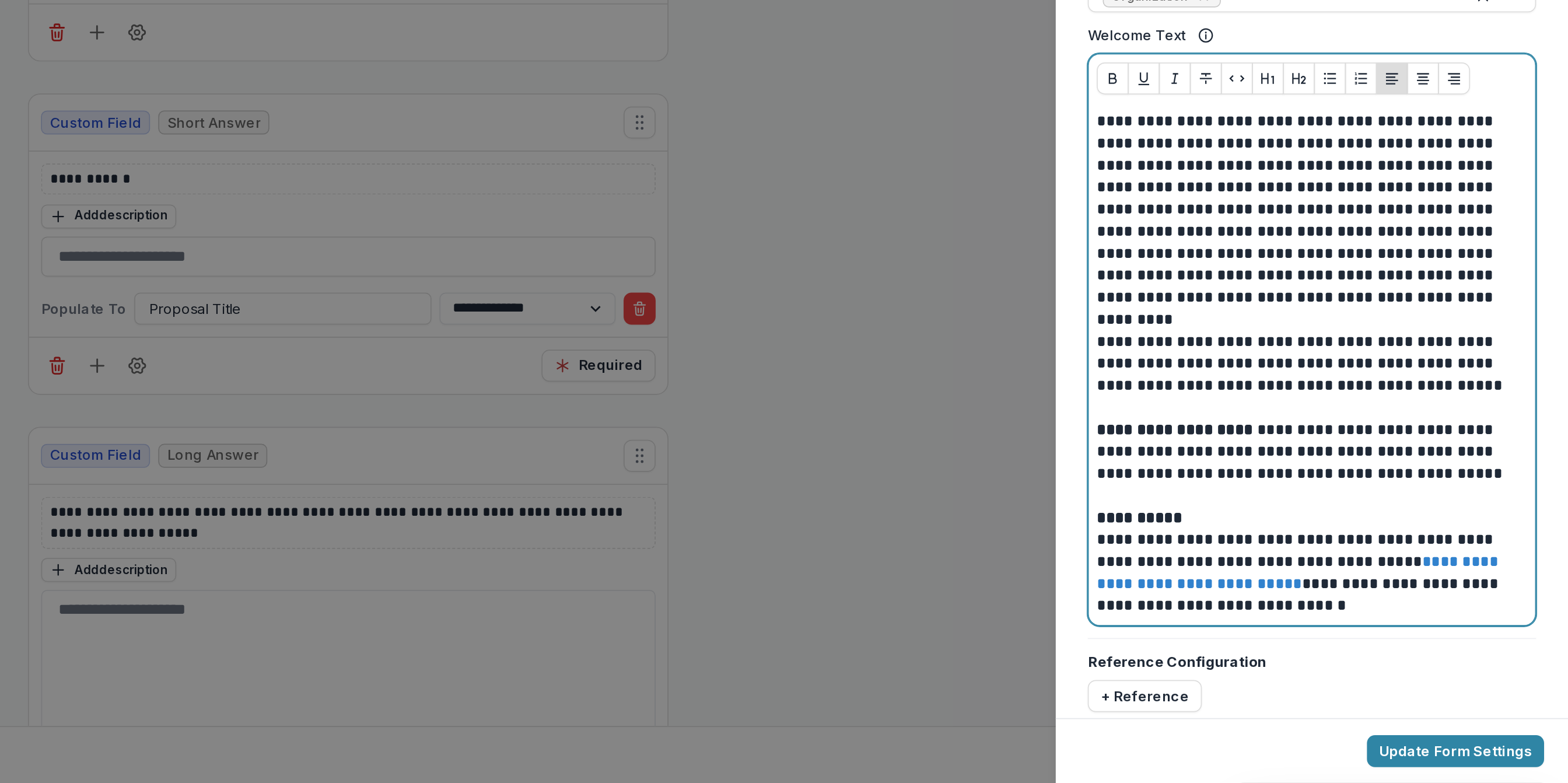
click at [1301, 668] on p "**********" at bounding box center [1417, 654] width 248 height 64
drag, startPoint x: 1464, startPoint y: 668, endPoint x: 1290, endPoint y: 670, distance: 174.0
click at [1290, 670] on div "**********" at bounding box center [1419, 539] width 260 height 304
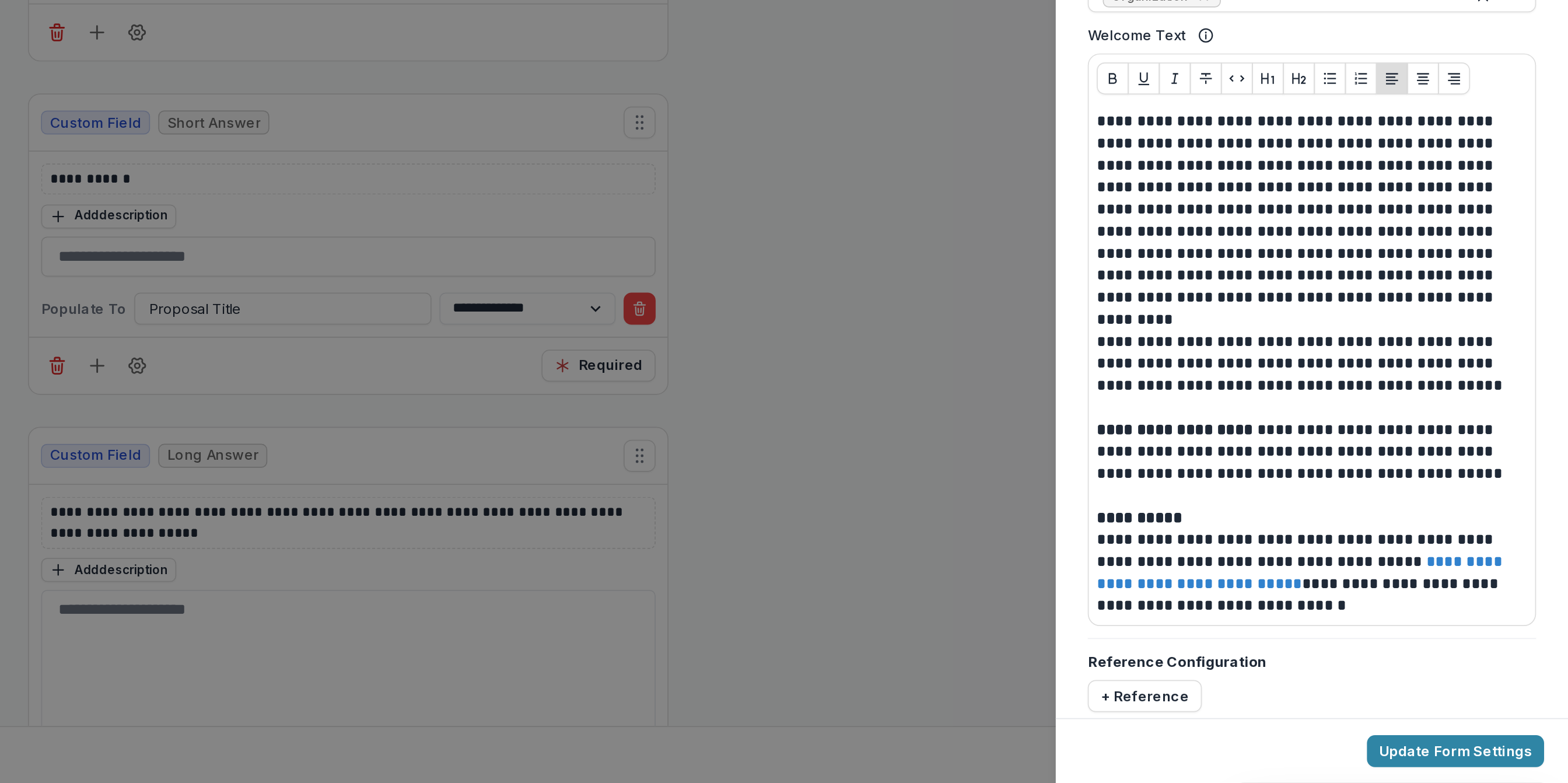
click at [1290, 670] on div "**********" at bounding box center [1419, 539] width 260 height 304
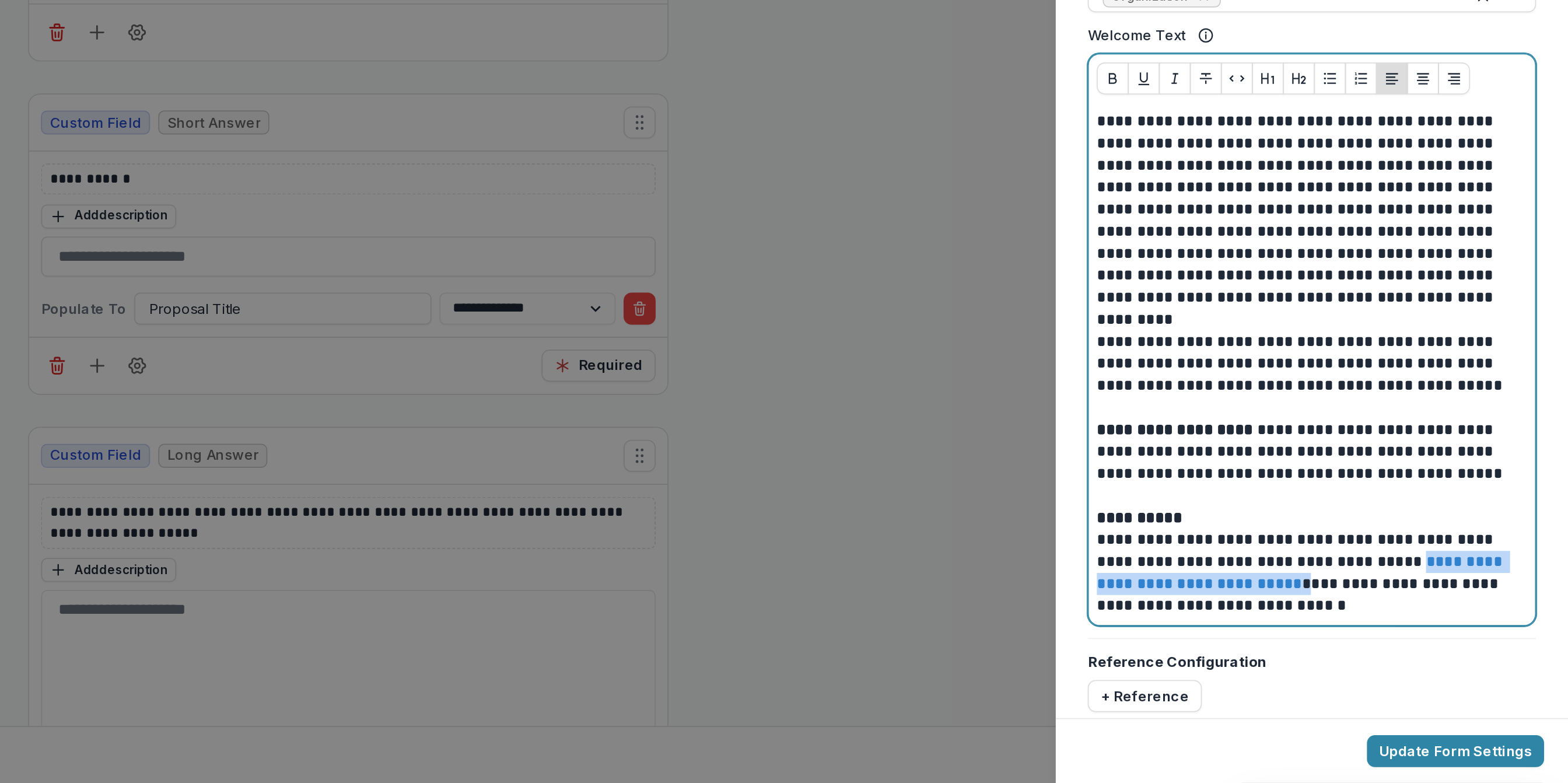
click at [1487, 656] on p "**********" at bounding box center [1417, 654] width 248 height 64
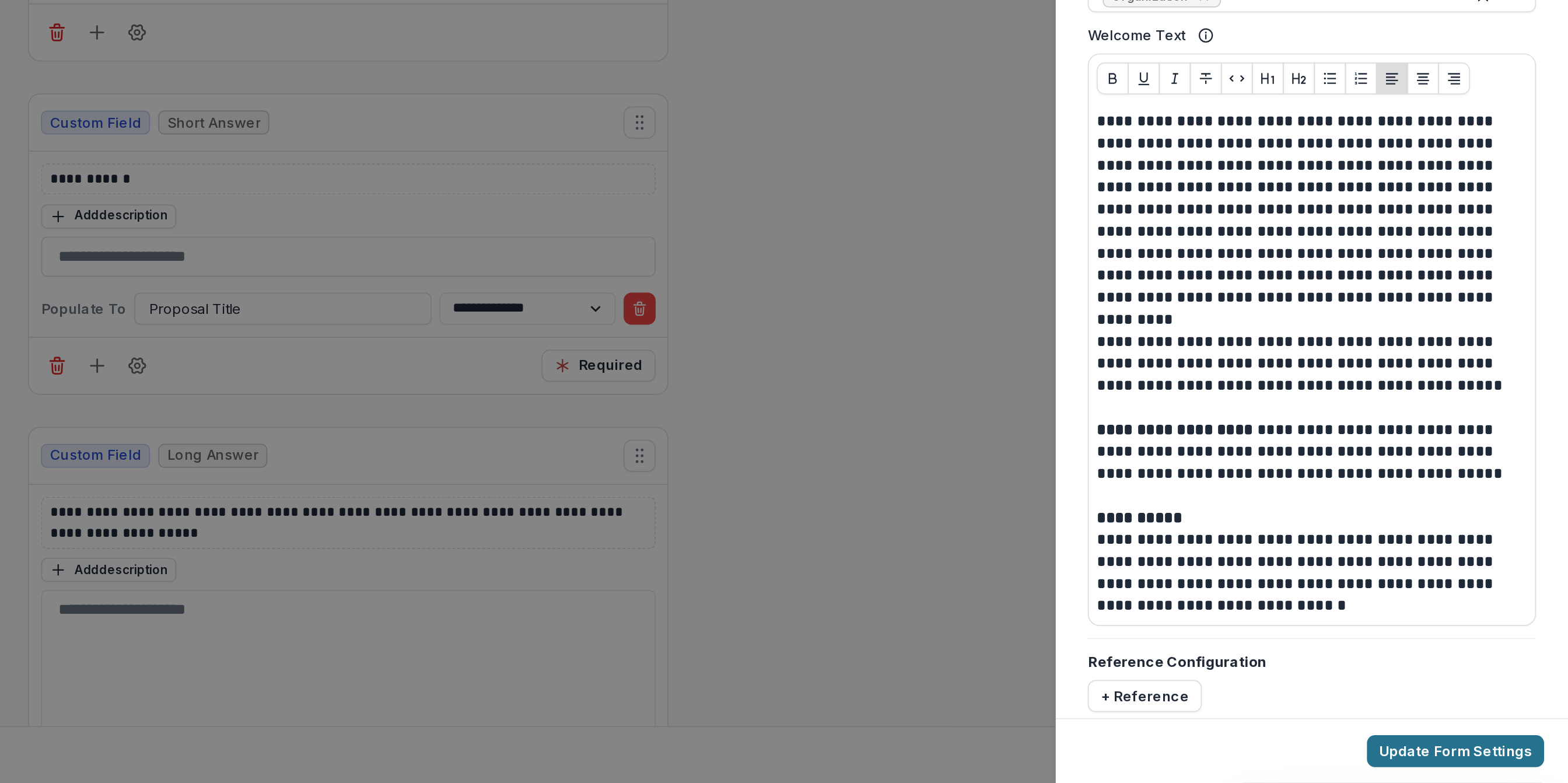
click at [1509, 771] on button "Update Form Settings" at bounding box center [1502, 764] width 104 height 18
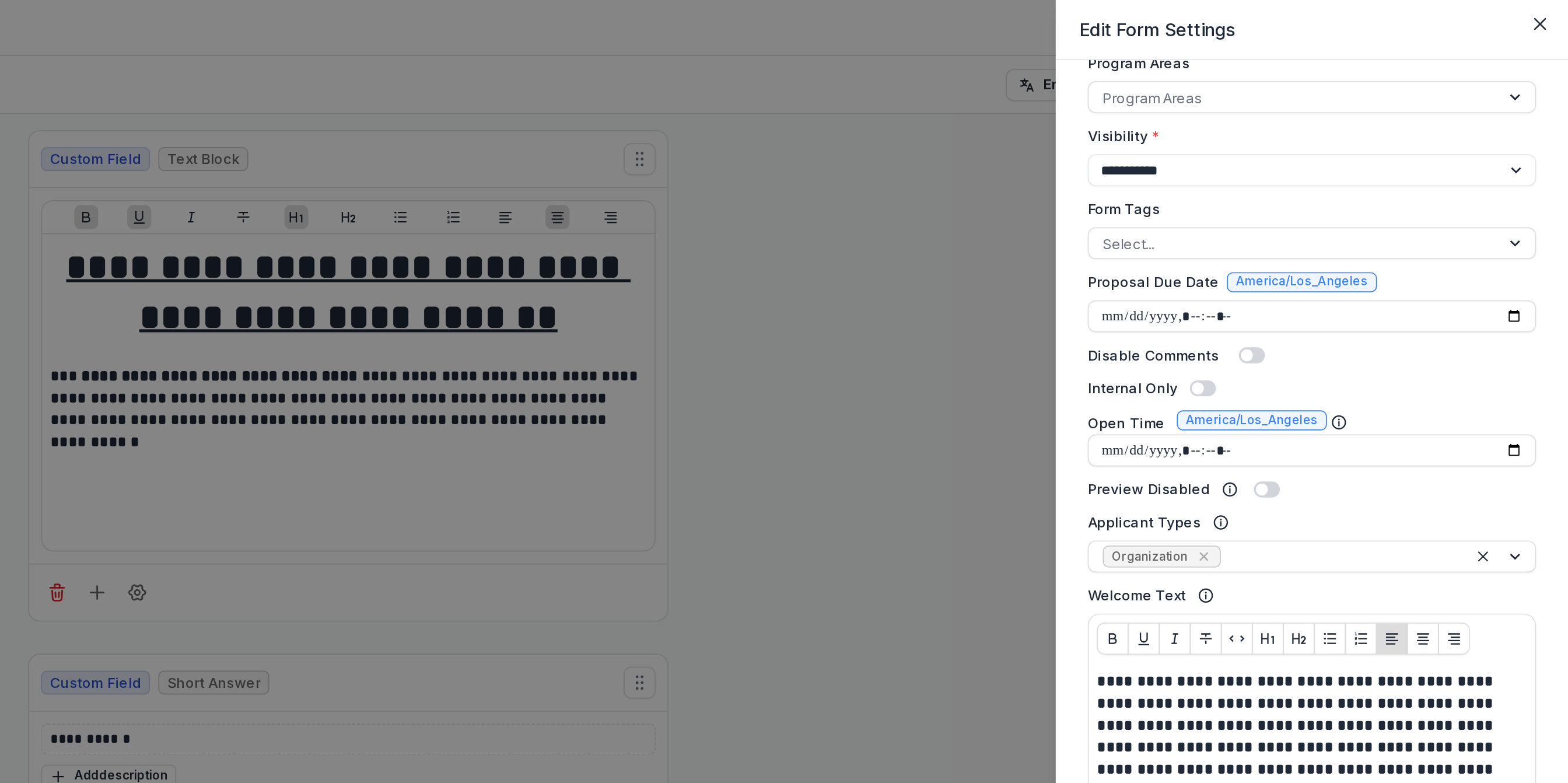
click at [1112, 129] on div "**********" at bounding box center [784, 391] width 1568 height 783
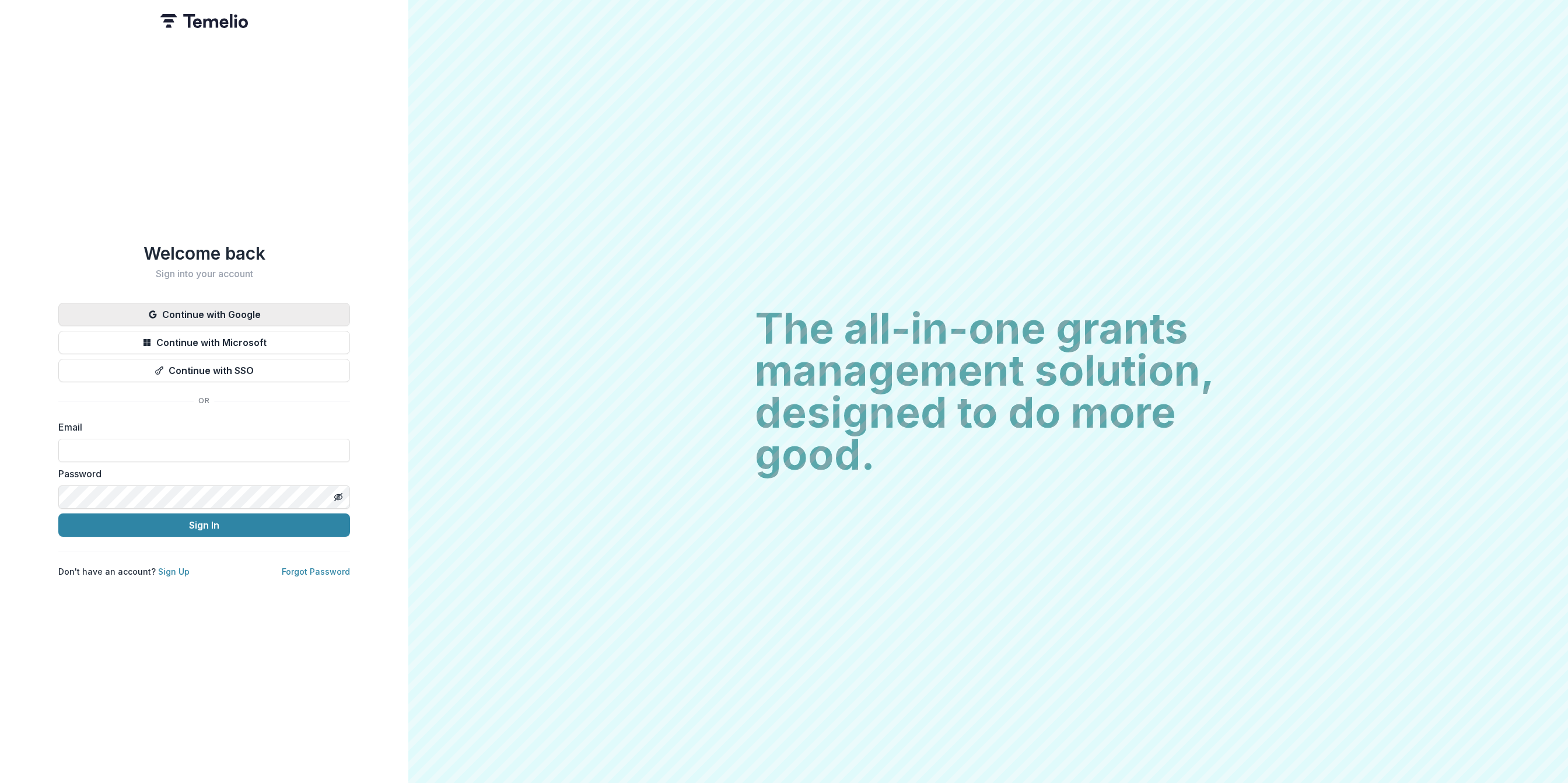
click at [271, 310] on button "Continue with Google" at bounding box center [204, 315] width 292 height 24
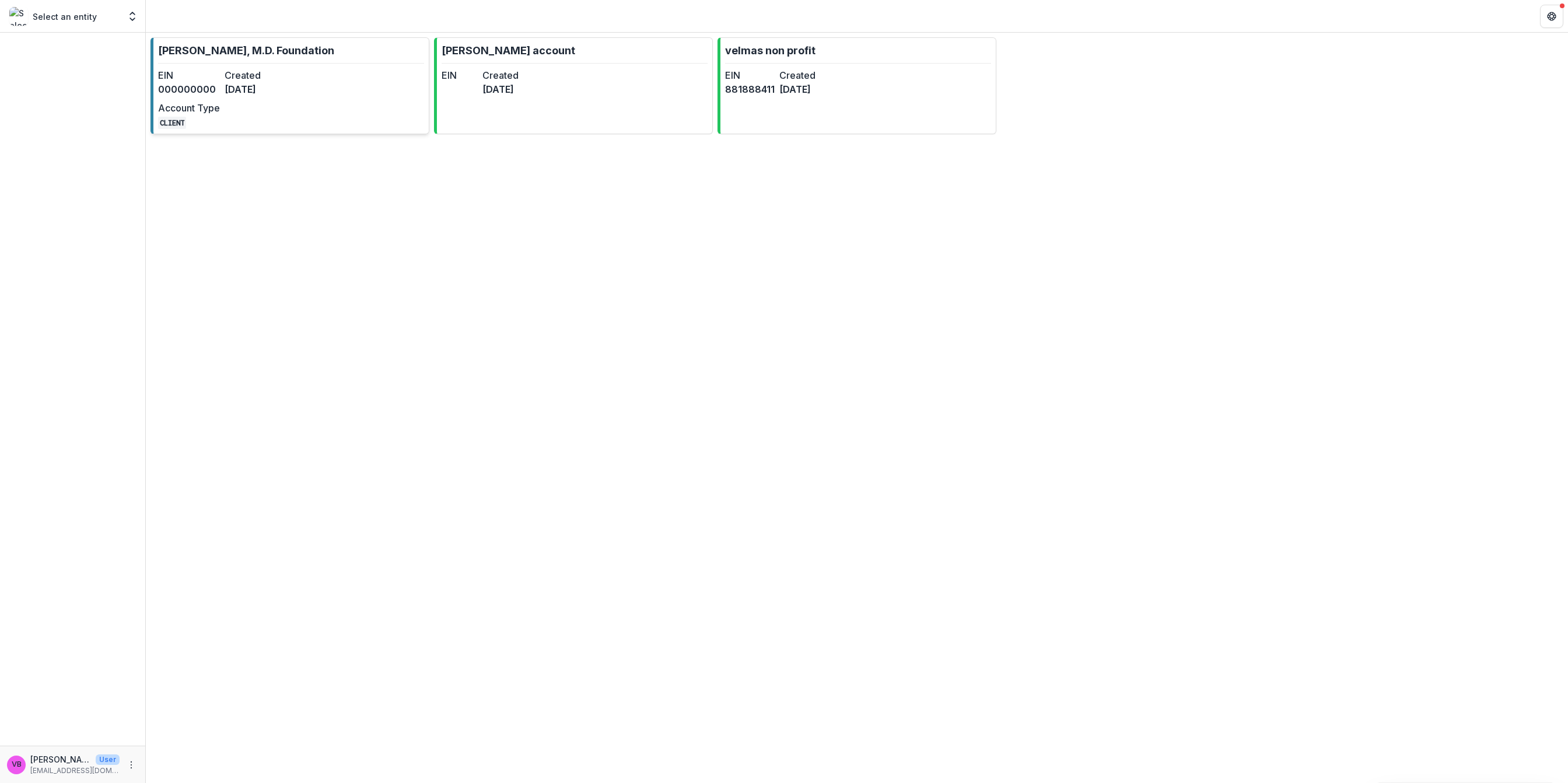
click at [314, 85] on link "[PERSON_NAME], M.D. Foundation EIN 000000000 Created [DATE] Account Type CLIENT" at bounding box center [289, 86] width 278 height 97
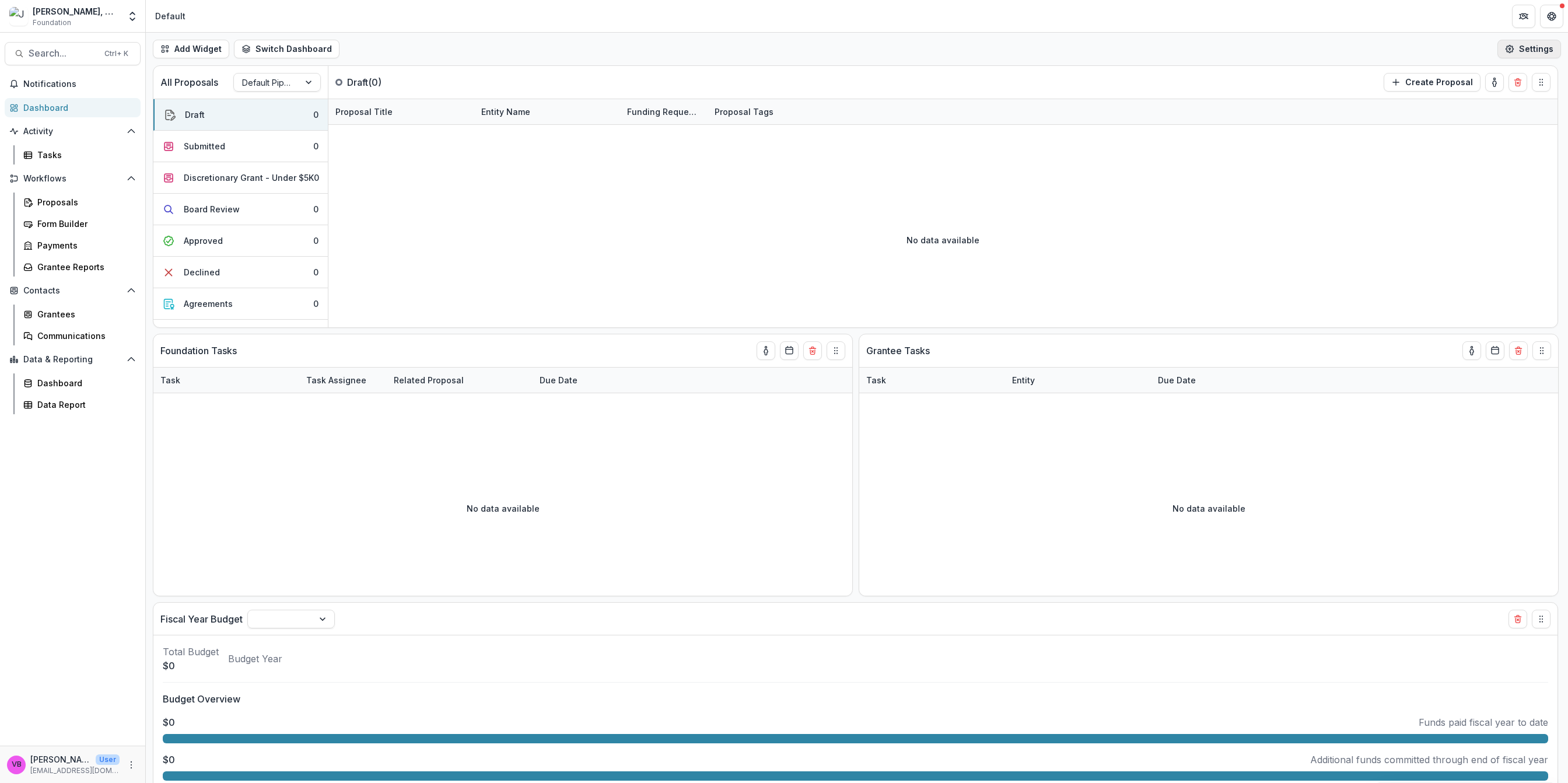
drag, startPoint x: 1527, startPoint y: 44, endPoint x: 1527, endPoint y: 52, distance: 8.0
drag, startPoint x: 1527, startPoint y: 52, endPoint x: 1558, endPoint y: 279, distance: 229.1
click at [1558, 279] on div "All Proposals Default Pipeline Draft ( 0 ) Create Proposal Draft 0 Submitted 0 …" at bounding box center [856, 424] width 1422 height 718
click at [76, 226] on div "Form Builder" at bounding box center [84, 224] width 94 height 12
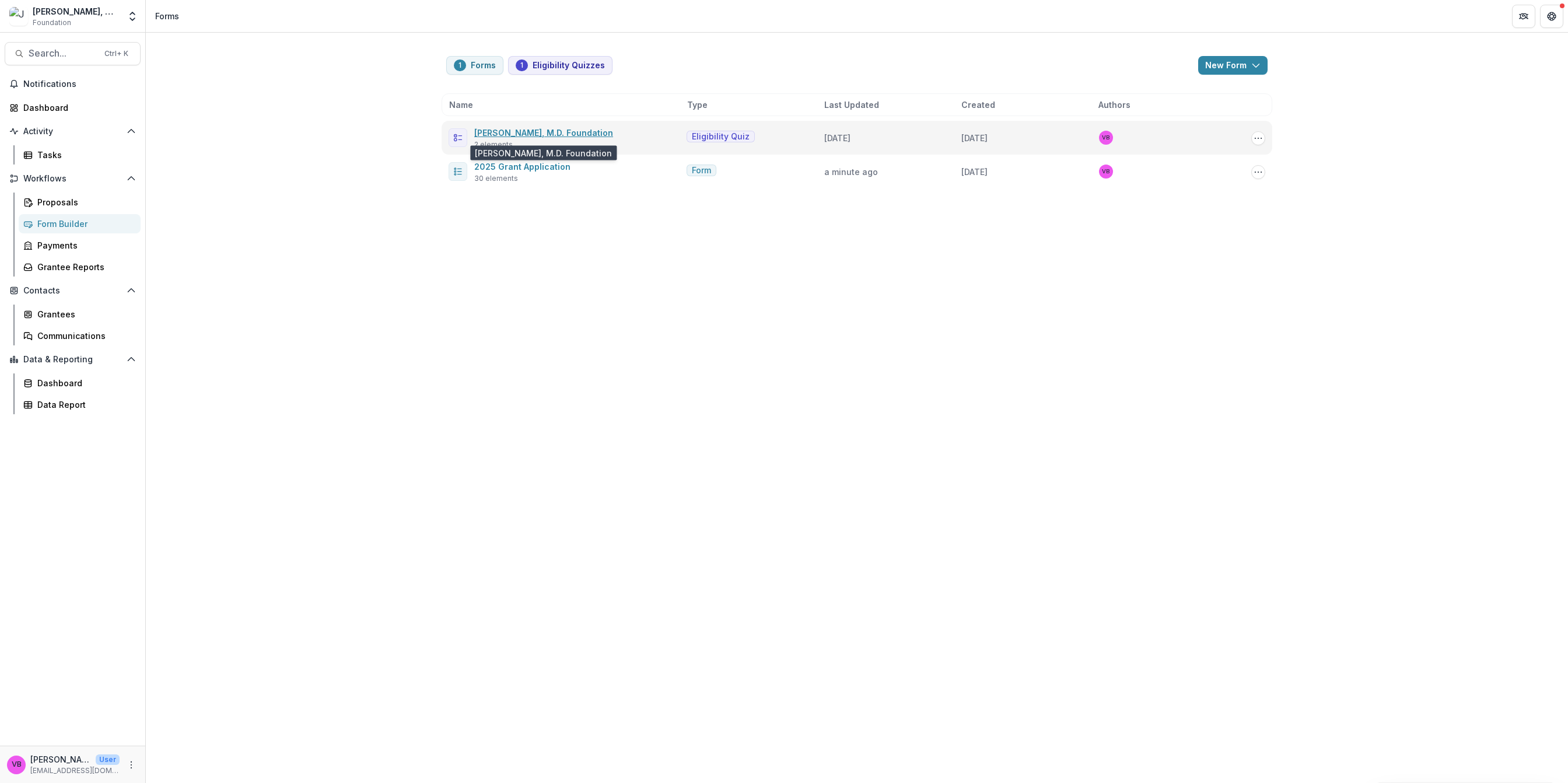
click at [599, 136] on link "[PERSON_NAME], M.D. Foundation" at bounding box center [543, 132] width 139 height 10
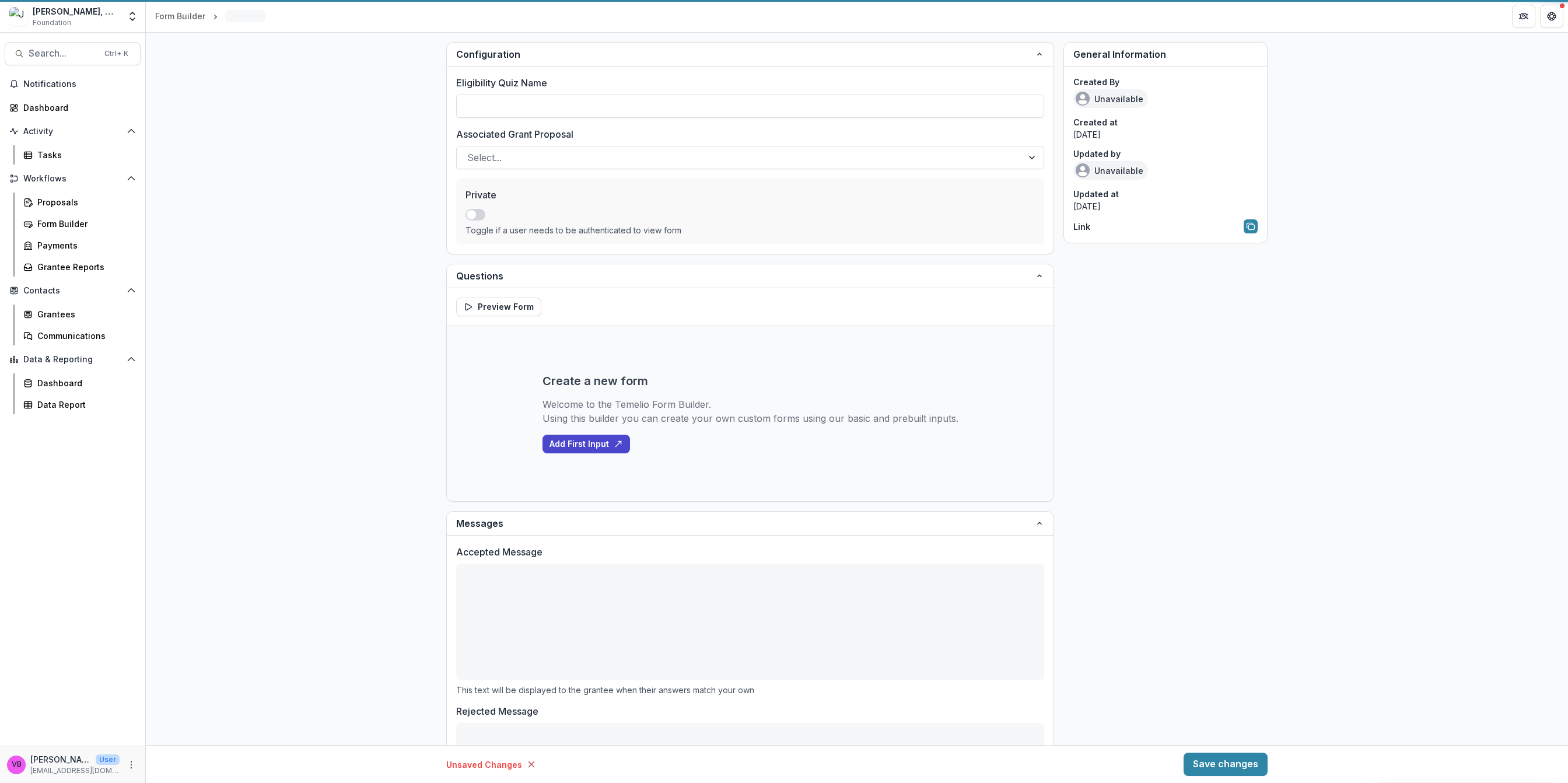
type input "**********"
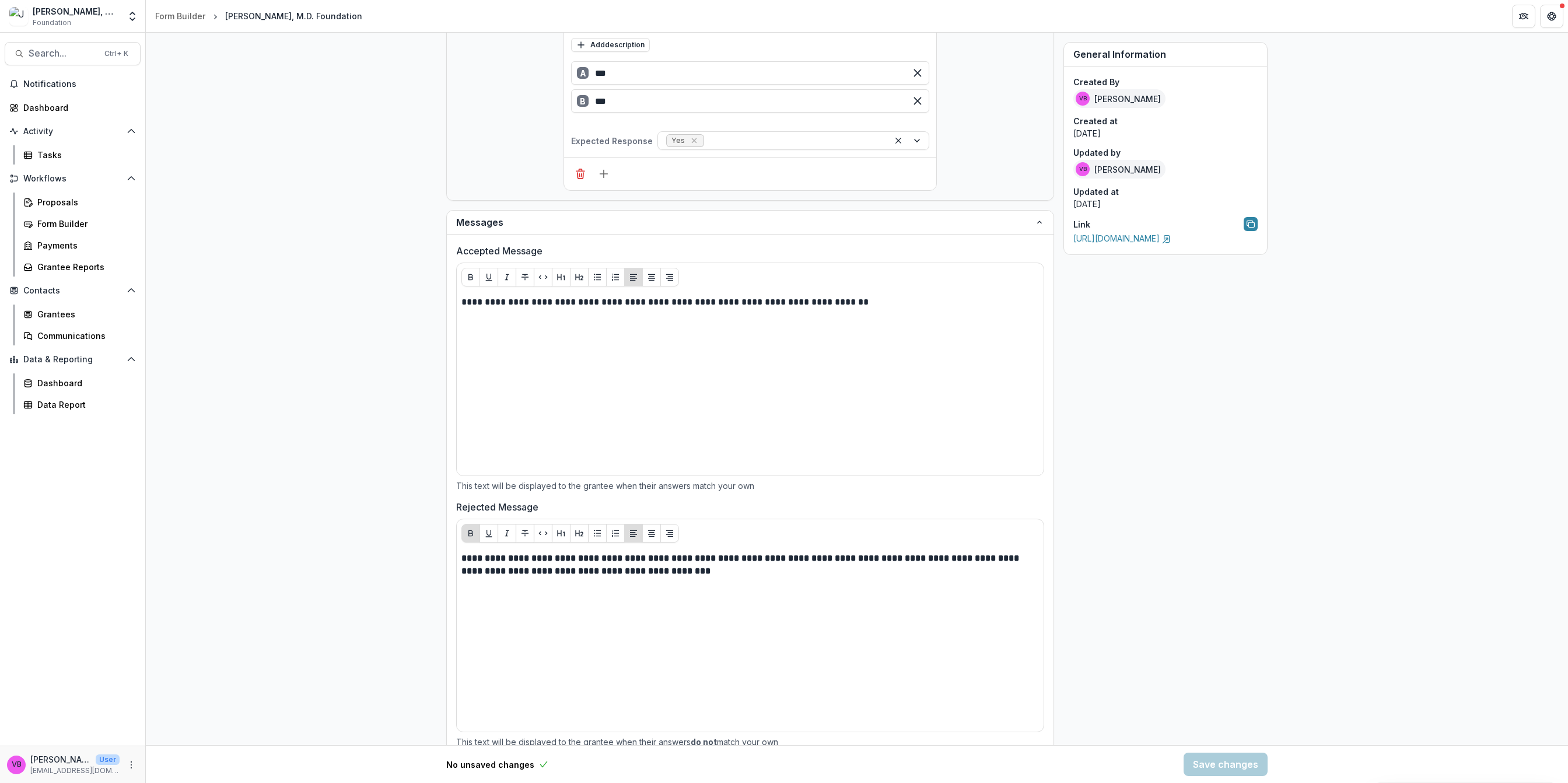
scroll to position [570, 0]
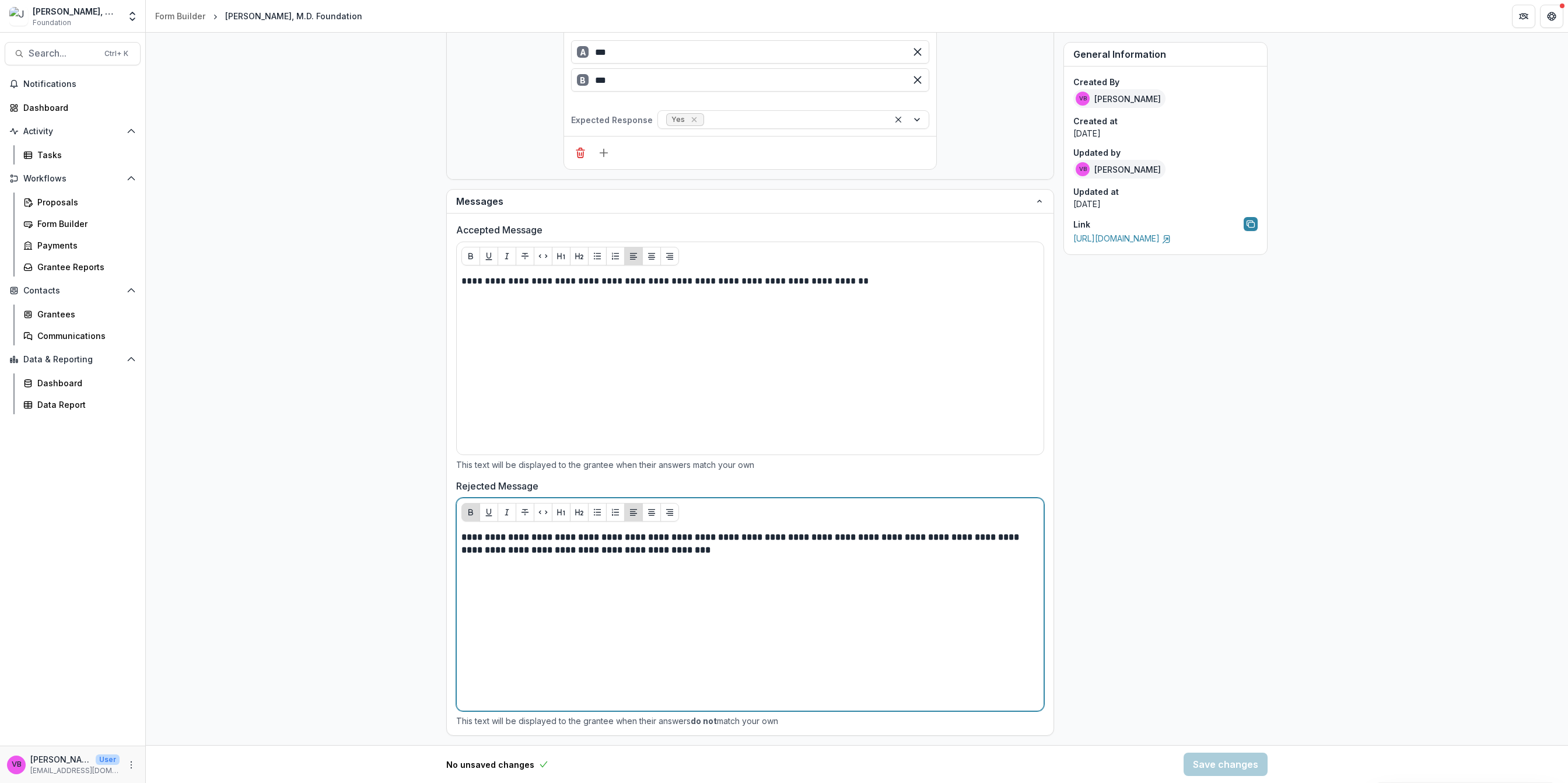
click at [741, 569] on div "**********" at bounding box center [750, 618] width 578 height 175
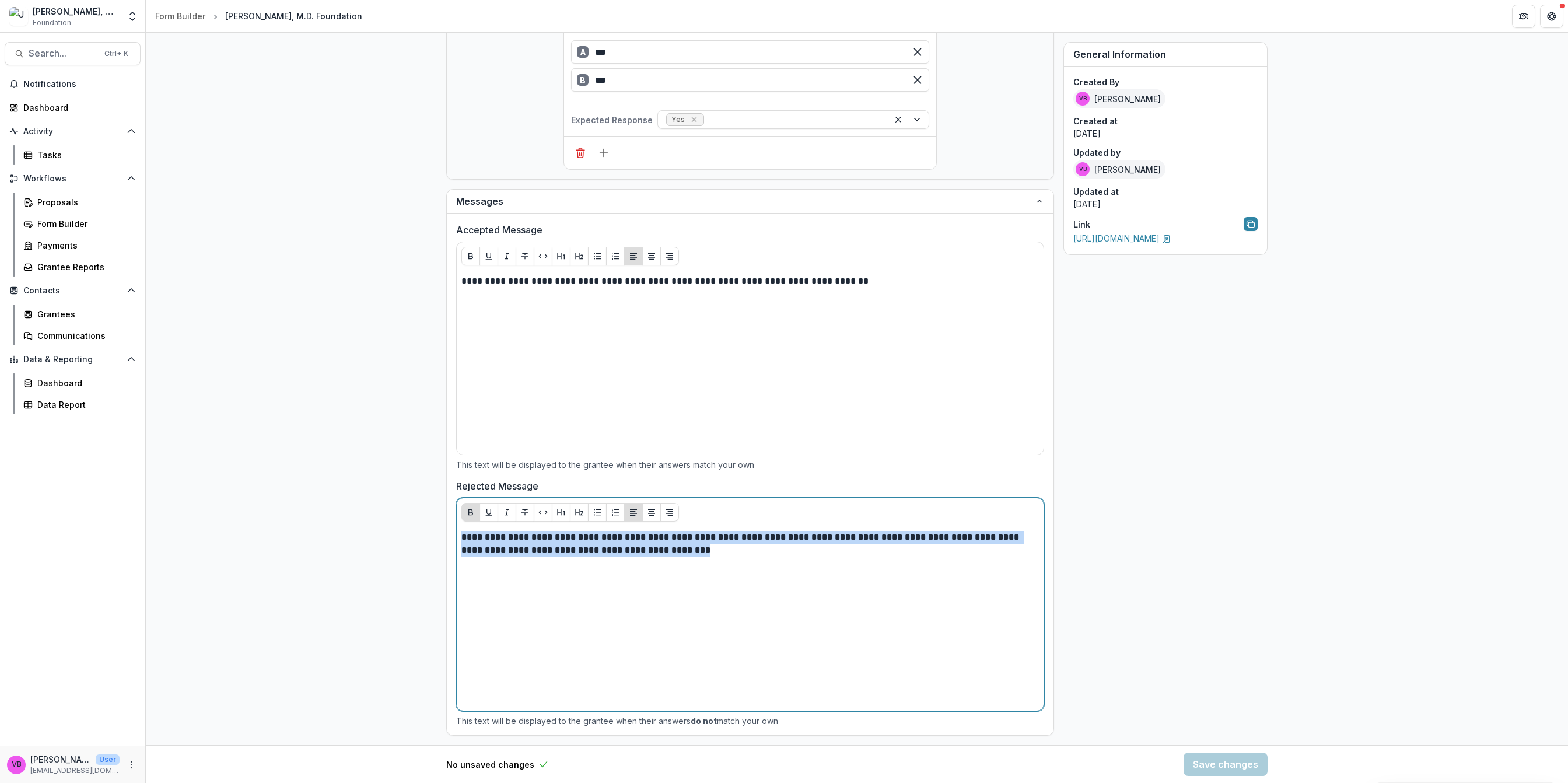
drag, startPoint x: 685, startPoint y: 558, endPoint x: 445, endPoint y: 536, distance: 241.0
click at [447, 536] on div "**********" at bounding box center [750, 475] width 607 height 522
click at [470, 511] on icon "Bold" at bounding box center [470, 512] width 10 height 10
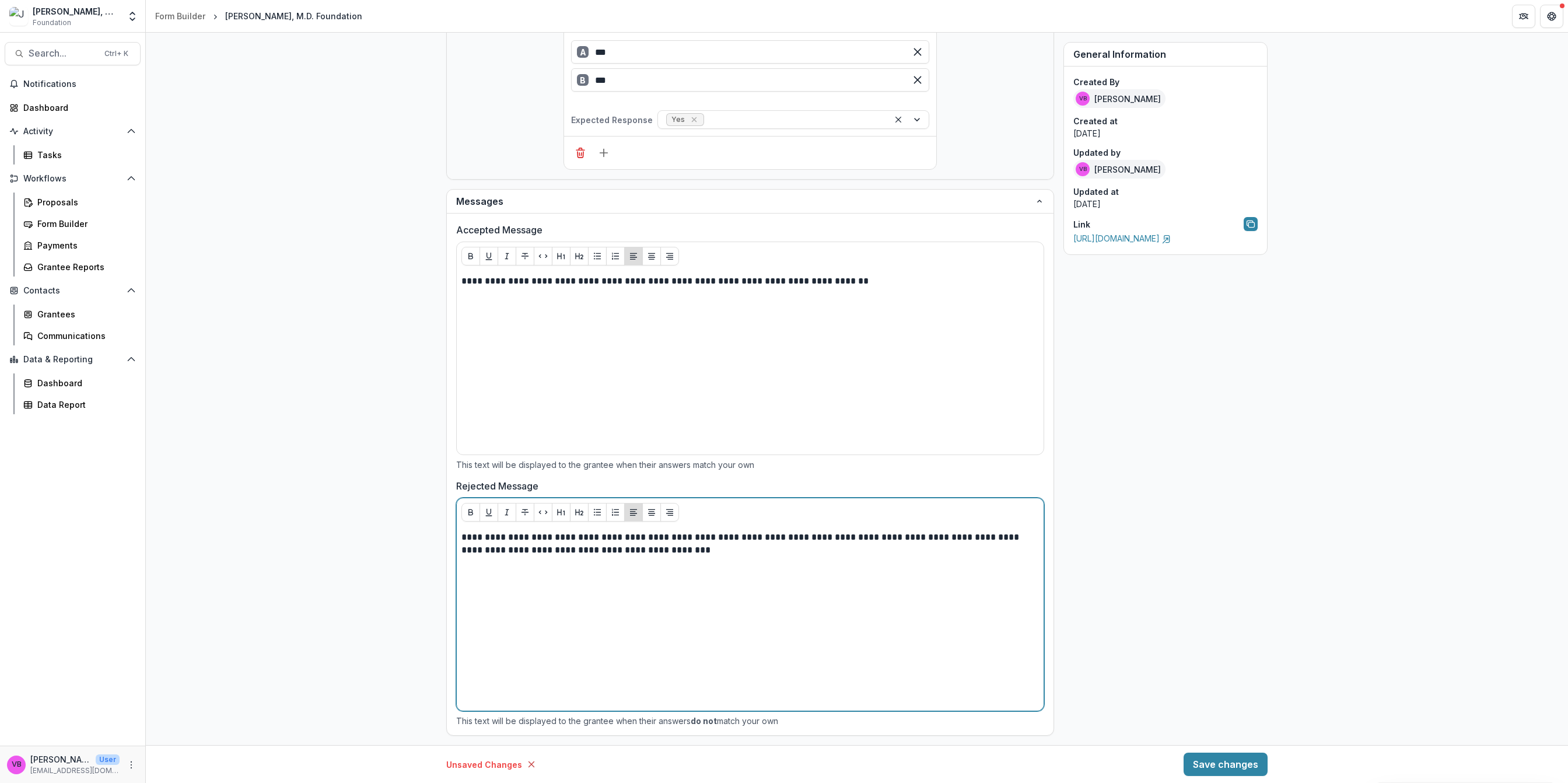
click at [587, 545] on p "**********" at bounding box center [749, 543] width 576 height 26
click at [639, 546] on p "**********" at bounding box center [749, 543] width 576 height 26
click at [726, 548] on p "**********" at bounding box center [749, 543] width 576 height 26
click at [885, 545] on p "**********" at bounding box center [749, 543] width 576 height 26
click at [959, 540] on p "**********" at bounding box center [749, 543] width 576 height 26
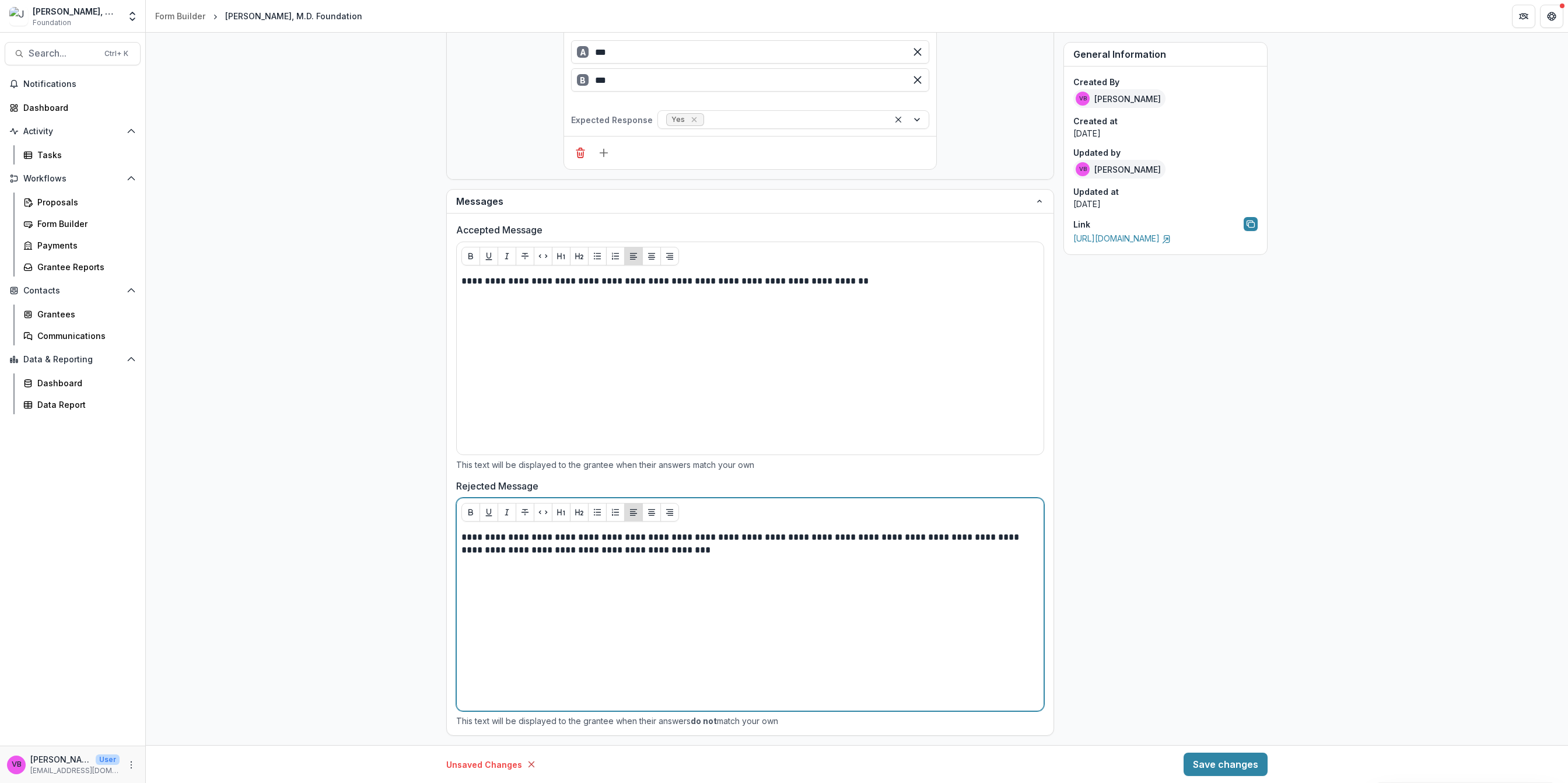
click at [682, 548] on p "**********" at bounding box center [749, 543] width 576 height 26
click at [805, 621] on div "**********" at bounding box center [750, 618] width 578 height 175
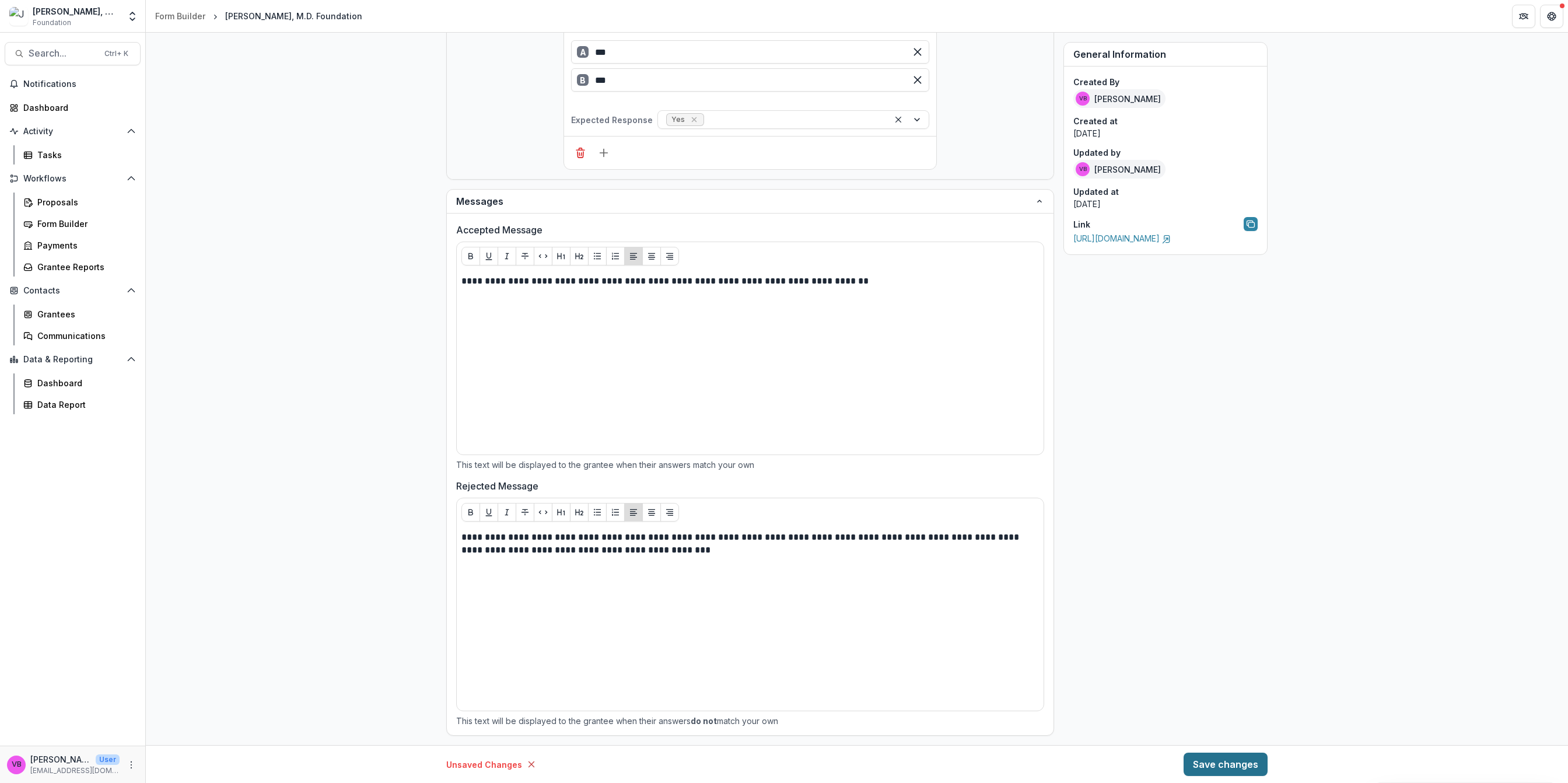
click at [1227, 765] on button "Save changes" at bounding box center [1226, 765] width 84 height 24
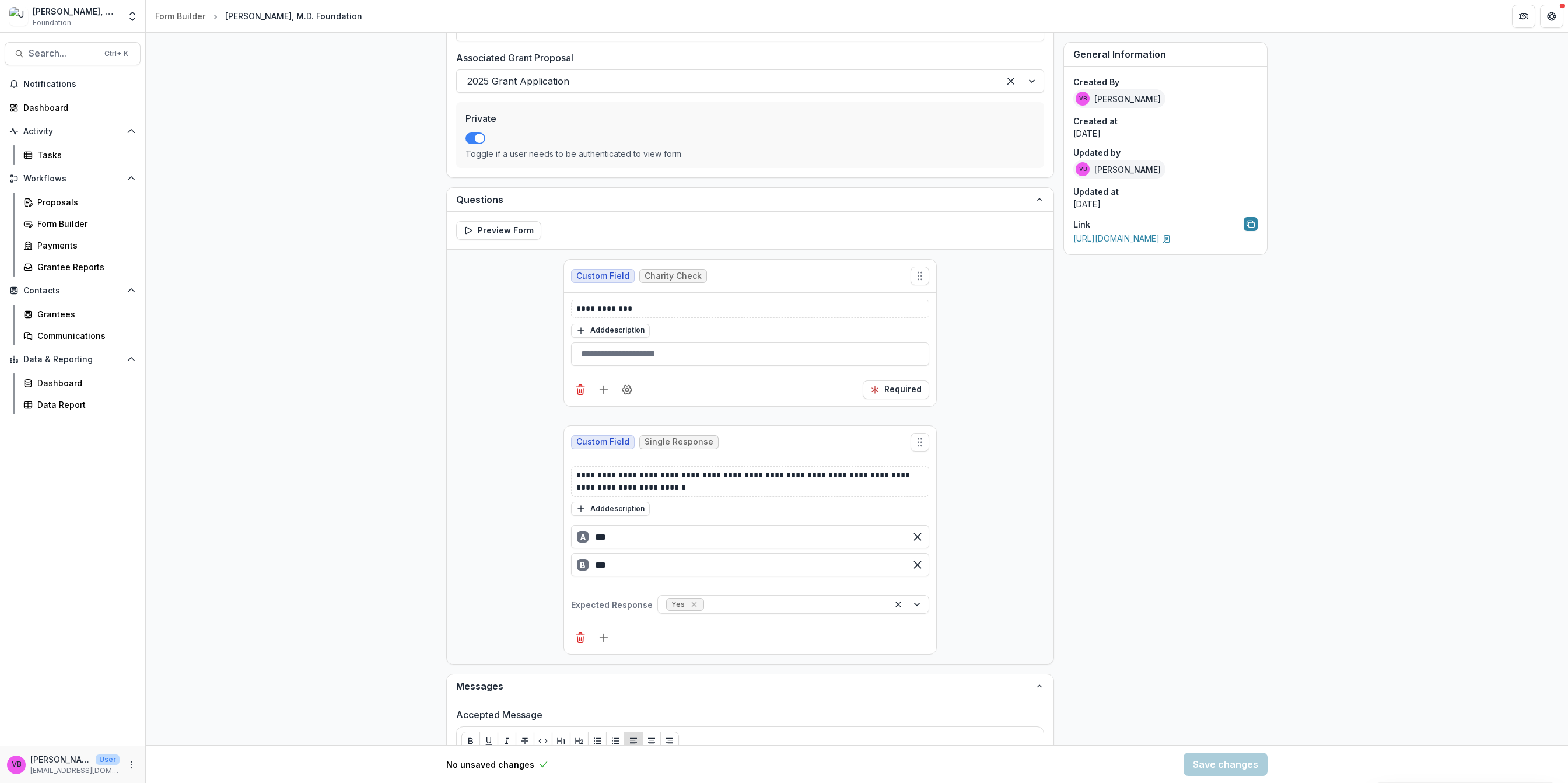
scroll to position [117, 0]
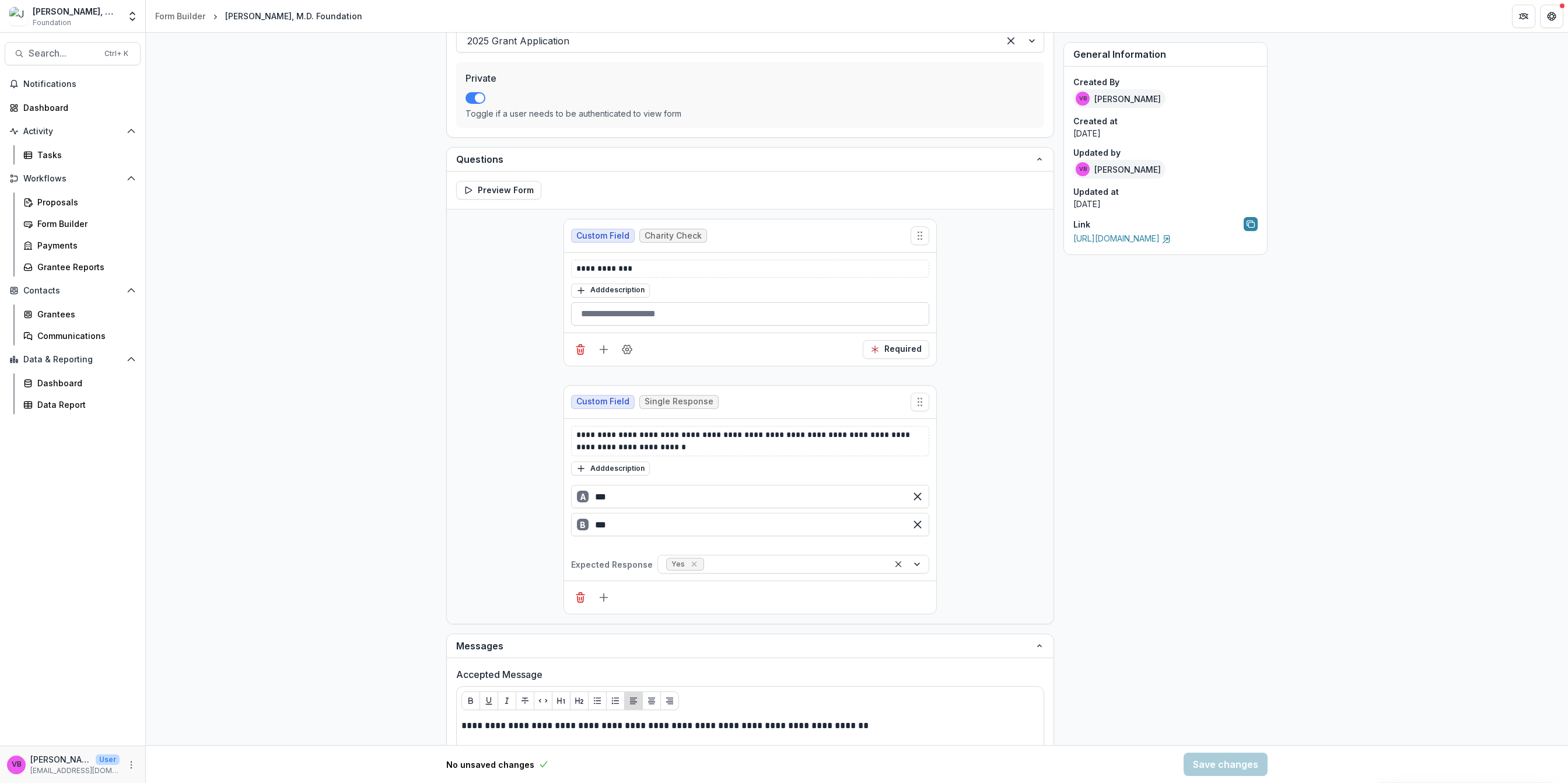
click at [675, 315] on input "text" at bounding box center [749, 314] width 358 height 24
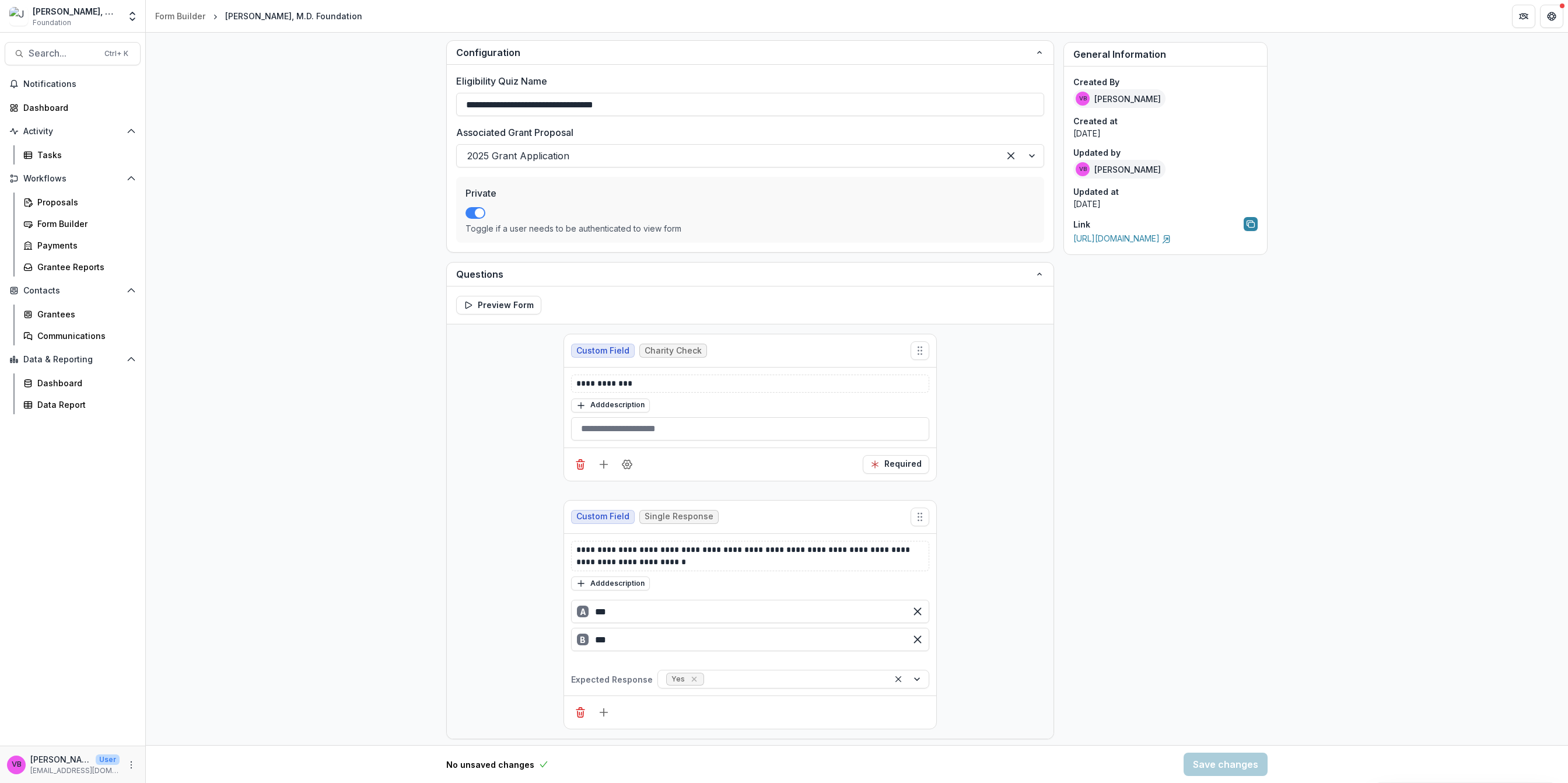
scroll to position [0, 0]
click at [601, 472] on icon "Add field" at bounding box center [604, 466] width 12 height 12
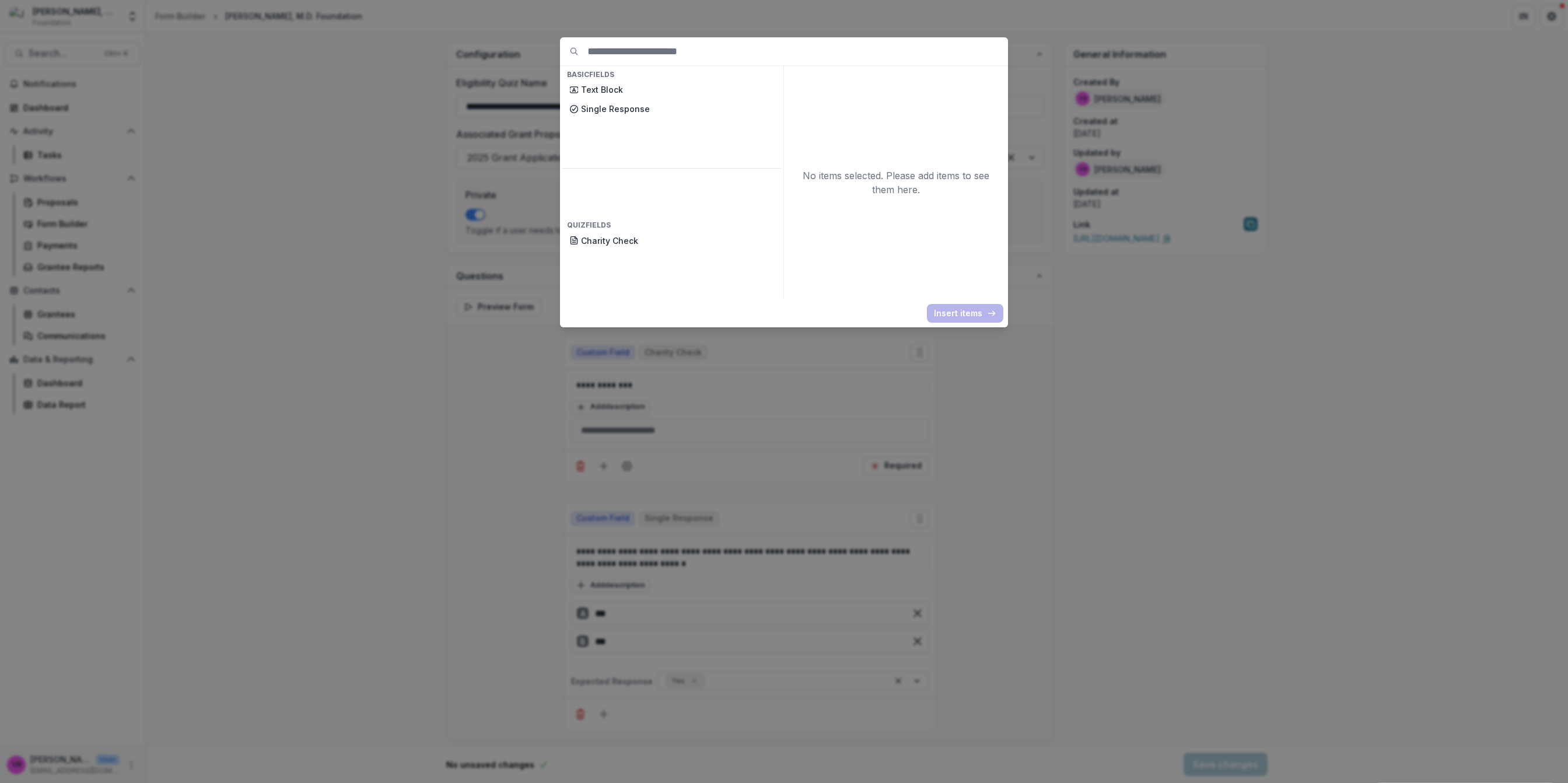
click at [492, 497] on div "Basic Fields Text Block Single Response Quiz Fields Charity Check No items sele…" at bounding box center [784, 391] width 1568 height 783
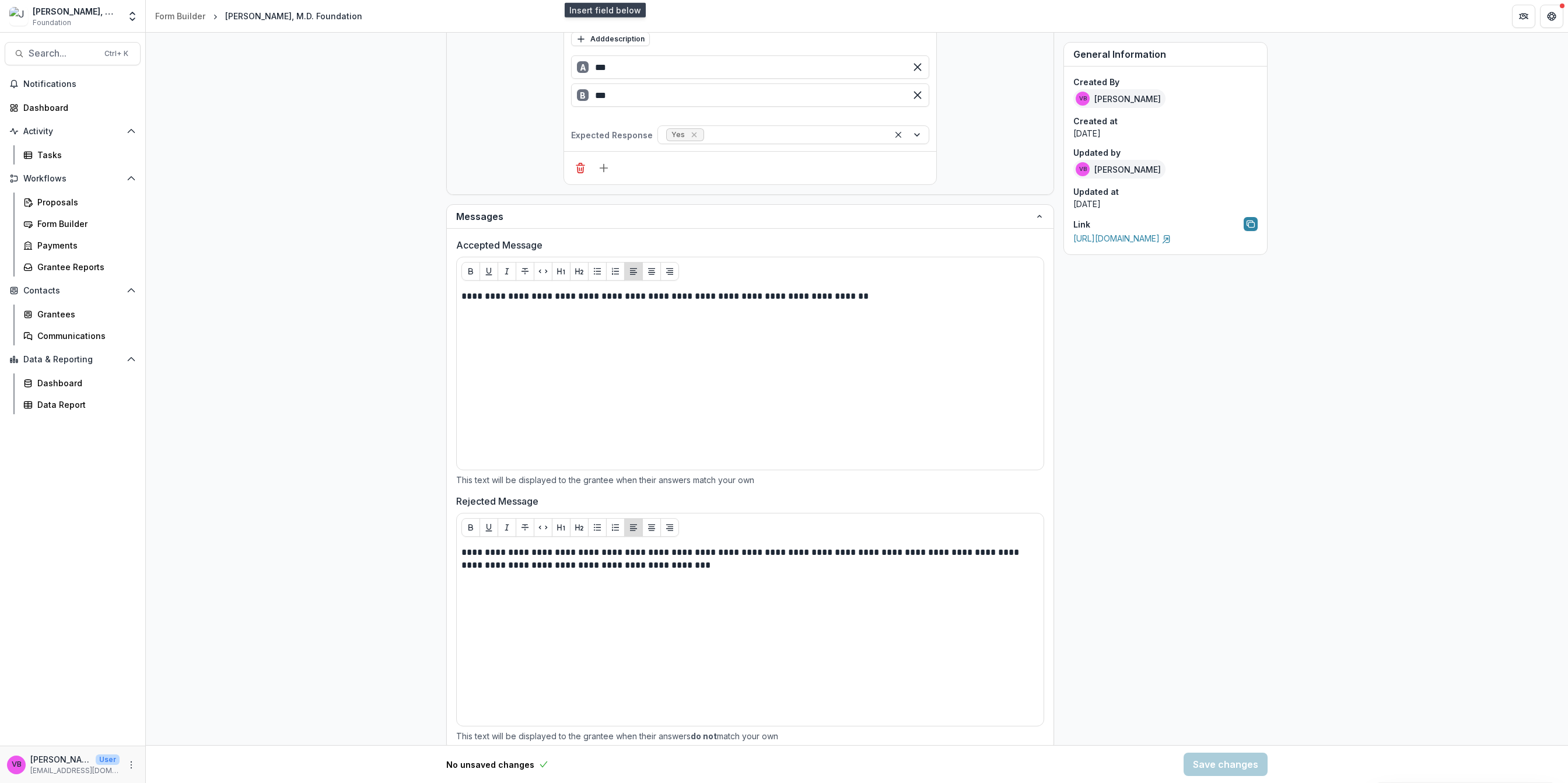
scroll to position [570, 0]
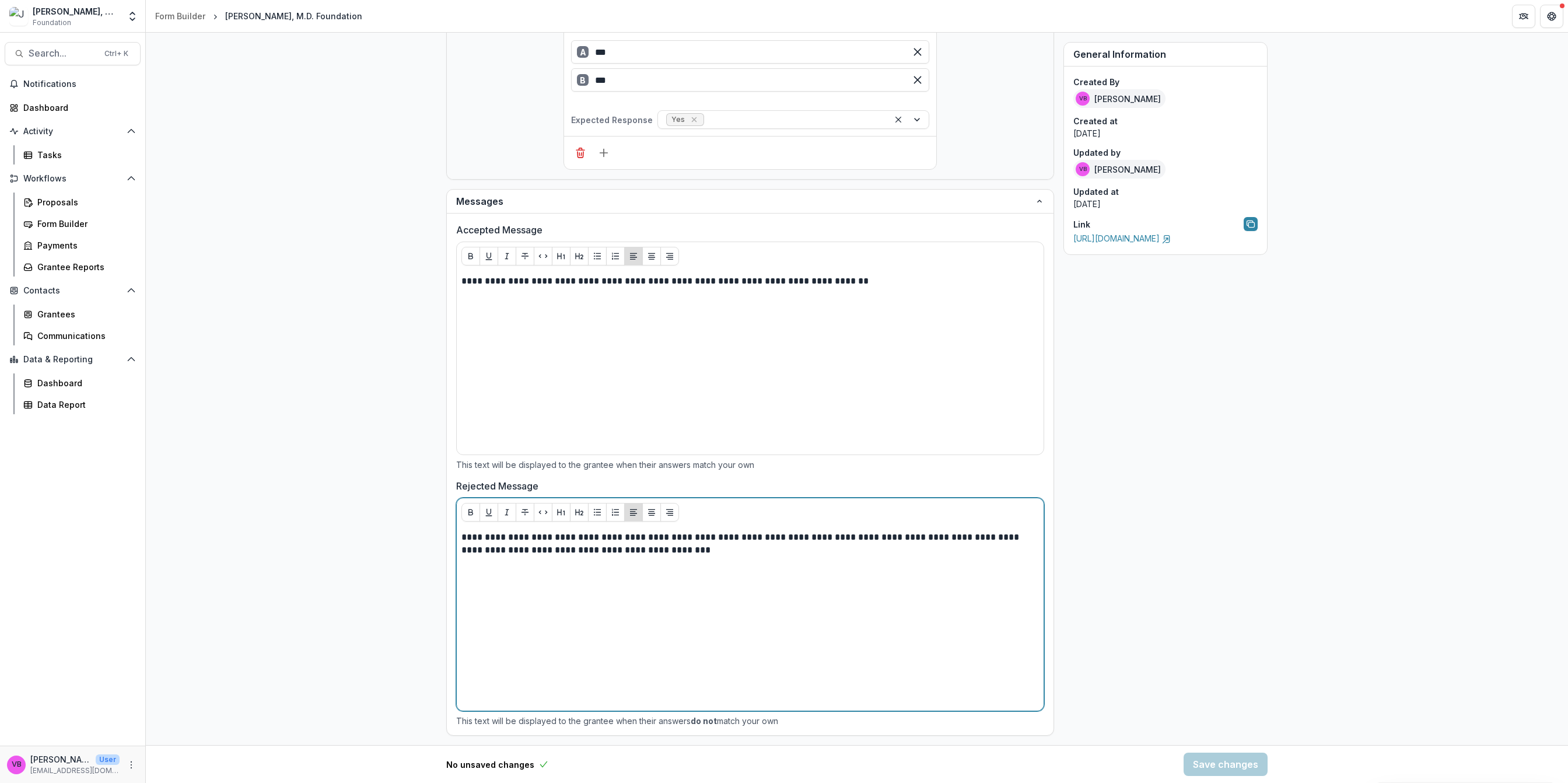
click at [599, 562] on div "**********" at bounding box center [750, 618] width 578 height 175
click at [653, 555] on p "**********" at bounding box center [749, 543] width 576 height 26
click at [679, 551] on p "**********" at bounding box center [749, 543] width 576 height 26
click at [767, 548] on p "**********" at bounding box center [749, 543] width 576 height 26
click at [824, 548] on p "**********" at bounding box center [749, 543] width 576 height 26
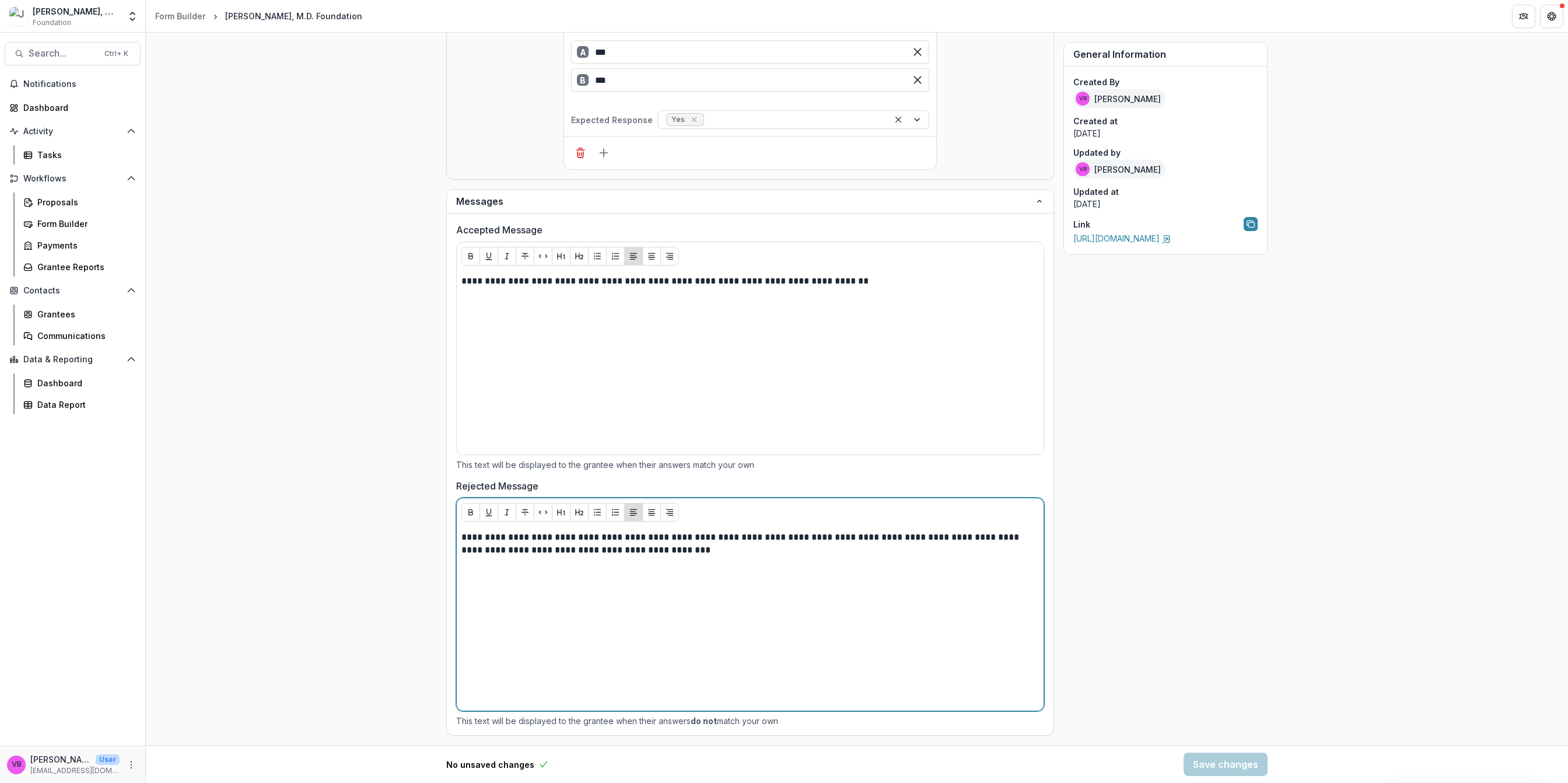
click at [870, 544] on p "**********" at bounding box center [749, 543] width 576 height 26
click at [935, 540] on p "**********" at bounding box center [749, 543] width 576 height 26
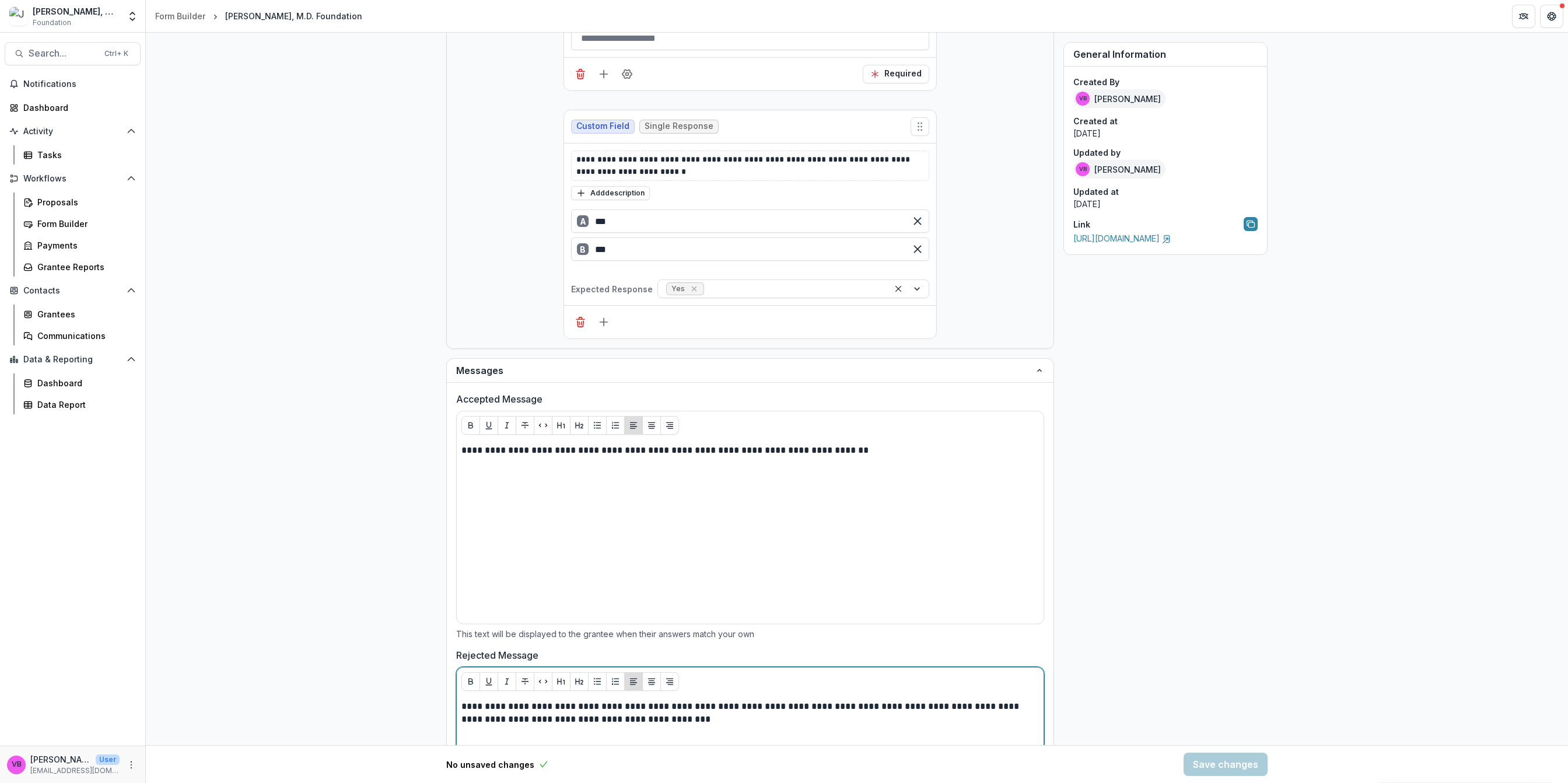
scroll to position [0, 0]
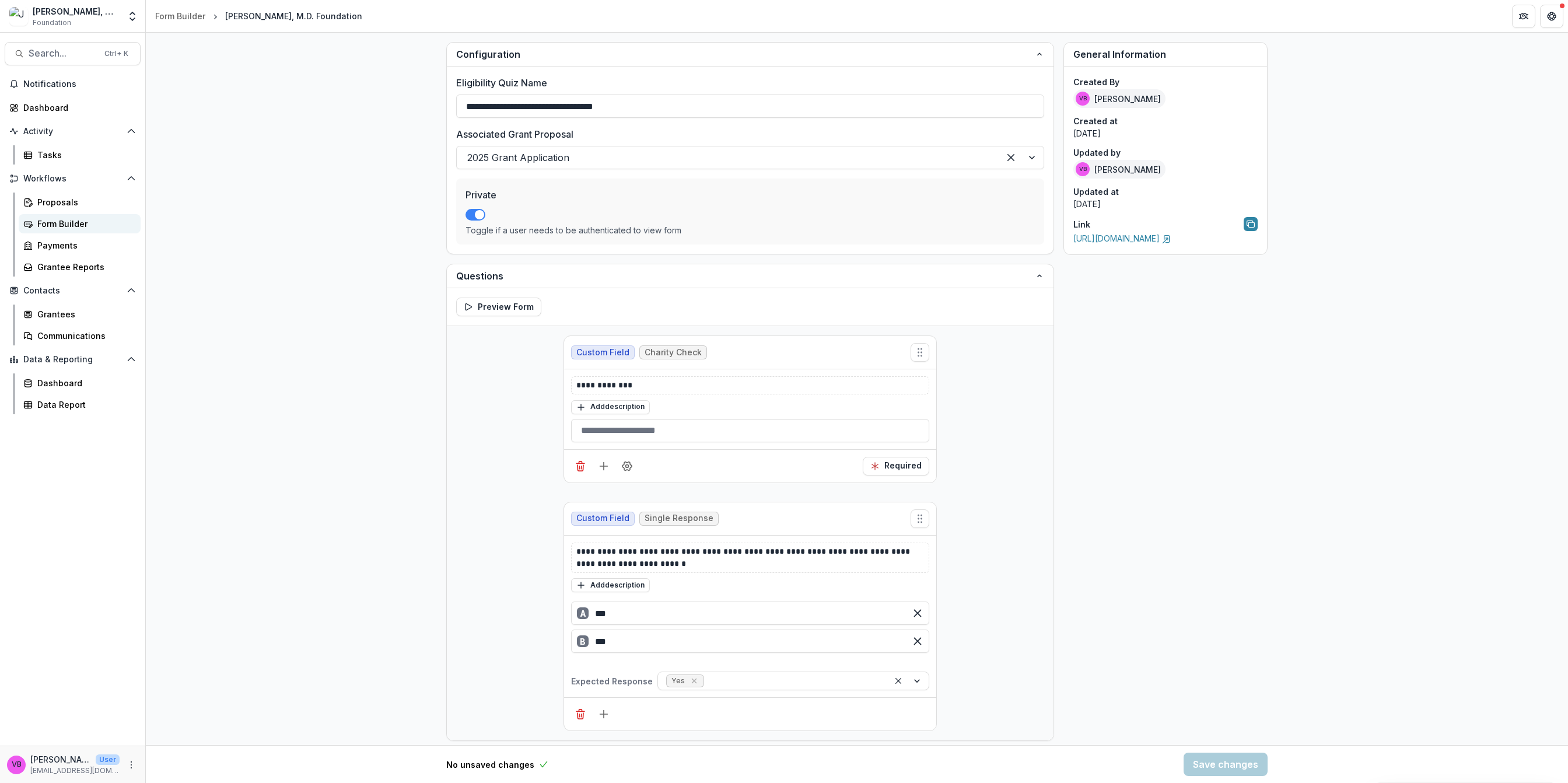
click at [54, 228] on div "Form Builder" at bounding box center [84, 224] width 94 height 12
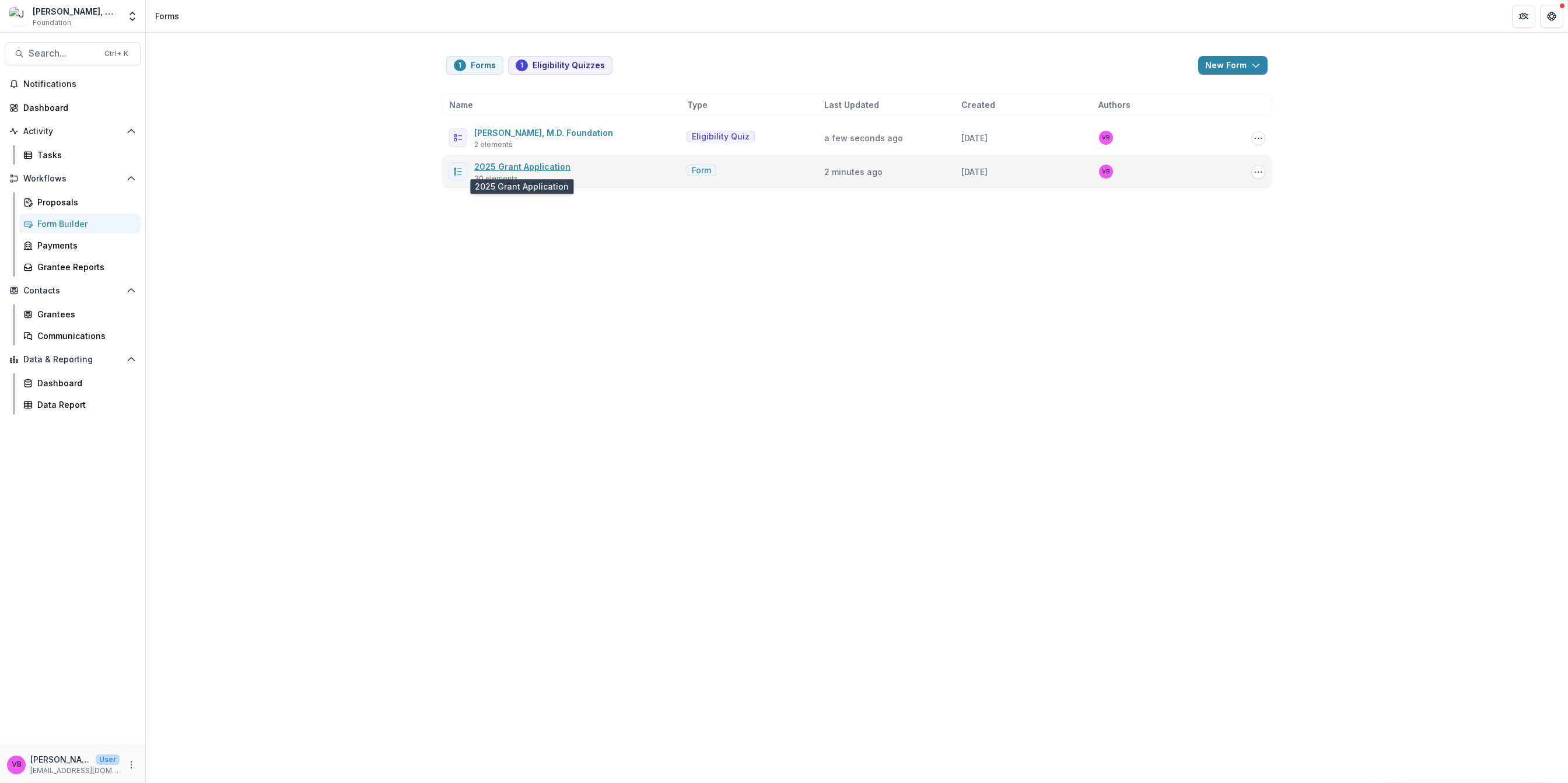
click at [533, 169] on link "2025 Grant Application" at bounding box center [522, 166] width 96 height 10
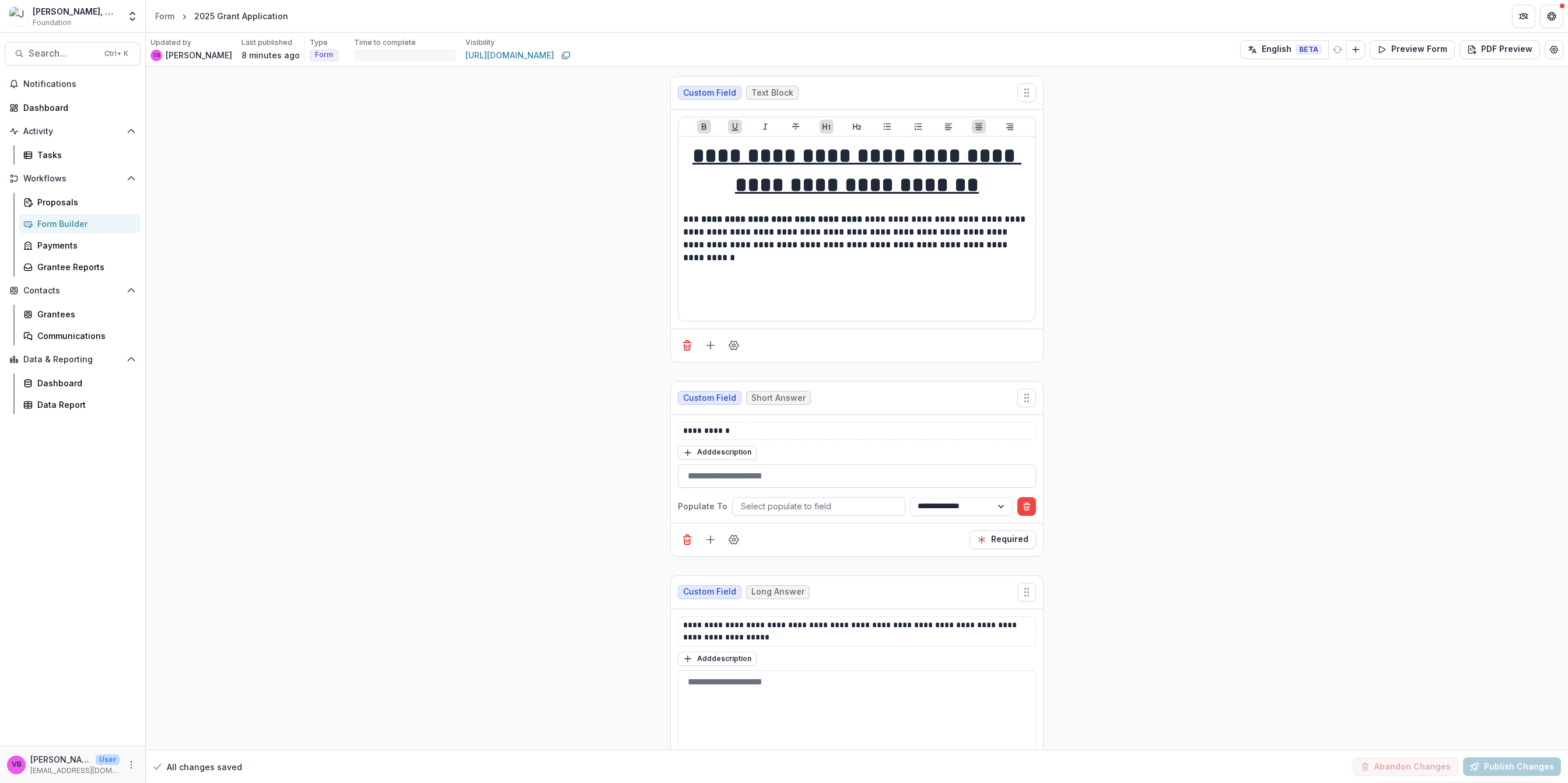
scroll to position [467, 0]
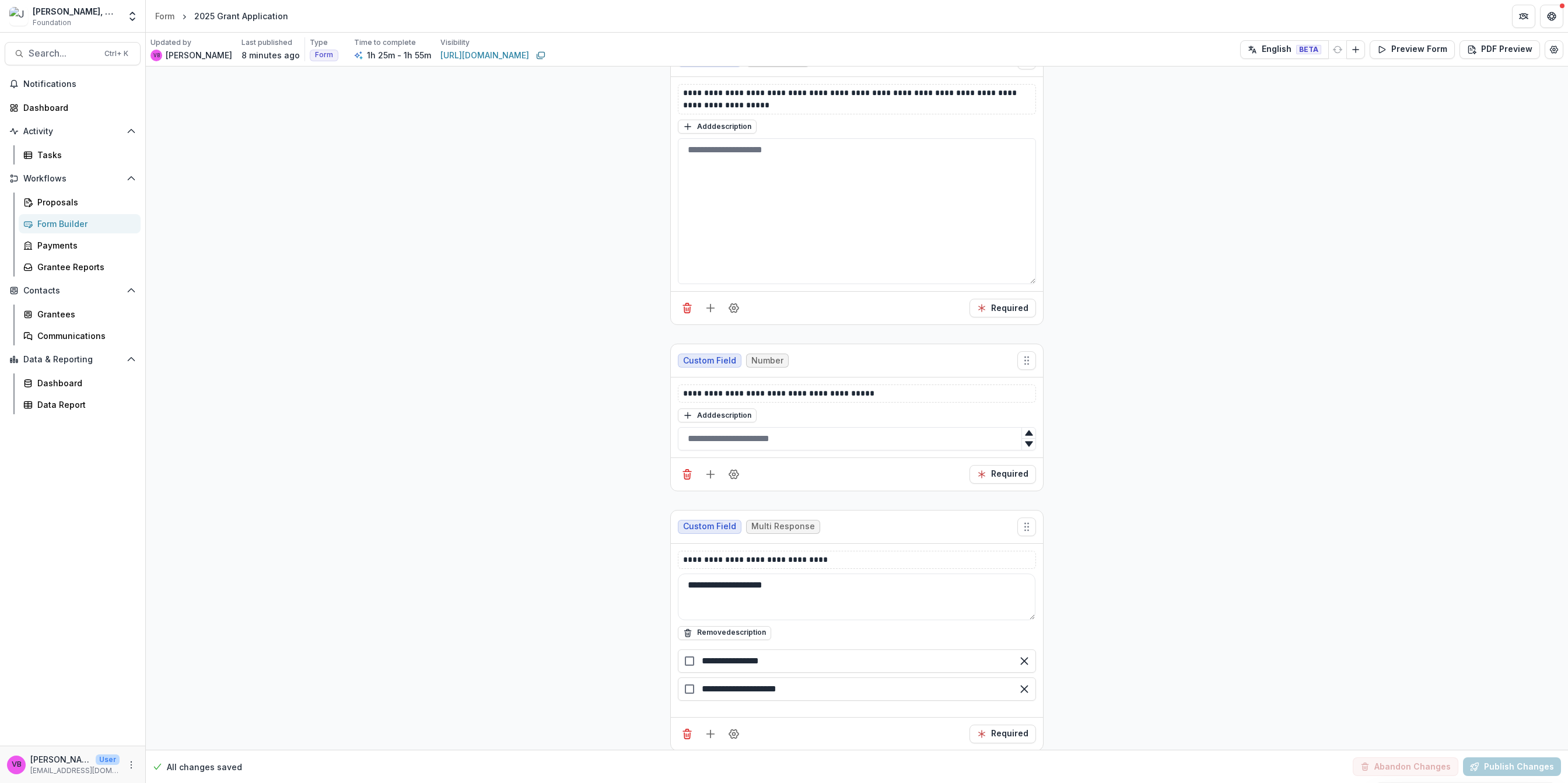
scroll to position [584, 0]
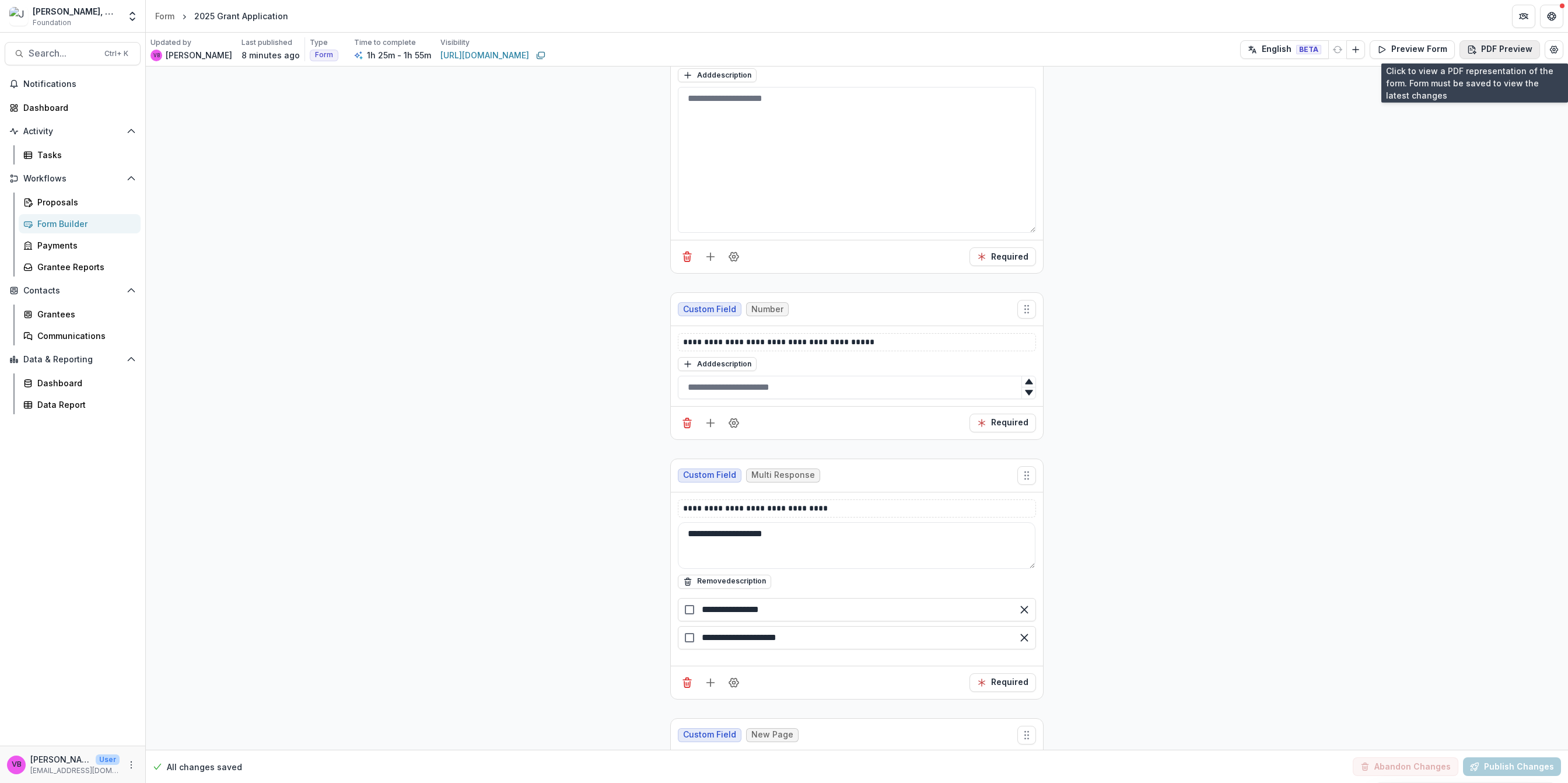
click at [1517, 49] on button "PDF Preview" at bounding box center [1500, 49] width 81 height 18
click at [1492, 91] on p "With Description" at bounding box center [1467, 95] width 68 height 12
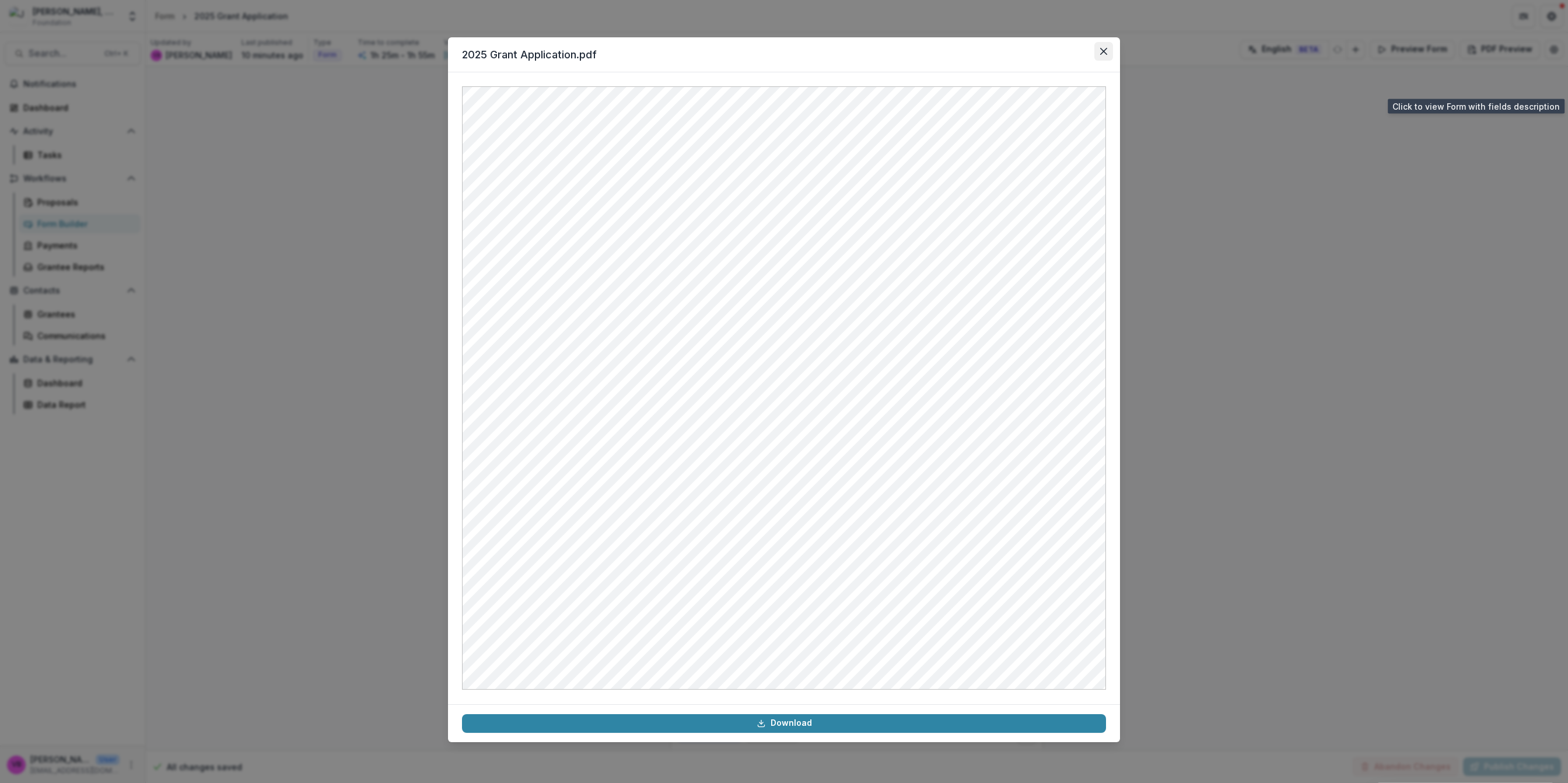
click at [1101, 55] on button "Close" at bounding box center [1103, 51] width 18 height 18
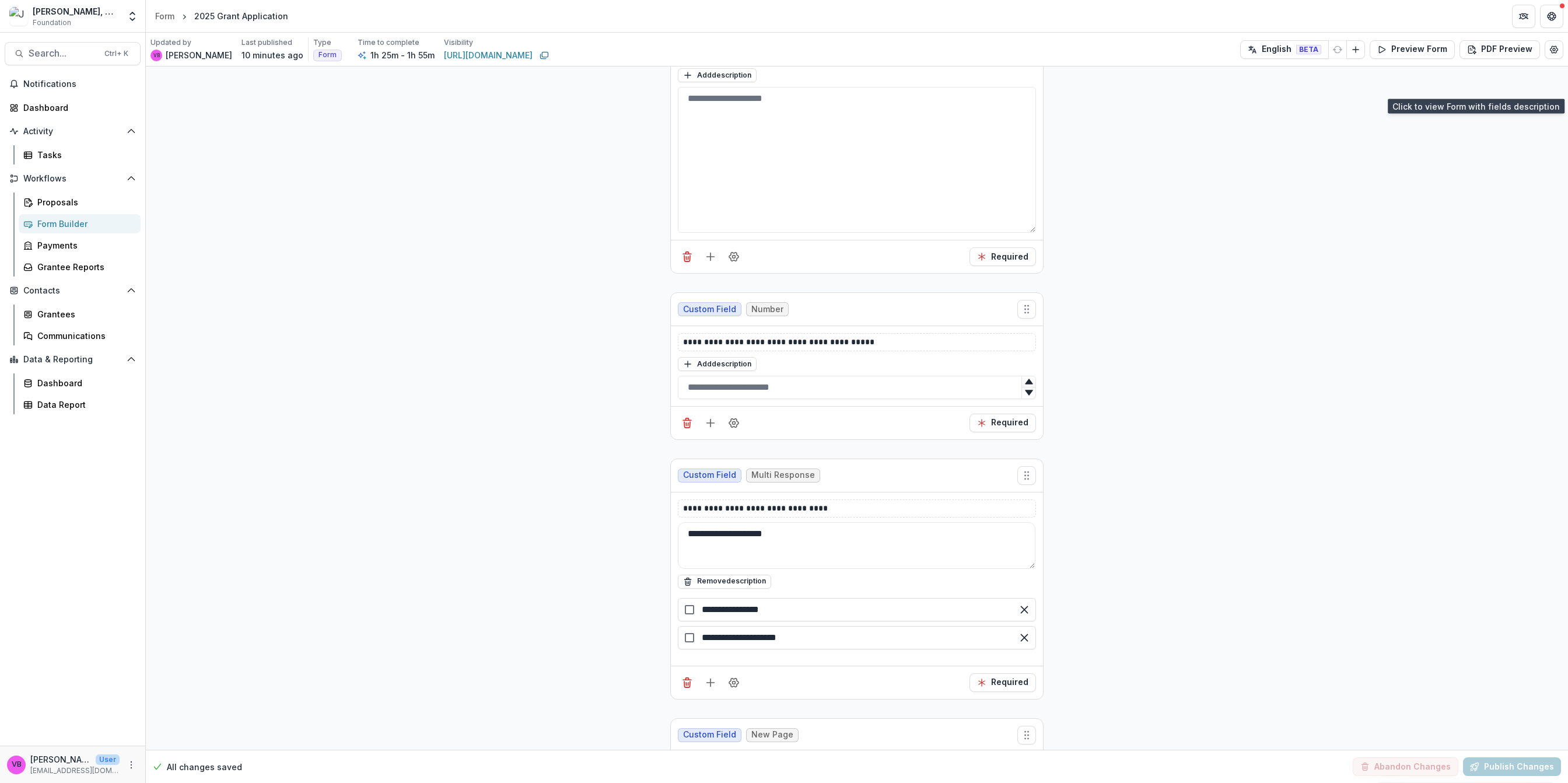
click at [1492, 52] on button "PDF Preview" at bounding box center [1500, 49] width 81 height 18
click at [1486, 76] on p "Without Description" at bounding box center [1474, 76] width 81 height 12
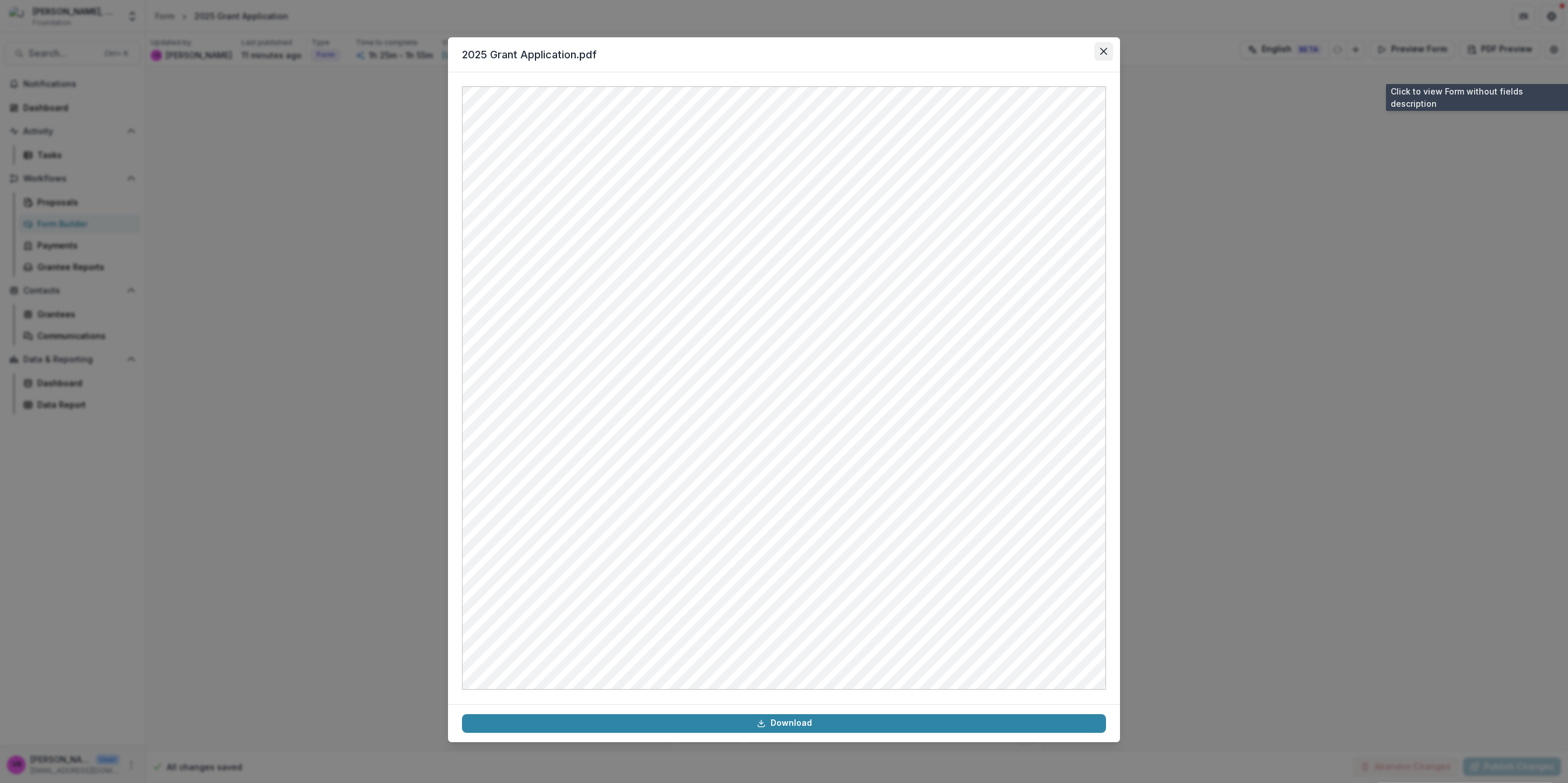
click at [1097, 51] on button "Close" at bounding box center [1103, 51] width 18 height 18
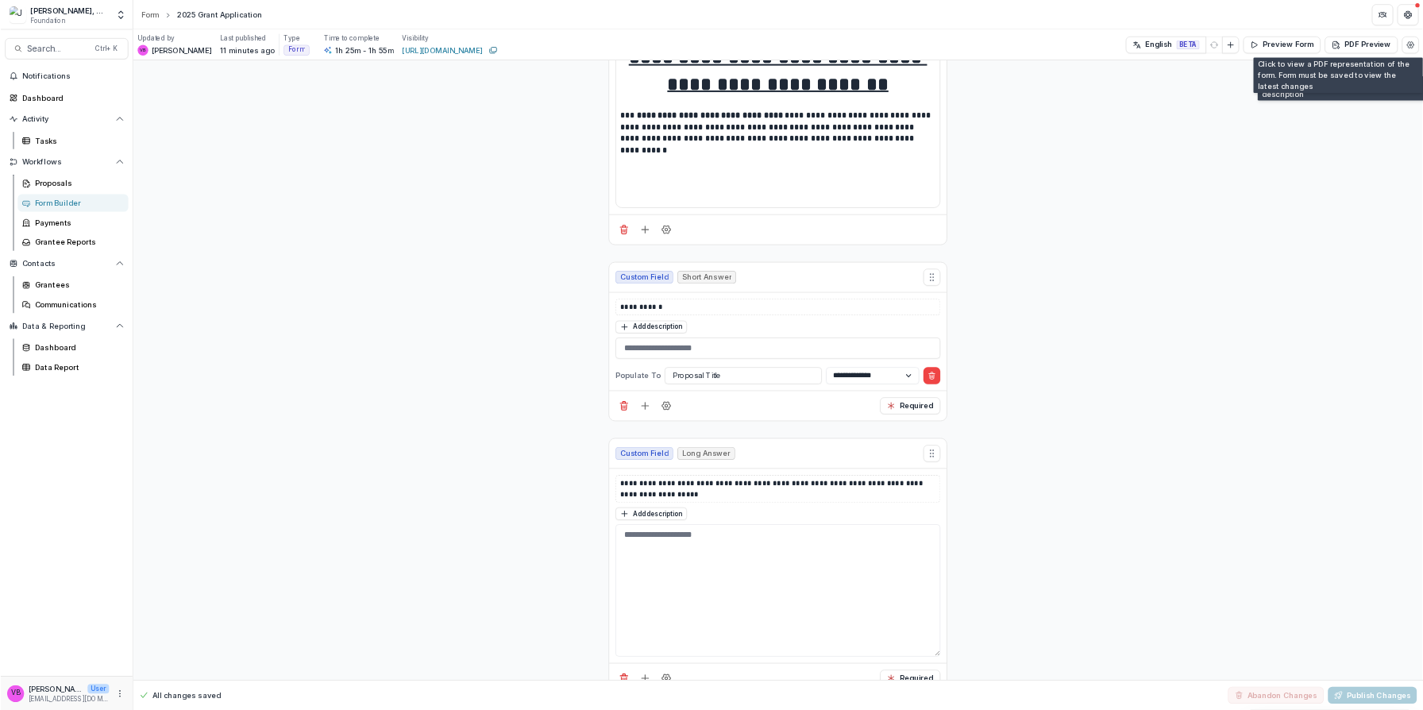
scroll to position [0, 0]
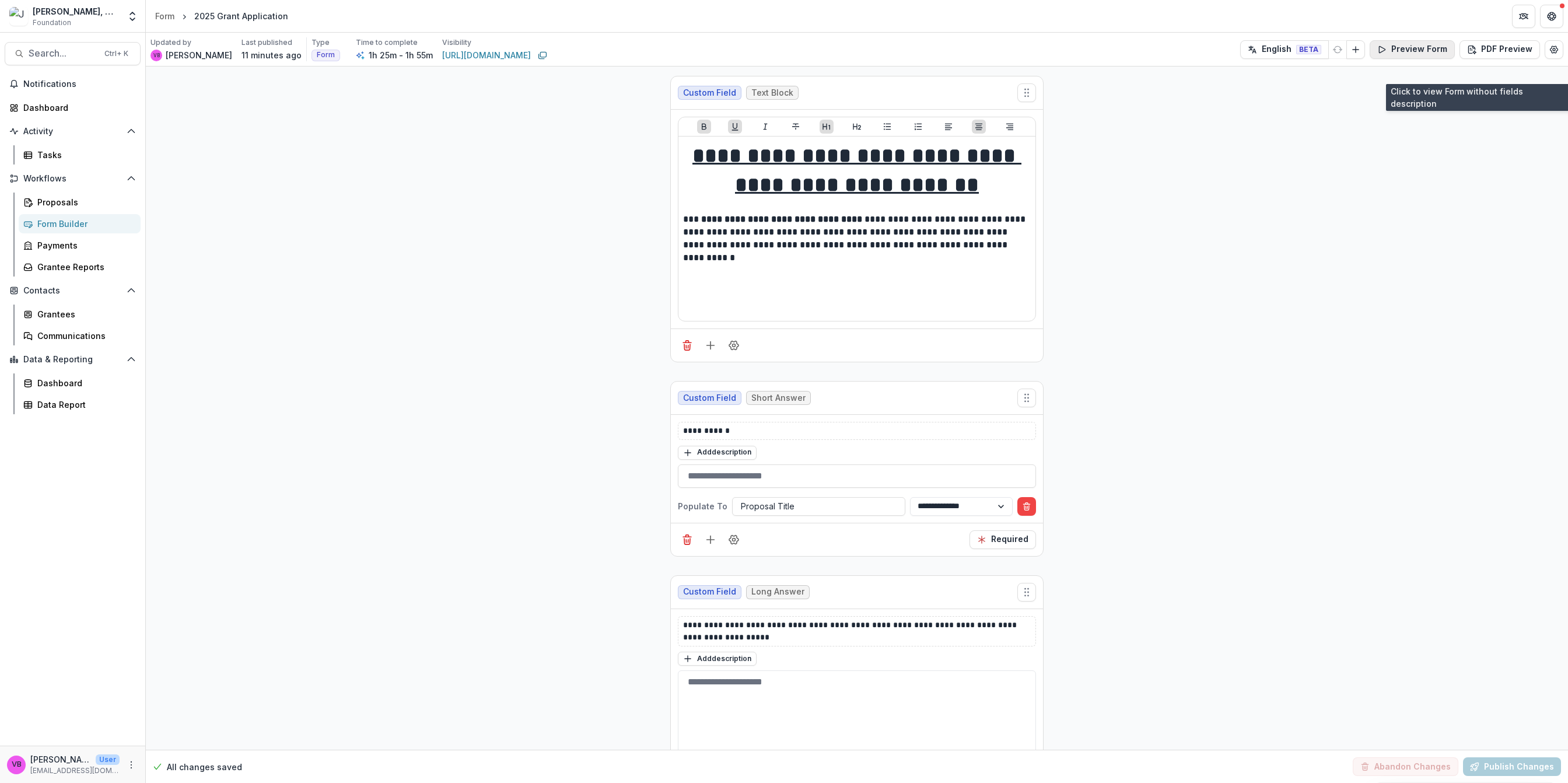
click at [1414, 52] on button "Preview Form" at bounding box center [1412, 49] width 85 height 18
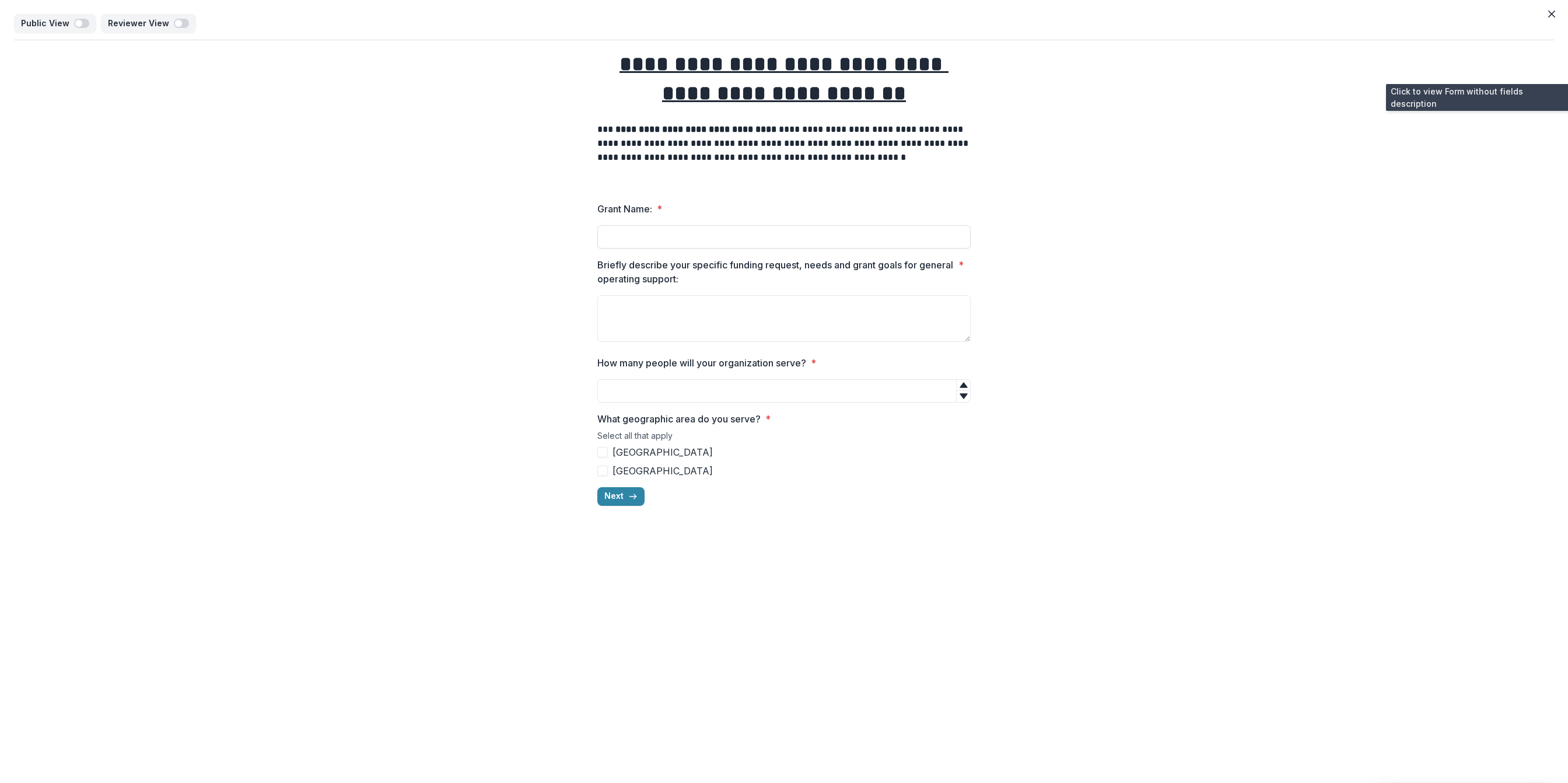
click at [943, 542] on div "**********" at bounding box center [784, 391] width 1568 height 783
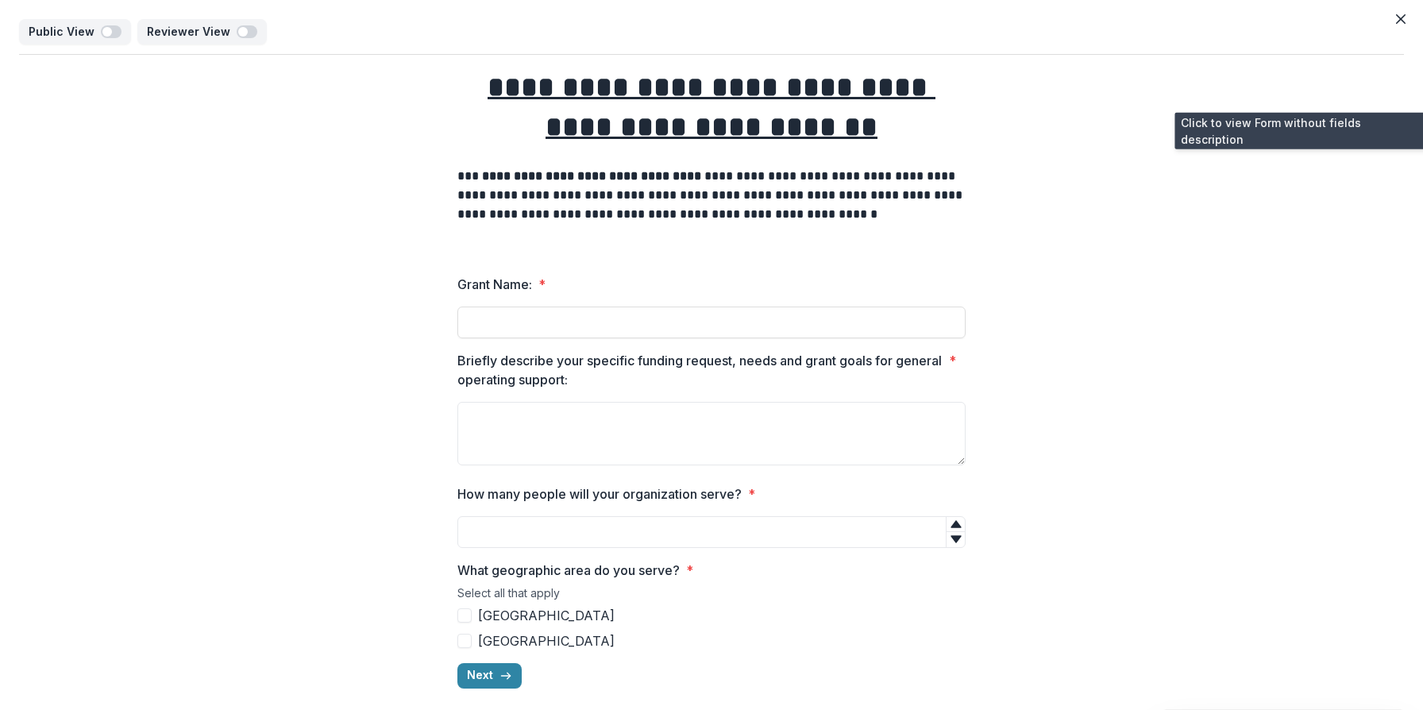
scroll to position [9, 0]
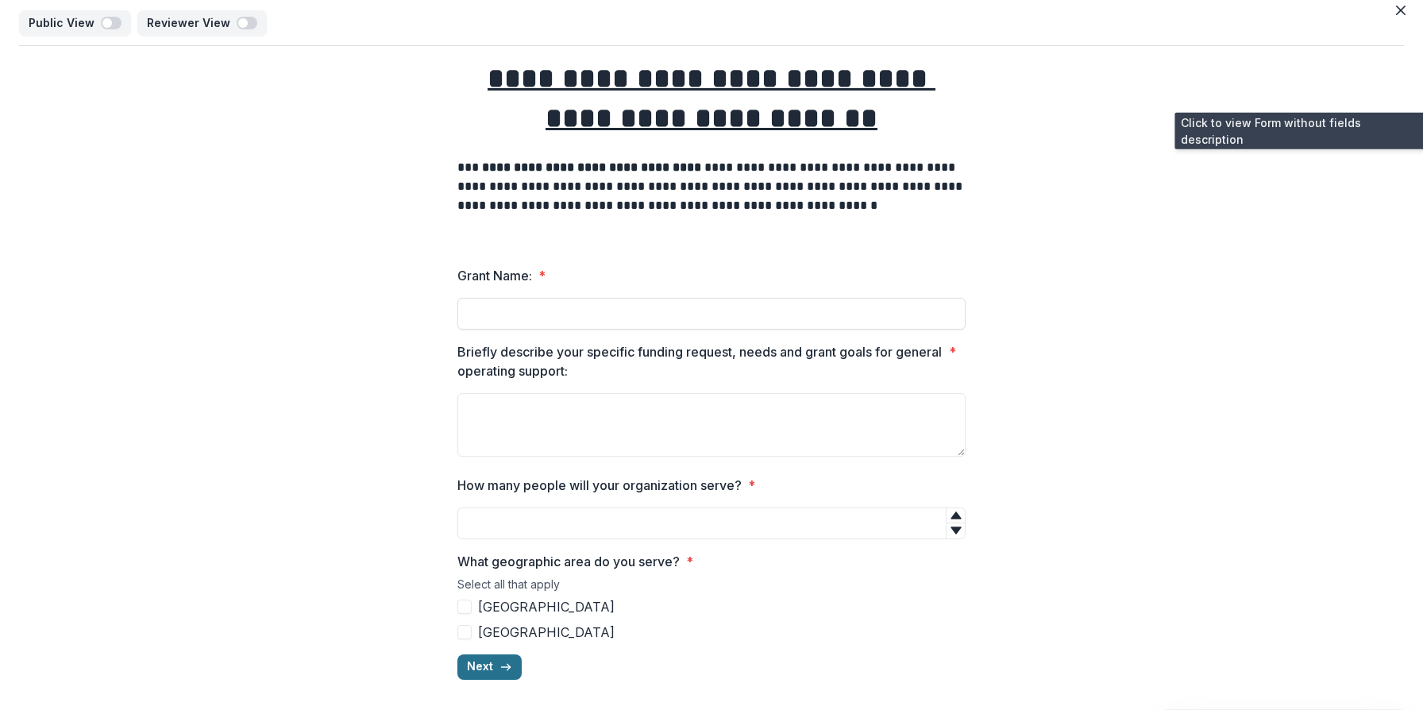
click at [501, 674] on button "Next" at bounding box center [489, 666] width 64 height 25
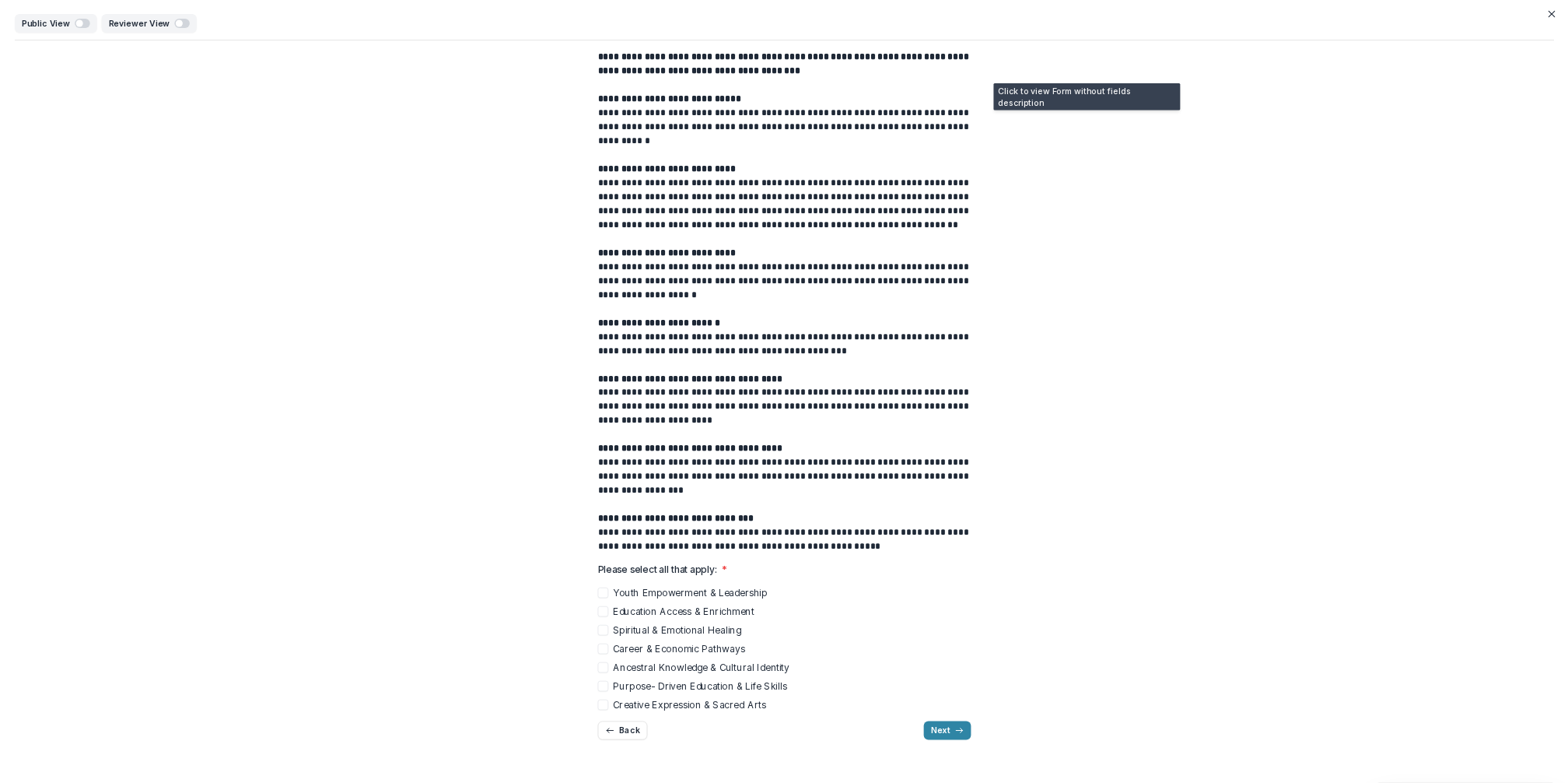
scroll to position [0, 0]
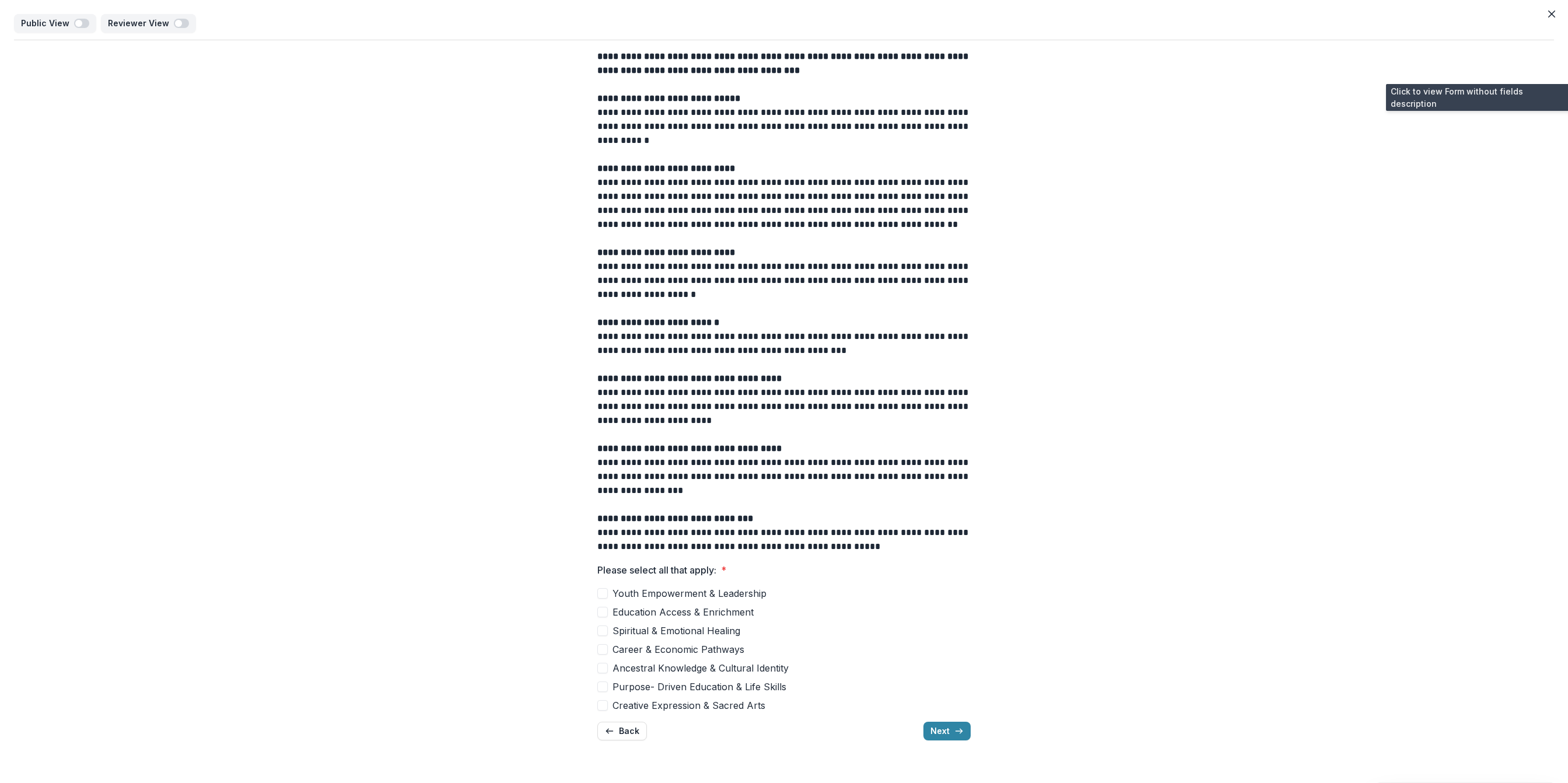
drag, startPoint x: 1066, startPoint y: 4, endPoint x: 1119, endPoint y: 399, distance: 398.5
click at [1119, 399] on div "**********" at bounding box center [784, 395] width 1540 height 709
click at [959, 727] on icon "button" at bounding box center [959, 731] width 10 height 10
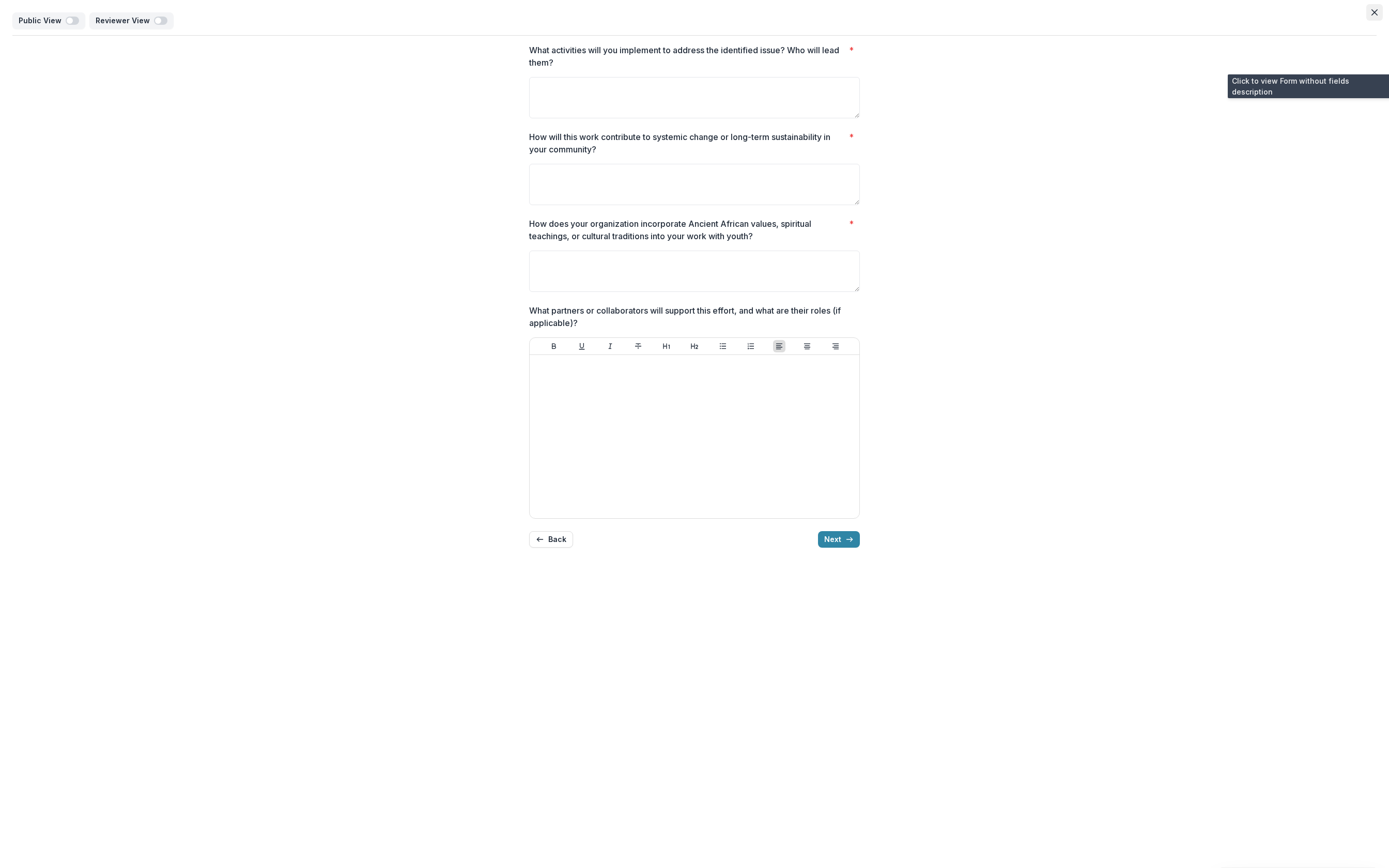
click at [1375, 16] on button "Close" at bounding box center [1374, 12] width 16 height 16
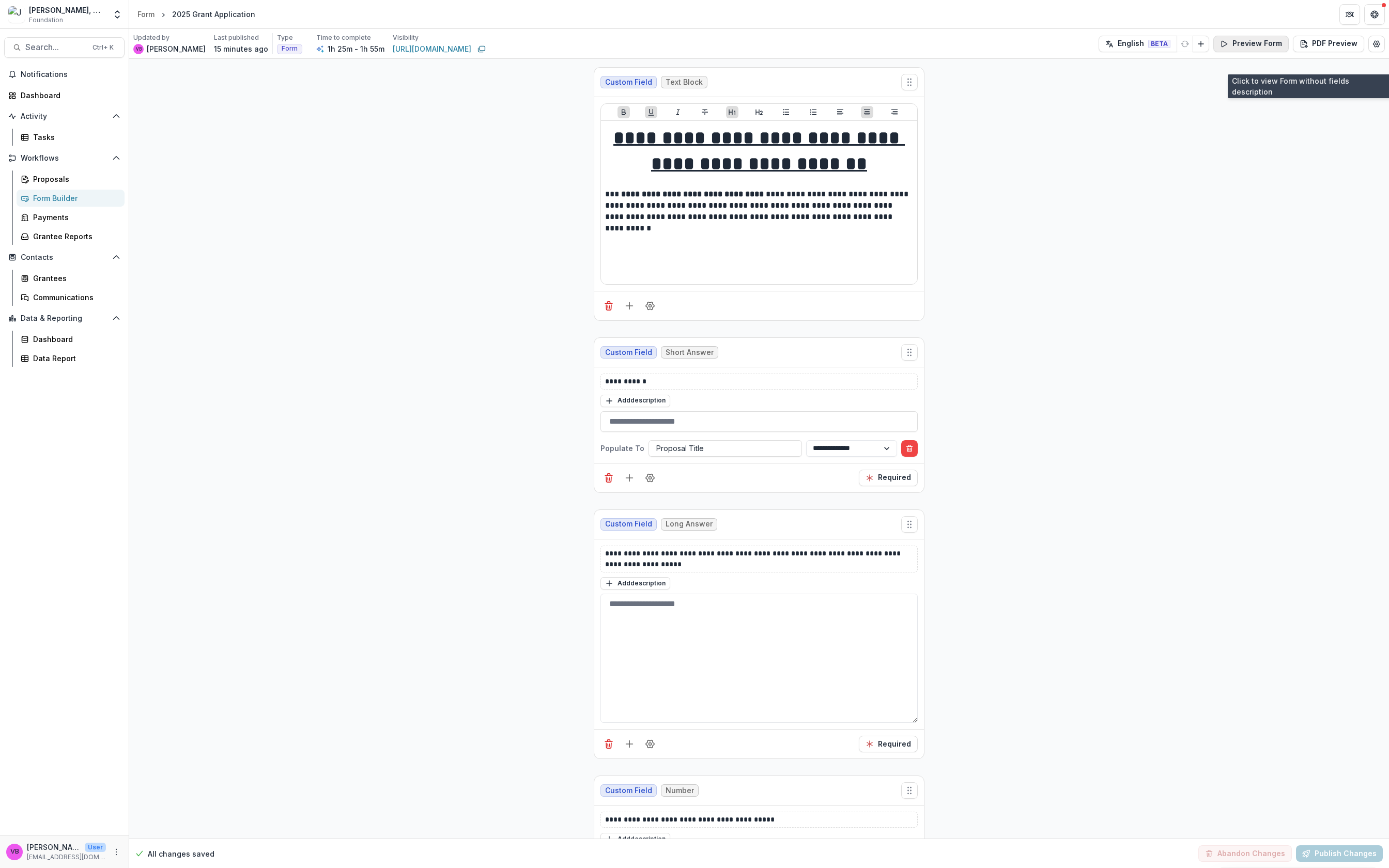
click at [1264, 39] on button "Preview Form" at bounding box center [1251, 44] width 76 height 16
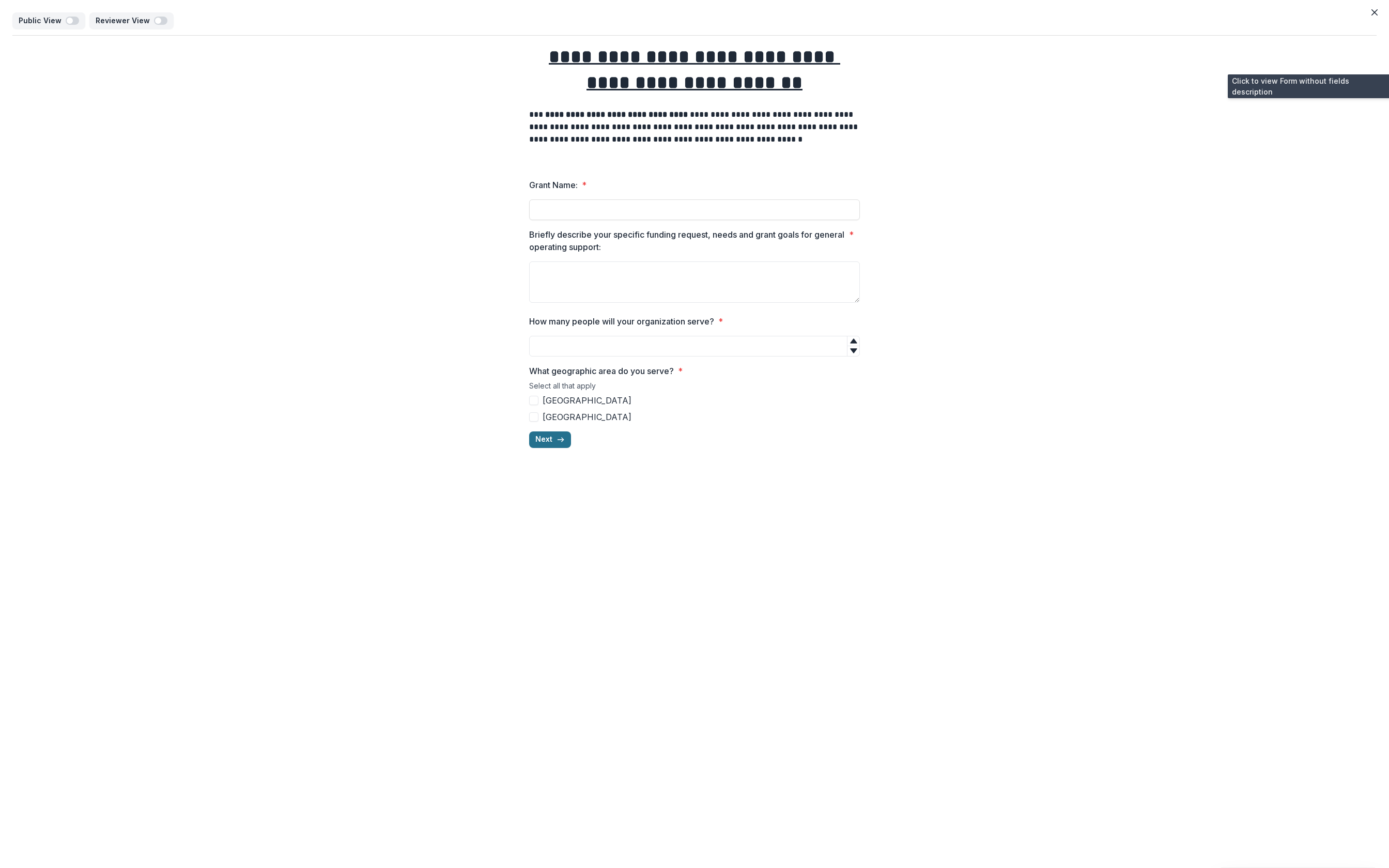
click at [555, 442] on button "Next" at bounding box center [550, 439] width 42 height 16
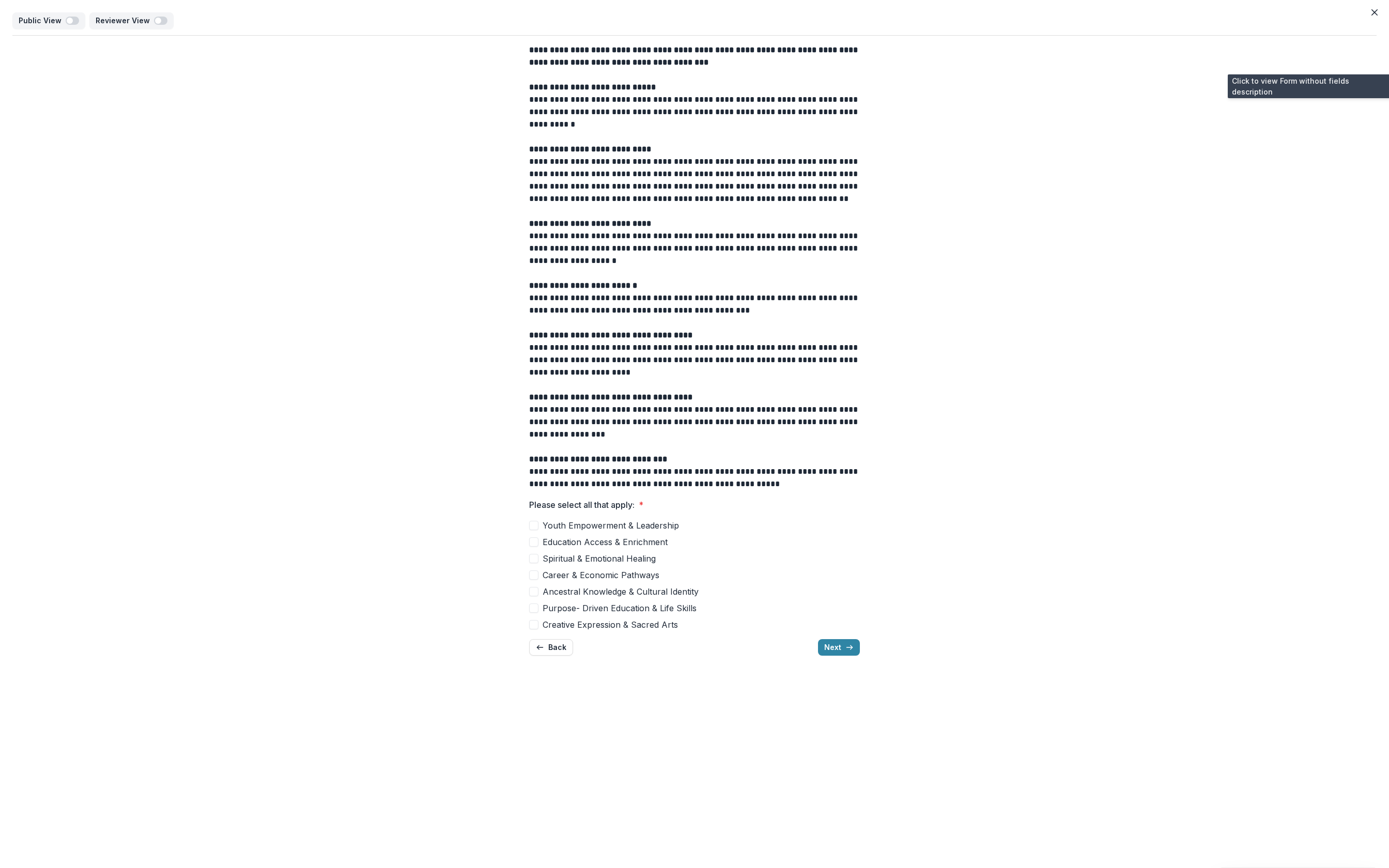
click at [837, 645] on button "Next" at bounding box center [839, 647] width 42 height 16
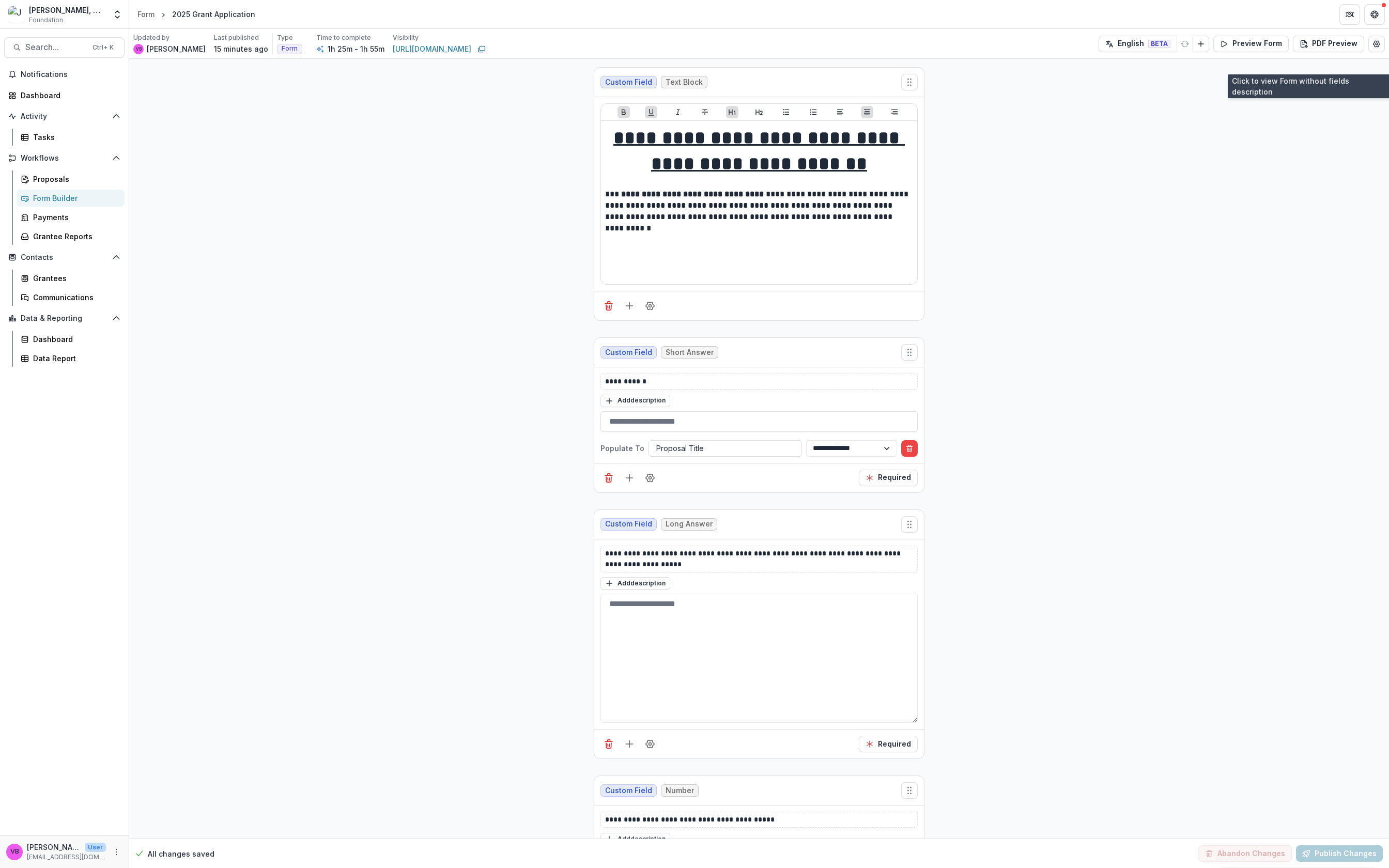
click at [1245, 47] on button "Preview Form" at bounding box center [1251, 44] width 76 height 16
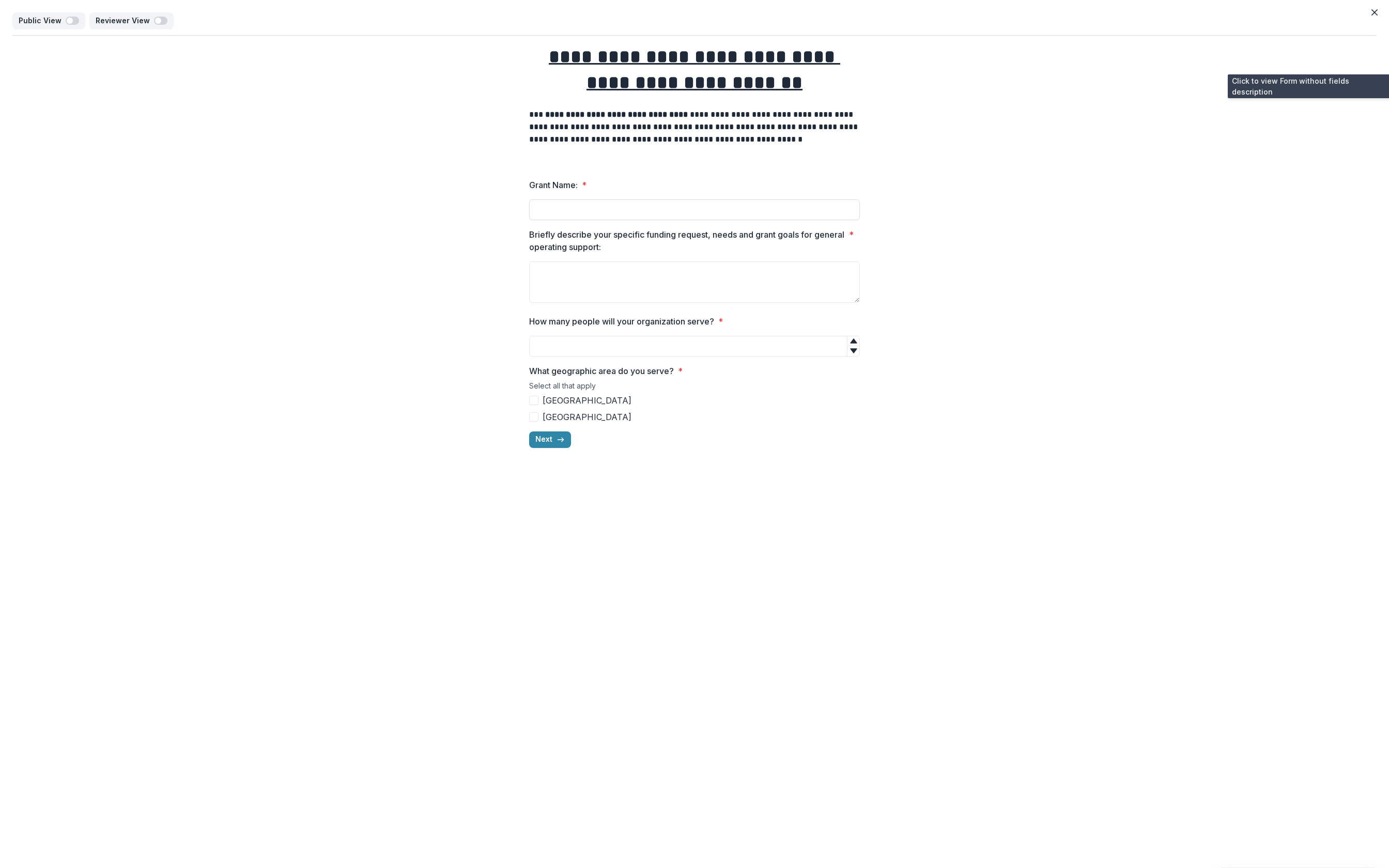
click at [1173, 50] on div "**********" at bounding box center [694, 246] width 1364 height 420
click at [1377, 17] on button "Close" at bounding box center [1374, 12] width 16 height 16
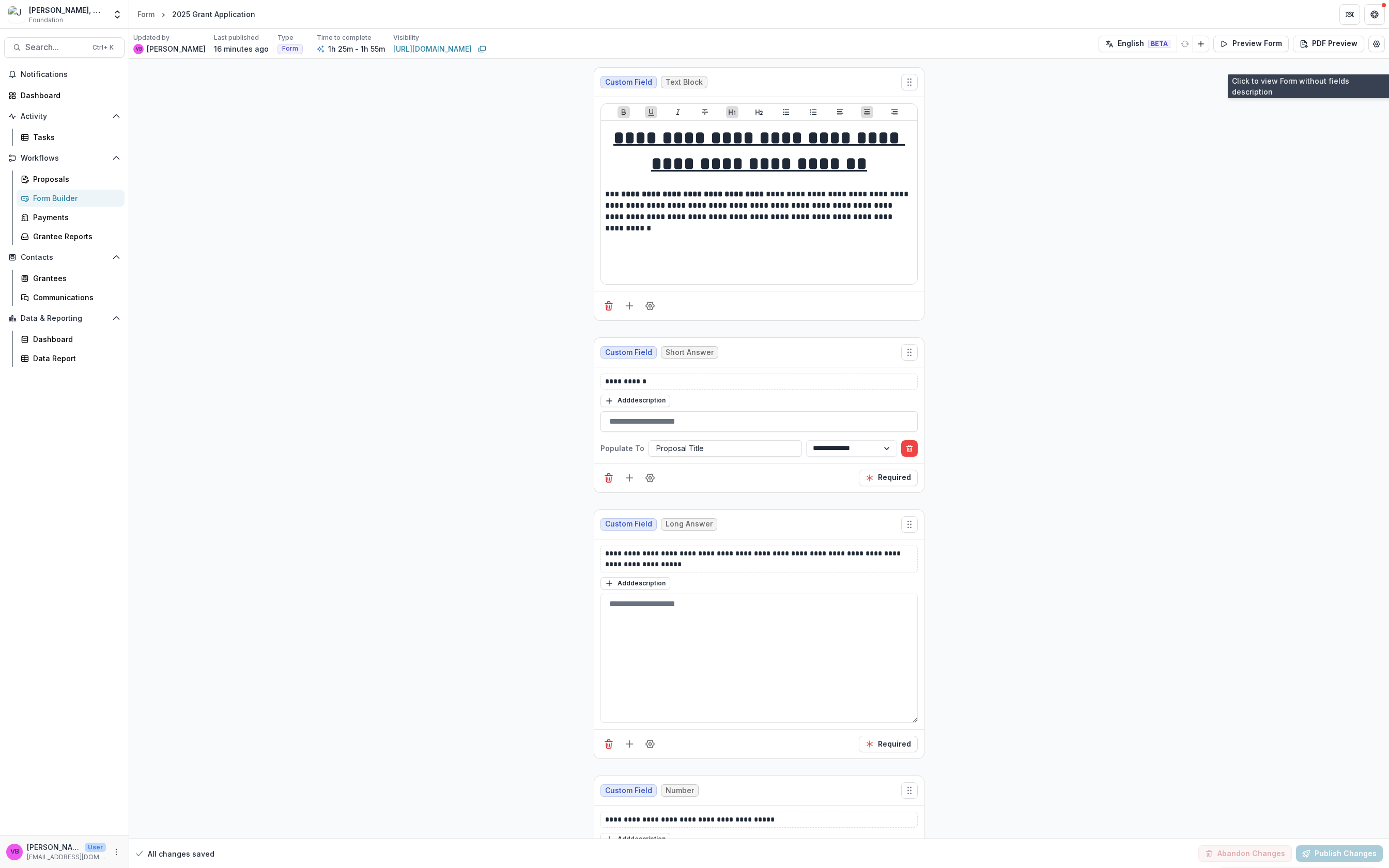
click at [1277, 46] on button "Preview Form" at bounding box center [1251, 44] width 76 height 16
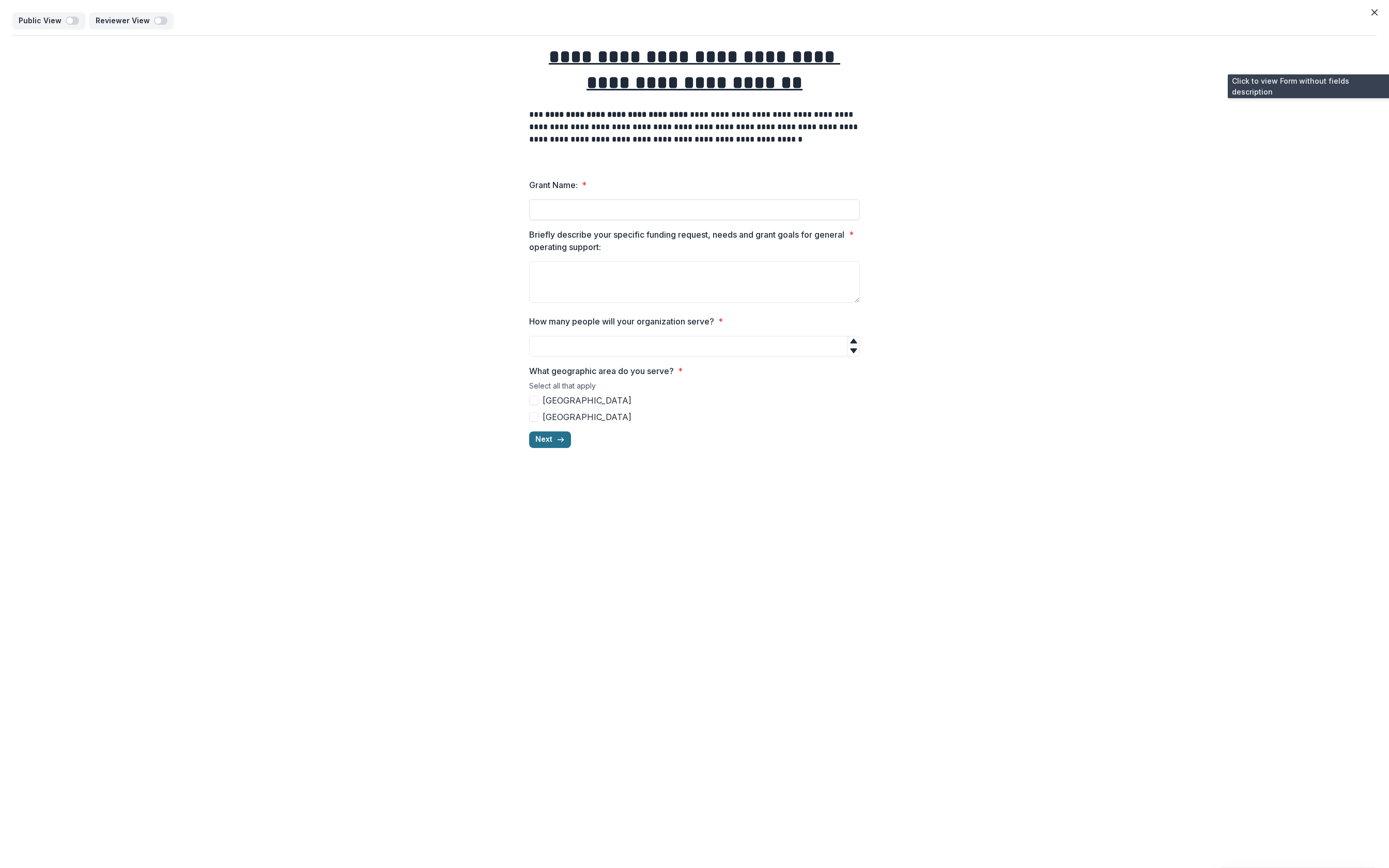
click at [545, 444] on button "Next" at bounding box center [550, 439] width 42 height 16
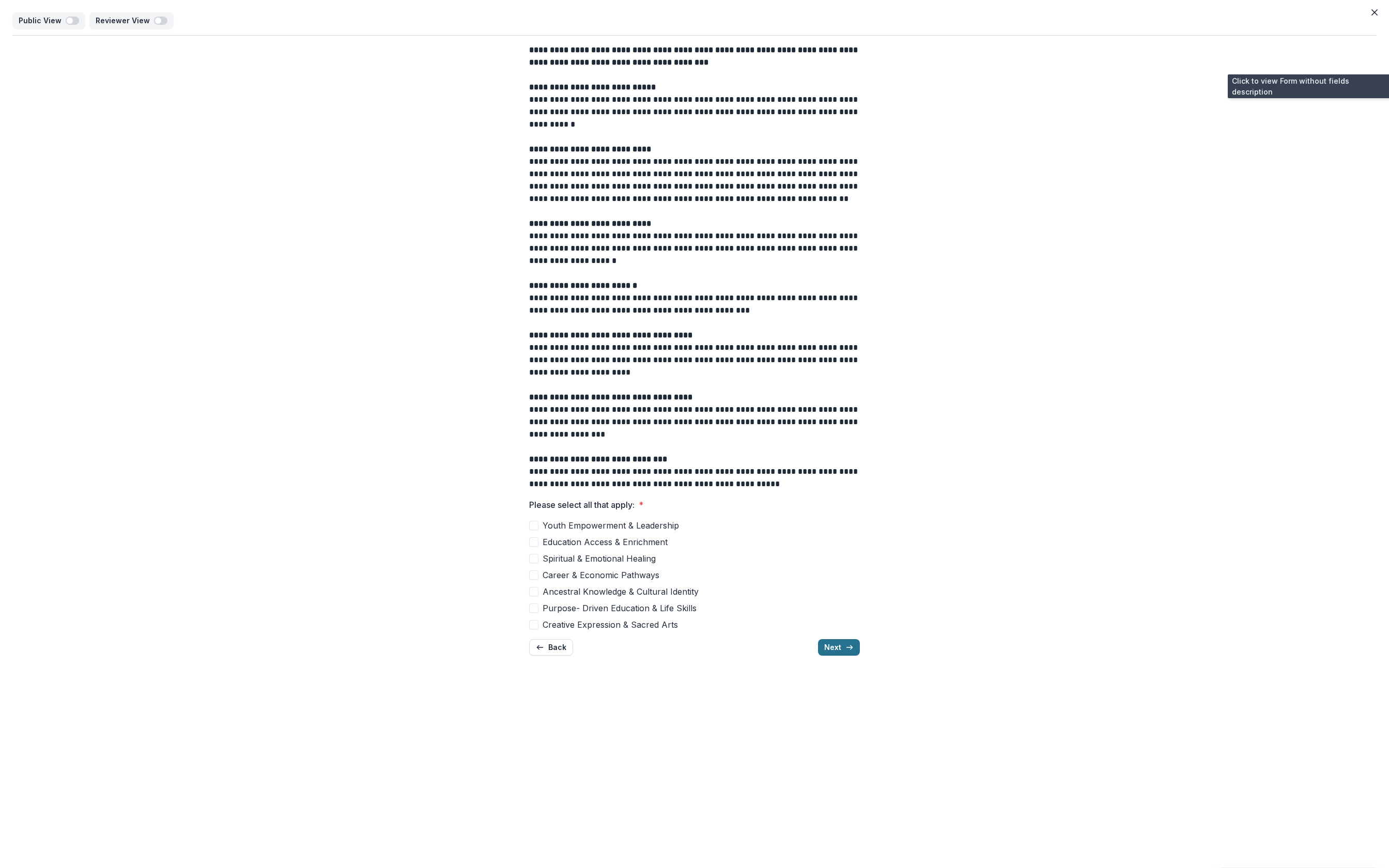
click at [834, 639] on button "Next" at bounding box center [839, 647] width 42 height 16
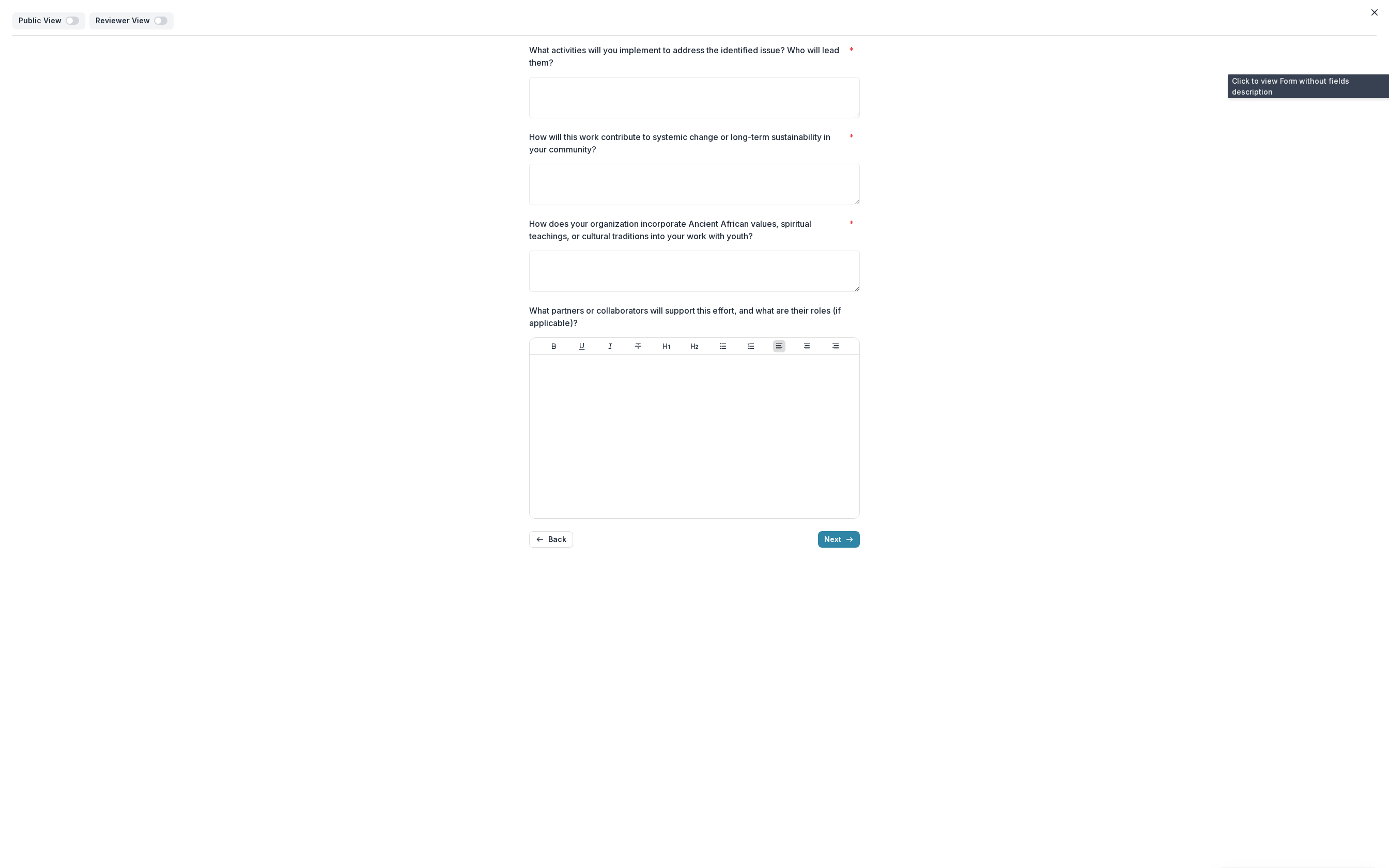
drag, startPoint x: 987, startPoint y: 533, endPoint x: 623, endPoint y: 319, distance: 422.2
click at [623, 319] on p "What partners or collaborators will support this effort, and what are their rol…" at bounding box center [691, 317] width 325 height 25
click at [1308, 81] on div "What activities will you implement to address the identified issue? Who will le…" at bounding box center [694, 295] width 1364 height 520
click at [1371, 10] on icon "Close" at bounding box center [1375, 12] width 7 height 7
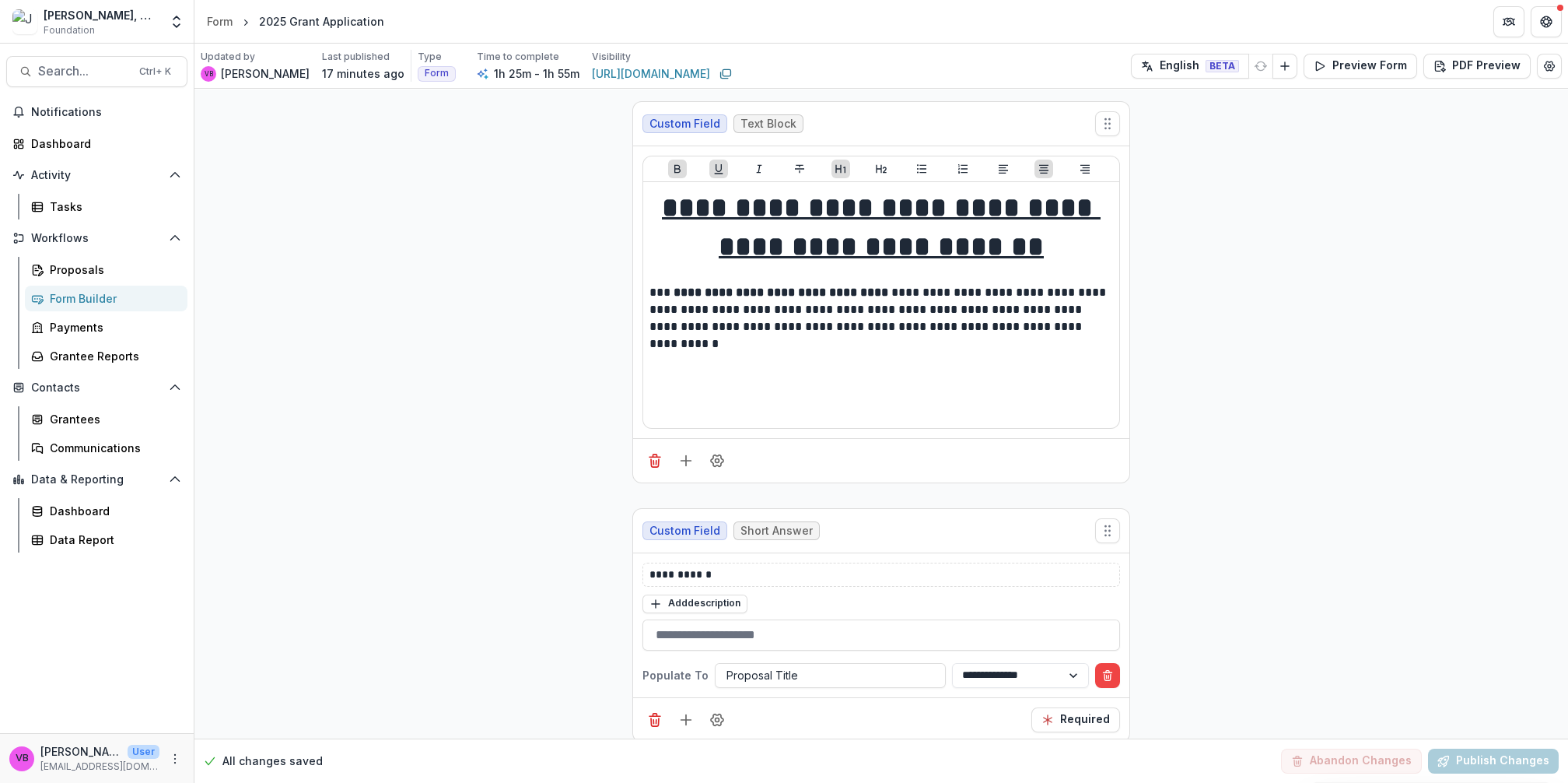
drag, startPoint x: 2089, startPoint y: 1, endPoint x: 1151, endPoint y: 304, distance: 985.7
click at [1369, 70] on button "Preview Form" at bounding box center [1361, 66] width 114 height 24
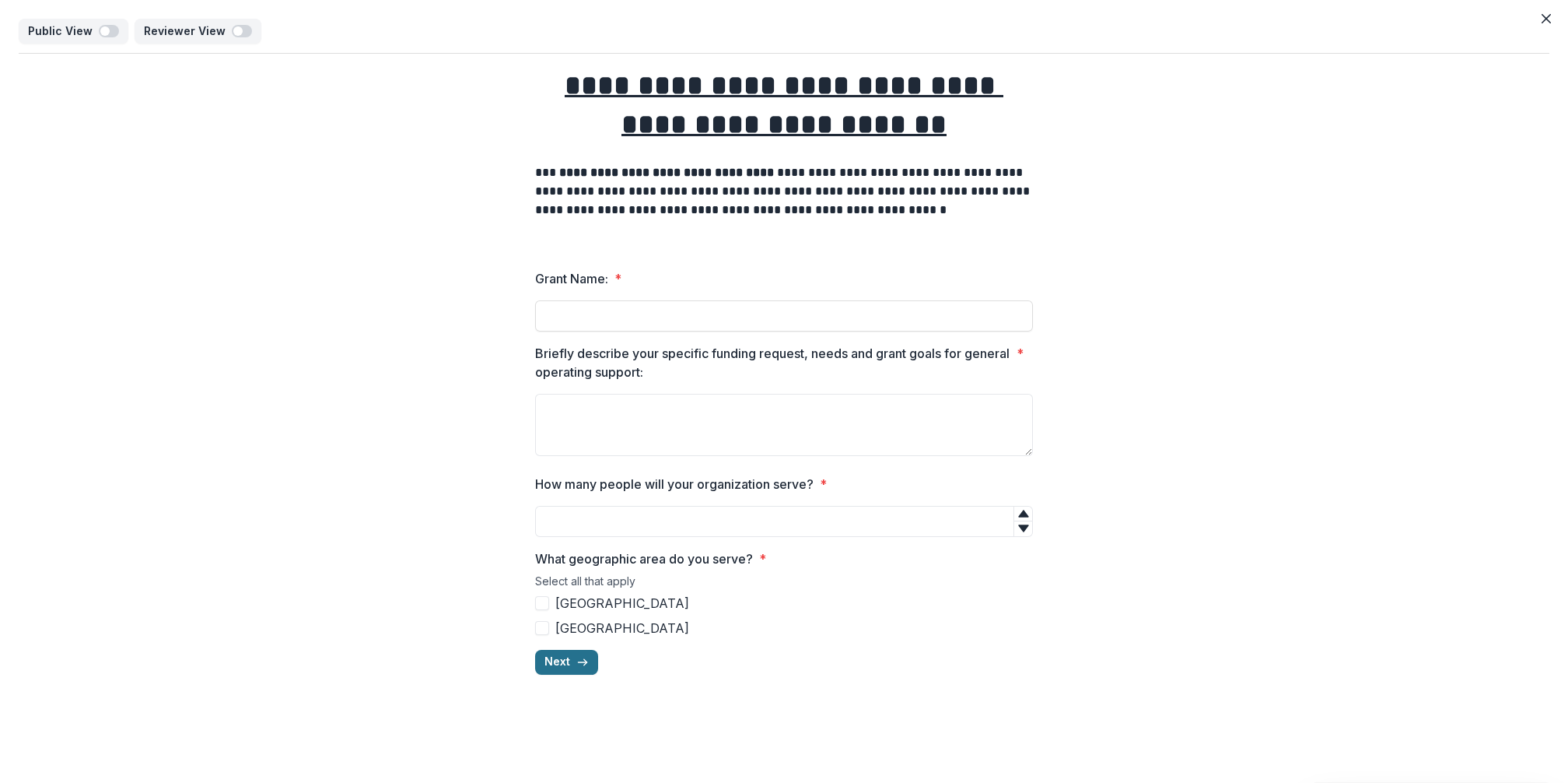
click at [580, 662] on line "button" at bounding box center [582, 662] width 9 height 0
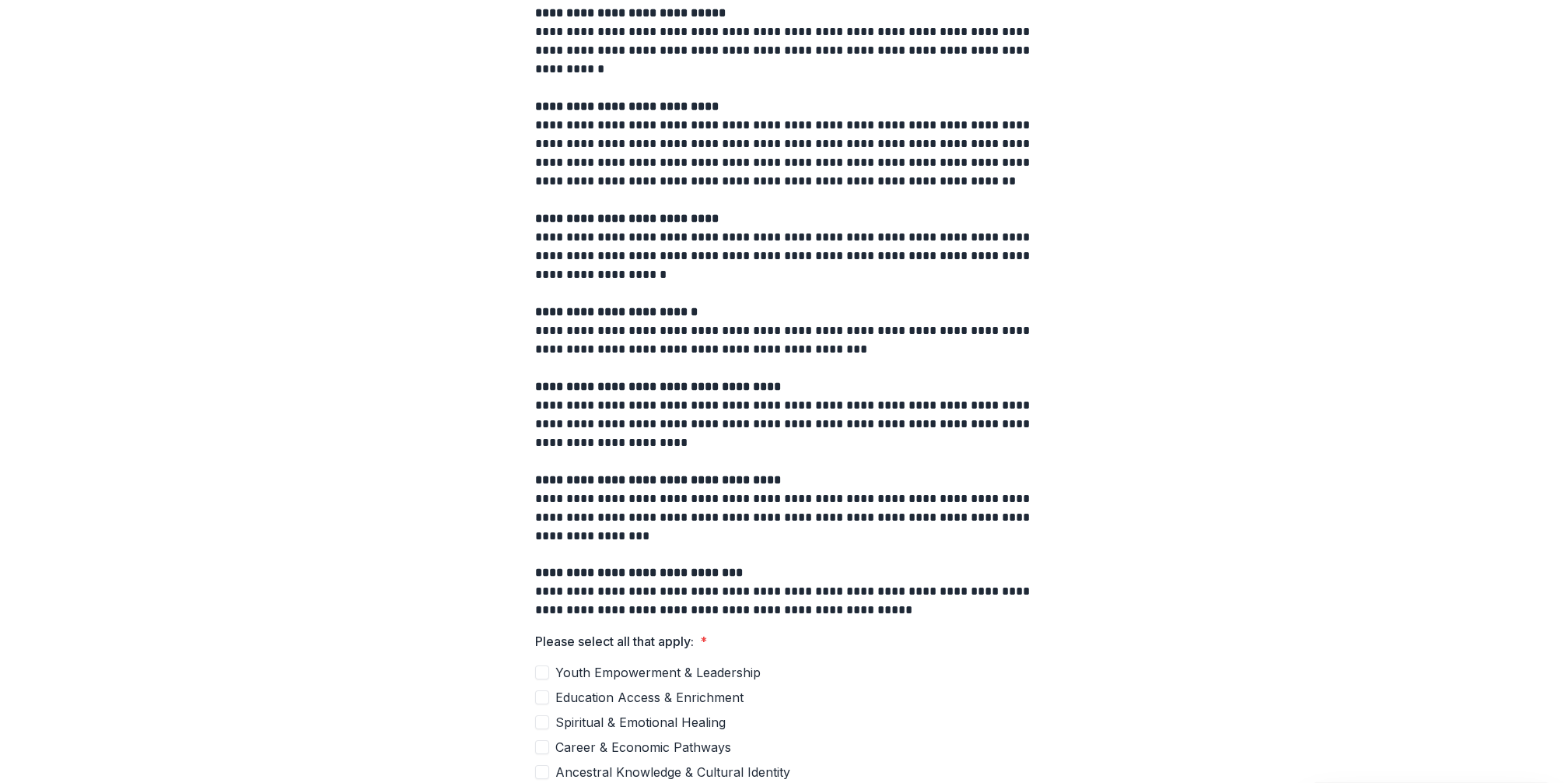
scroll to position [118, 0]
drag, startPoint x: 1496, startPoint y: 9, endPoint x: 1128, endPoint y: 490, distance: 605.6
click at [1128, 490] on div "**********" at bounding box center [784, 409] width 1531 height 946
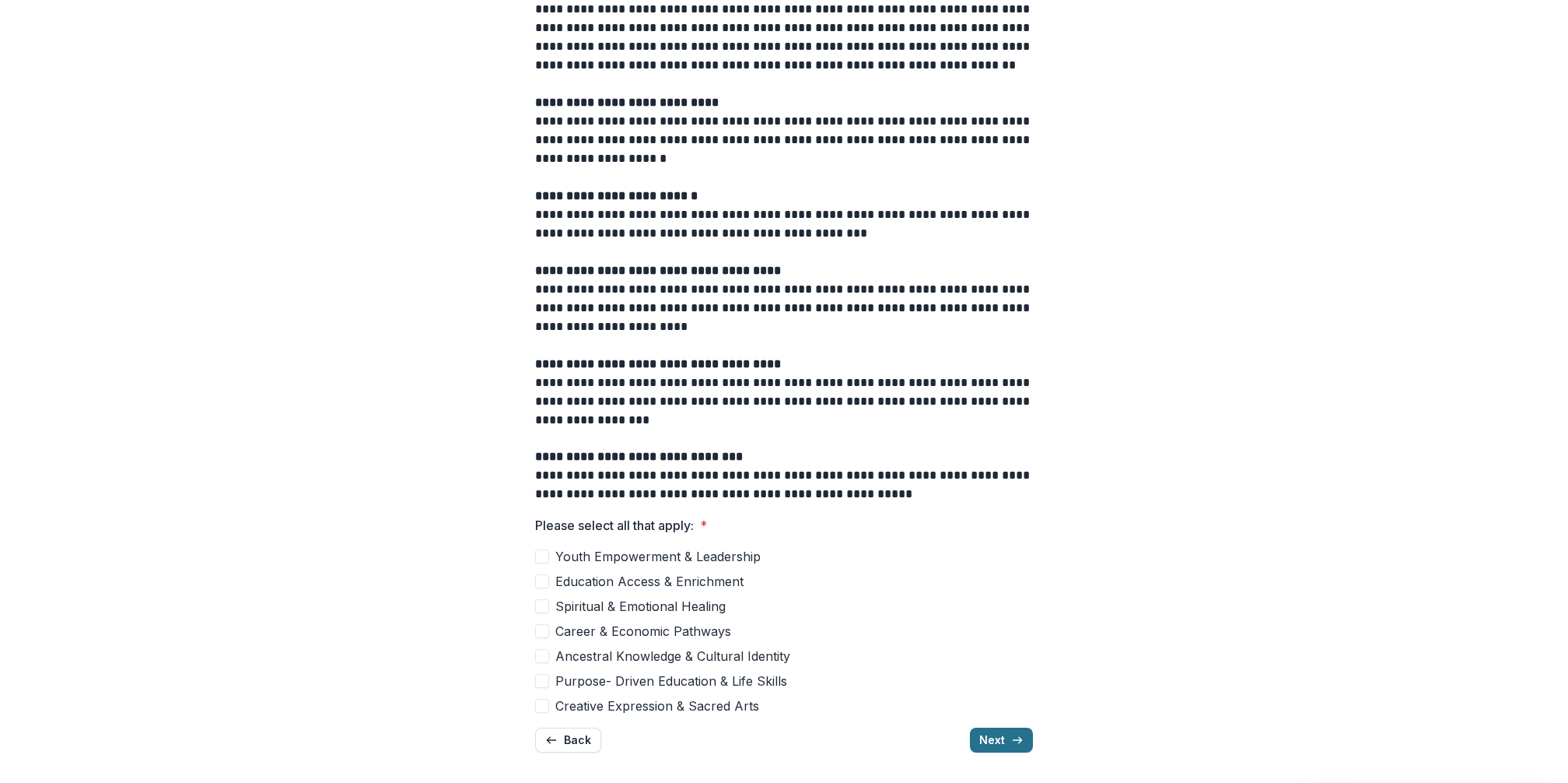
click at [1019, 739] on polyline "button" at bounding box center [1020, 741] width 3 height 6
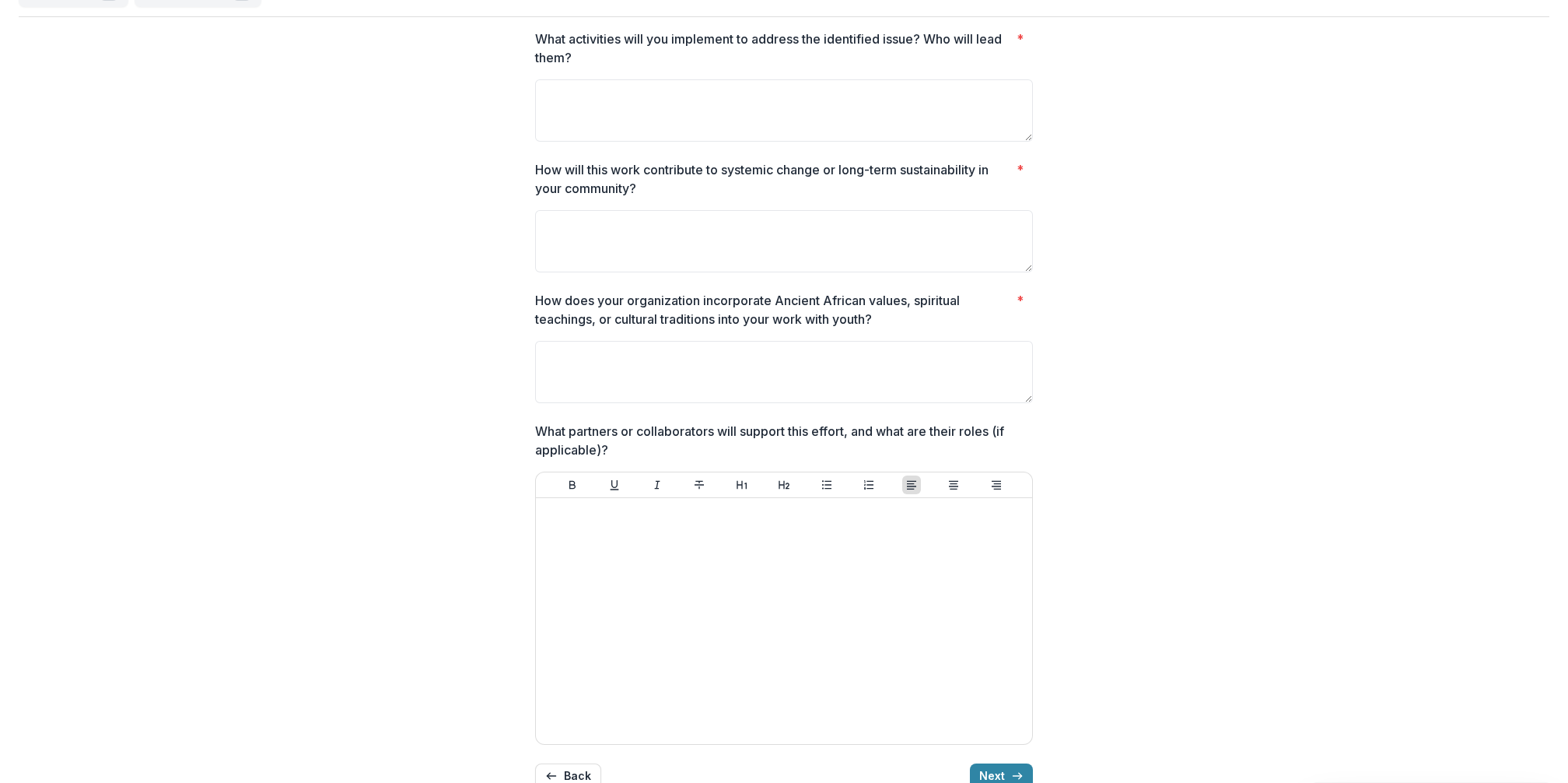
scroll to position [73, 0]
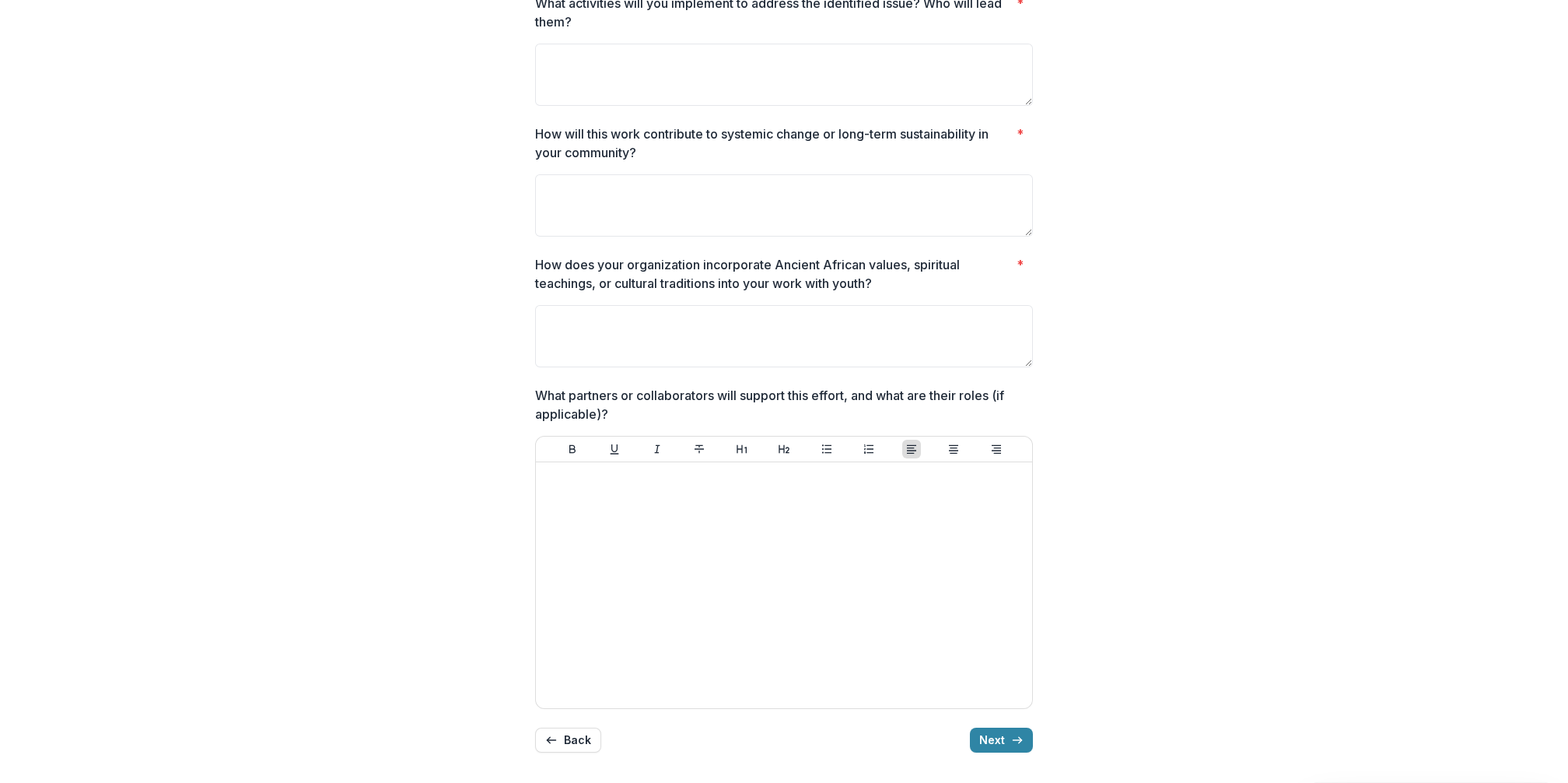
click at [988, 739] on button "Next" at bounding box center [1002, 739] width 63 height 24
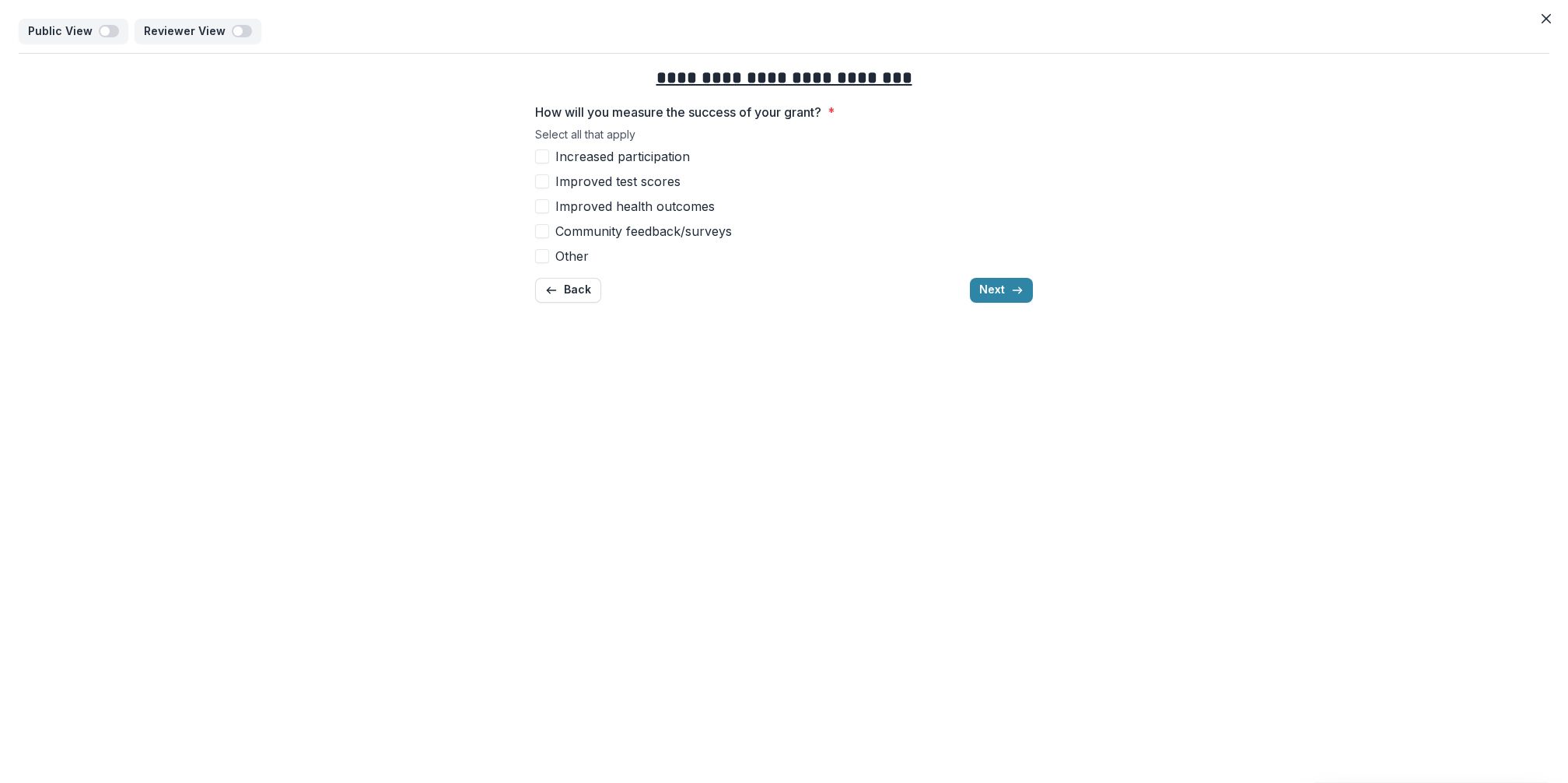
scroll to position [0, 0]
click at [538, 261] on span at bounding box center [542, 256] width 14 height 14
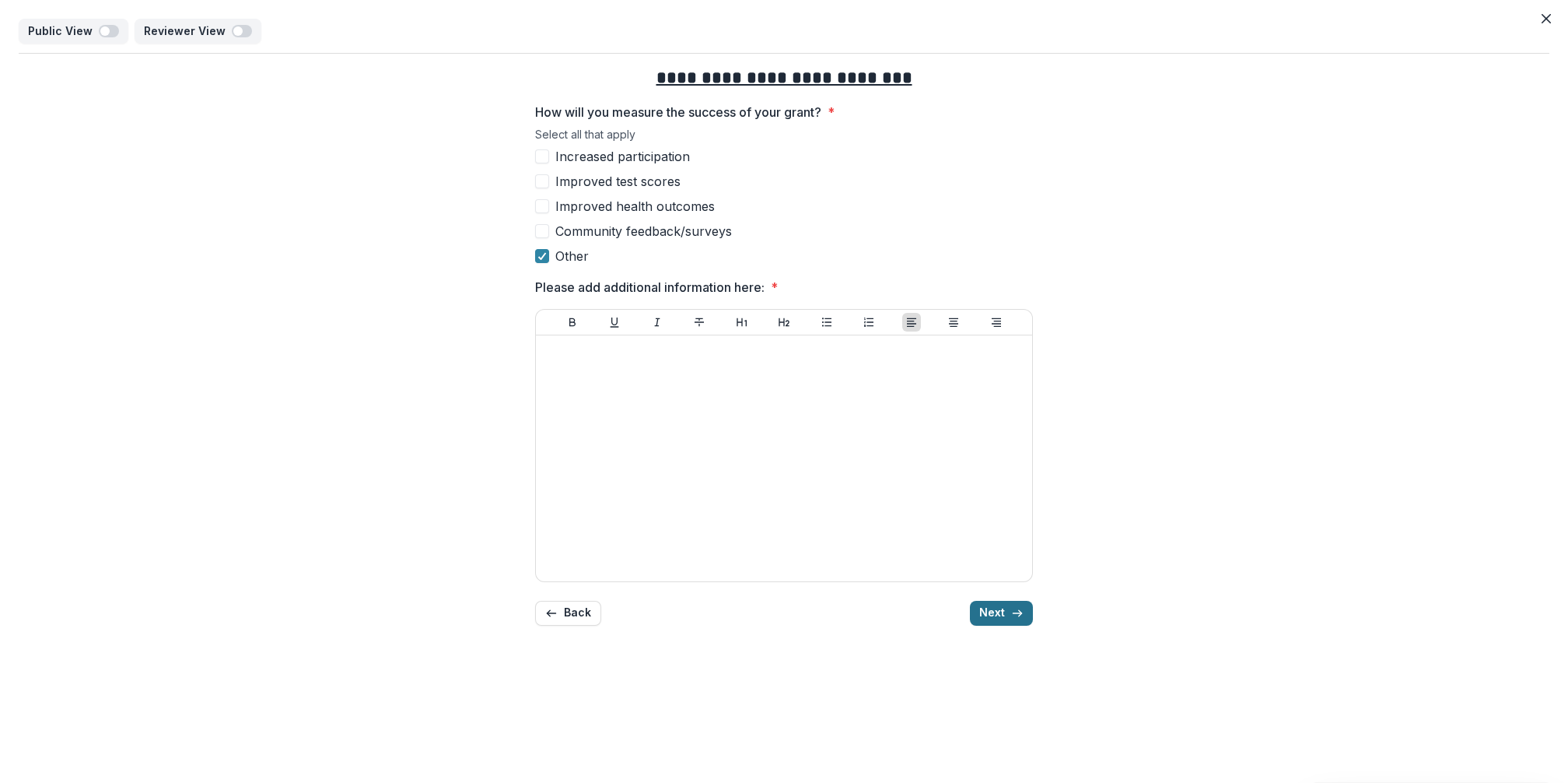
click at [1012, 620] on button "Next" at bounding box center [1002, 612] width 63 height 24
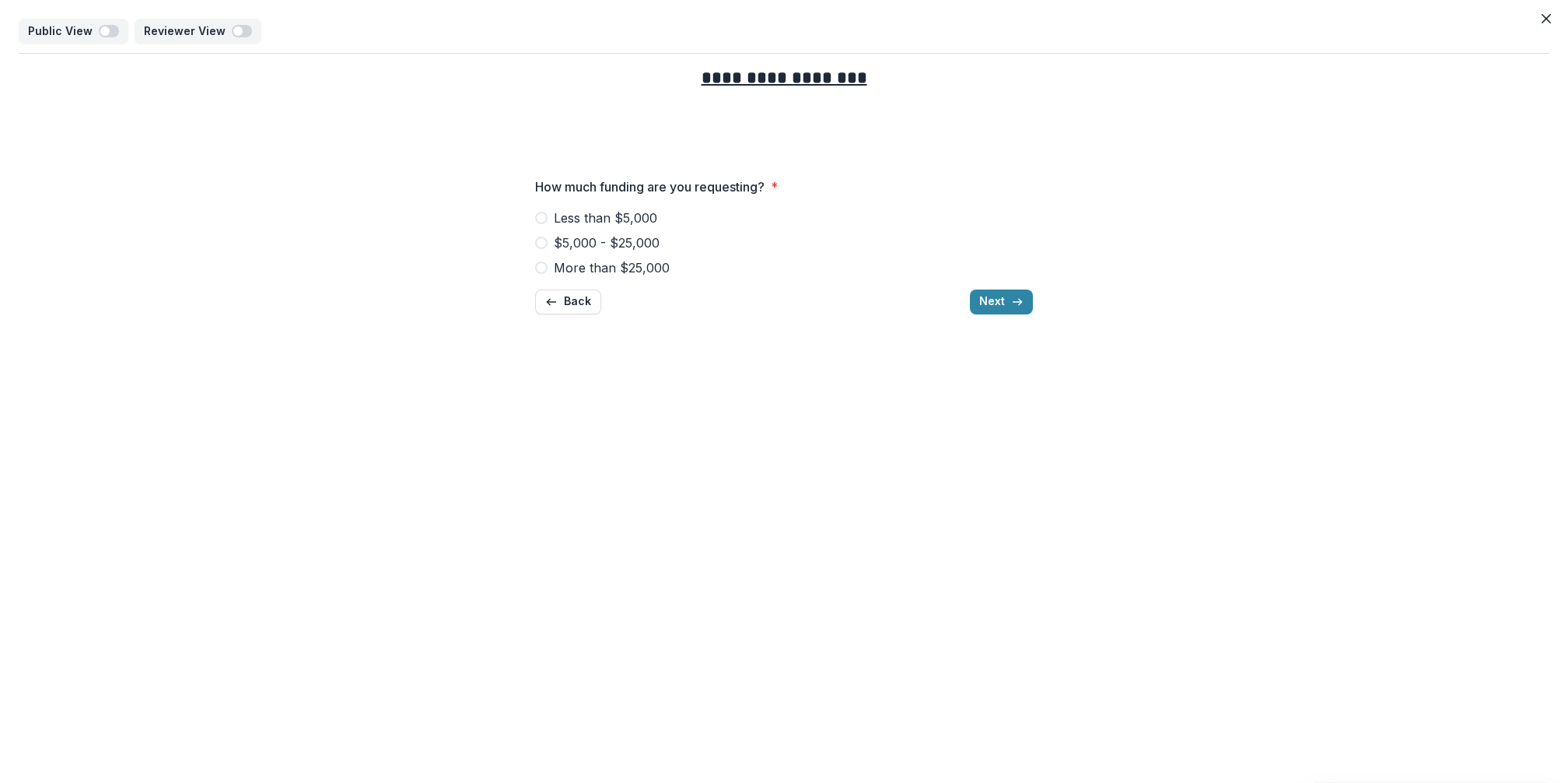
click at [542, 269] on span at bounding box center [541, 268] width 13 height 13
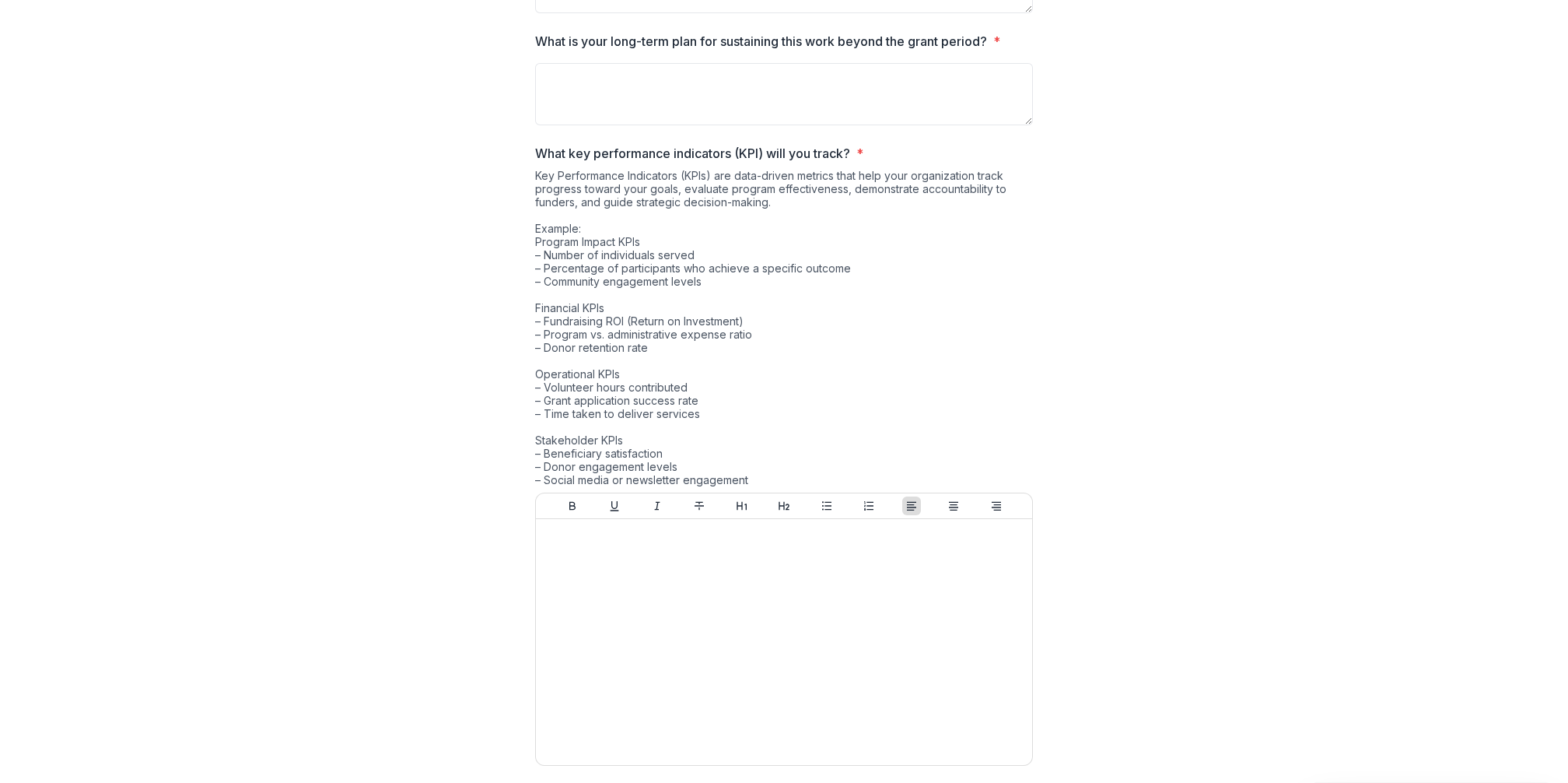
scroll to position [722, 0]
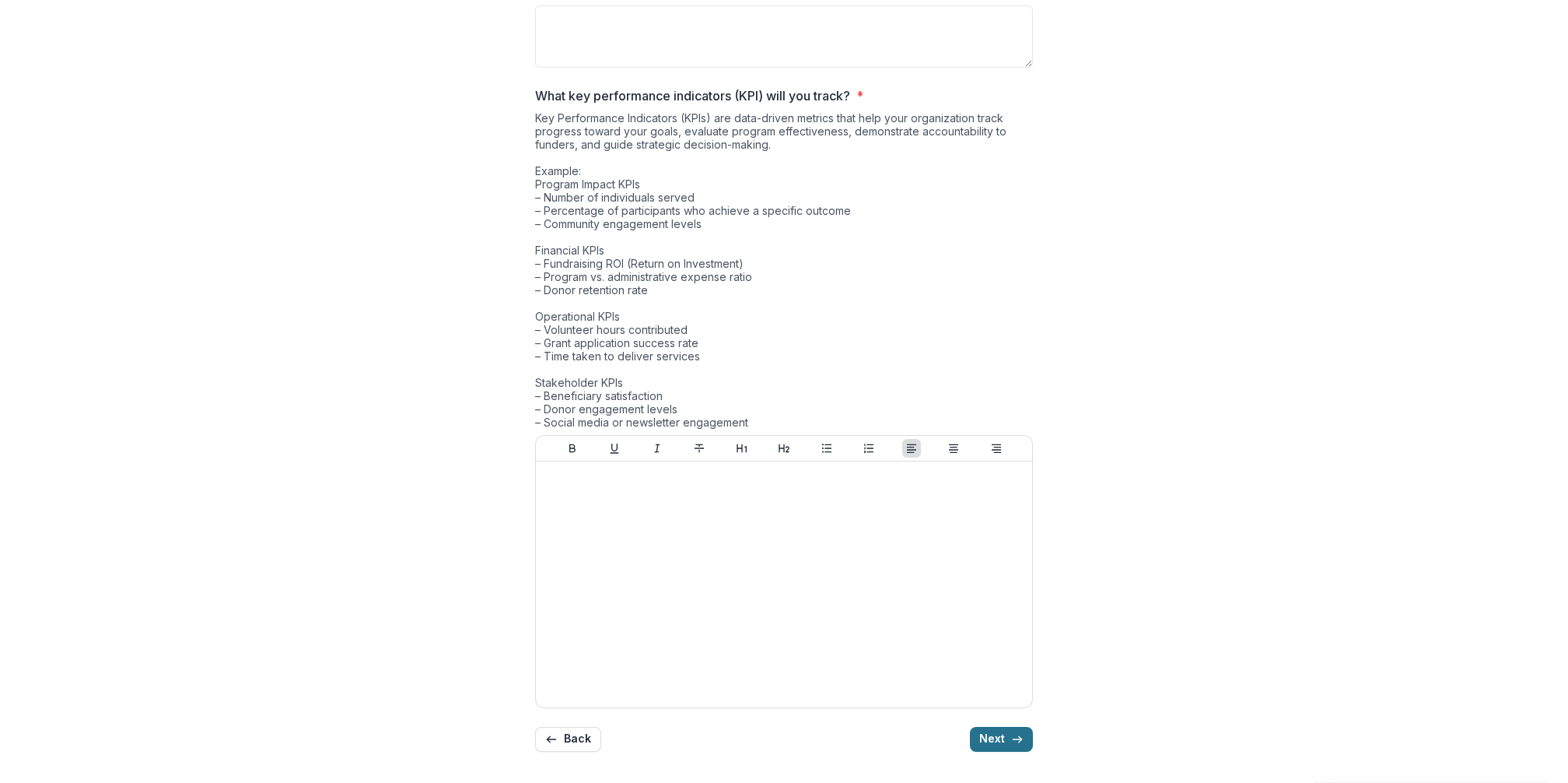
click at [1011, 742] on icon "button" at bounding box center [1017, 739] width 13 height 13
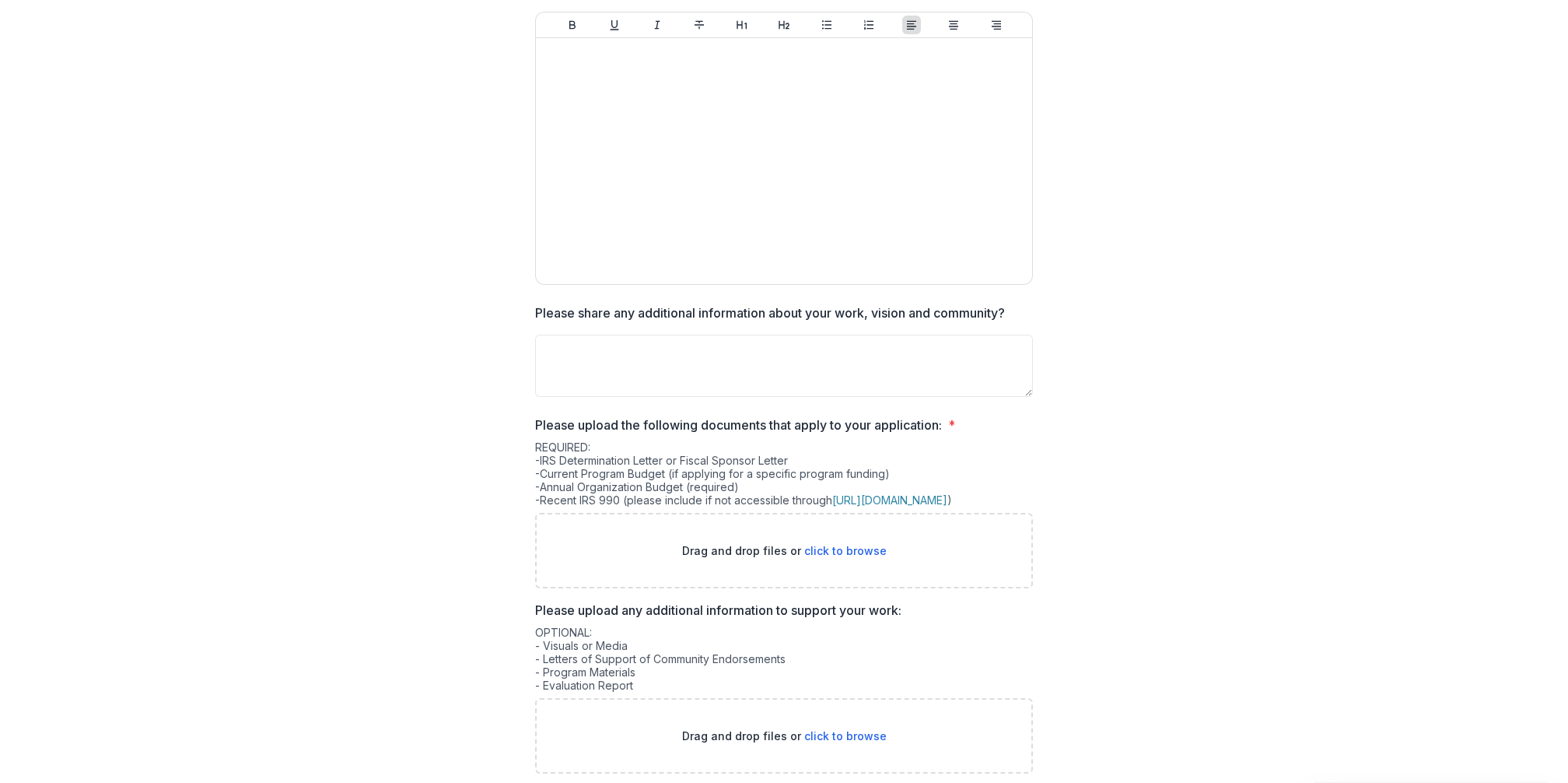
scroll to position [194, 0]
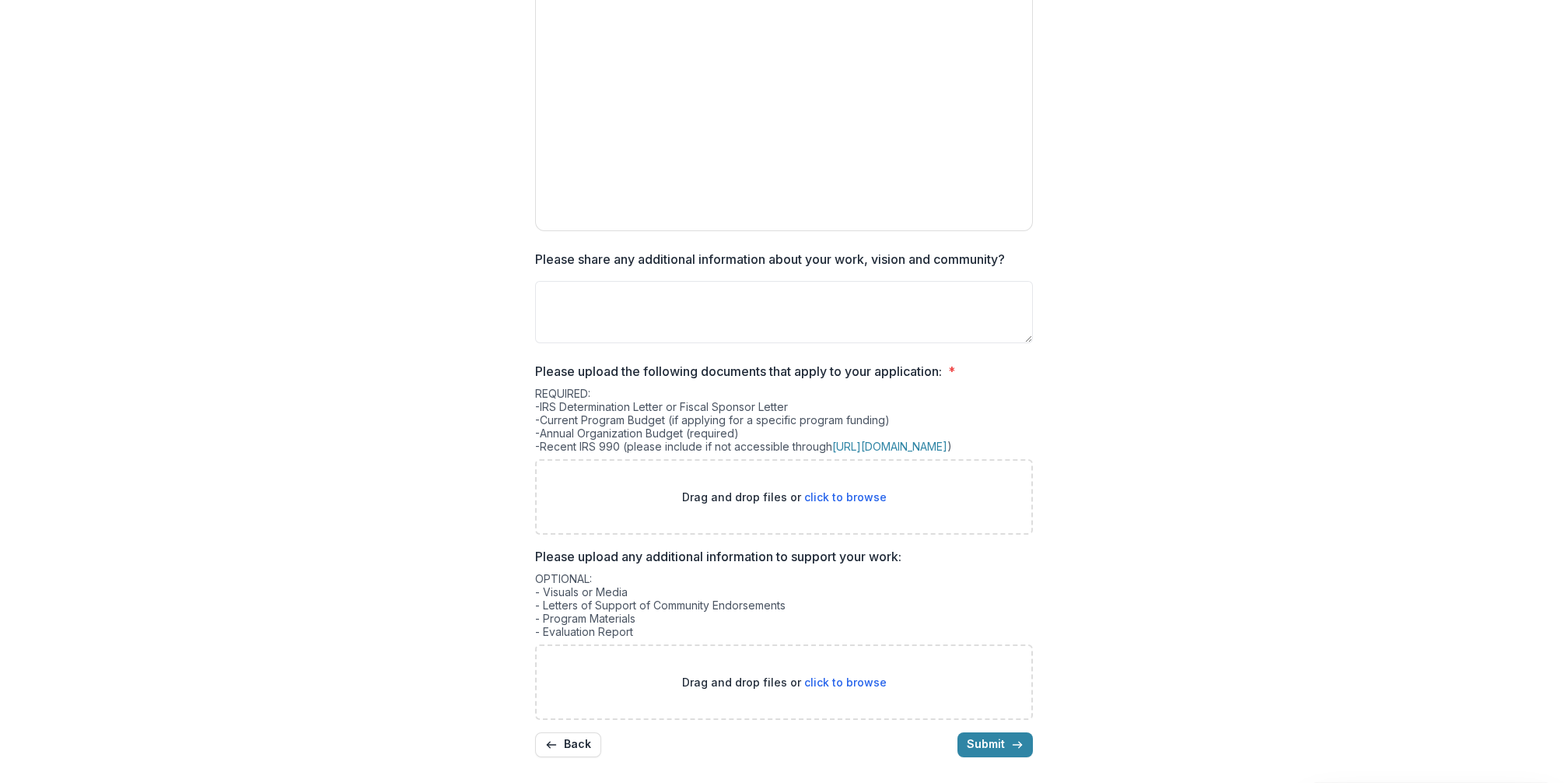
click at [1011, 739] on icon "submit" at bounding box center [1017, 744] width 13 height 13
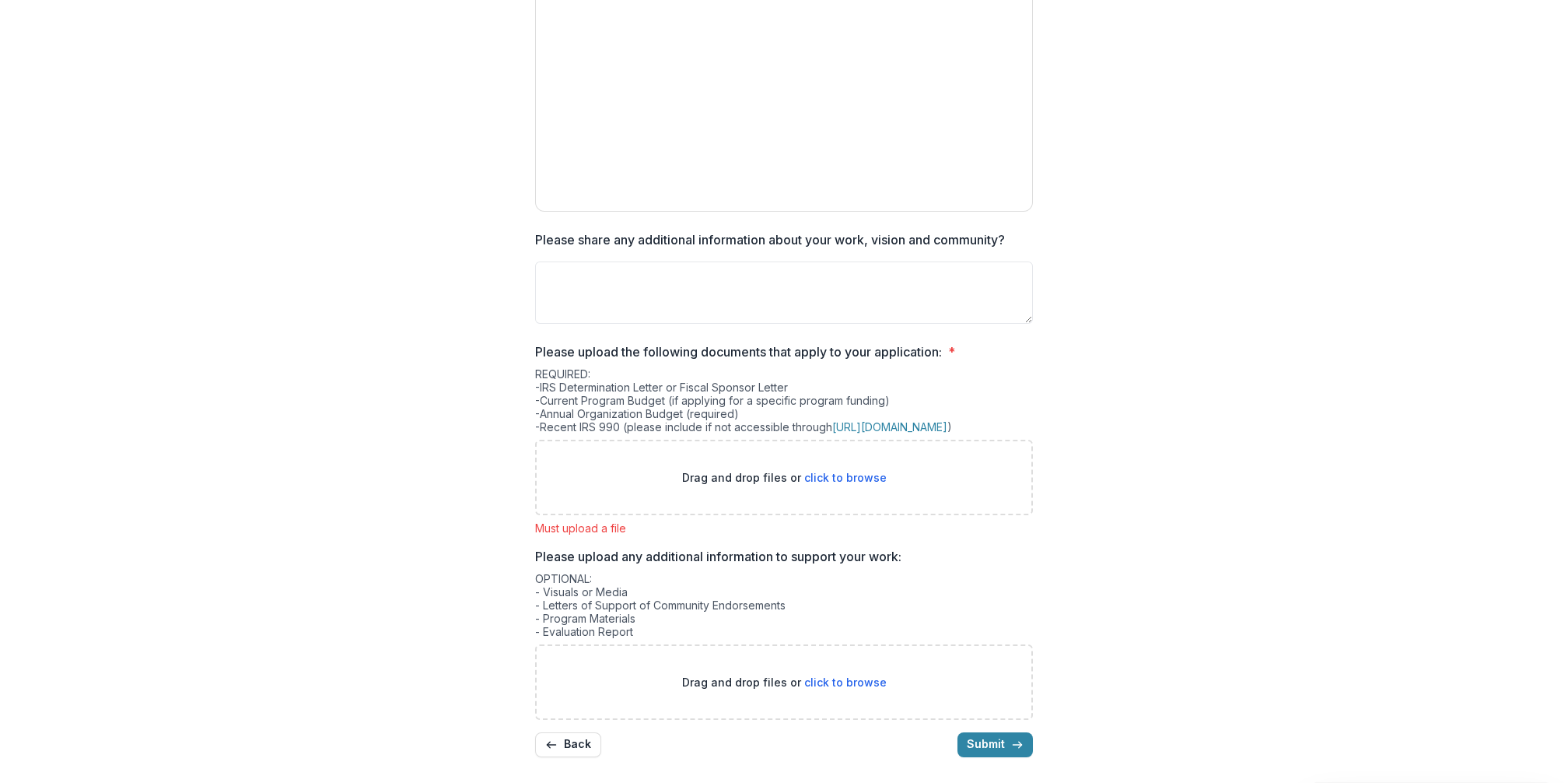
scroll to position [0, 0]
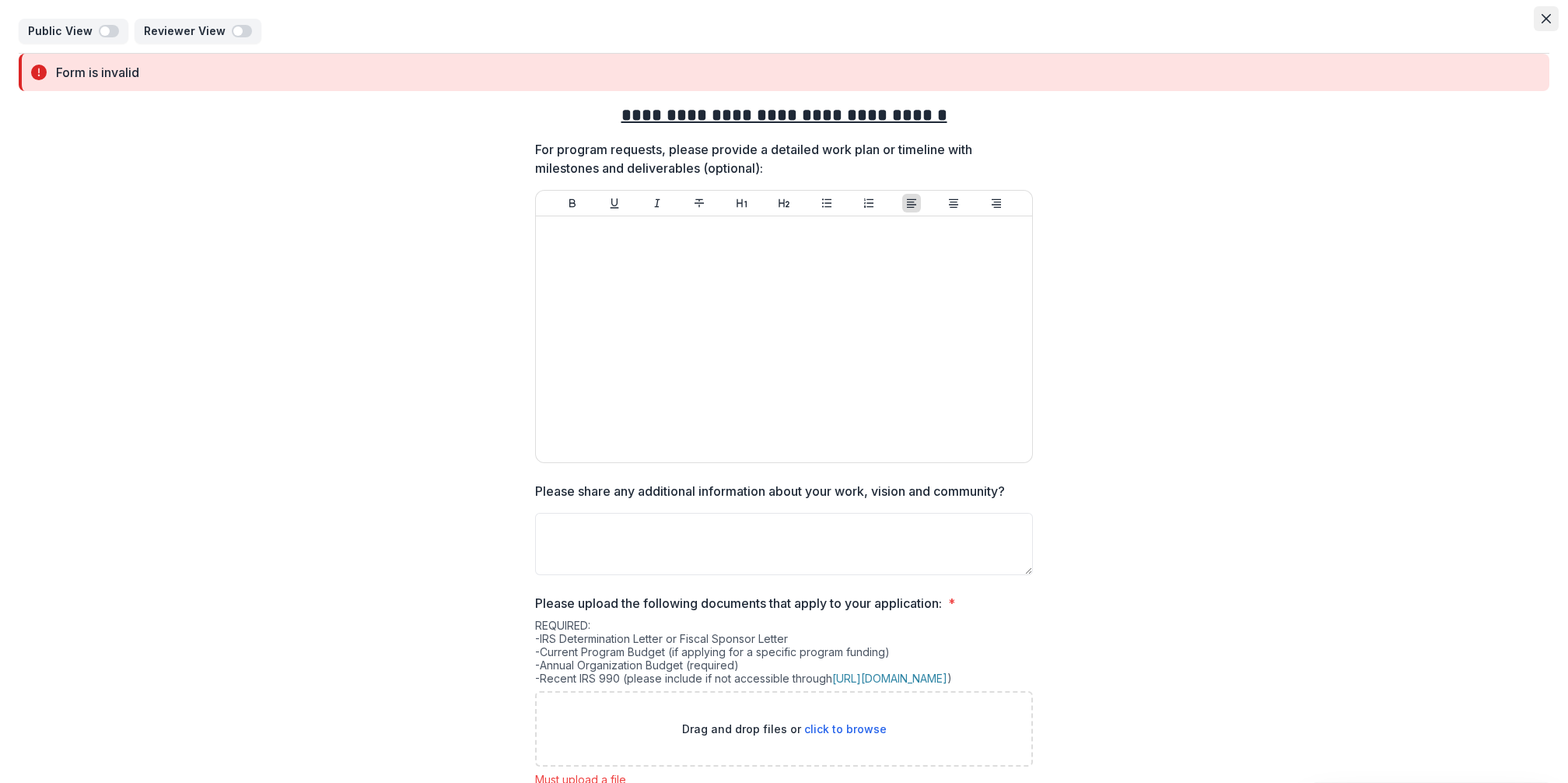
click at [1548, 19] on button "Close" at bounding box center [1545, 18] width 24 height 24
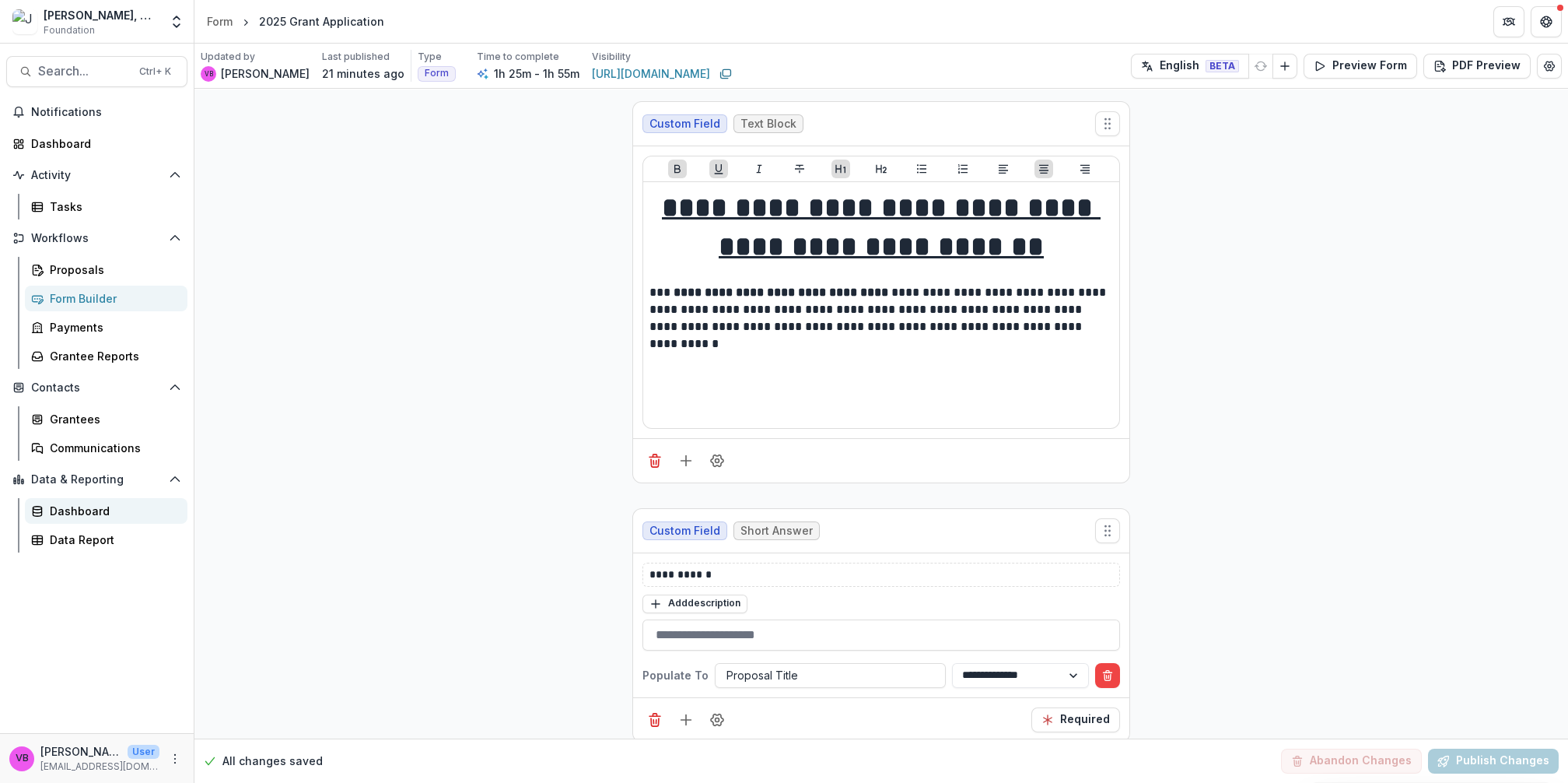
click at [87, 506] on div "Dashboard" at bounding box center [113, 511] width 125 height 17
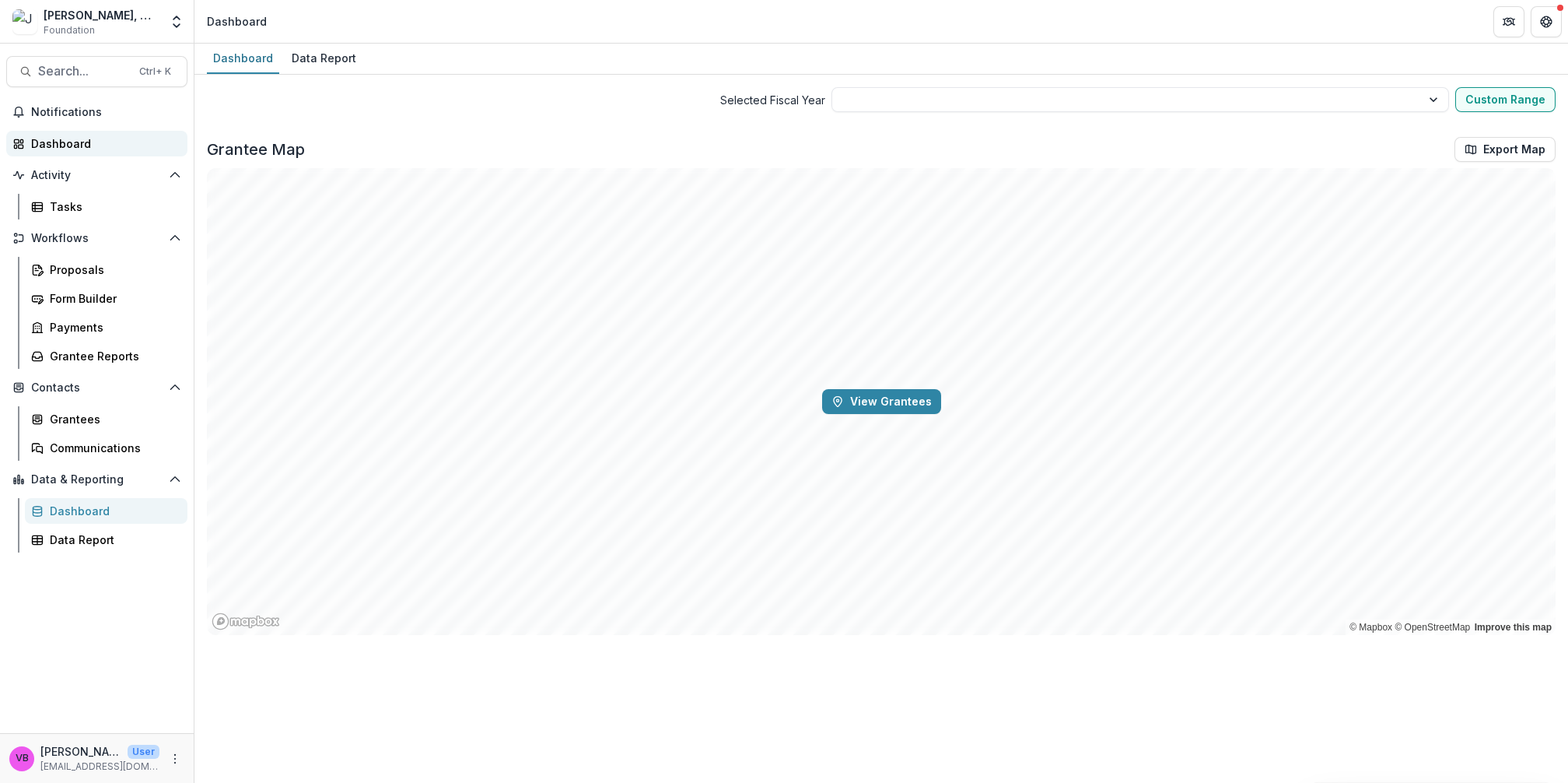
click at [66, 147] on div "Dashboard" at bounding box center [103, 143] width 144 height 17
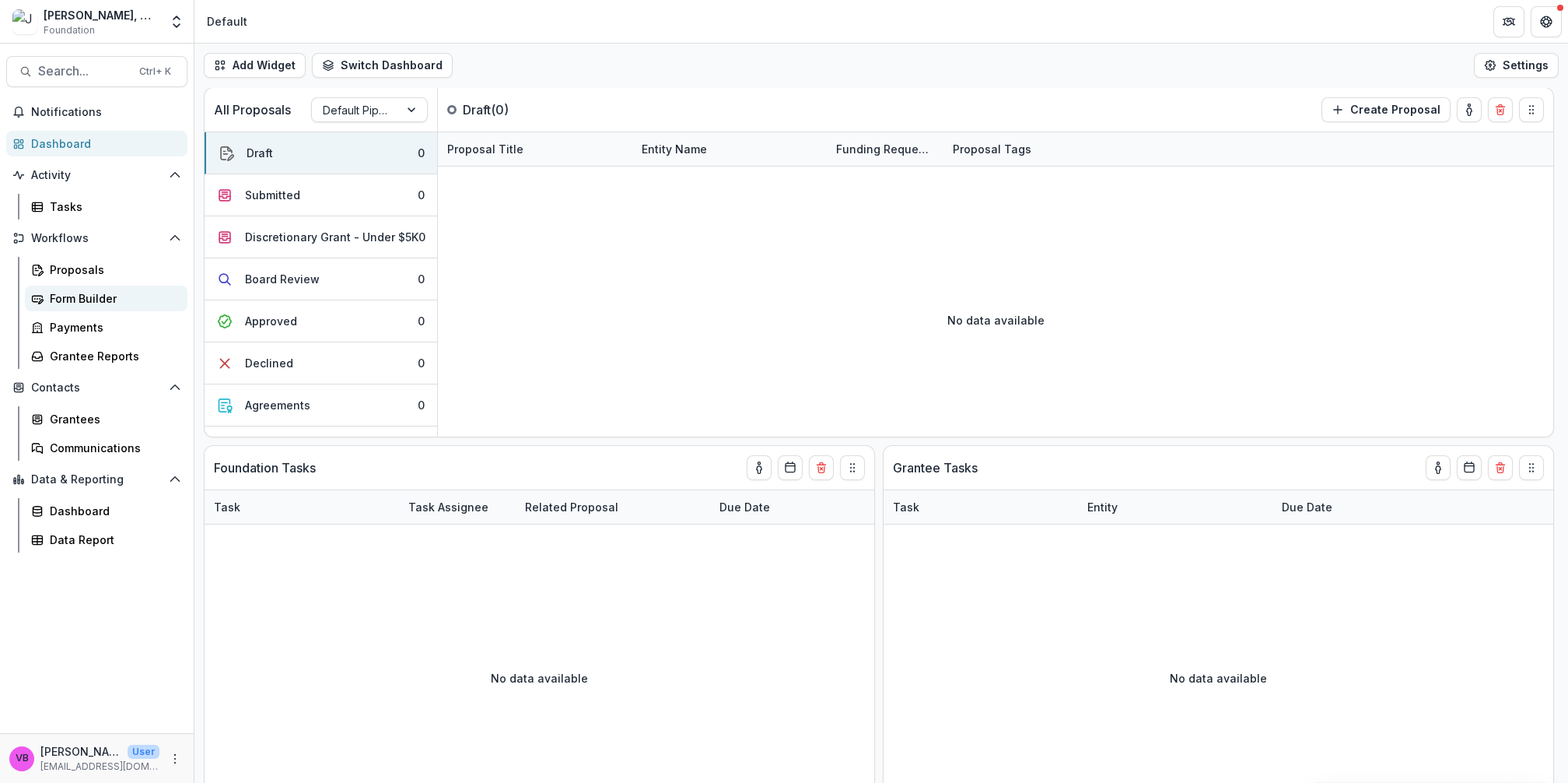
click at [59, 300] on div "Form Builder" at bounding box center [113, 298] width 125 height 17
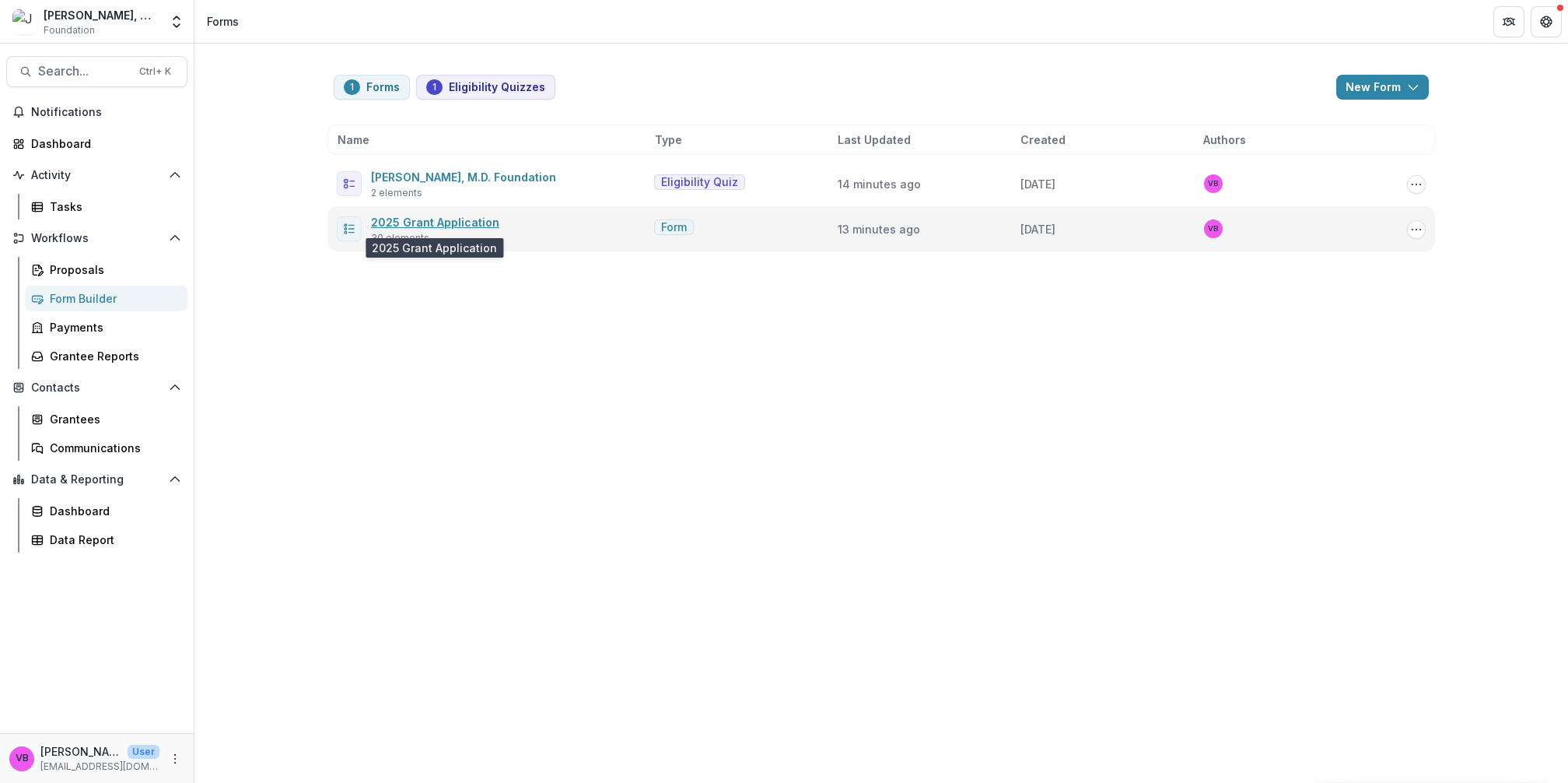
click at [418, 223] on link "2025 Grant Application" at bounding box center [435, 221] width 128 height 13
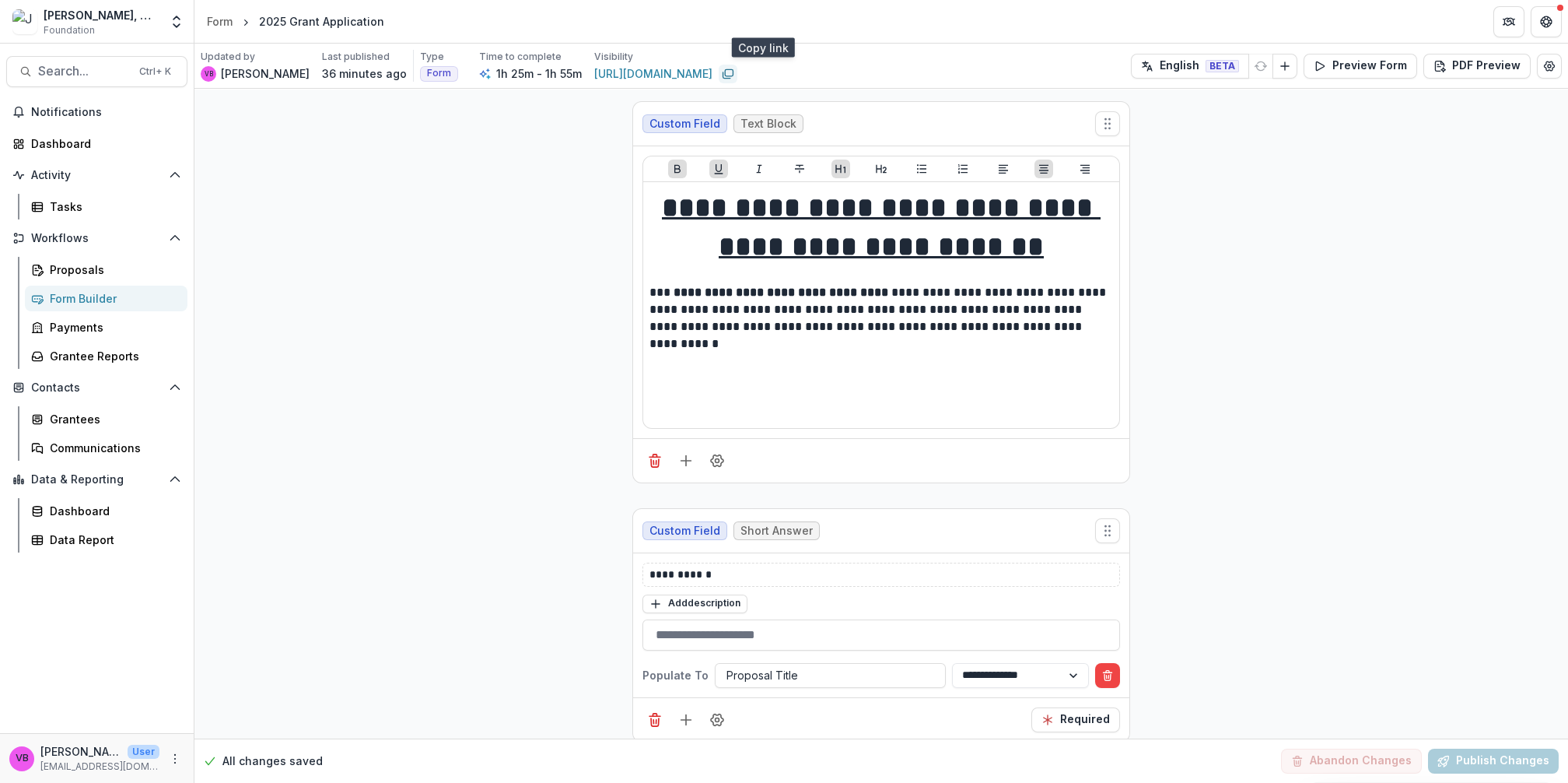
click at [734, 74] on icon "Copy link" at bounding box center [728, 73] width 13 height 13
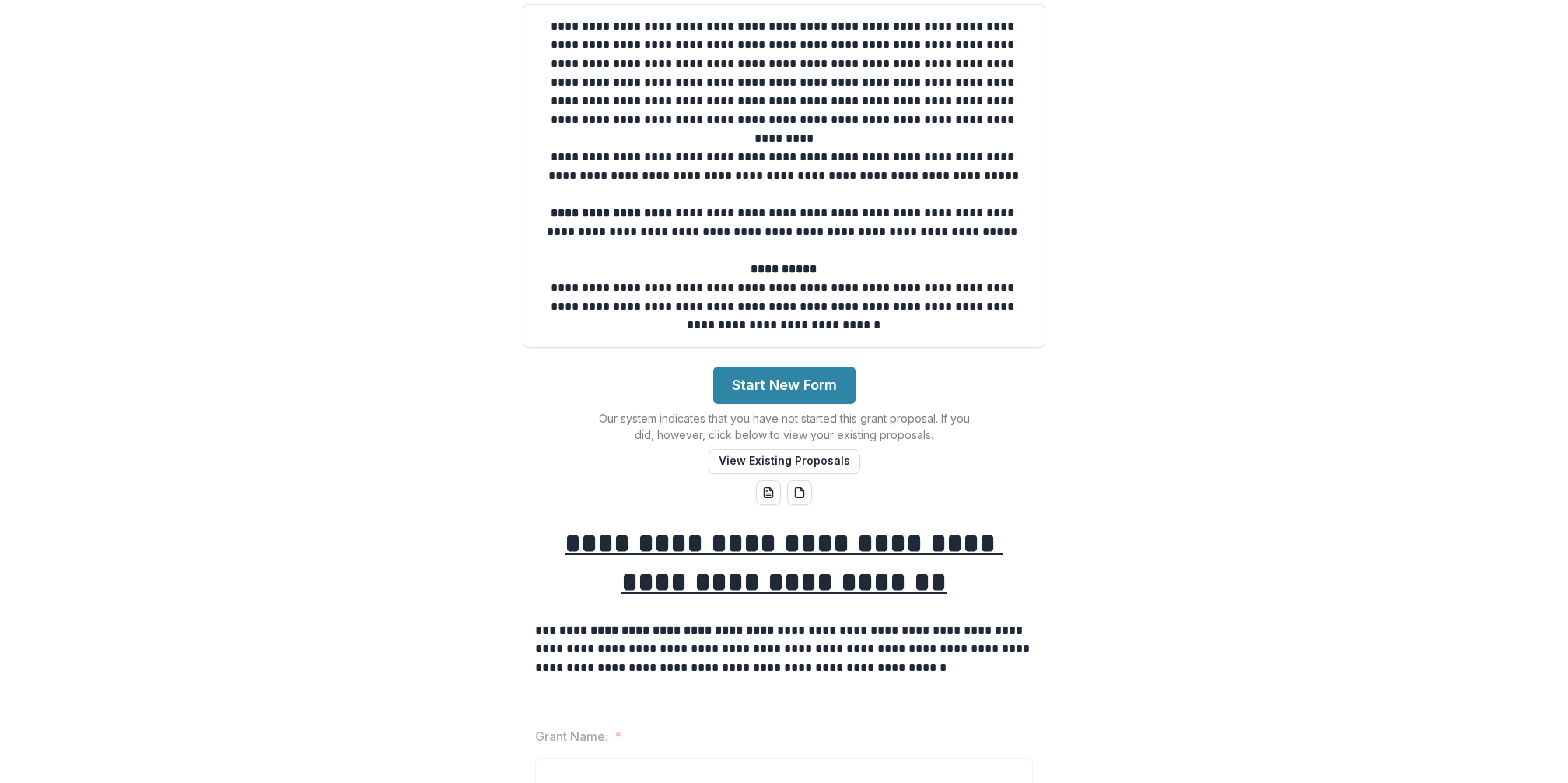
scroll to position [233, 0]
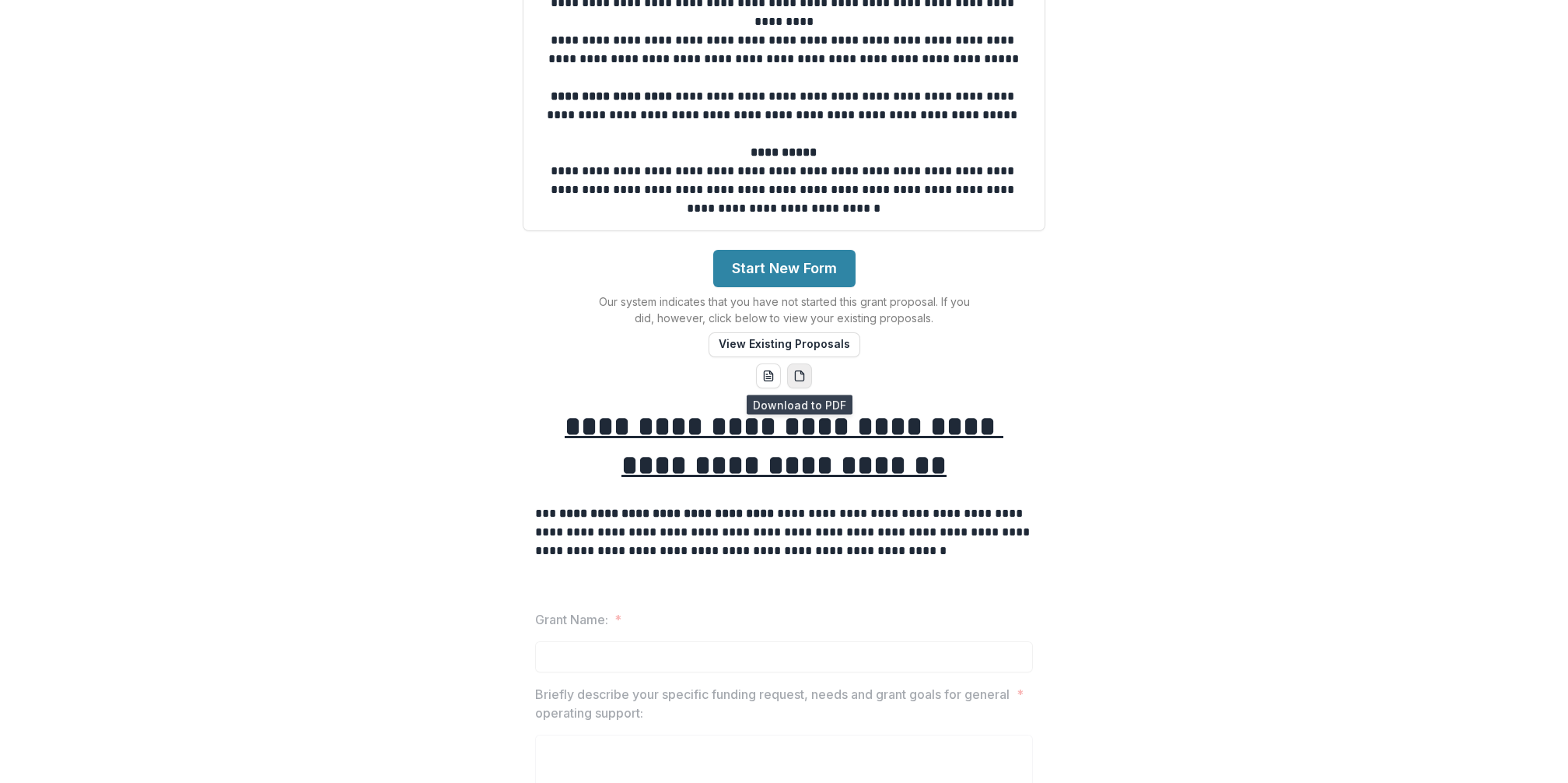
click at [795, 377] on icon "pdf-download" at bounding box center [799, 375] width 9 height 10
click at [829, 334] on button "View Existing Proposals" at bounding box center [784, 344] width 152 height 24
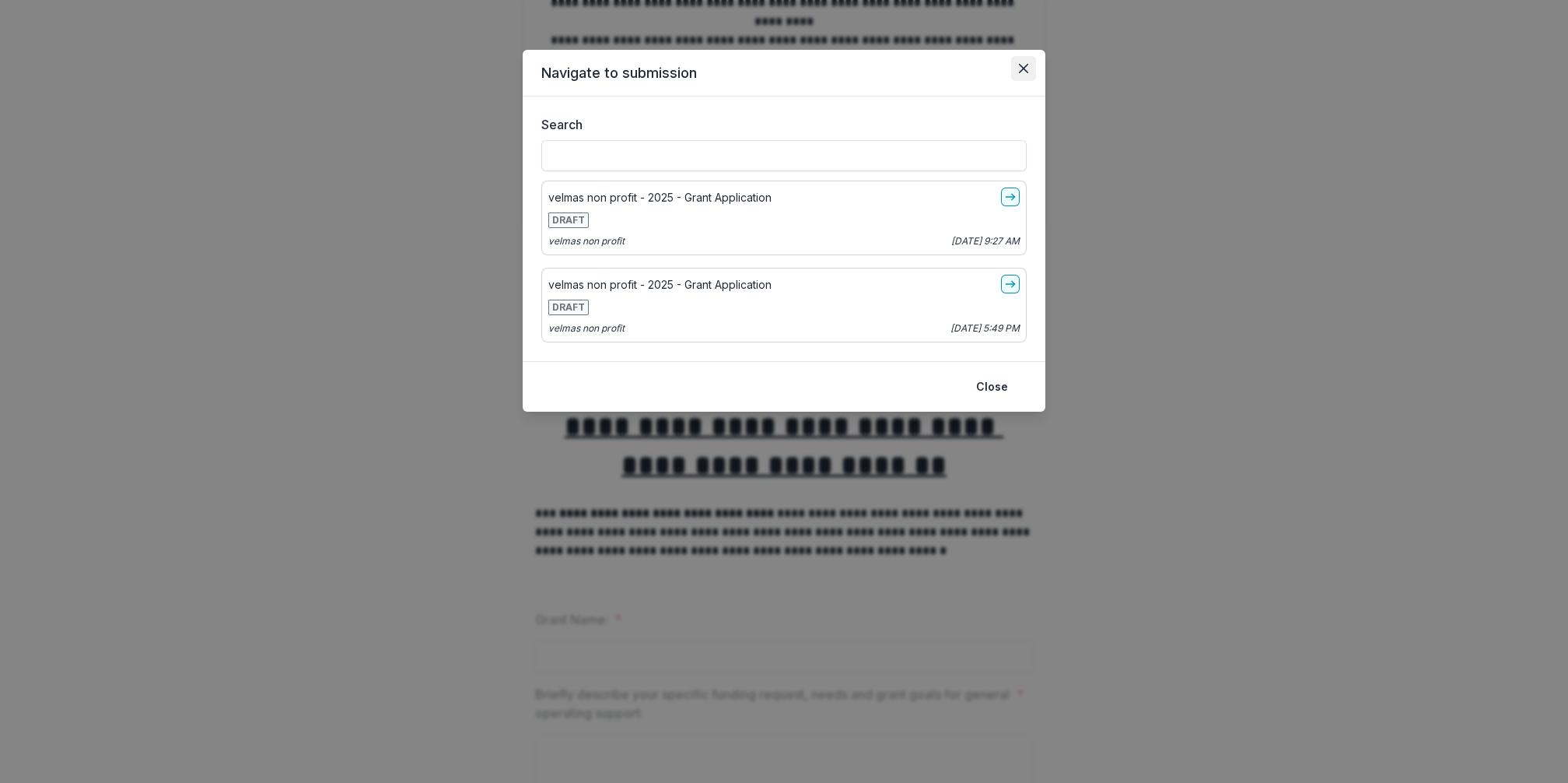
click at [1028, 73] on icon "Close" at bounding box center [1024, 69] width 10 height 10
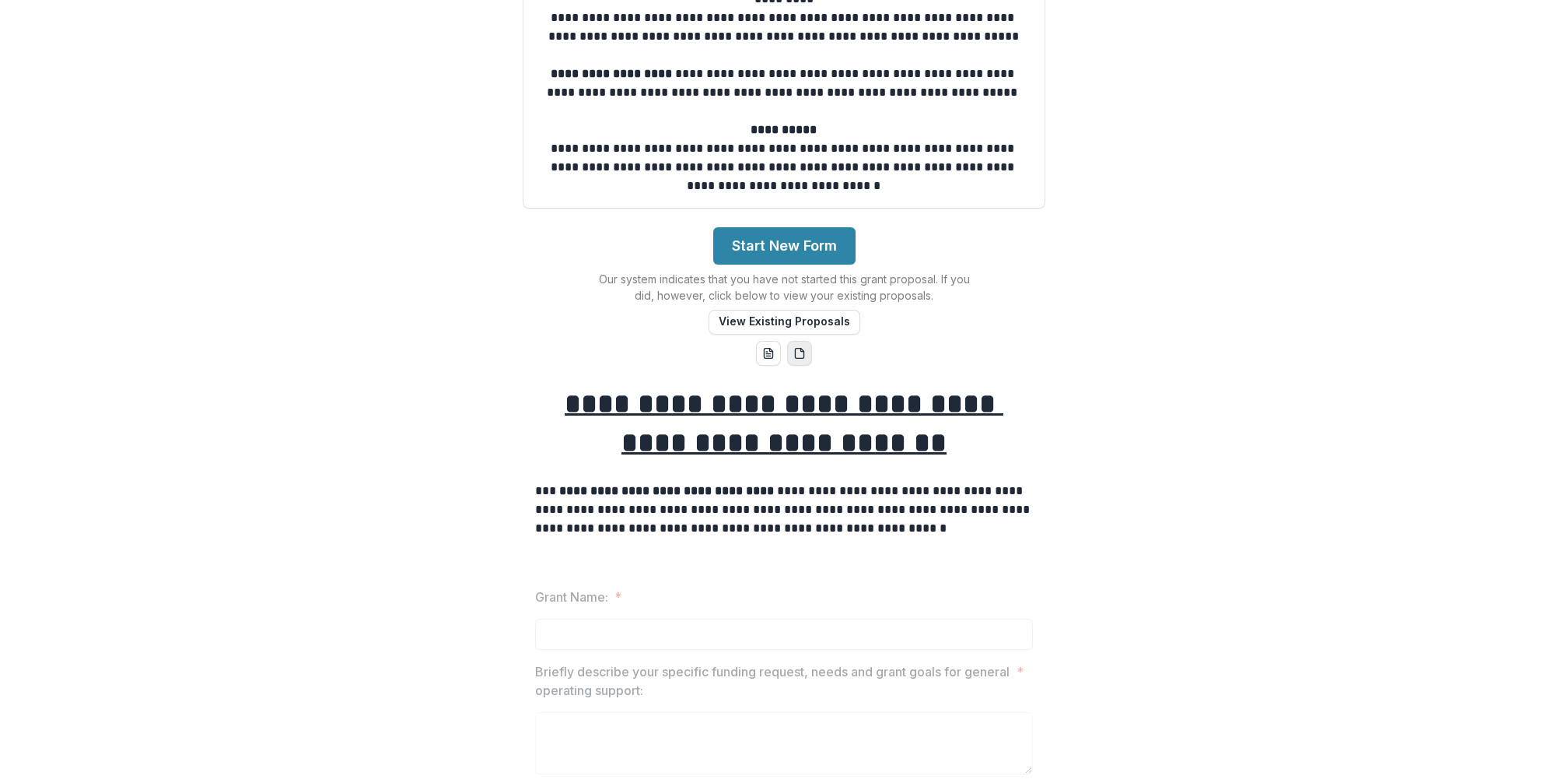
scroll to position [139, 0]
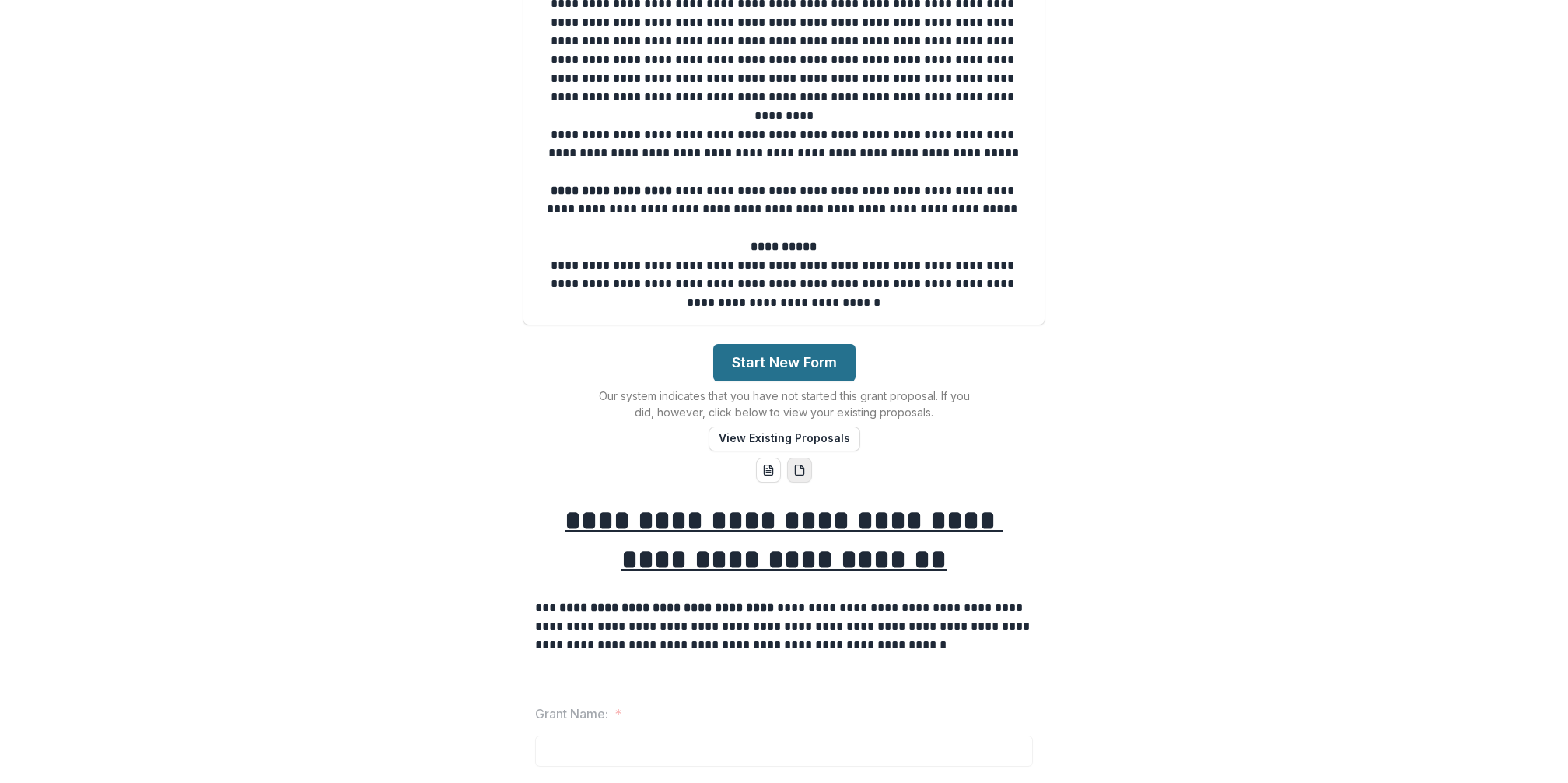
click at [832, 361] on button "Start New Form" at bounding box center [784, 363] width 142 height 37
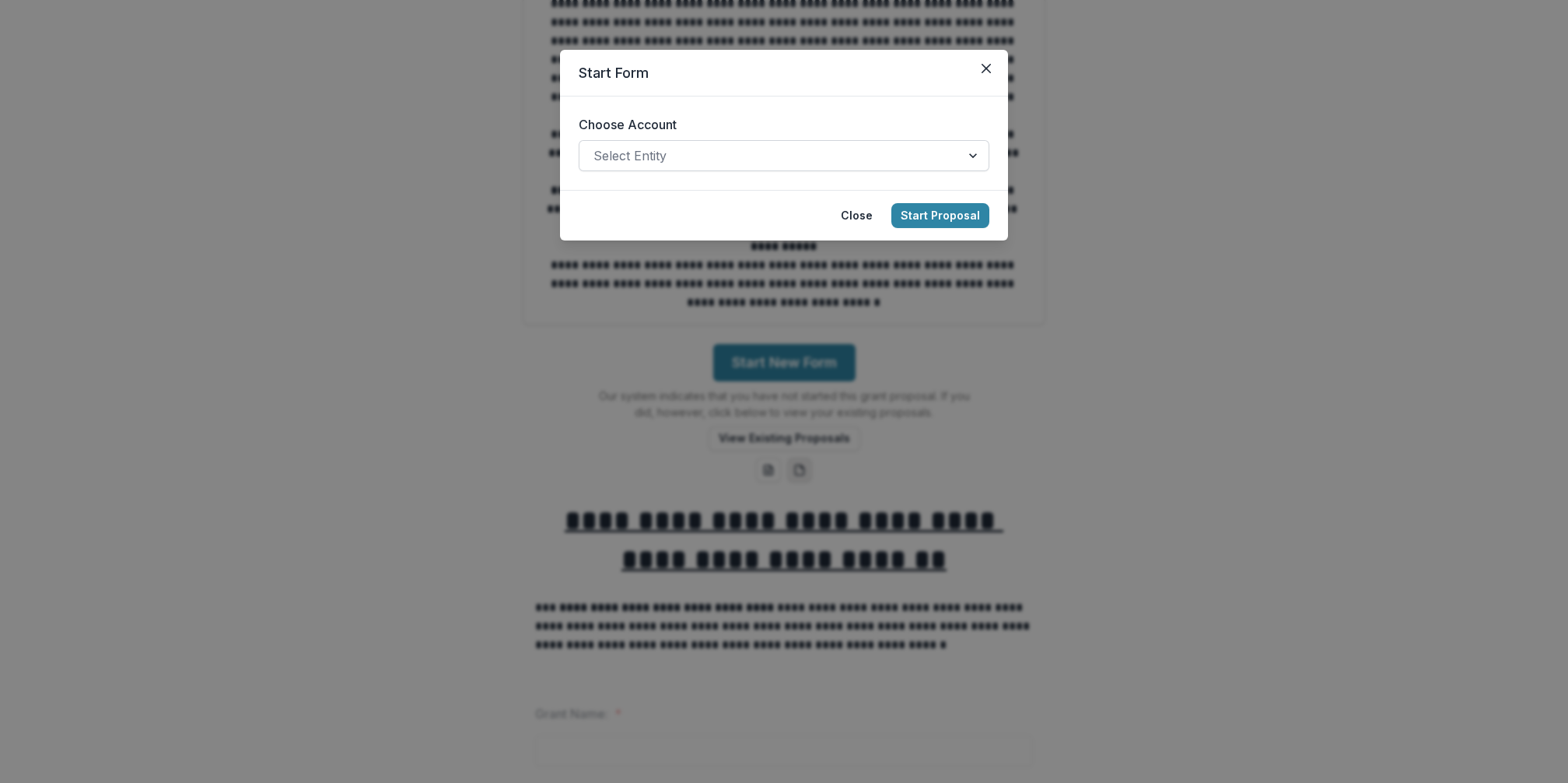
click at [787, 153] on div at bounding box center [770, 156] width 353 height 22
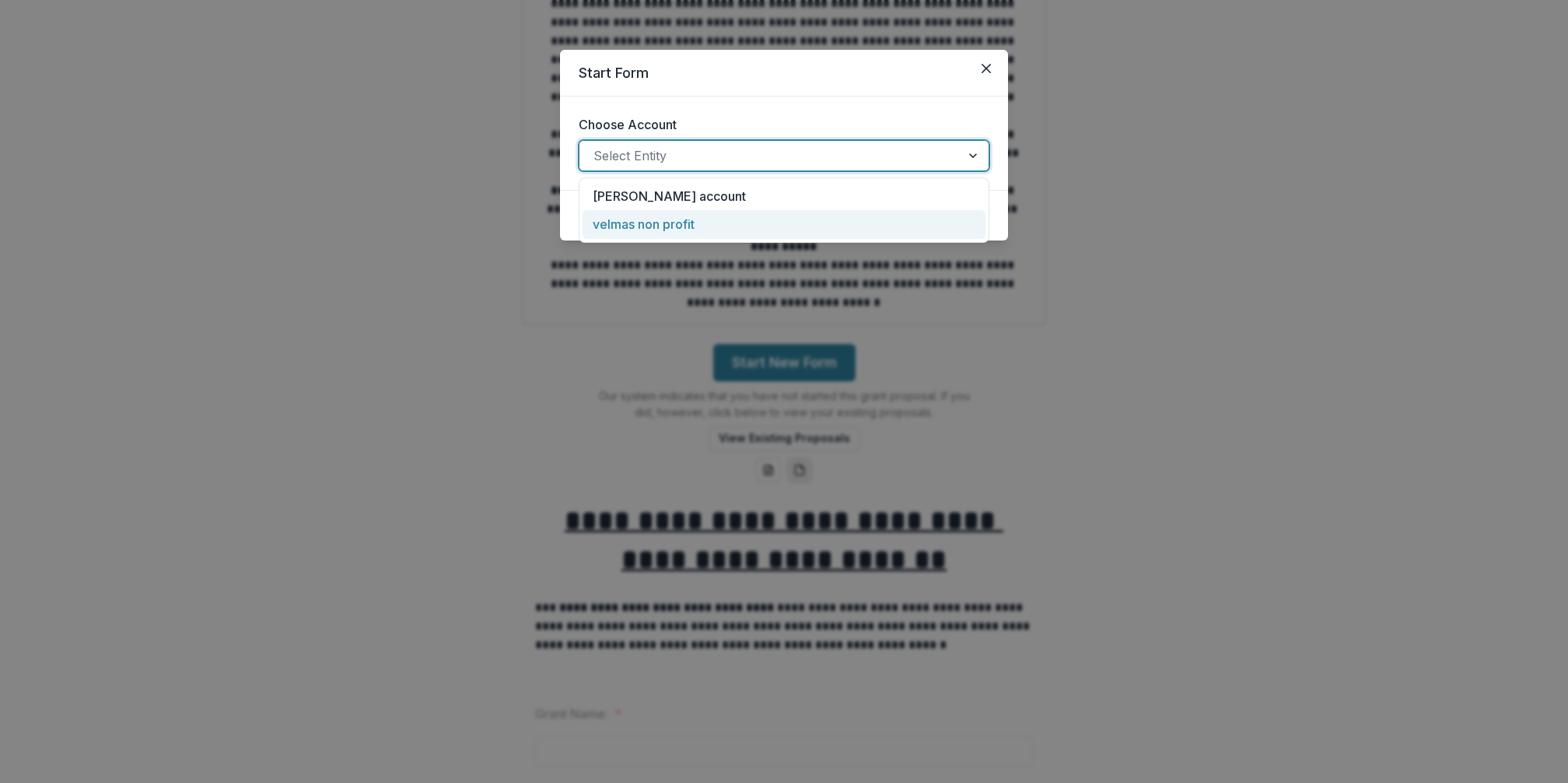
click at [756, 221] on div "velmas non profit" at bounding box center [784, 223] width 403 height 28
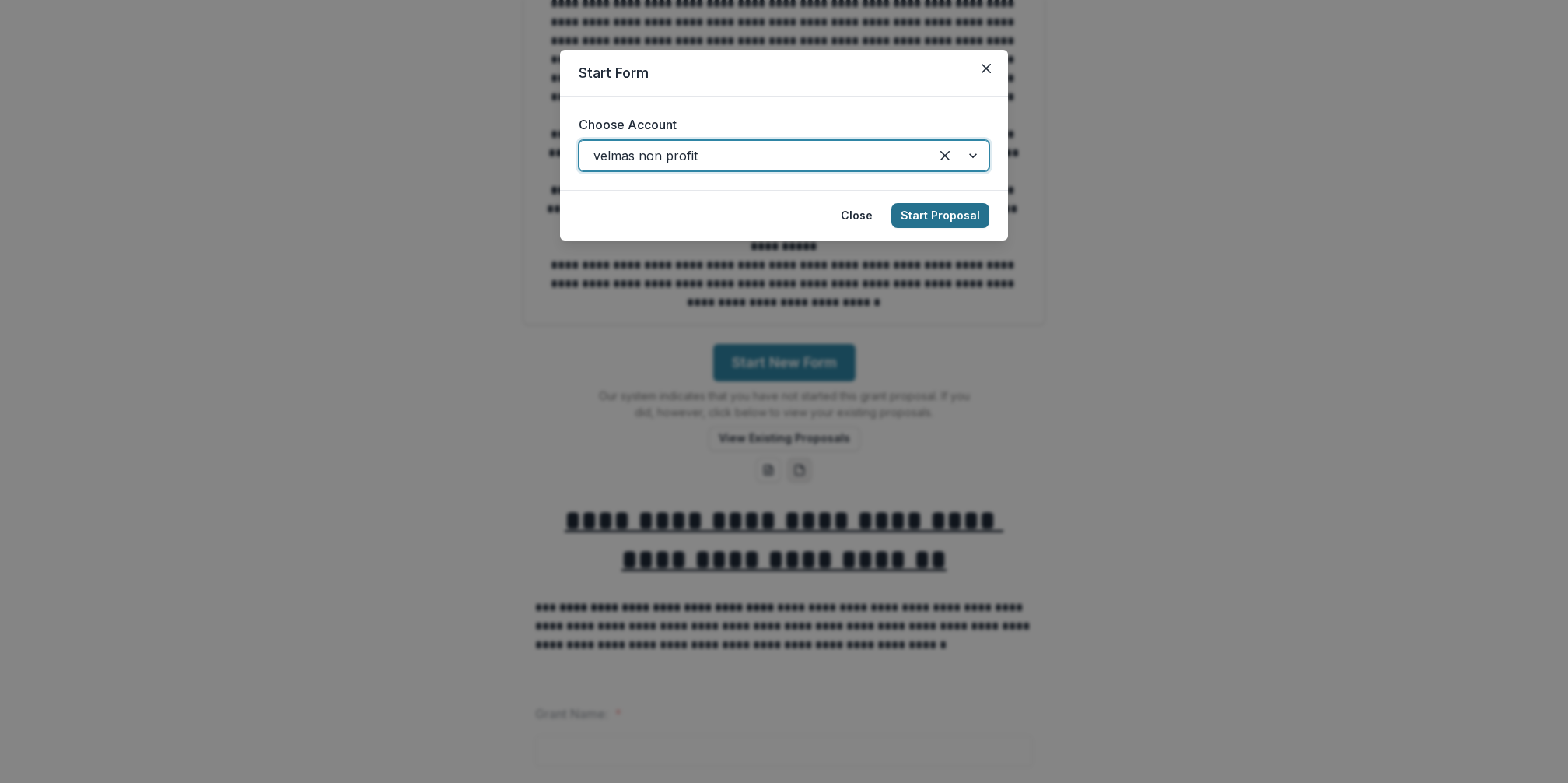
click at [934, 213] on button "Start Proposal" at bounding box center [941, 215] width 98 height 24
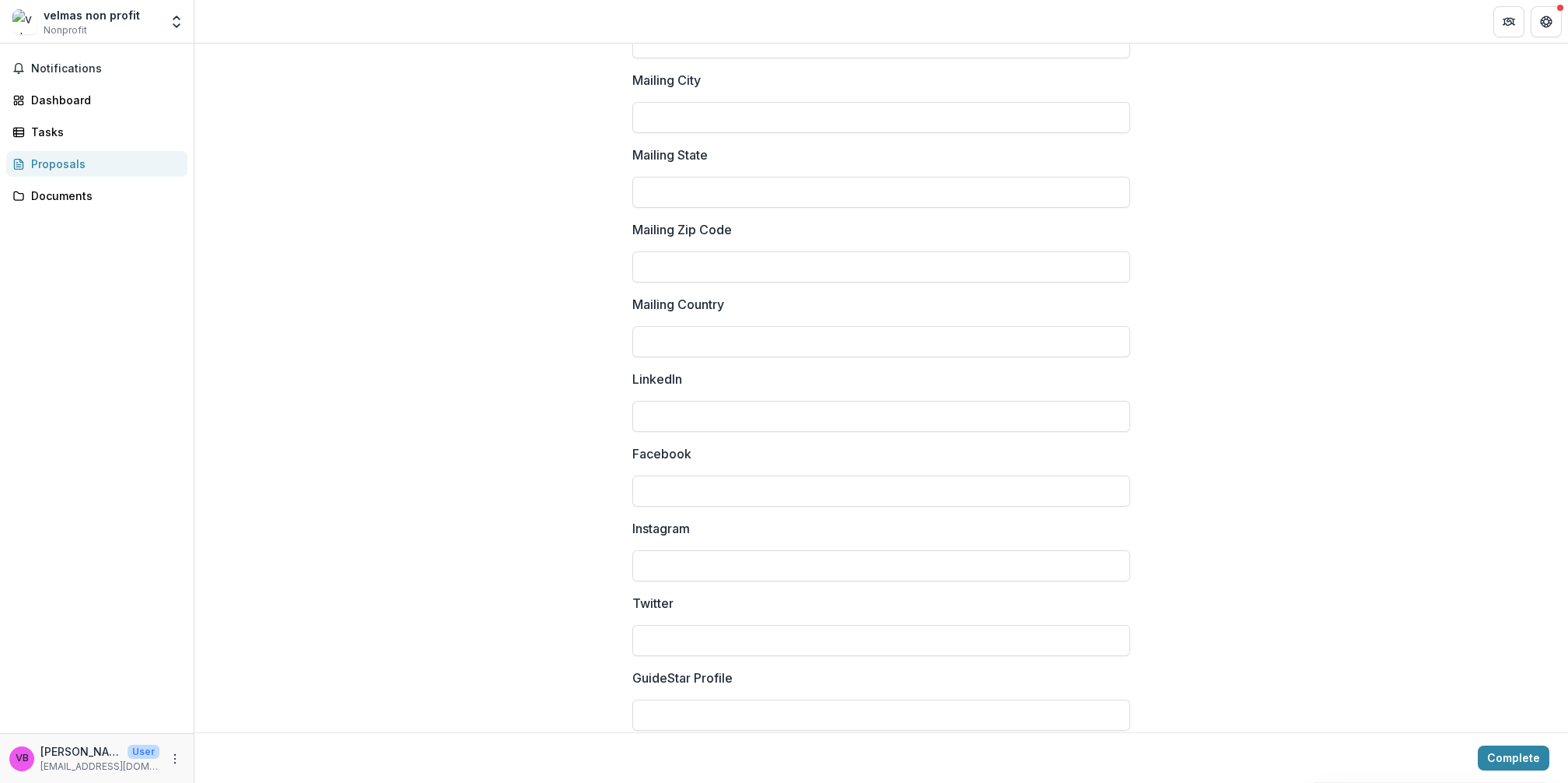
scroll to position [1942, 0]
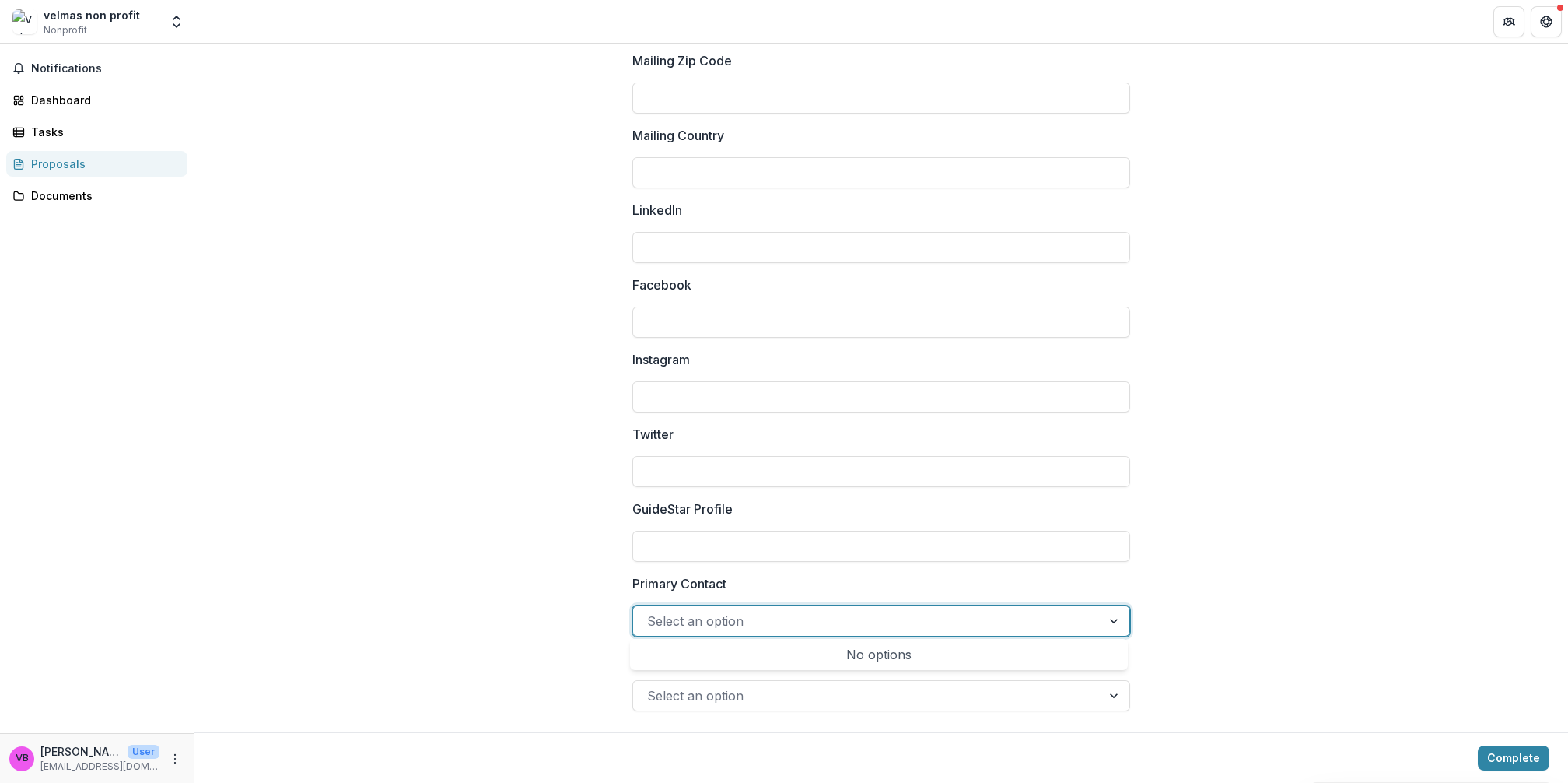
click at [764, 618] on div at bounding box center [866, 620] width 440 height 22
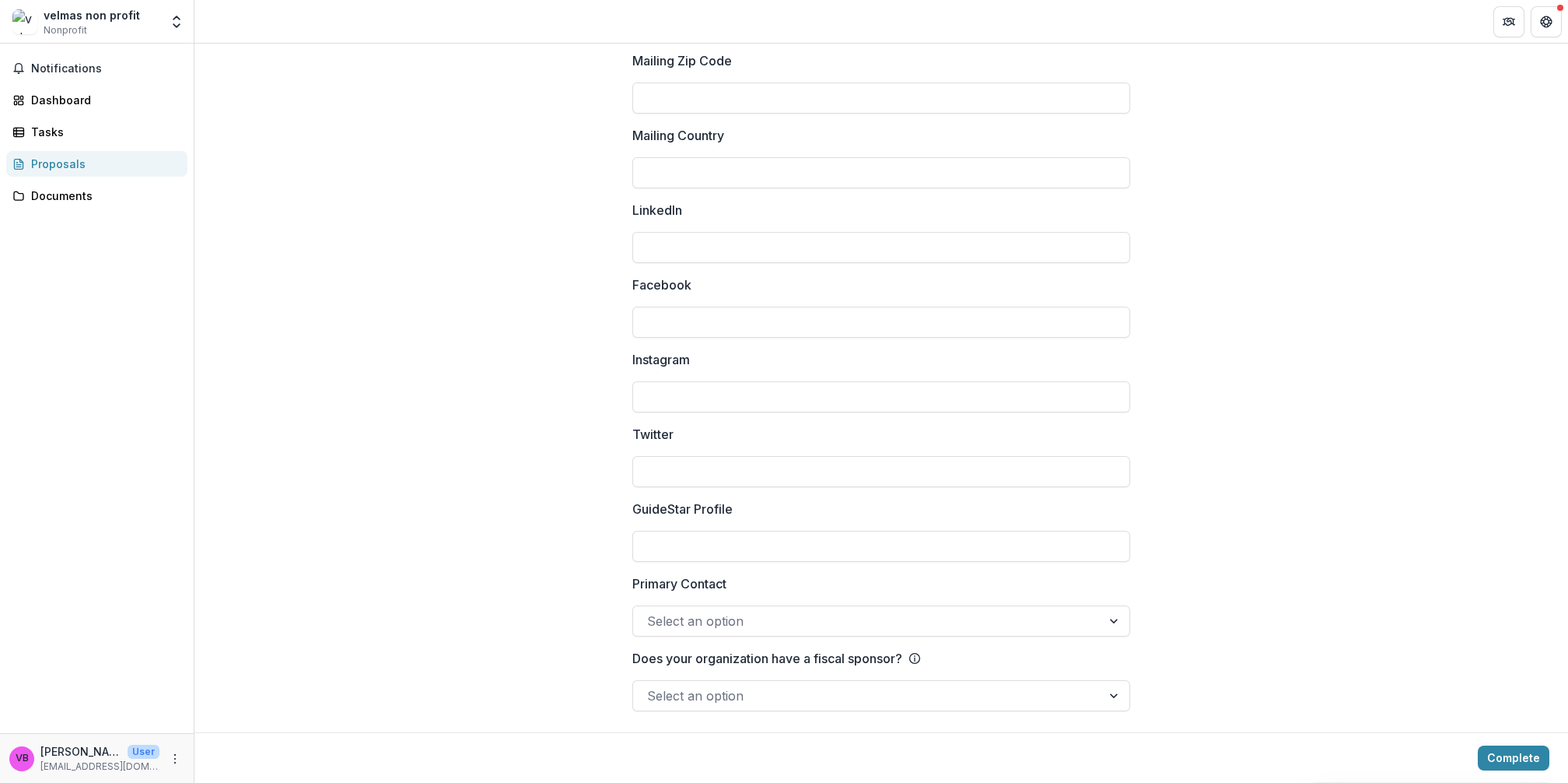
click at [1502, 762] on button "Complete" at bounding box center [1513, 758] width 72 height 24
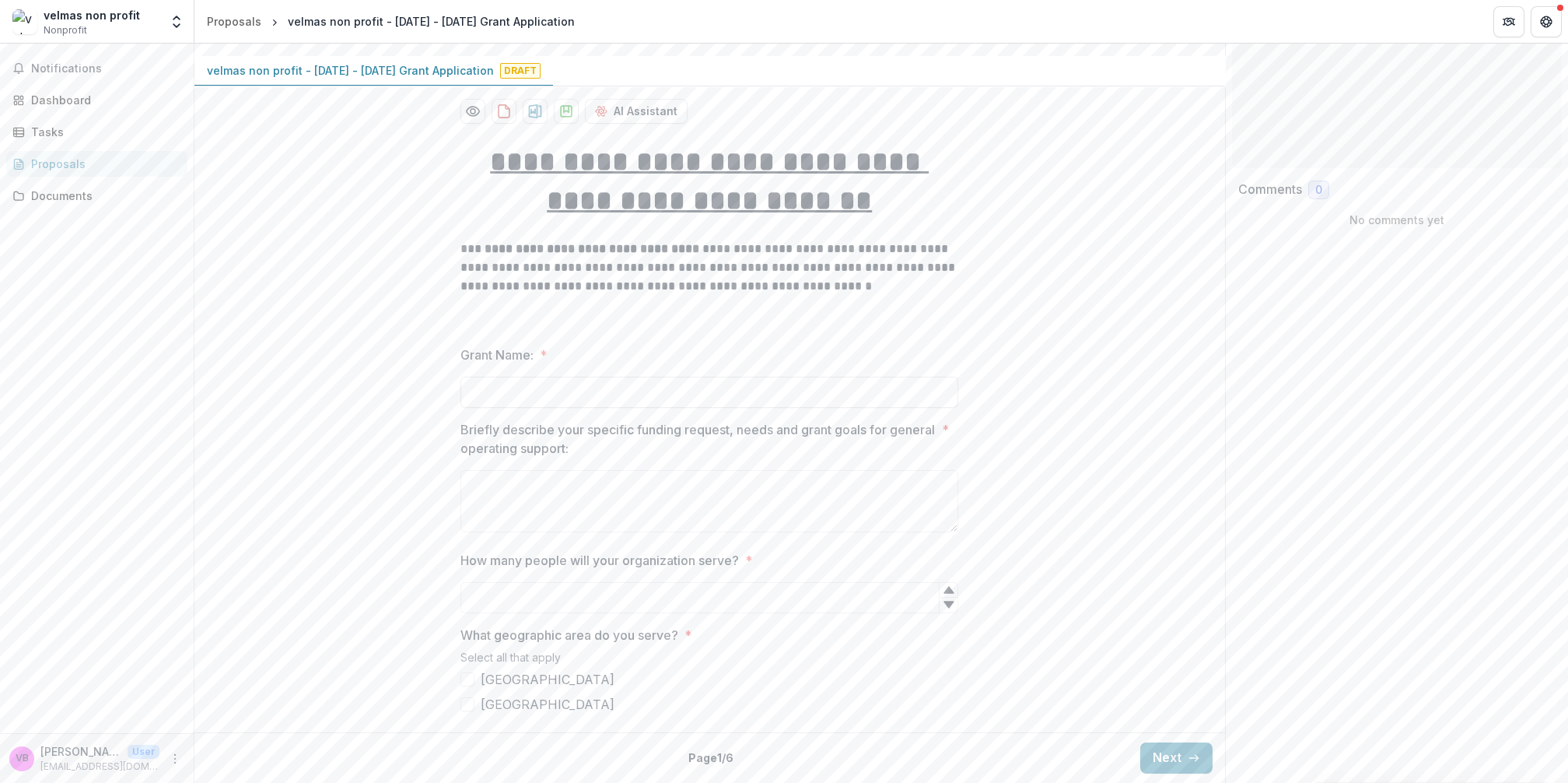
scroll to position [134, 0]
click at [1492, 134] on div "VB [PERSON_NAME] B Add Comment" at bounding box center [1397, 148] width 329 height 43
click at [564, 404] on input "Grant Name: *" at bounding box center [710, 395] width 498 height 31
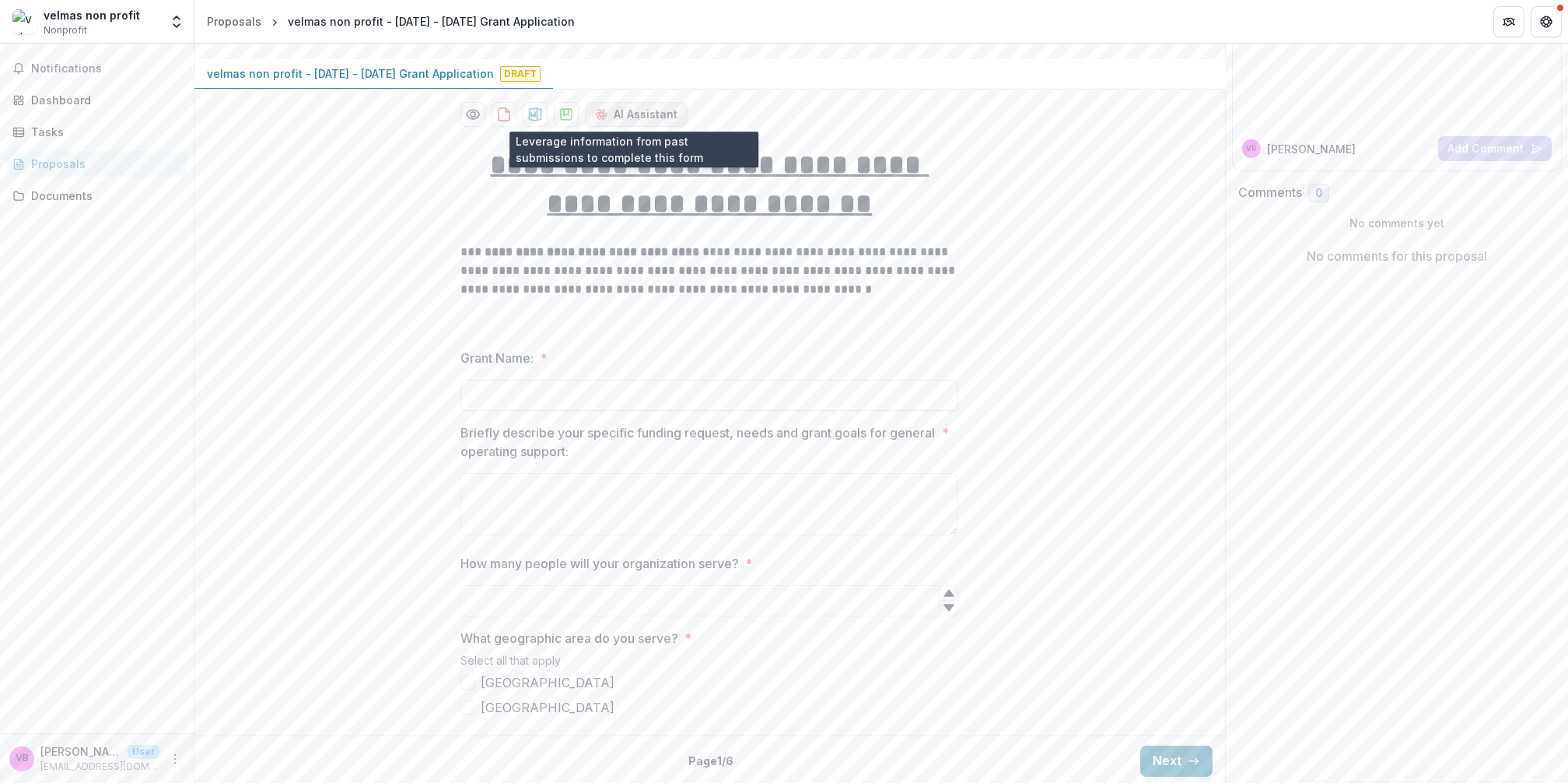
click at [637, 115] on button "AI Assistant" at bounding box center [636, 114] width 103 height 24
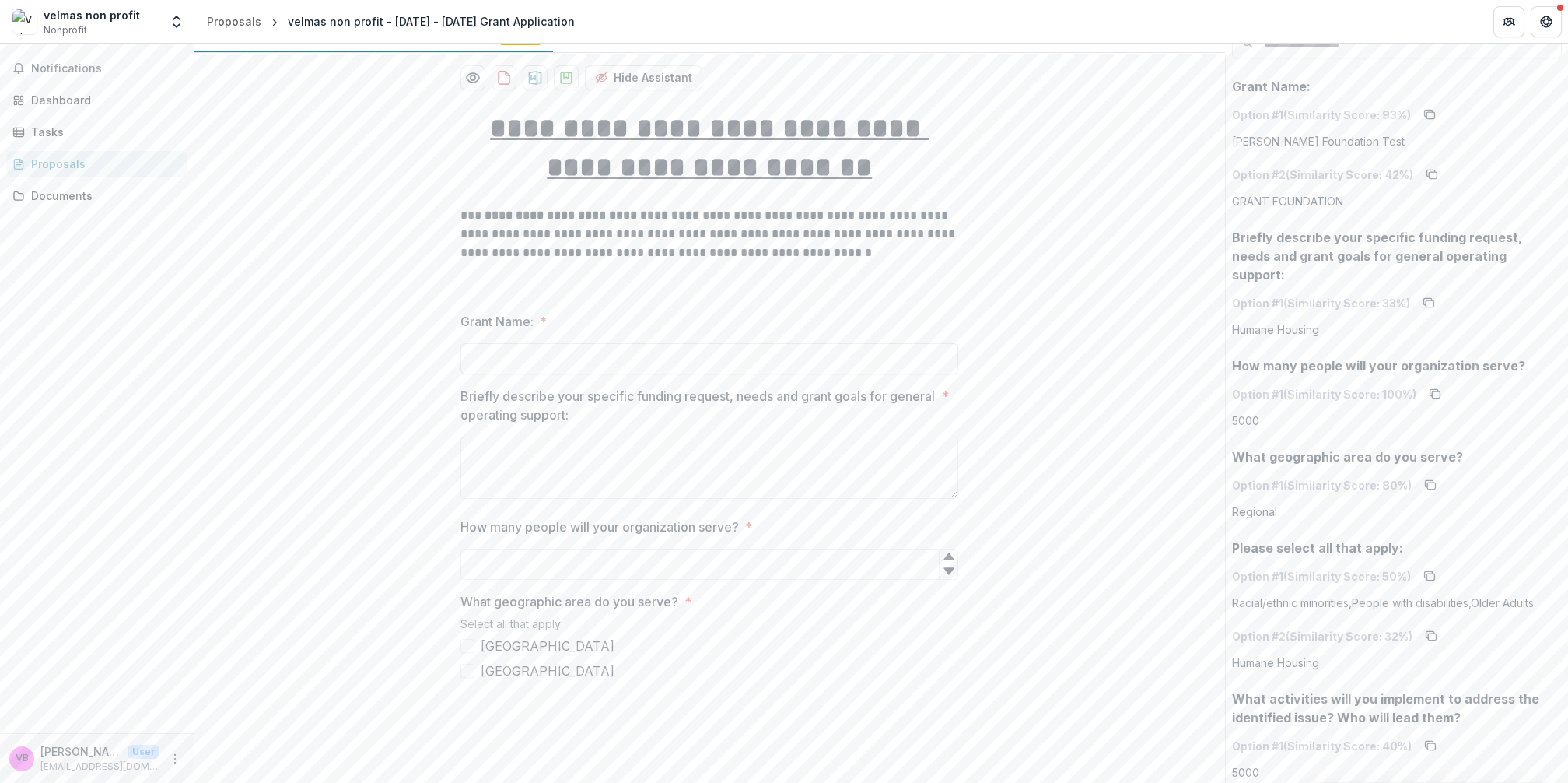
scroll to position [117, 0]
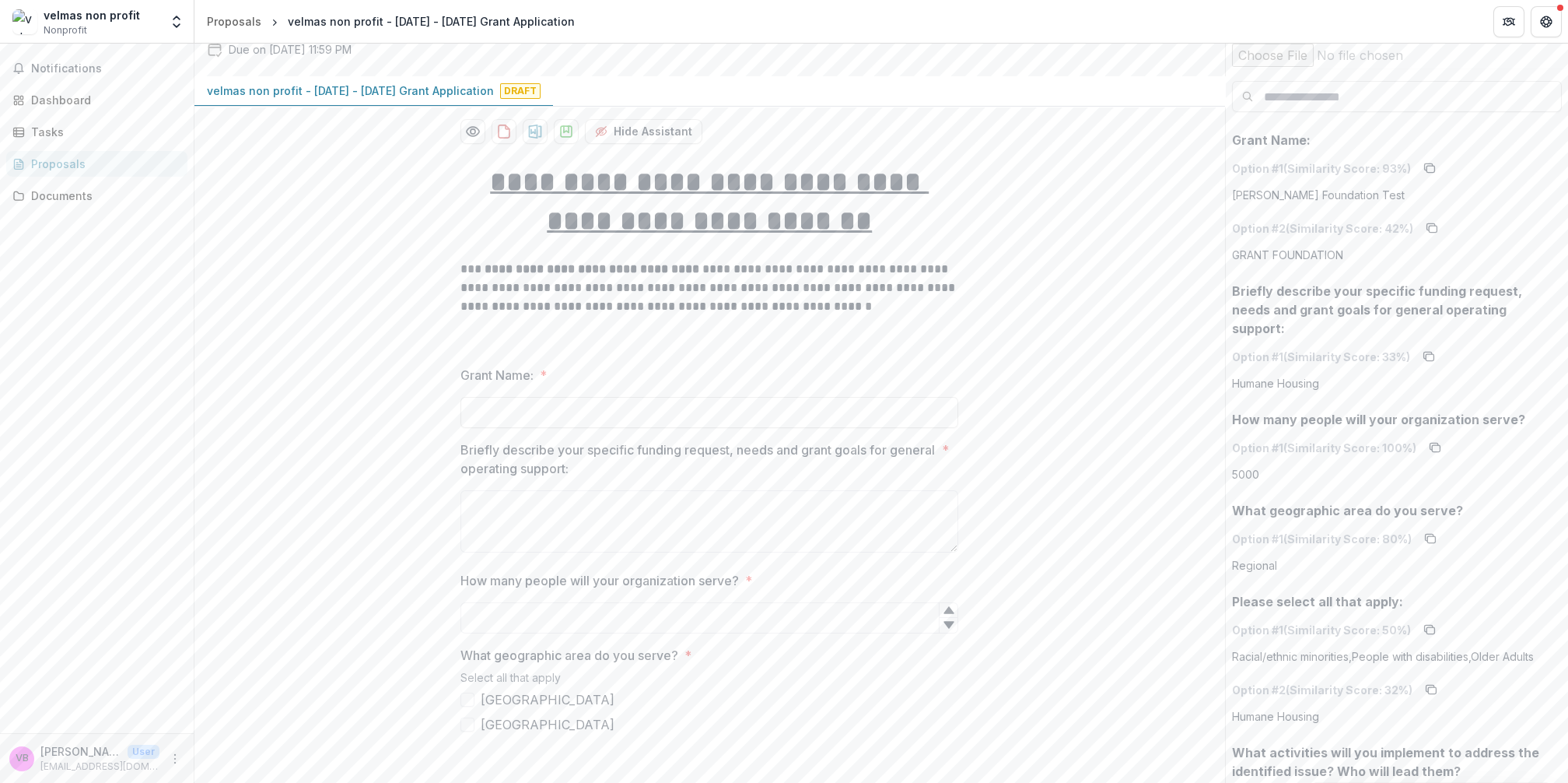
click at [627, 392] on div at bounding box center [710, 394] width 498 height 6
click at [617, 409] on input "Grant Name: *" at bounding box center [710, 413] width 498 height 31
type input "*****"
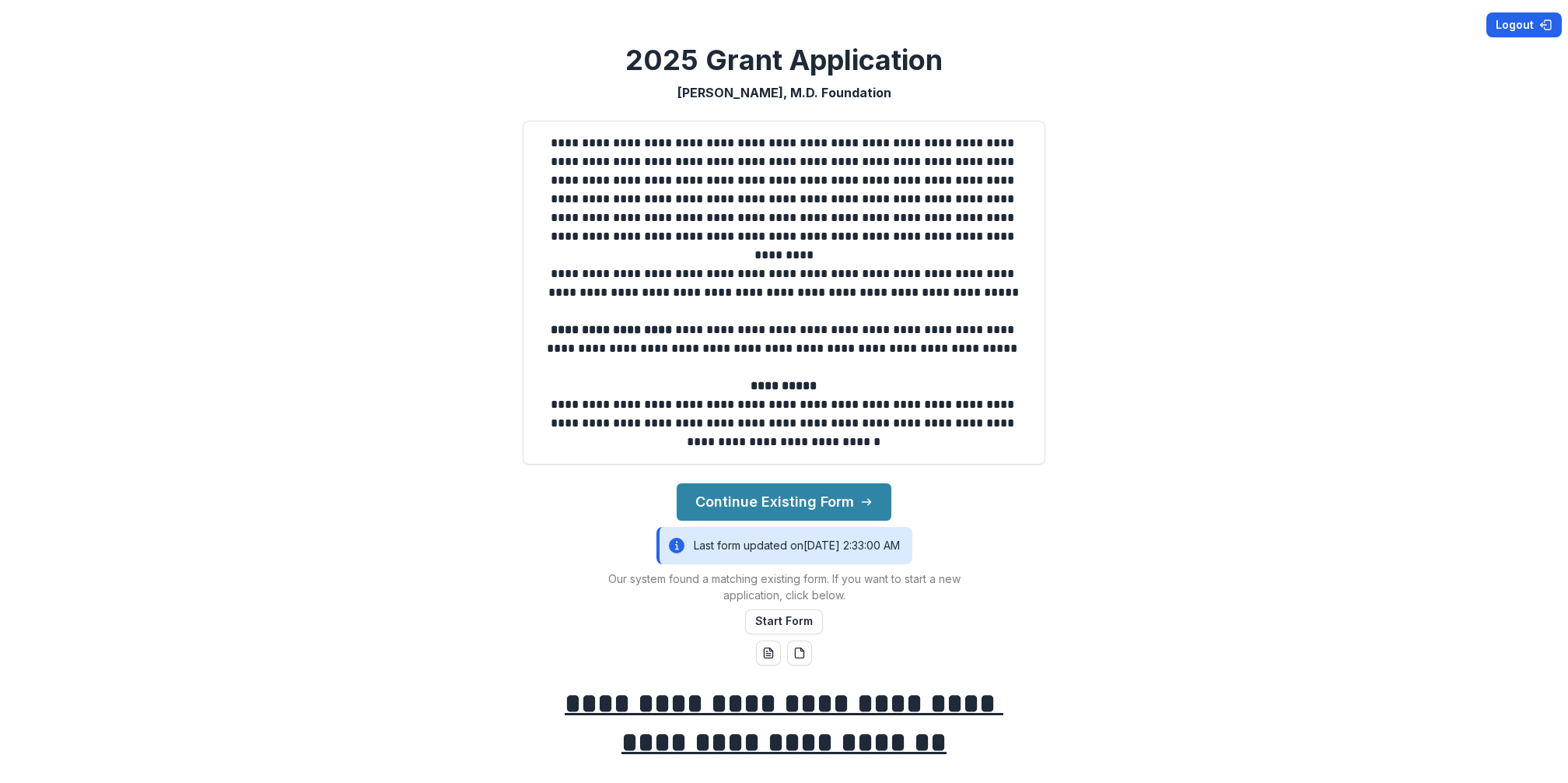
click at [1504, 27] on button "Logout" at bounding box center [1524, 24] width 75 height 24
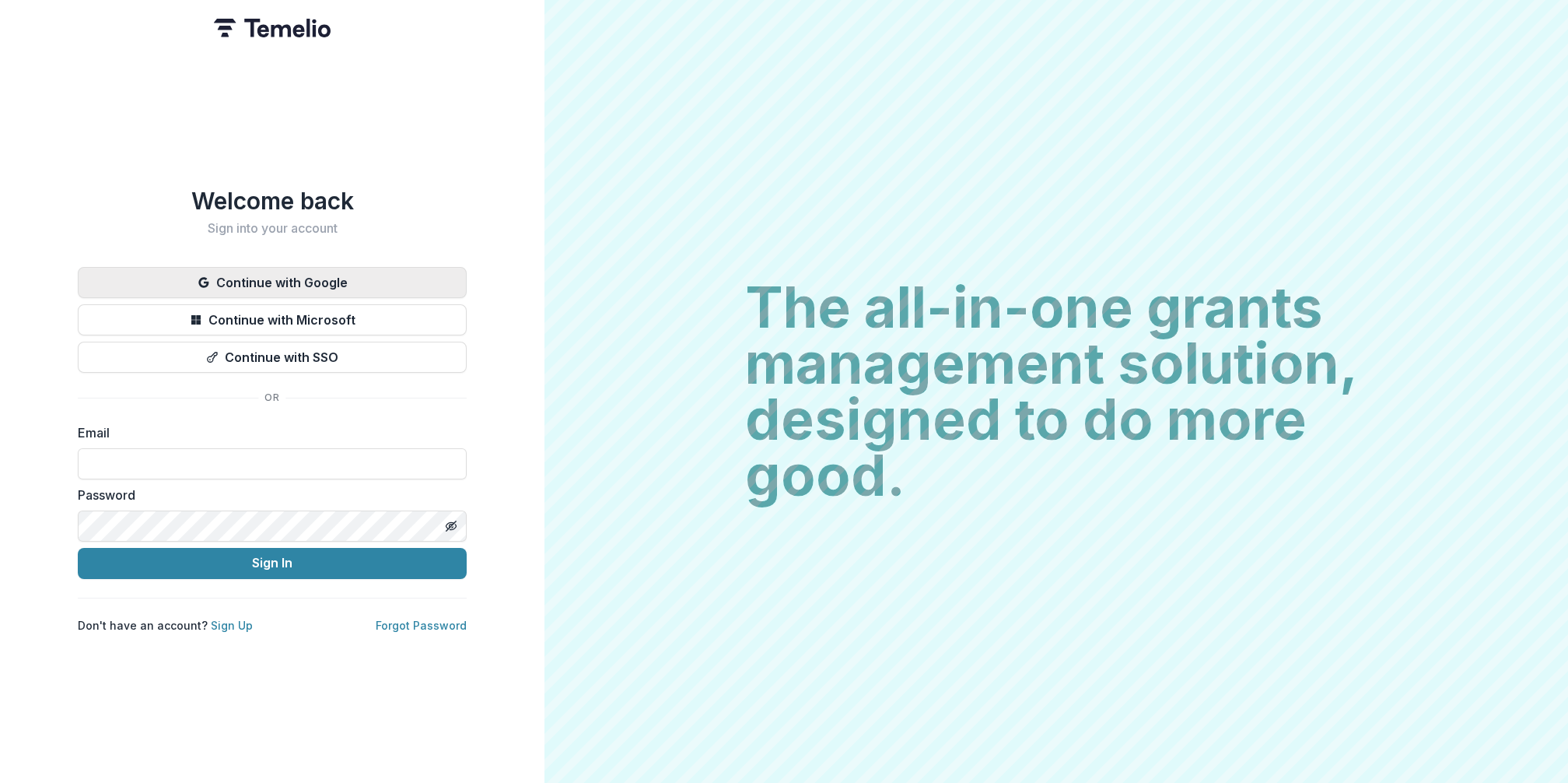
click at [380, 288] on button "Continue with Google" at bounding box center [271, 282] width 389 height 31
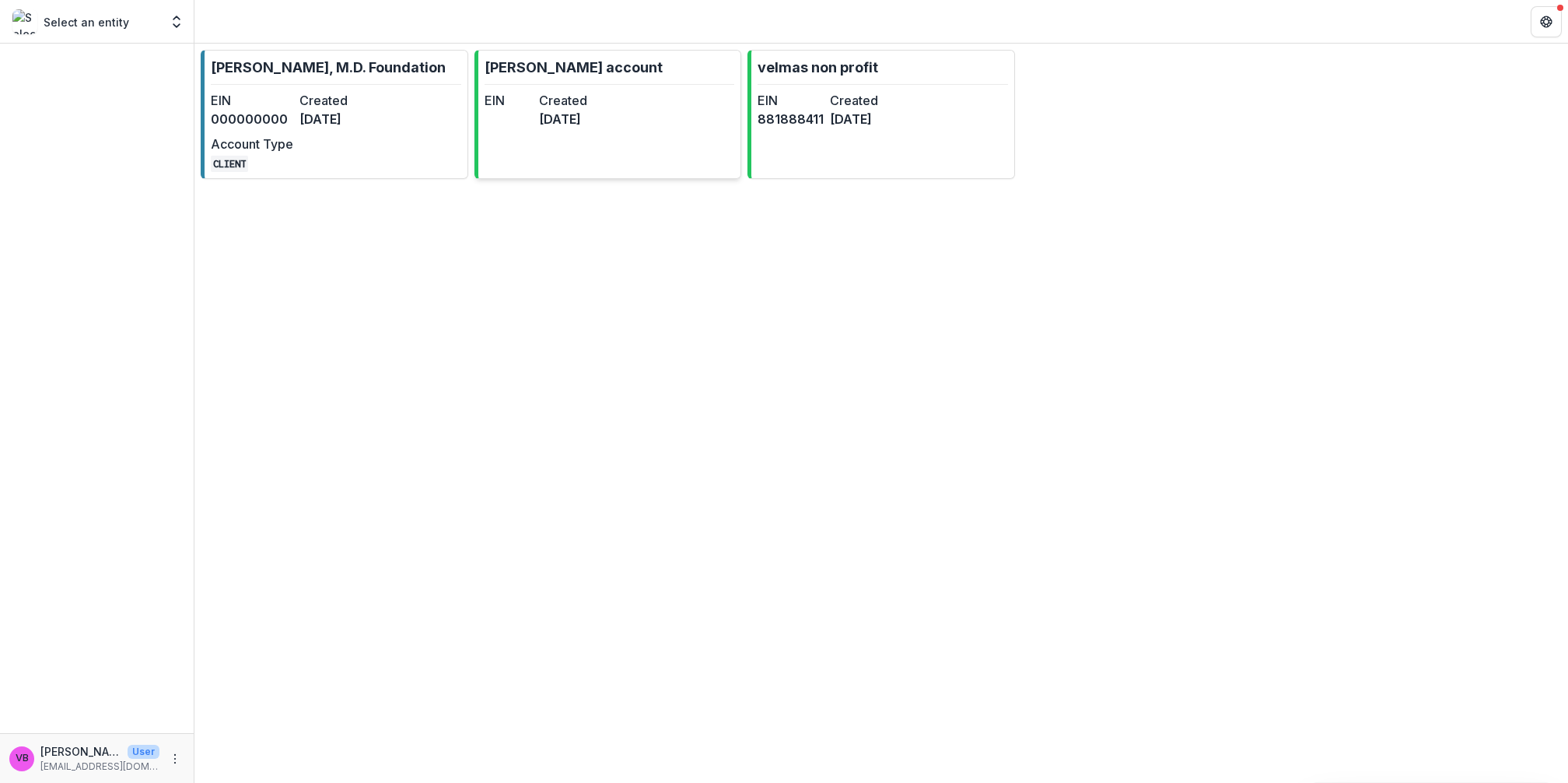
click at [685, 152] on link "[PERSON_NAME] account EIN Created [DATE]" at bounding box center [608, 115] width 268 height 129
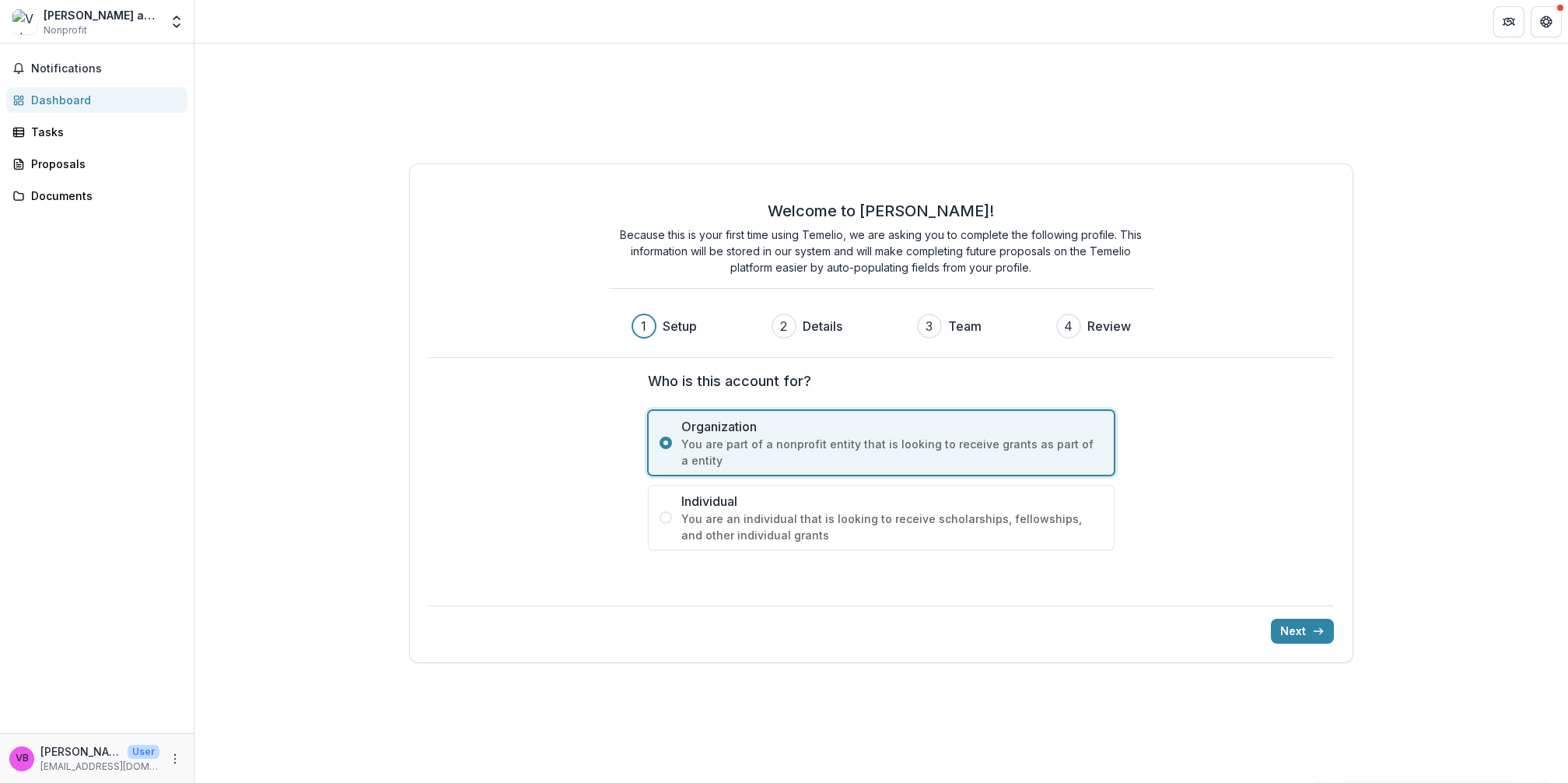
click at [973, 438] on span "You are part of a nonprofit entity that is looking to receive grants as part of…" at bounding box center [892, 452] width 421 height 32
click at [1307, 632] on button "Next" at bounding box center [1302, 630] width 63 height 24
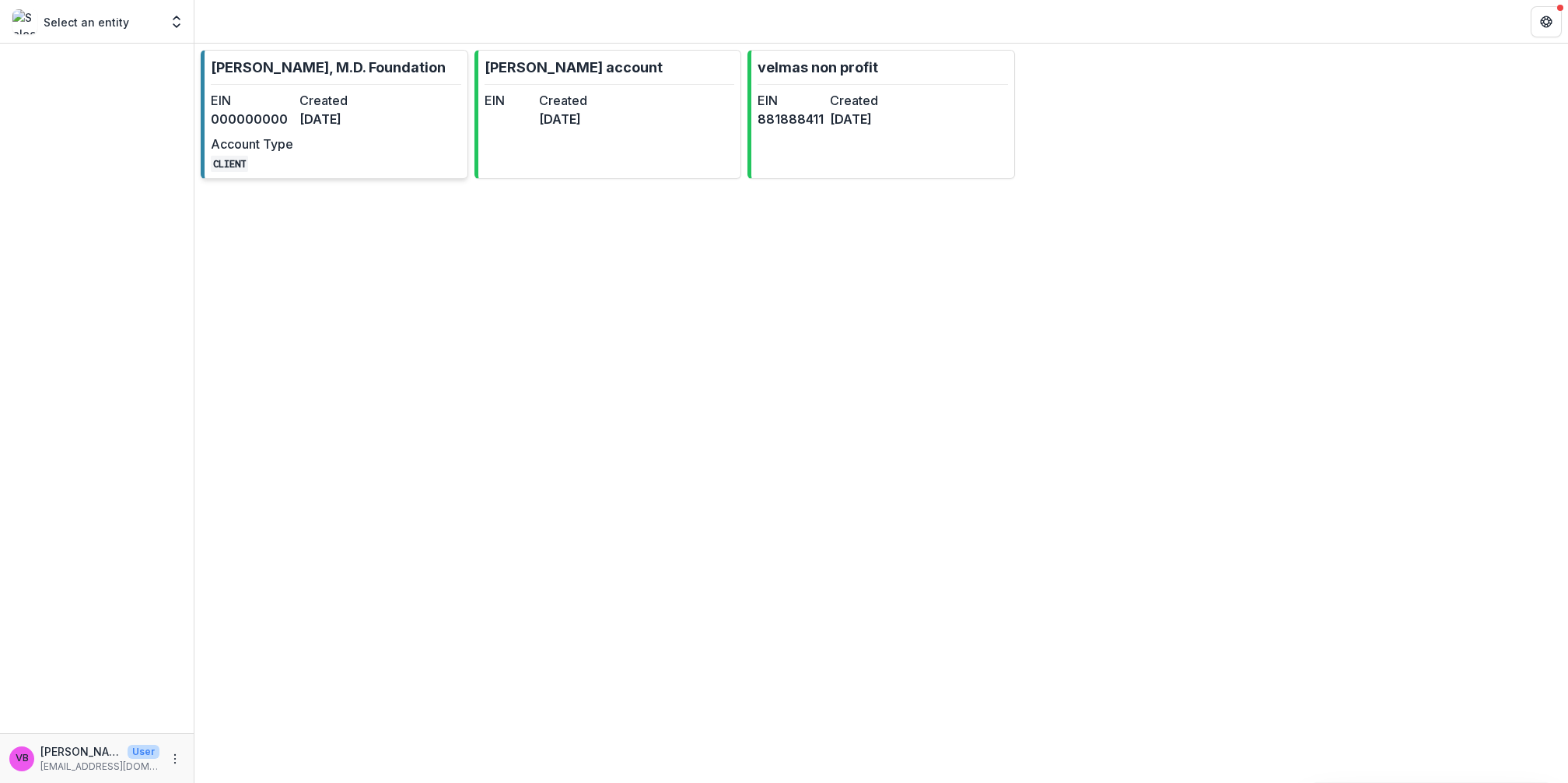
click at [403, 137] on link "[PERSON_NAME], M.D. Foundation EIN 000000000 Created [DATE] Account Type CLIENT" at bounding box center [334, 115] width 268 height 129
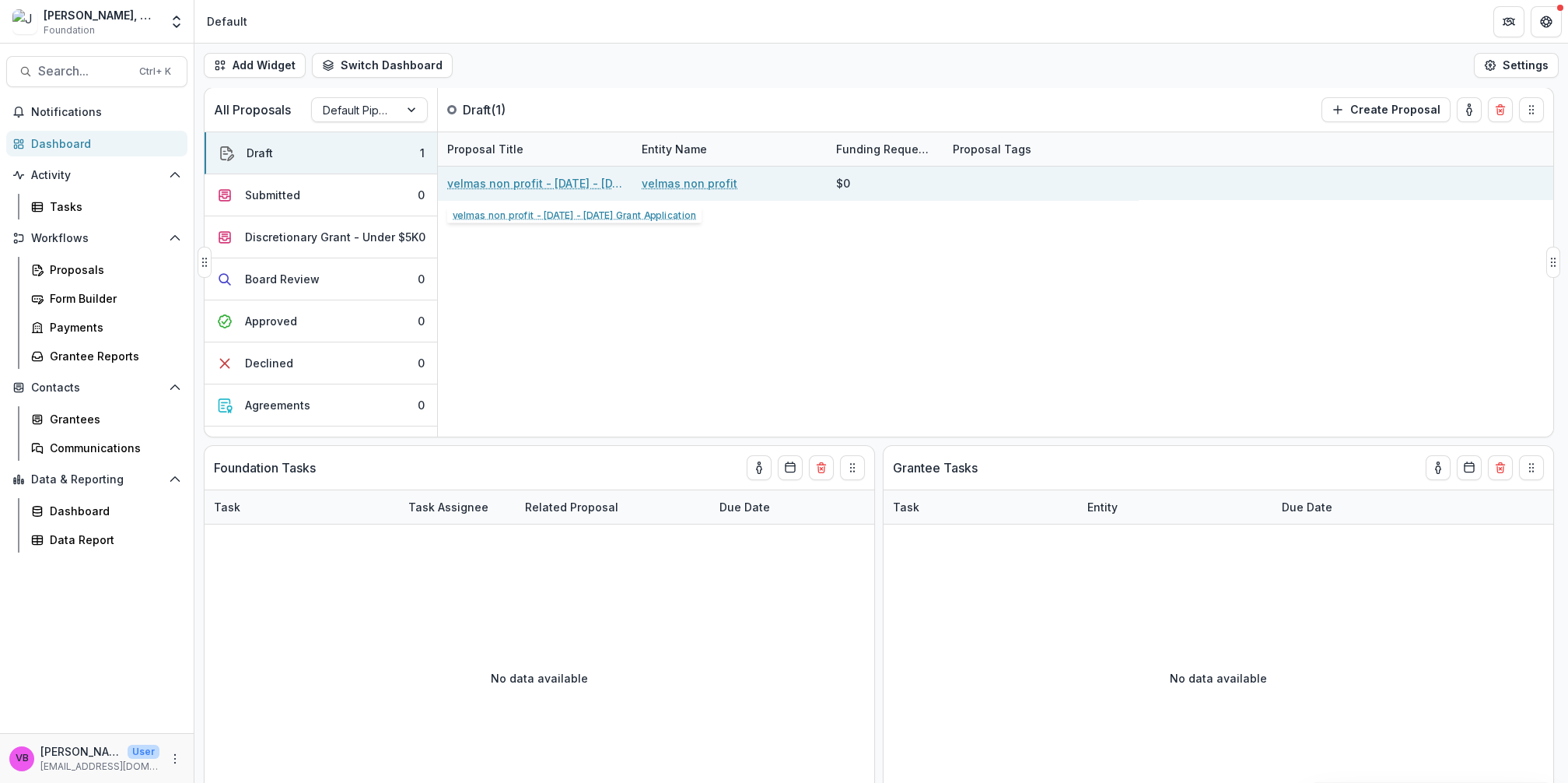
click at [562, 187] on link "velmas non profit - [DATE] - [DATE] Grant Application" at bounding box center [534, 183] width 175 height 17
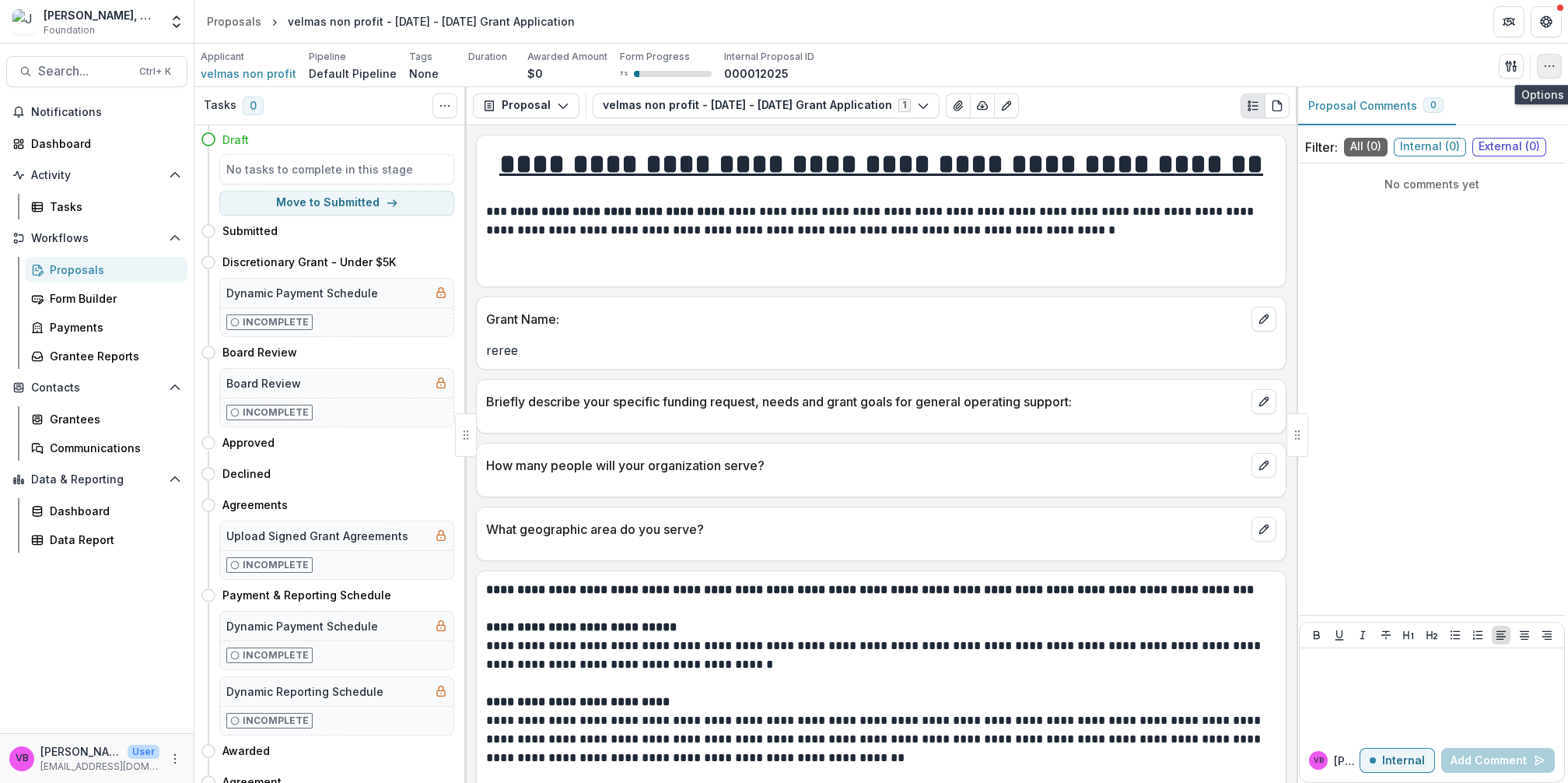
click at [1542, 77] on button "button" at bounding box center [1549, 66] width 24 height 24
click at [1508, 133] on button "View Candid Demographics" at bounding box center [1464, 127] width 188 height 25
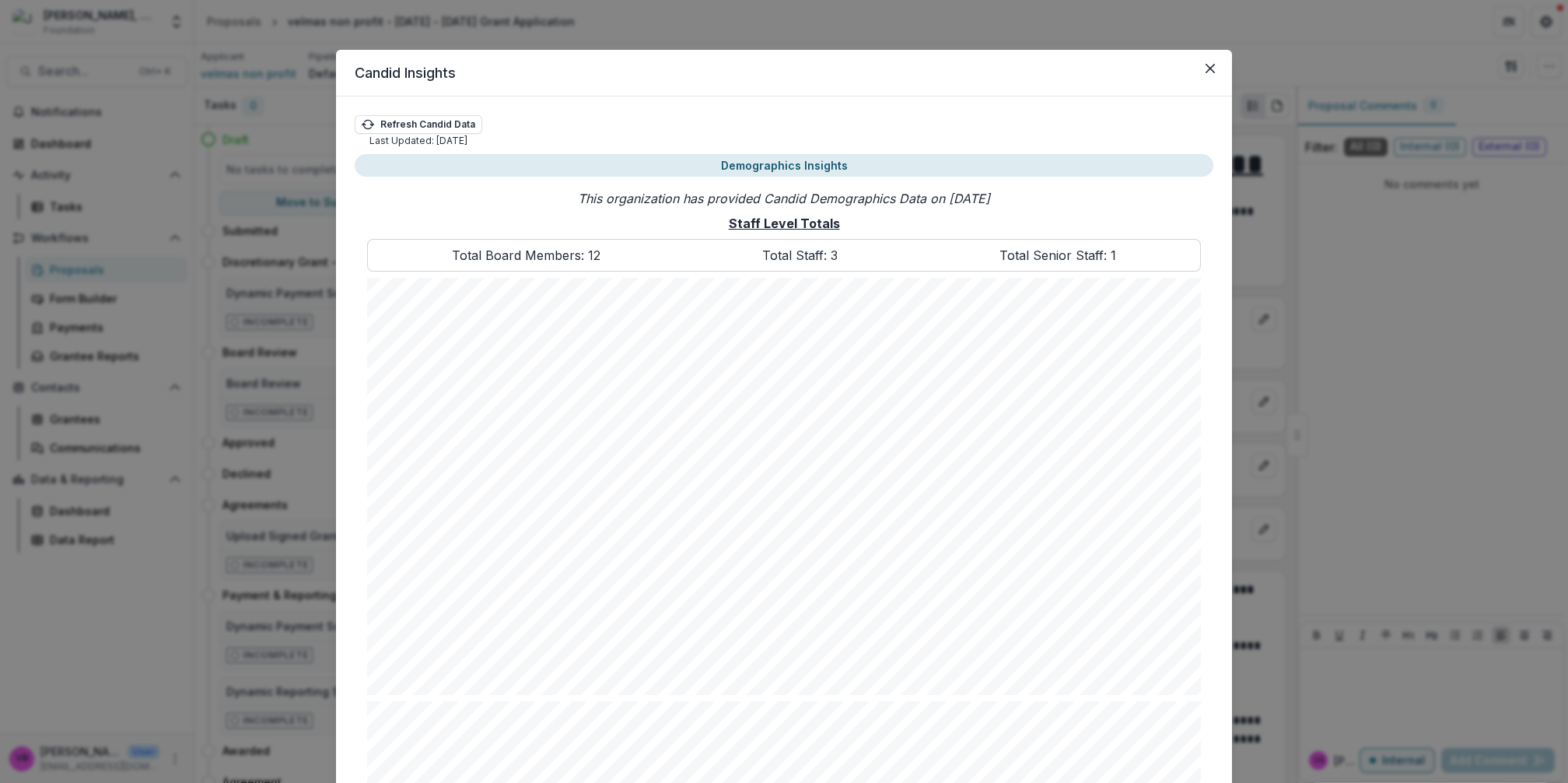
click at [813, 157] on button "Demographics Insights" at bounding box center [784, 165] width 858 height 23
click at [1201, 76] on button "Close" at bounding box center [1210, 68] width 24 height 24
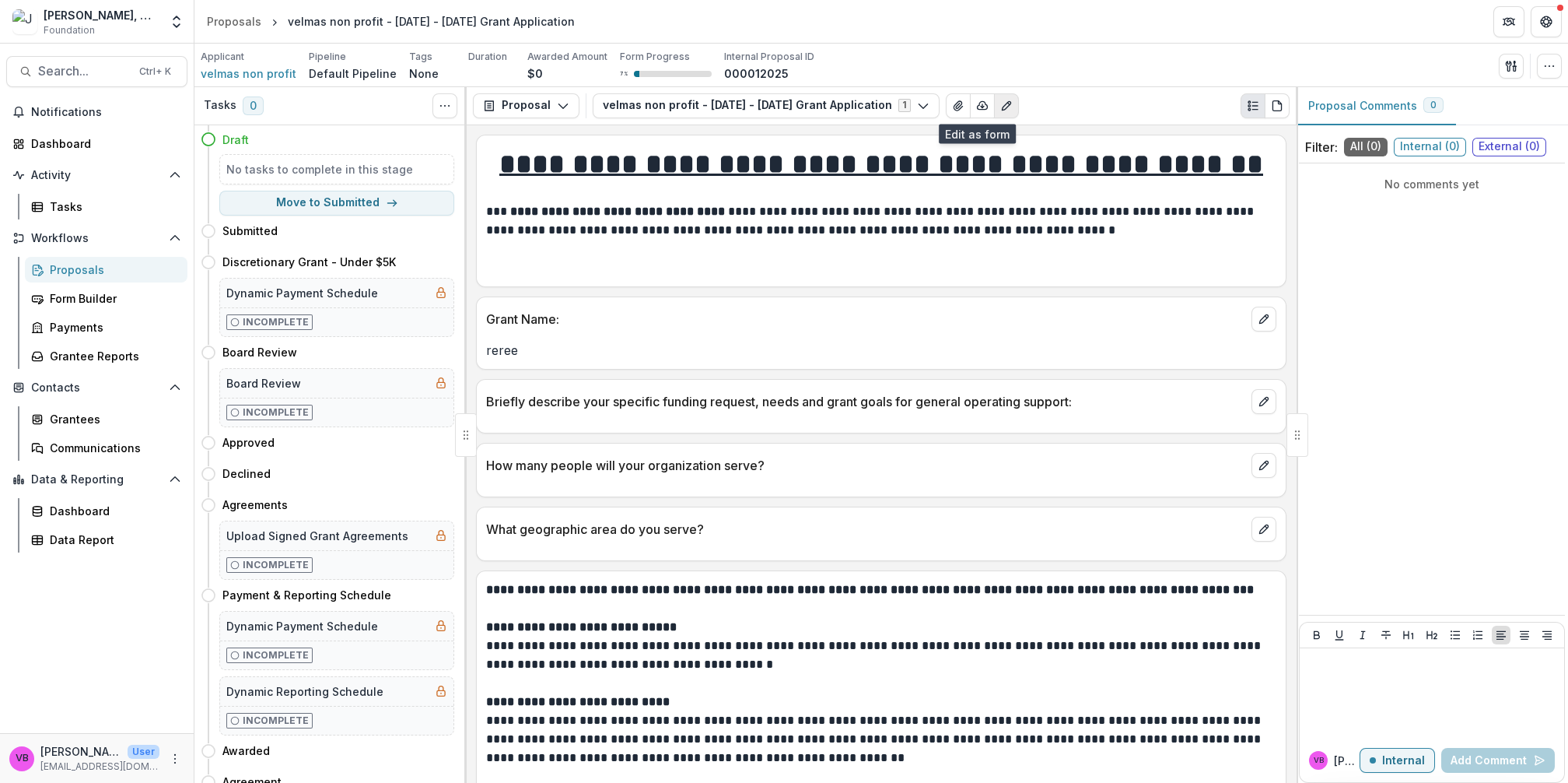
click at [1002, 105] on icon "Edit as form" at bounding box center [1005, 105] width 9 height 9
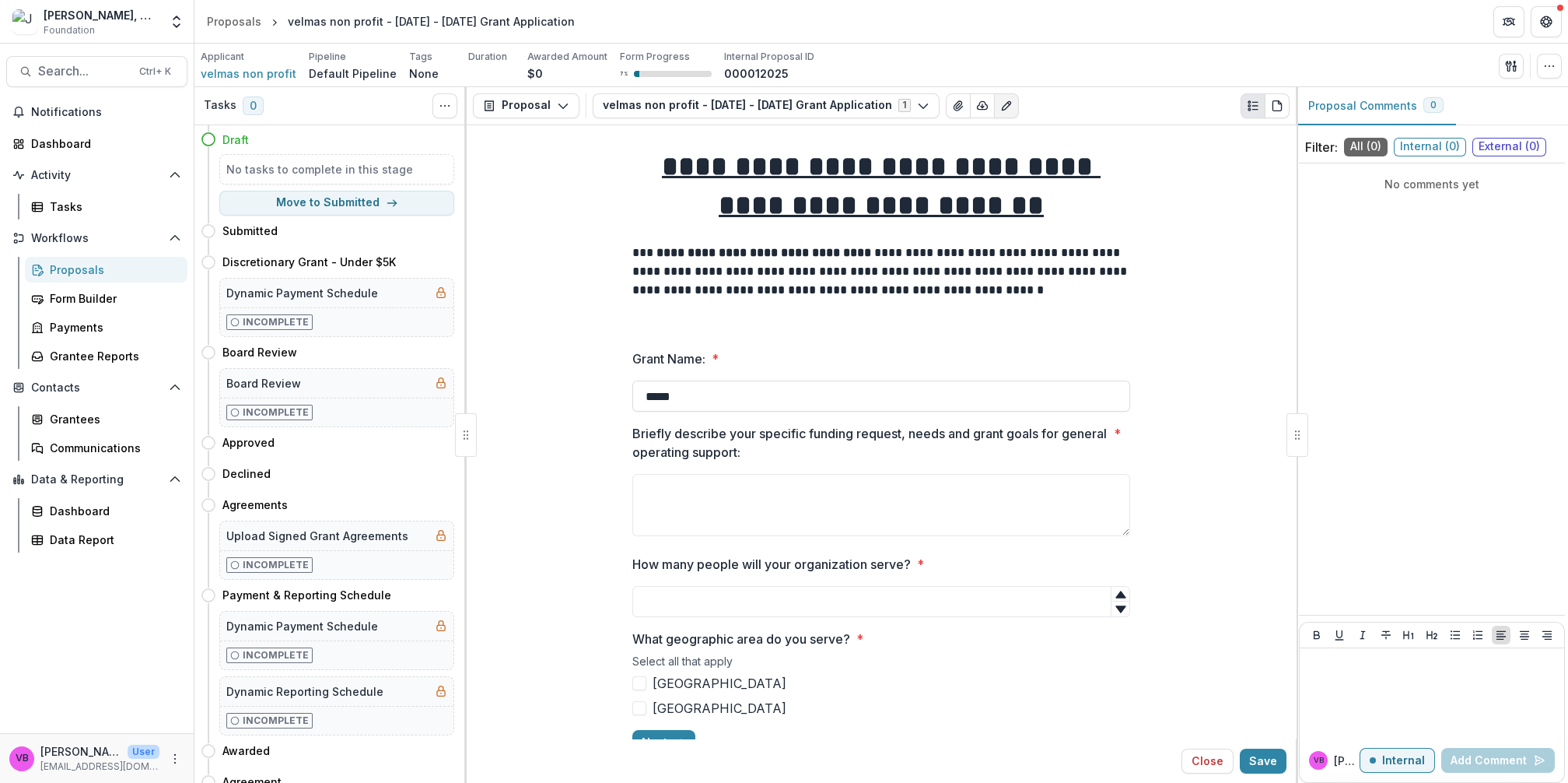
scroll to position [38, 0]
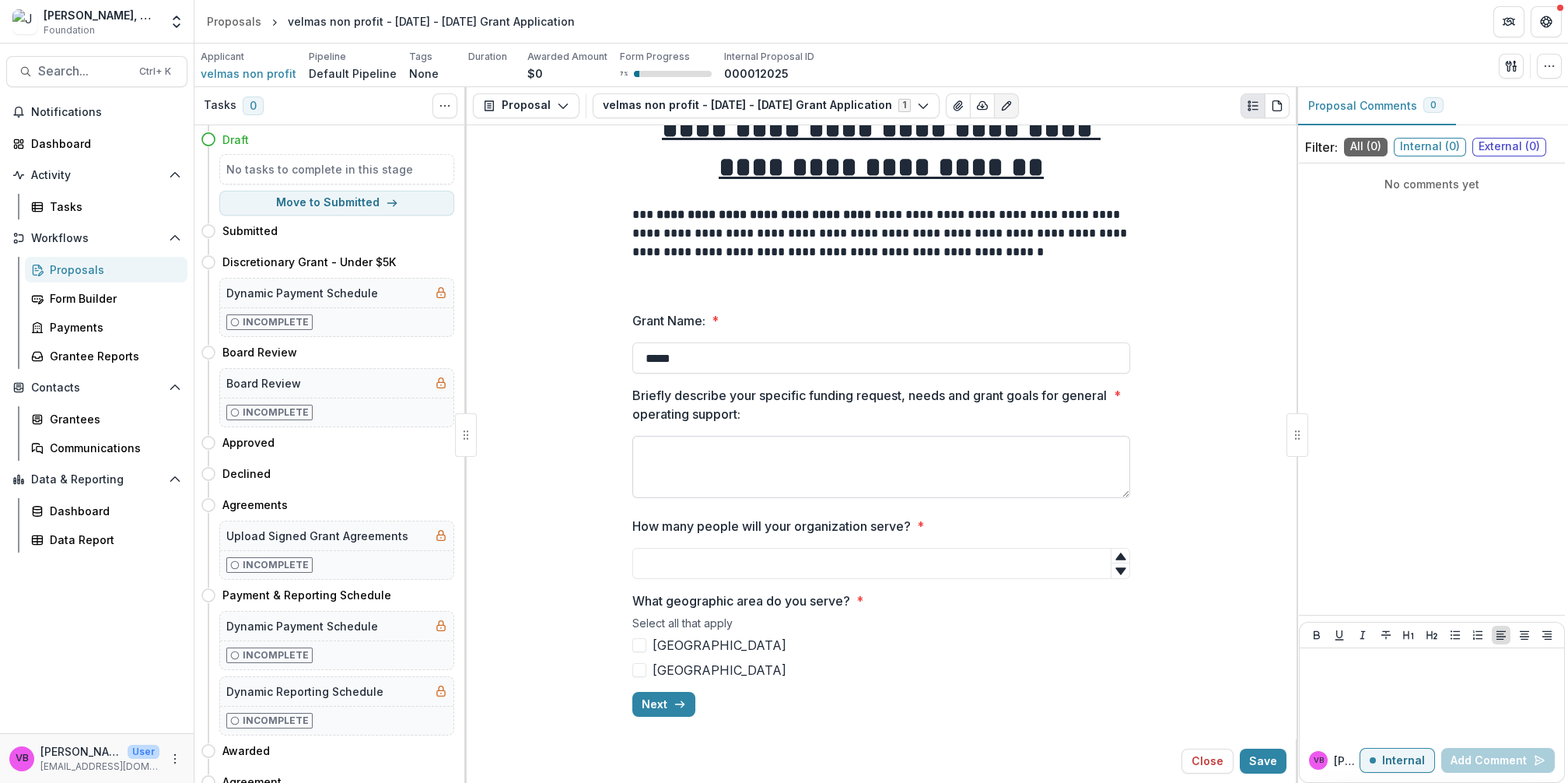
click at [819, 475] on textarea "Briefly describe your specific funding request, needs and grant goals for gener…" at bounding box center [881, 467] width 498 height 63
click at [660, 704] on div "**********" at bounding box center [881, 413] width 498 height 633
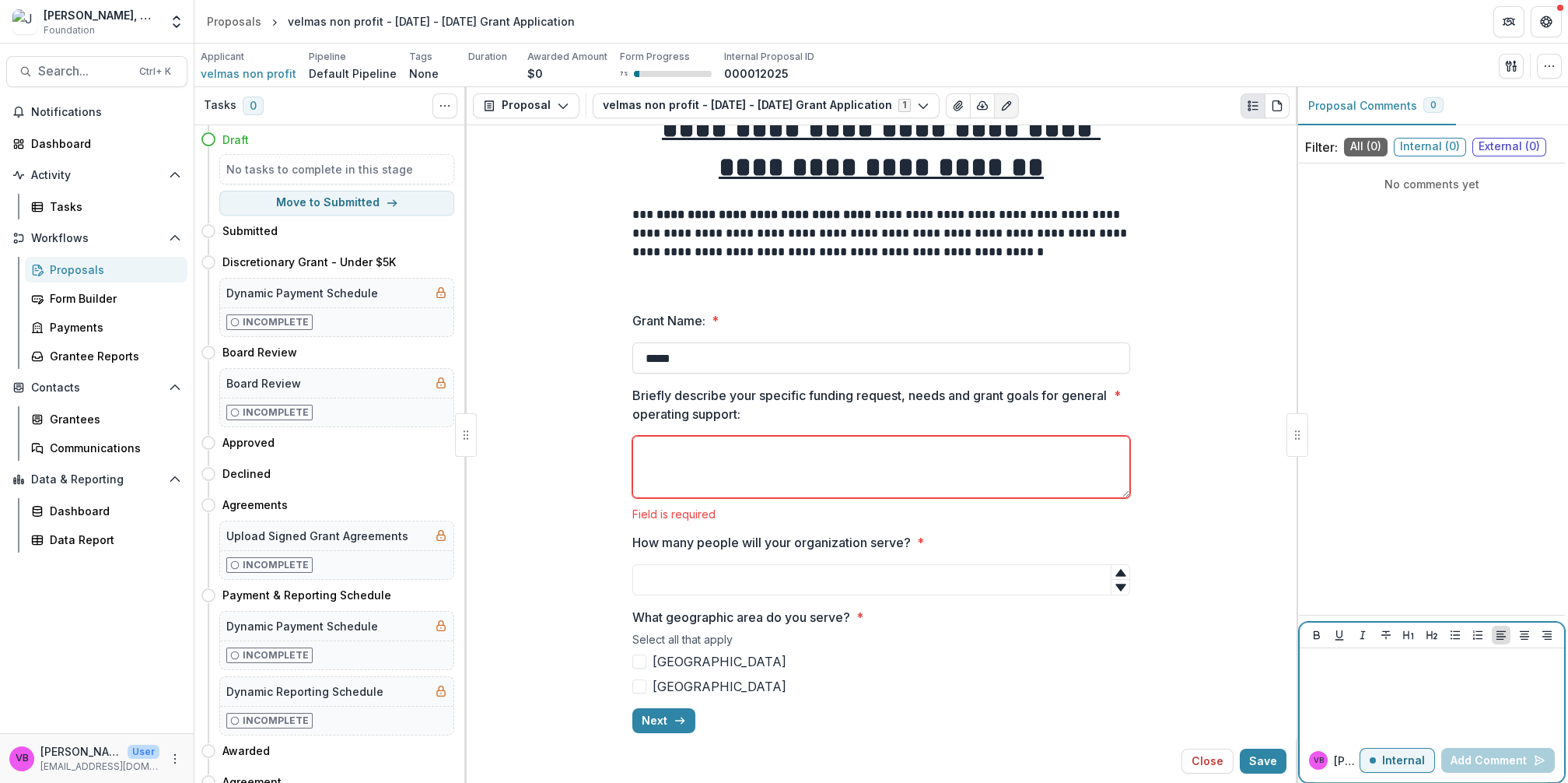
click at [1334, 674] on div at bounding box center [1432, 693] width 252 height 77
click at [241, 23] on div "Proposals" at bounding box center [234, 21] width 55 height 17
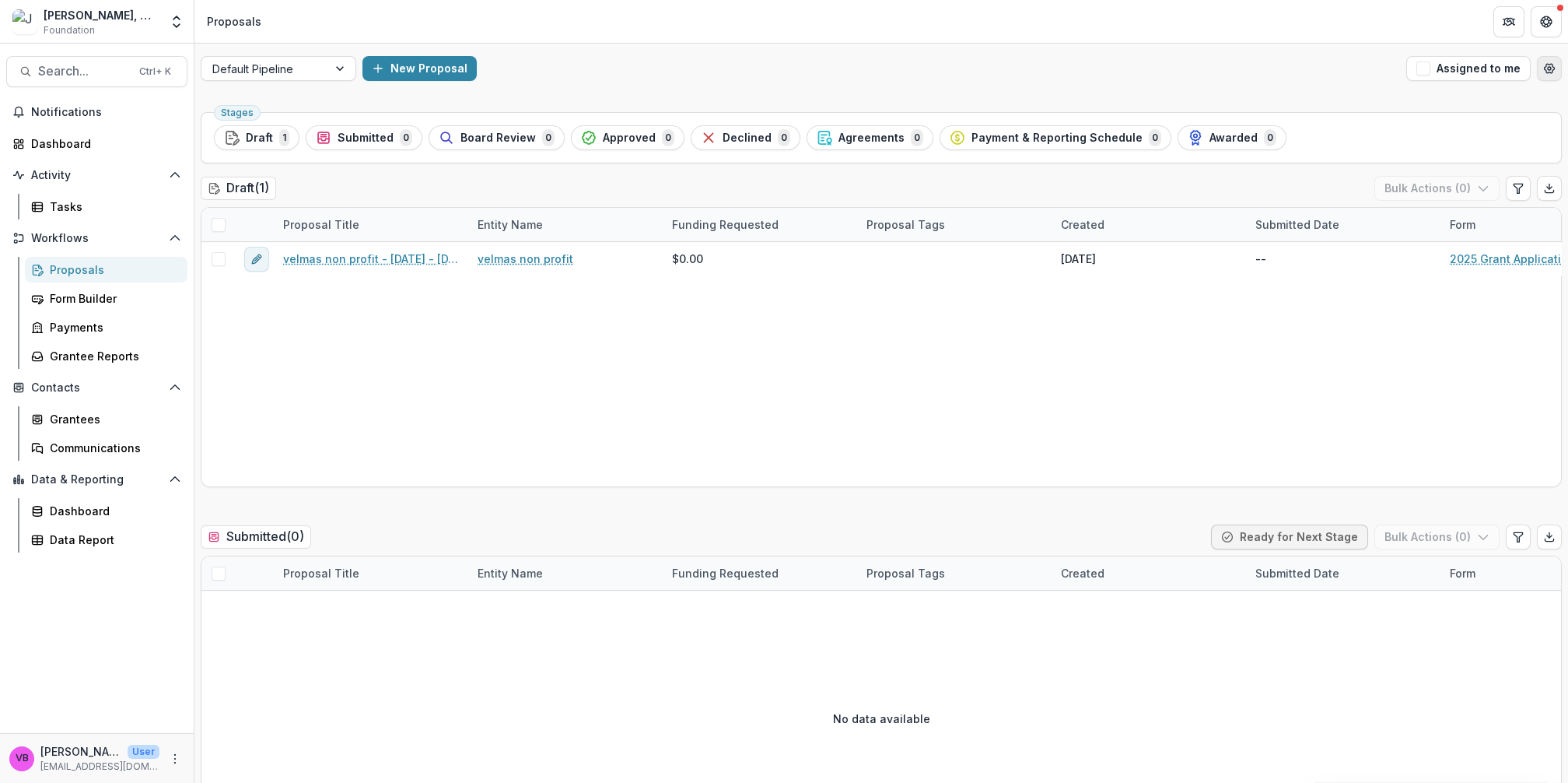
click at [1549, 73] on icon "Open table manager" at bounding box center [1549, 69] width 13 height 13
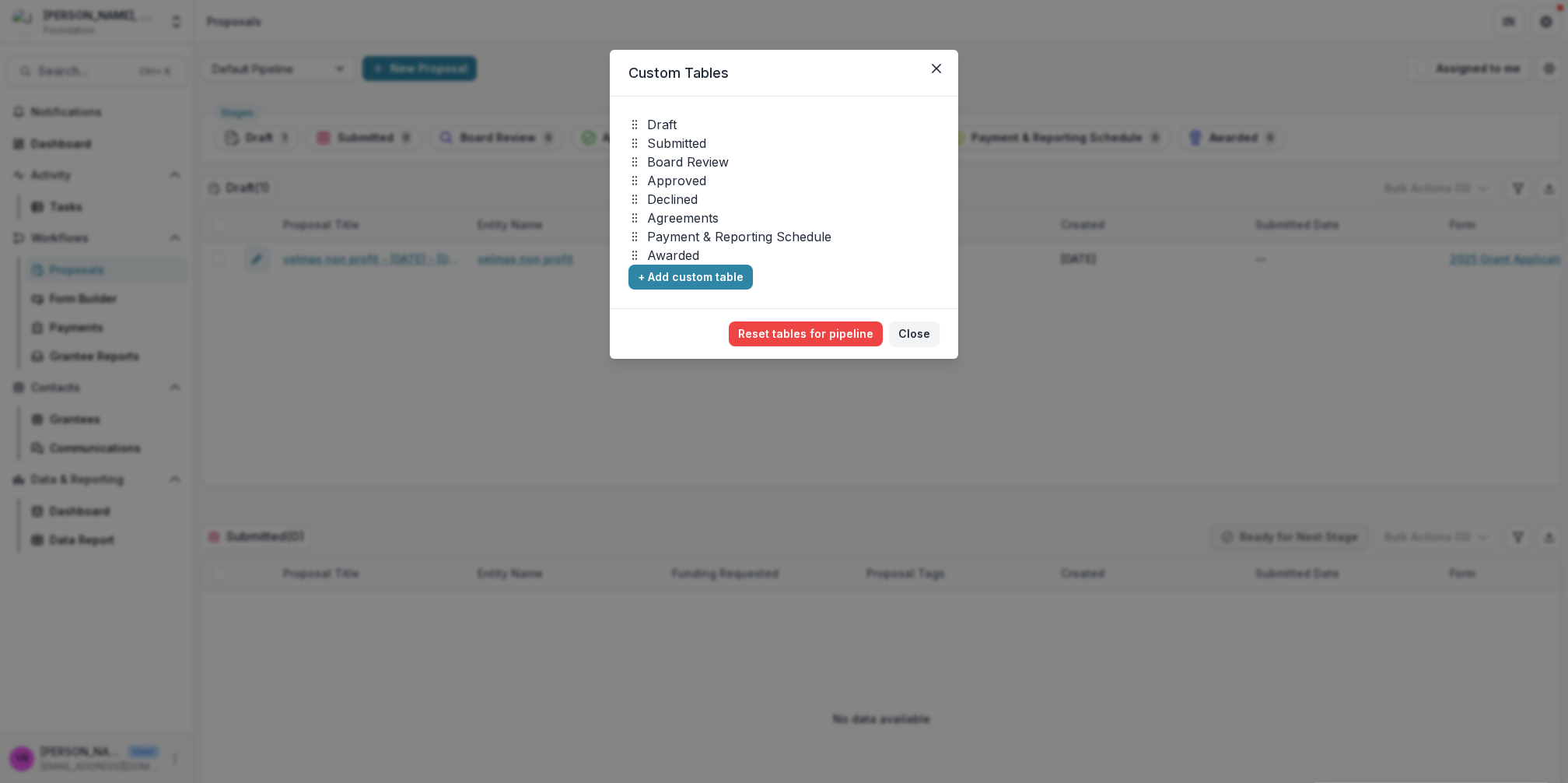
click at [326, 364] on div "Custom Tables Draft Submitted Board Review Approved Declined Agreements Payment…" at bounding box center [784, 391] width 1568 height 783
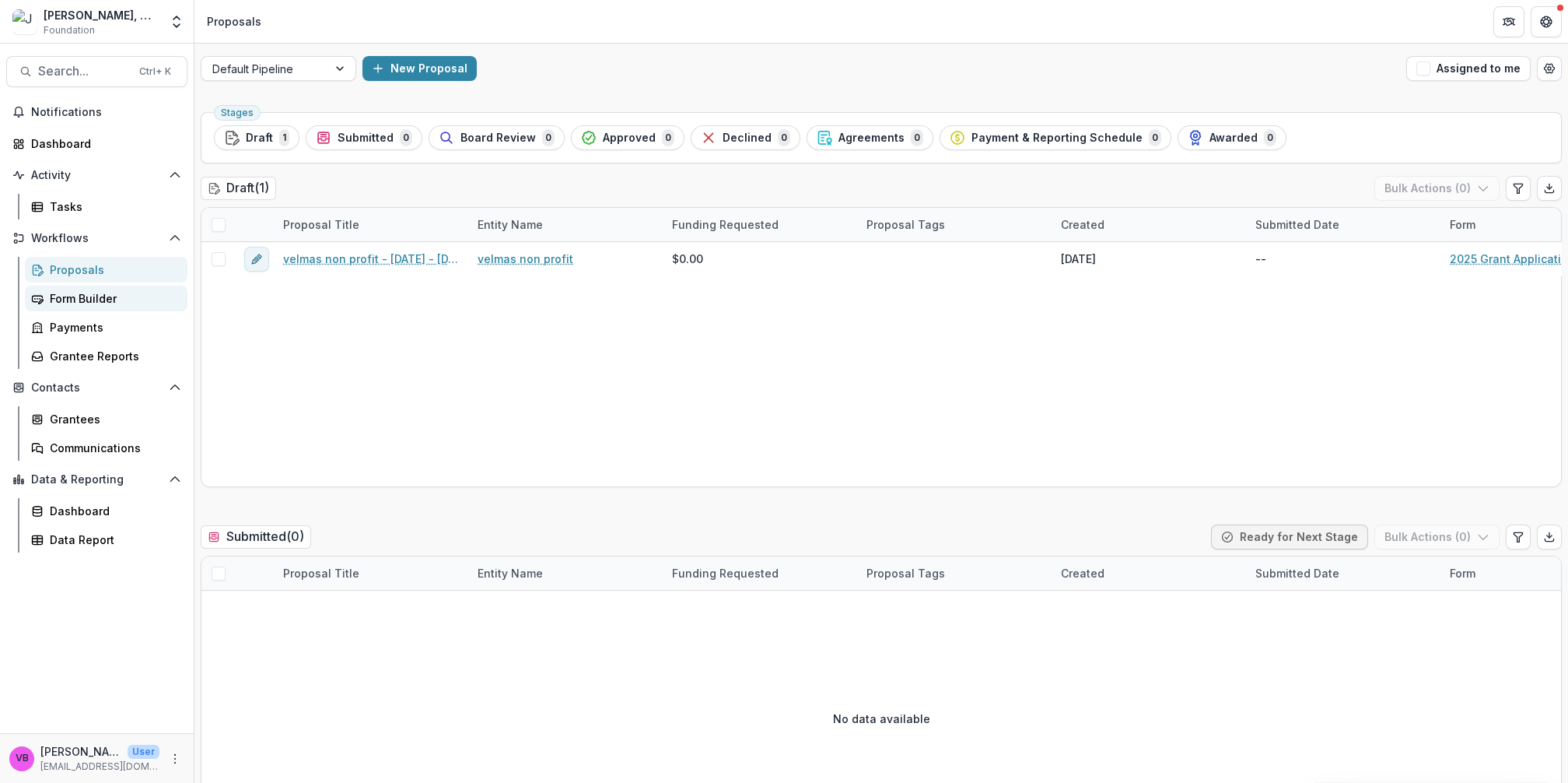
click at [83, 302] on div "Form Builder" at bounding box center [113, 298] width 125 height 17
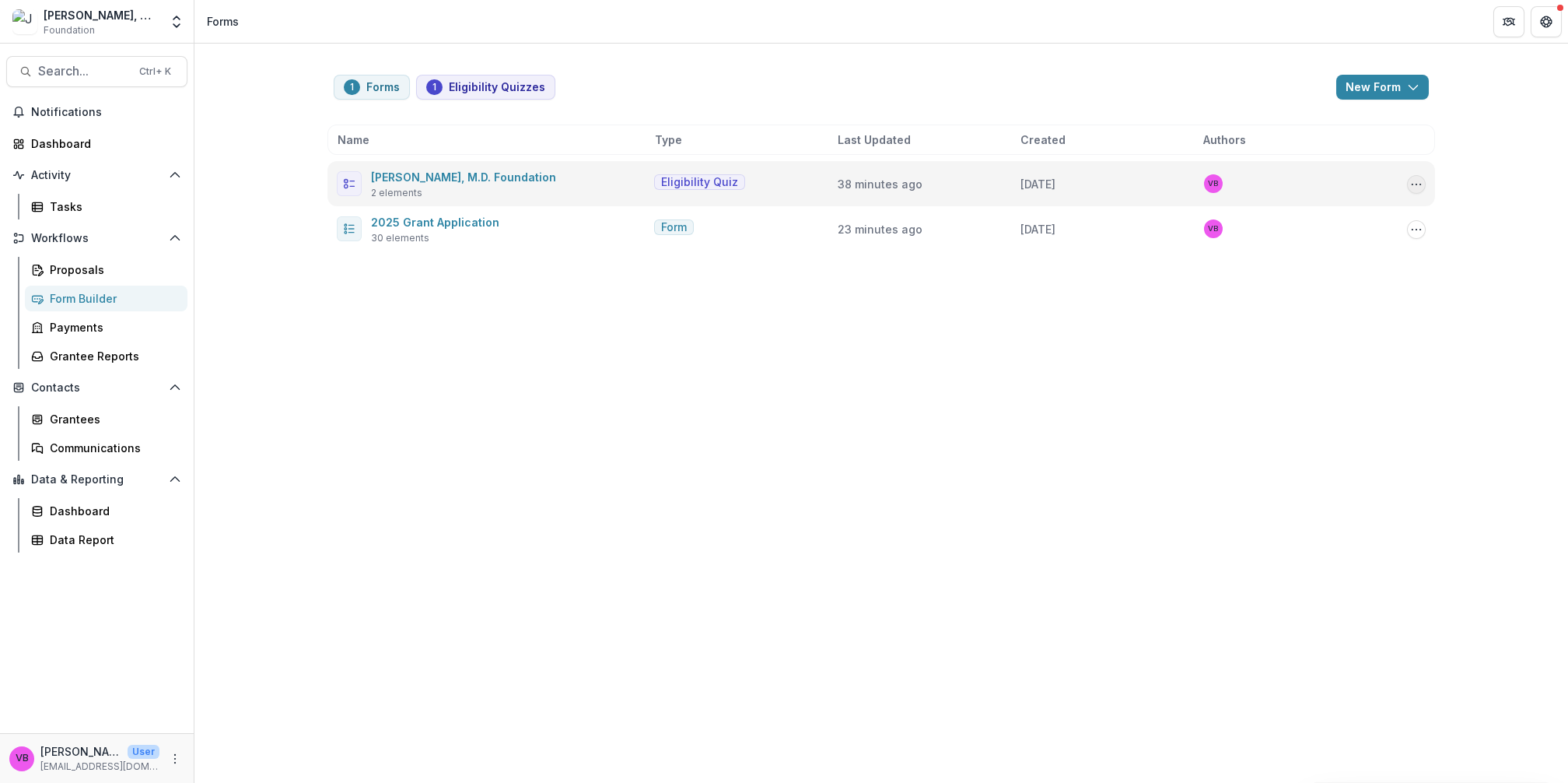
click at [1407, 187] on button "Options" at bounding box center [1416, 184] width 19 height 19
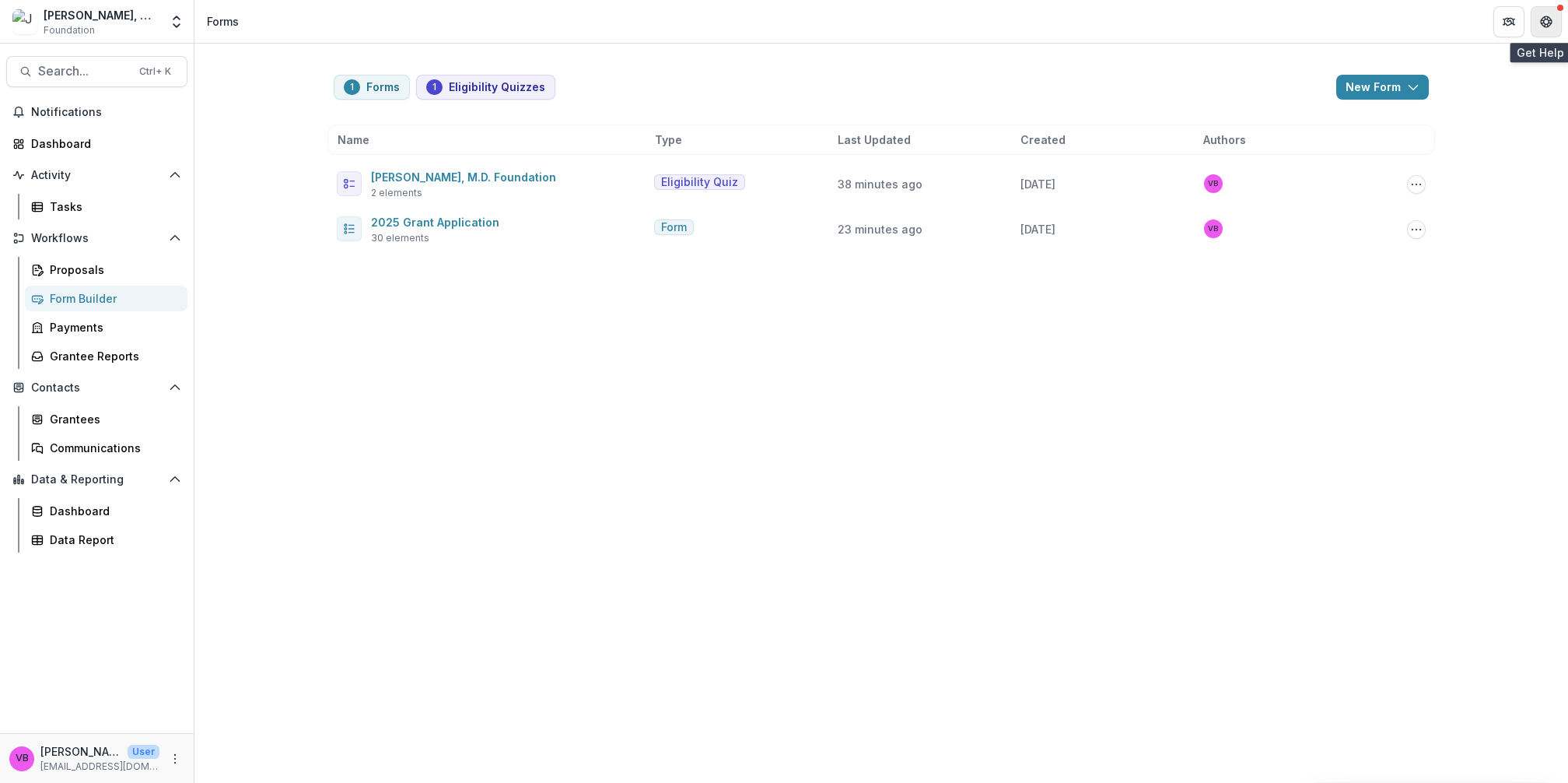
click at [1560, 19] on button "Get Help" at bounding box center [1546, 22] width 31 height 31
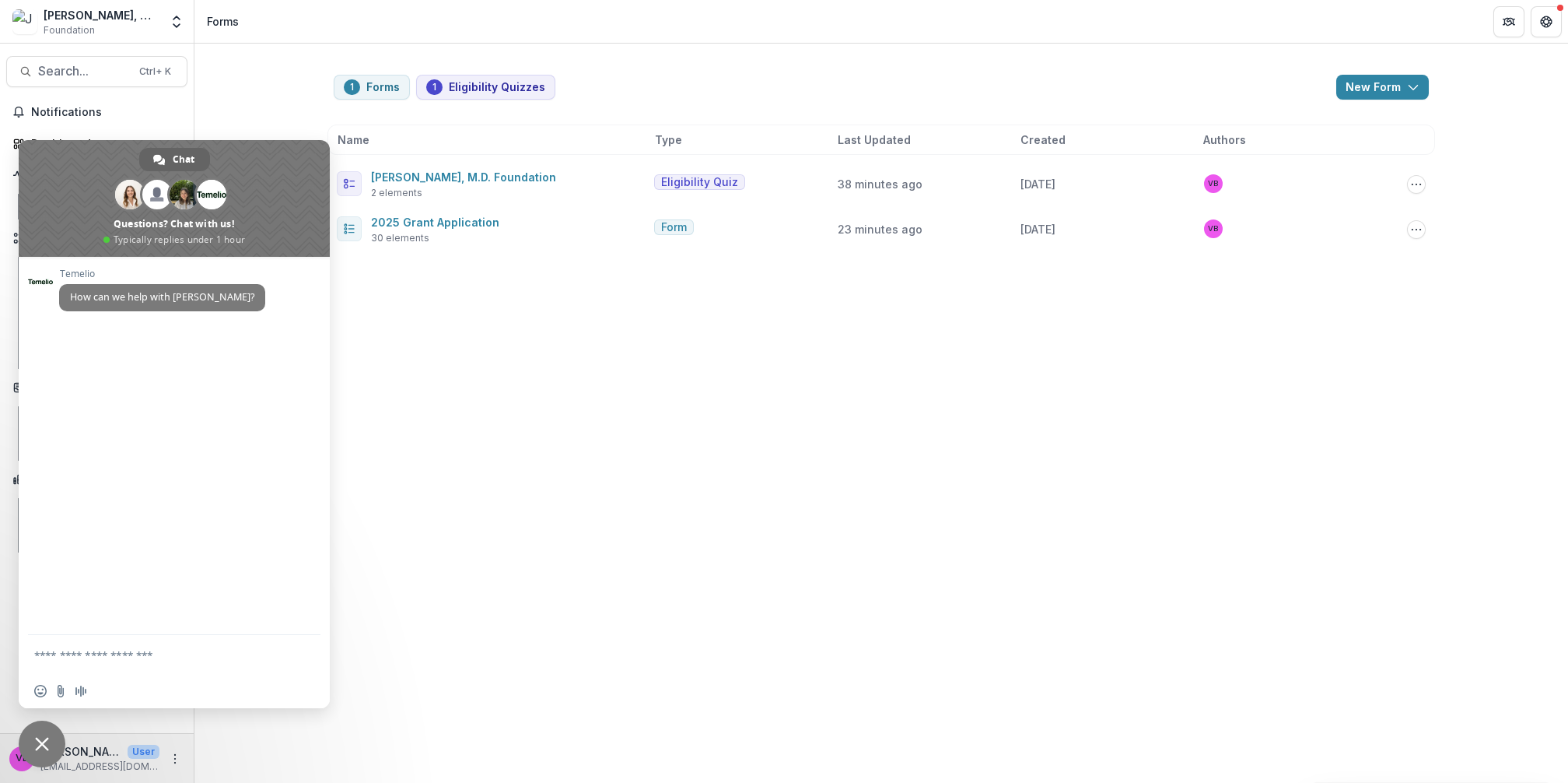
click at [31, 741] on span "Close chat" at bounding box center [42, 744] width 47 height 47
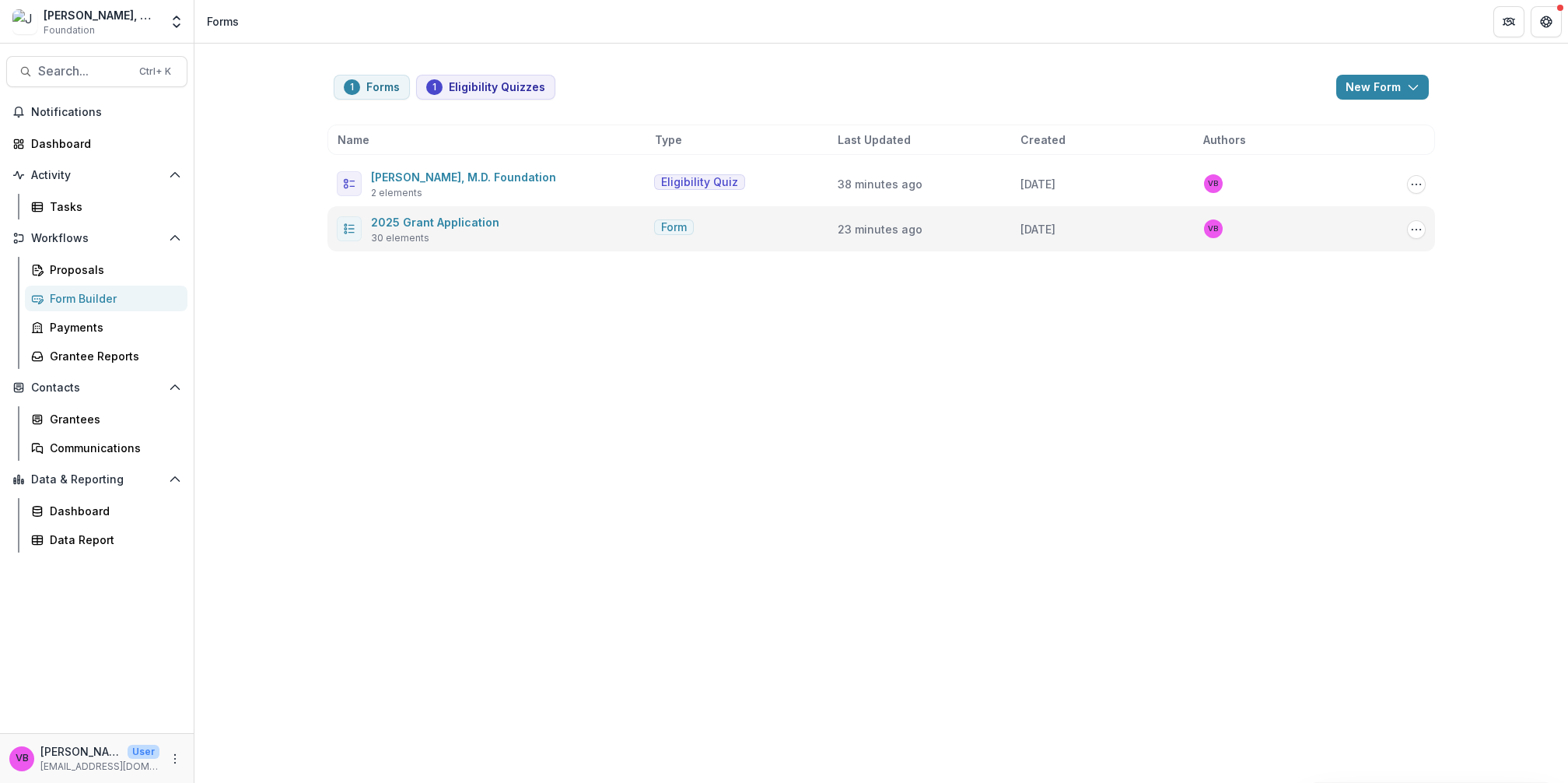
click at [396, 237] on span "30 elements" at bounding box center [401, 238] width 59 height 14
click at [391, 223] on link "2025 Grant Application" at bounding box center [435, 221] width 128 height 13
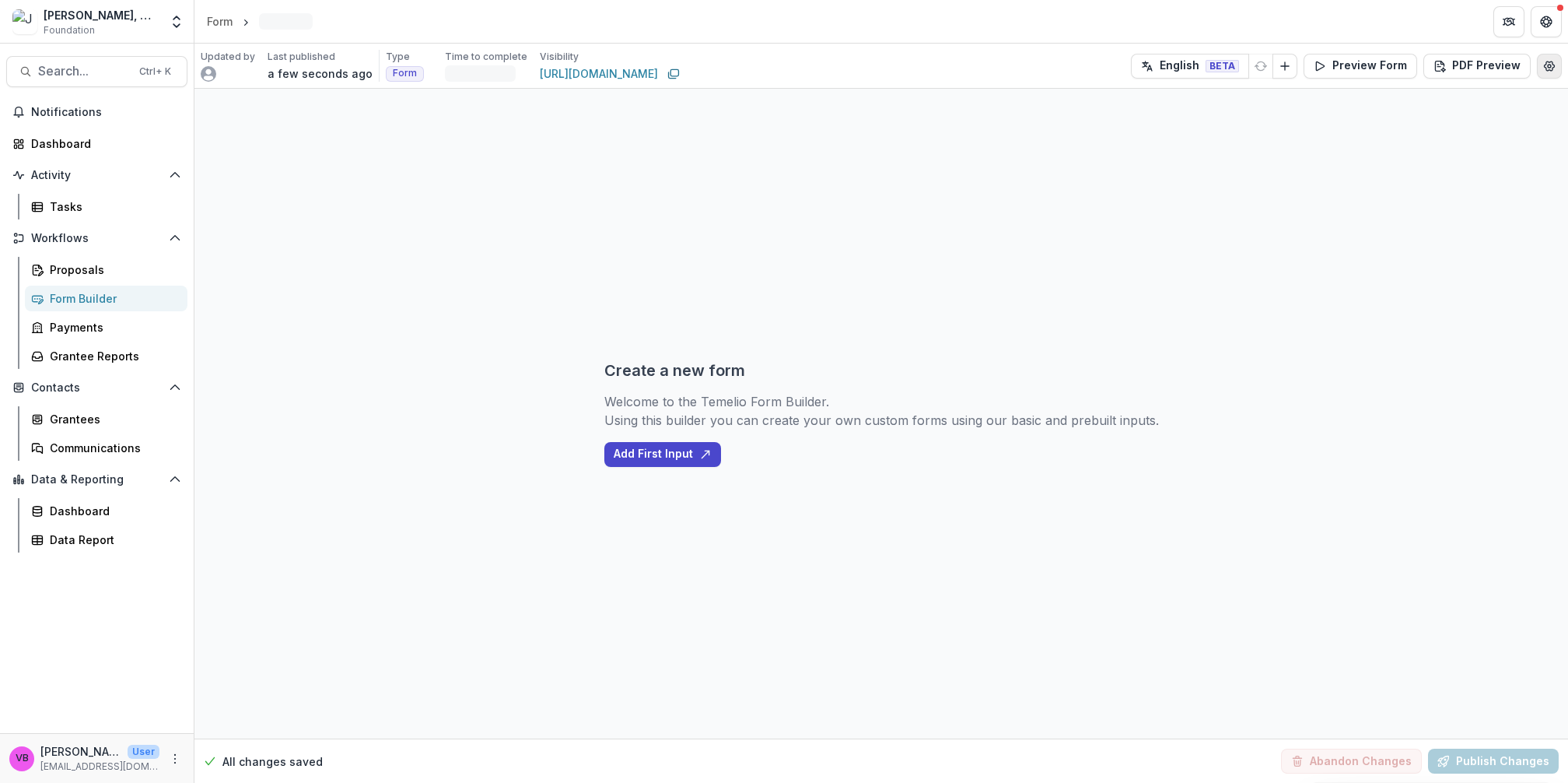
click at [1548, 73] on button "Edit Form Settings" at bounding box center [1549, 66] width 24 height 24
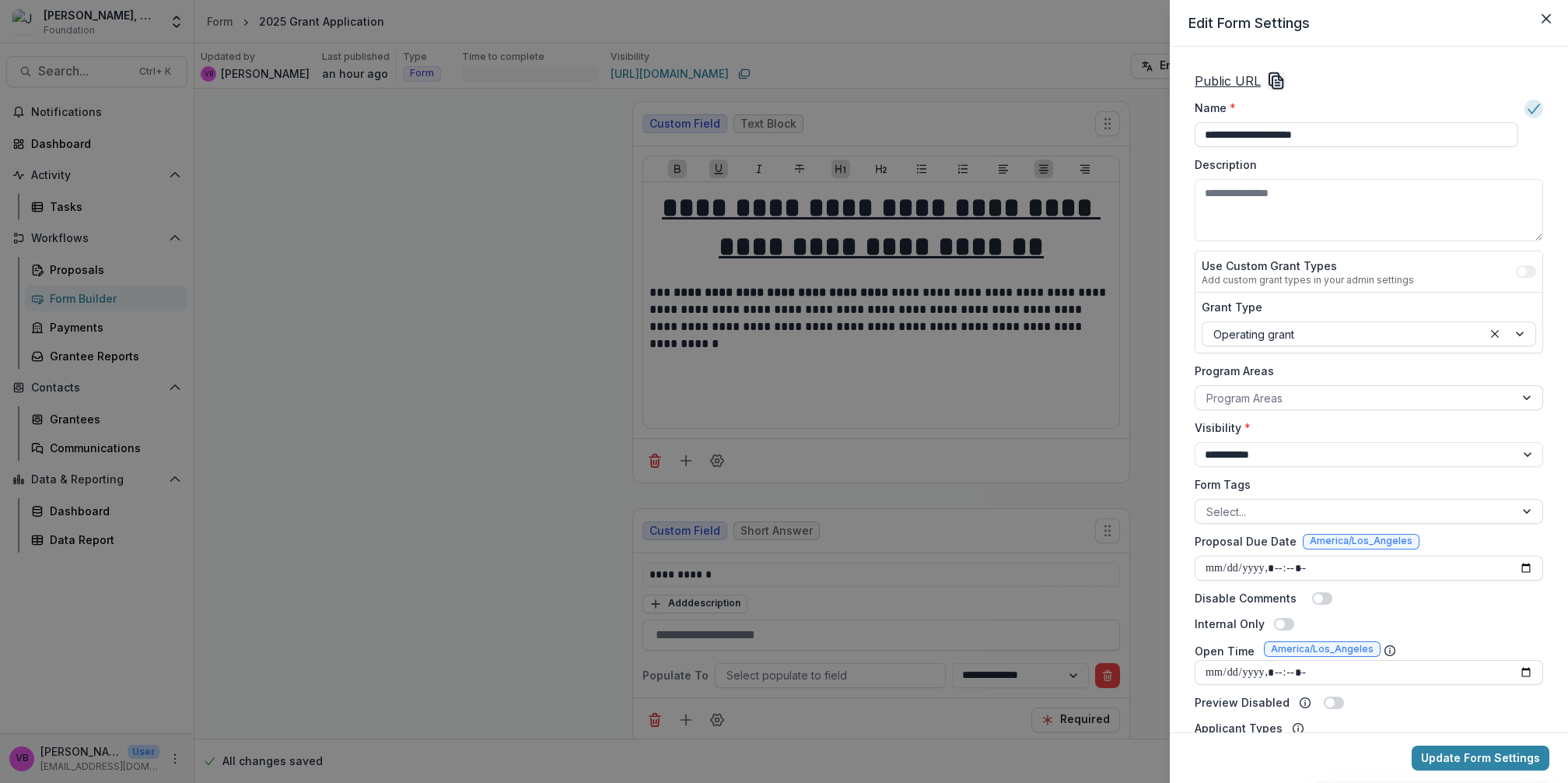
click at [1244, 77] on u "Public URL" at bounding box center [1227, 81] width 66 height 16
